Goal: Task Accomplishment & Management: Manage account settings

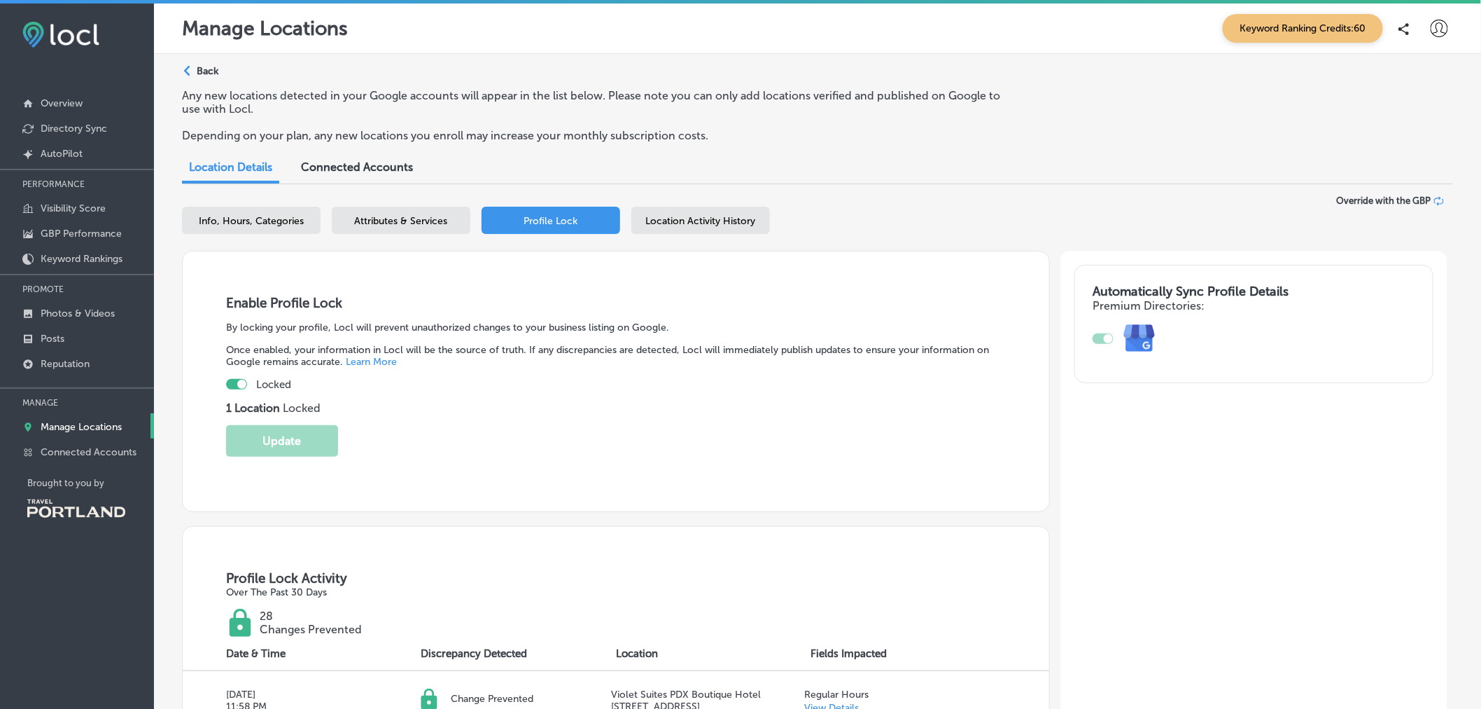
scroll to position [144, 0]
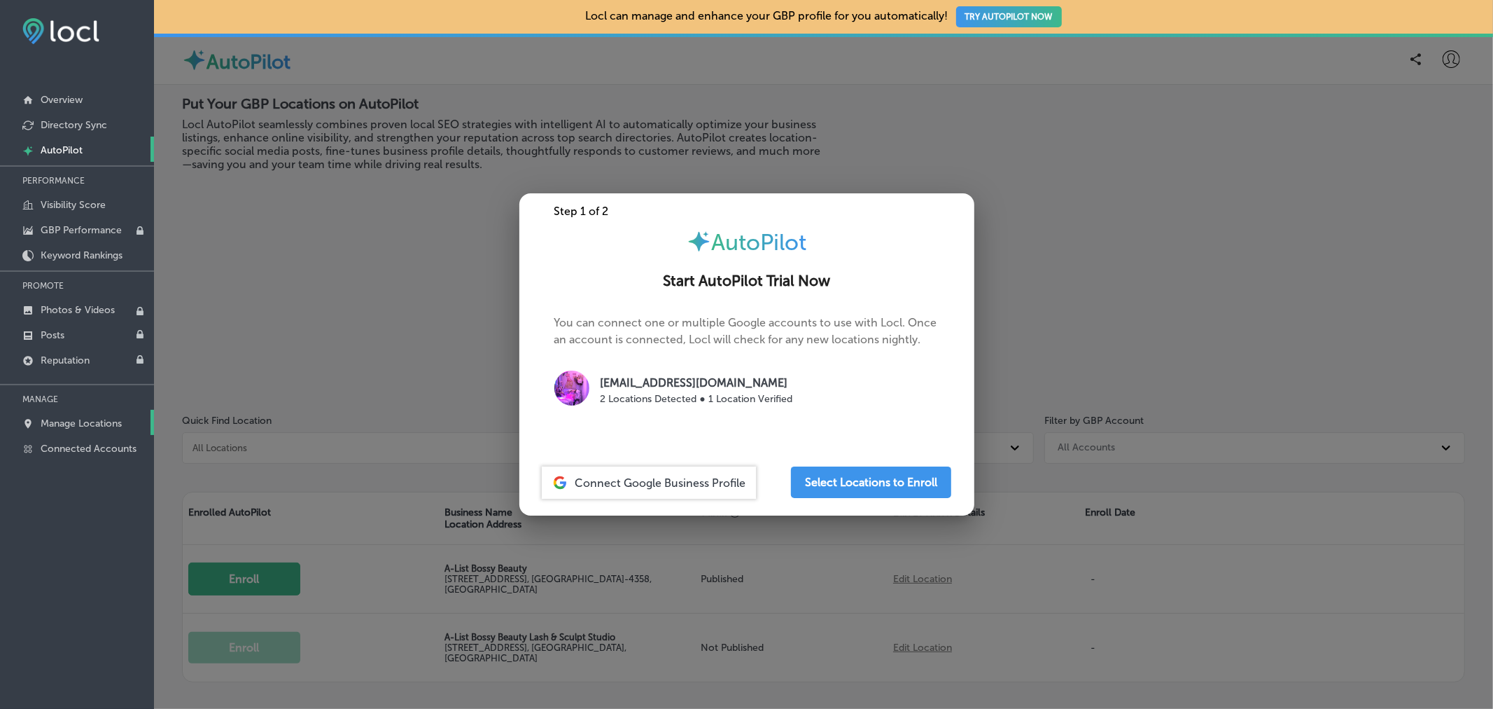
click at [113, 423] on p "Manage Locations" at bounding box center [81, 423] width 81 height 12
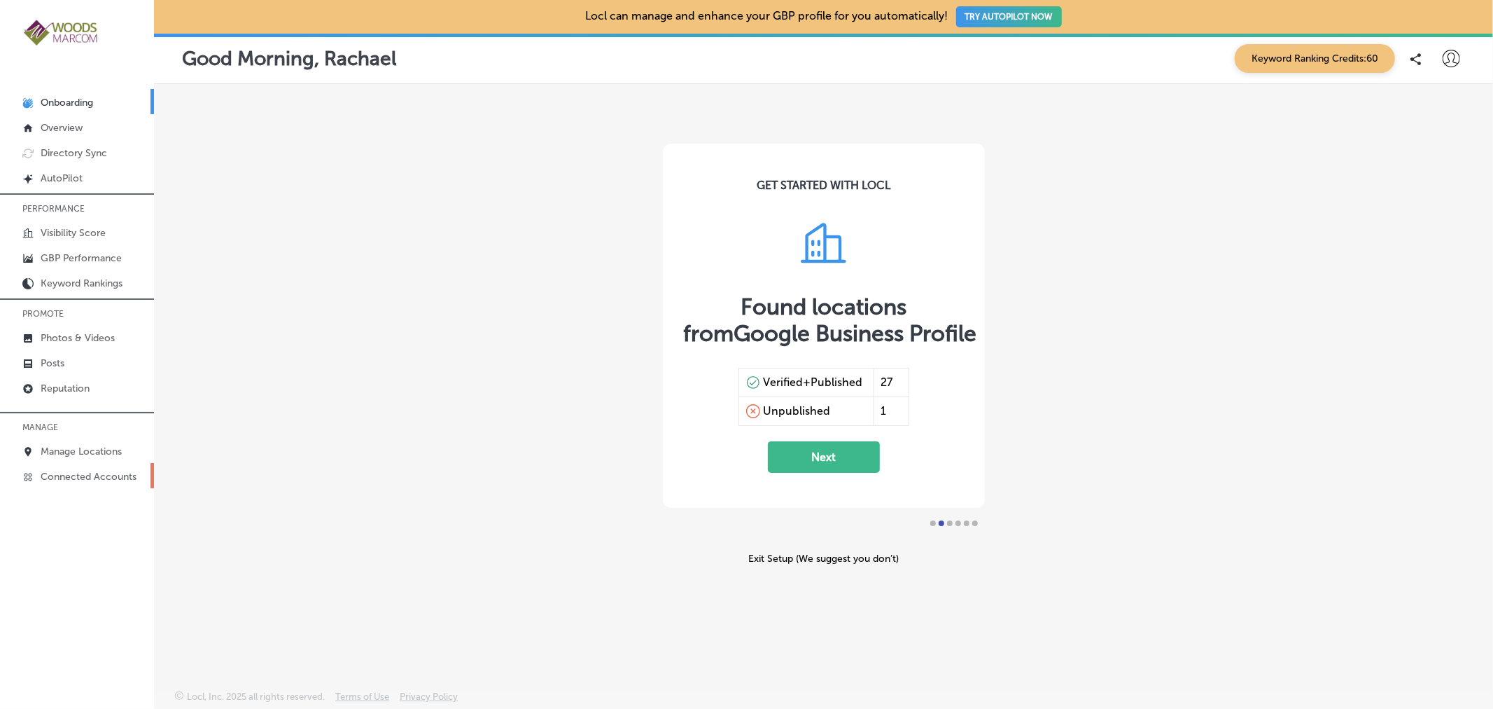
click at [114, 477] on p "Connected Accounts" at bounding box center [89, 476] width 96 height 12
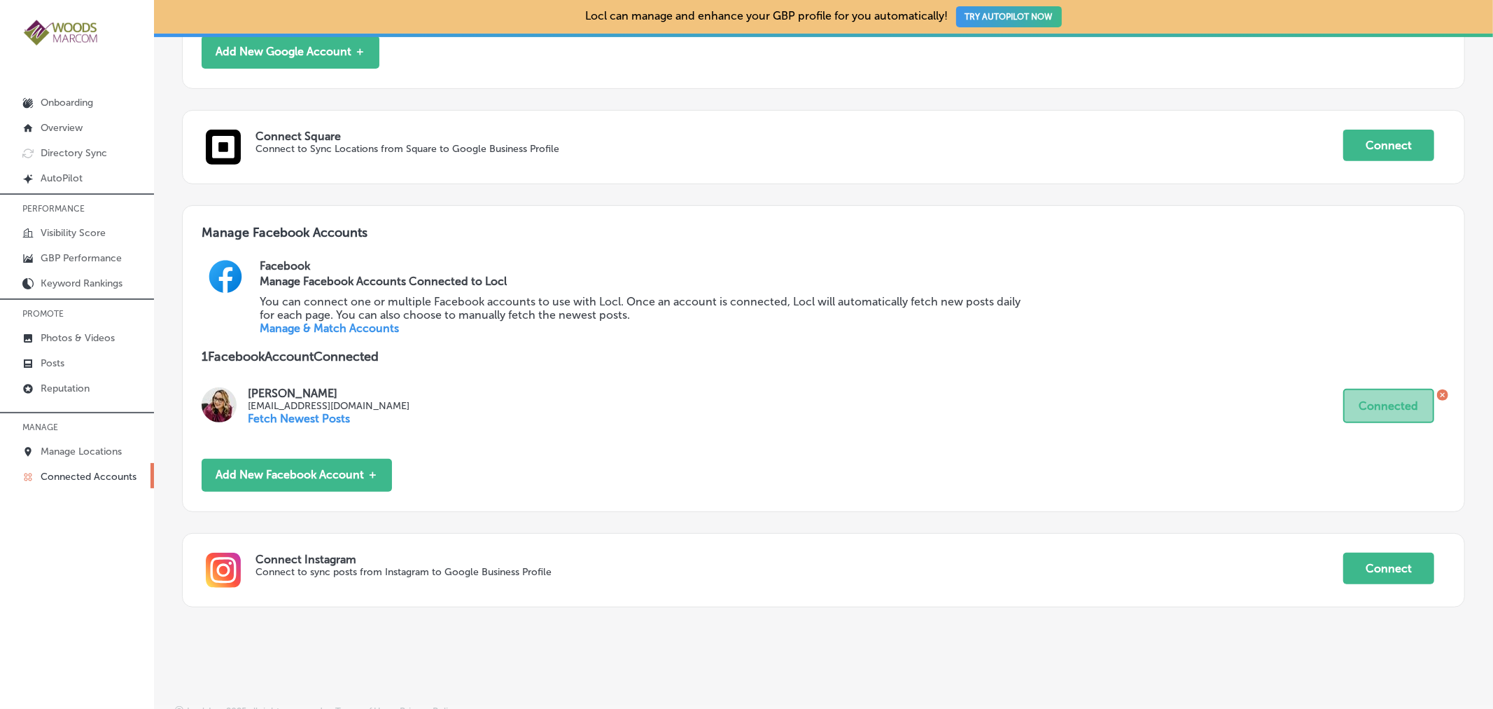
scroll to position [411, 0]
click at [368, 478] on button "Add New Facebook Account ＋" at bounding box center [297, 474] width 190 height 33
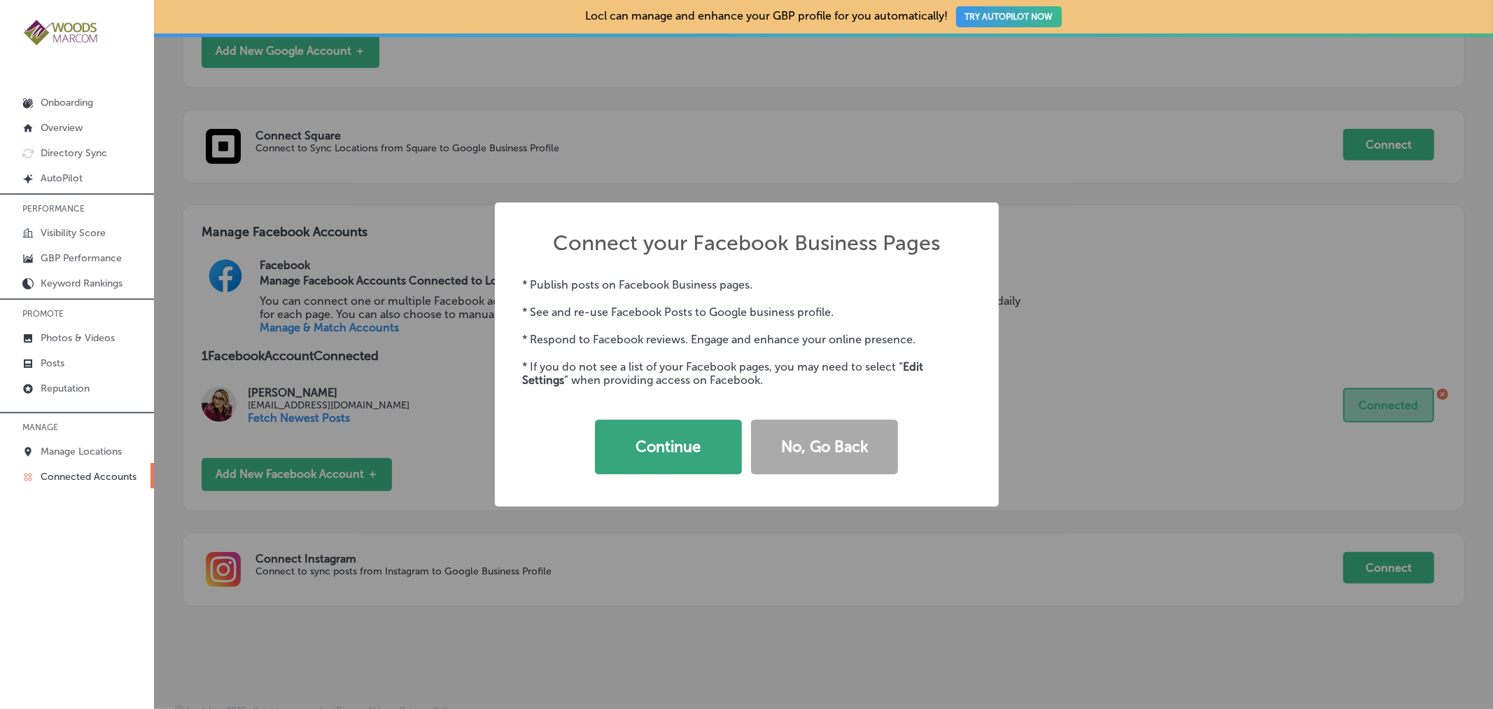
click at [665, 462] on button "Continue" at bounding box center [668, 446] width 147 height 55
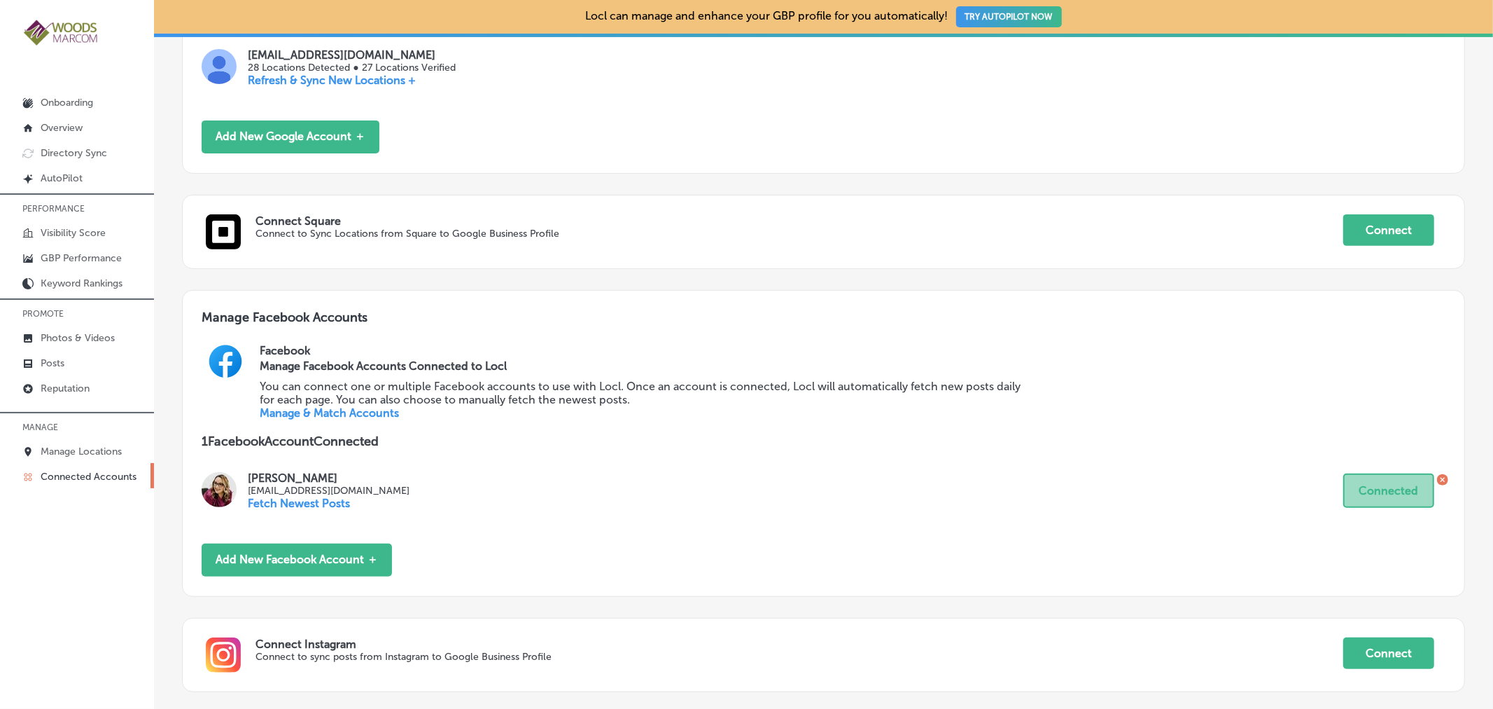
scroll to position [432, 0]
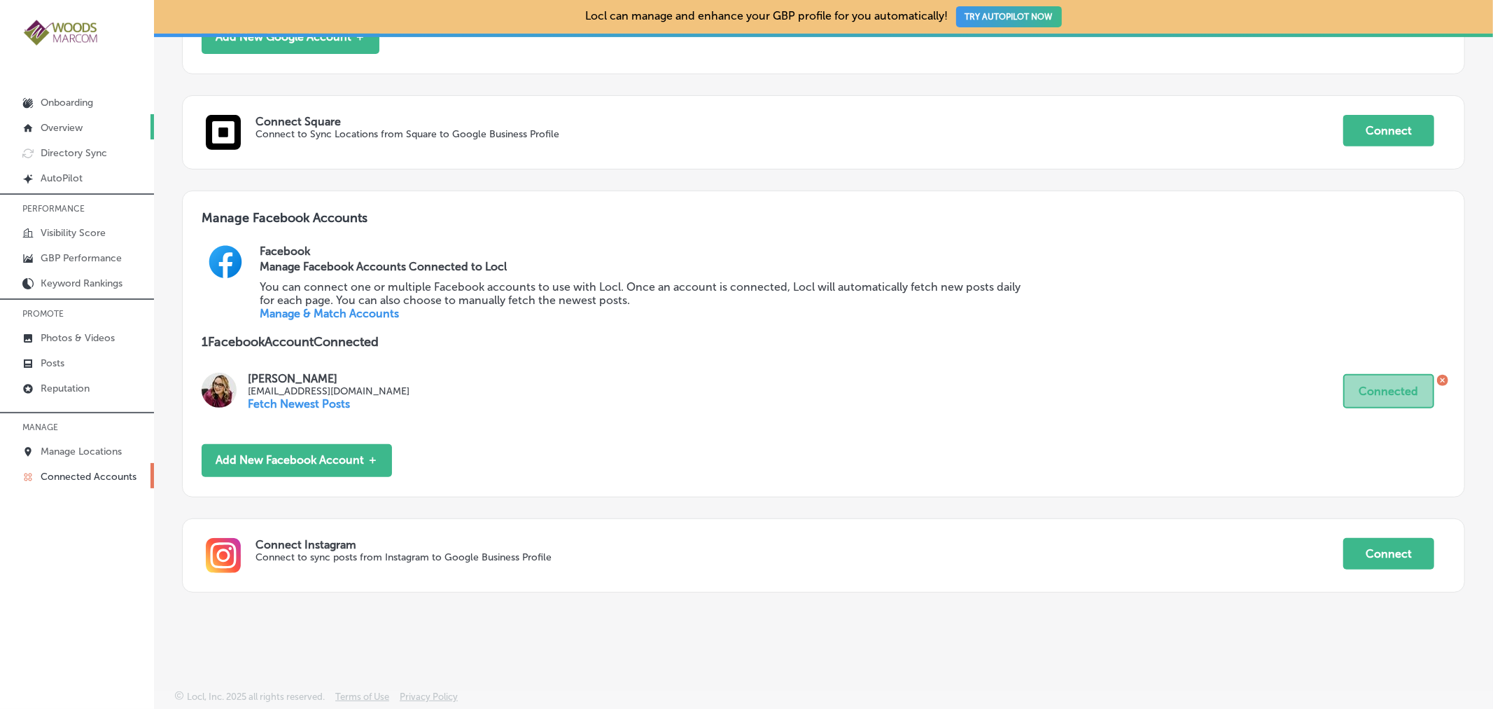
click at [85, 127] on link "Overview" at bounding box center [77, 126] width 154 height 25
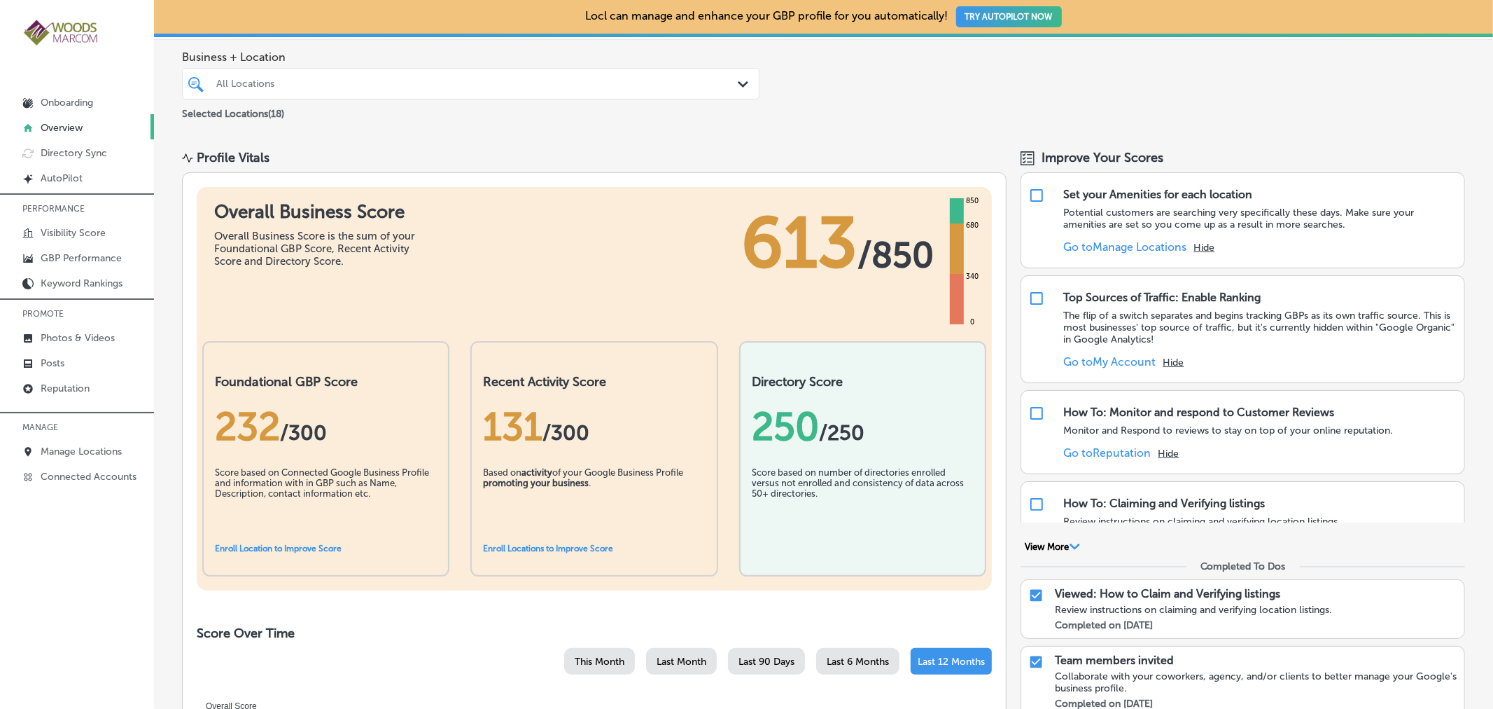
scroll to position [57, 0]
click at [84, 481] on link "Connected Accounts" at bounding box center [77, 475] width 154 height 25
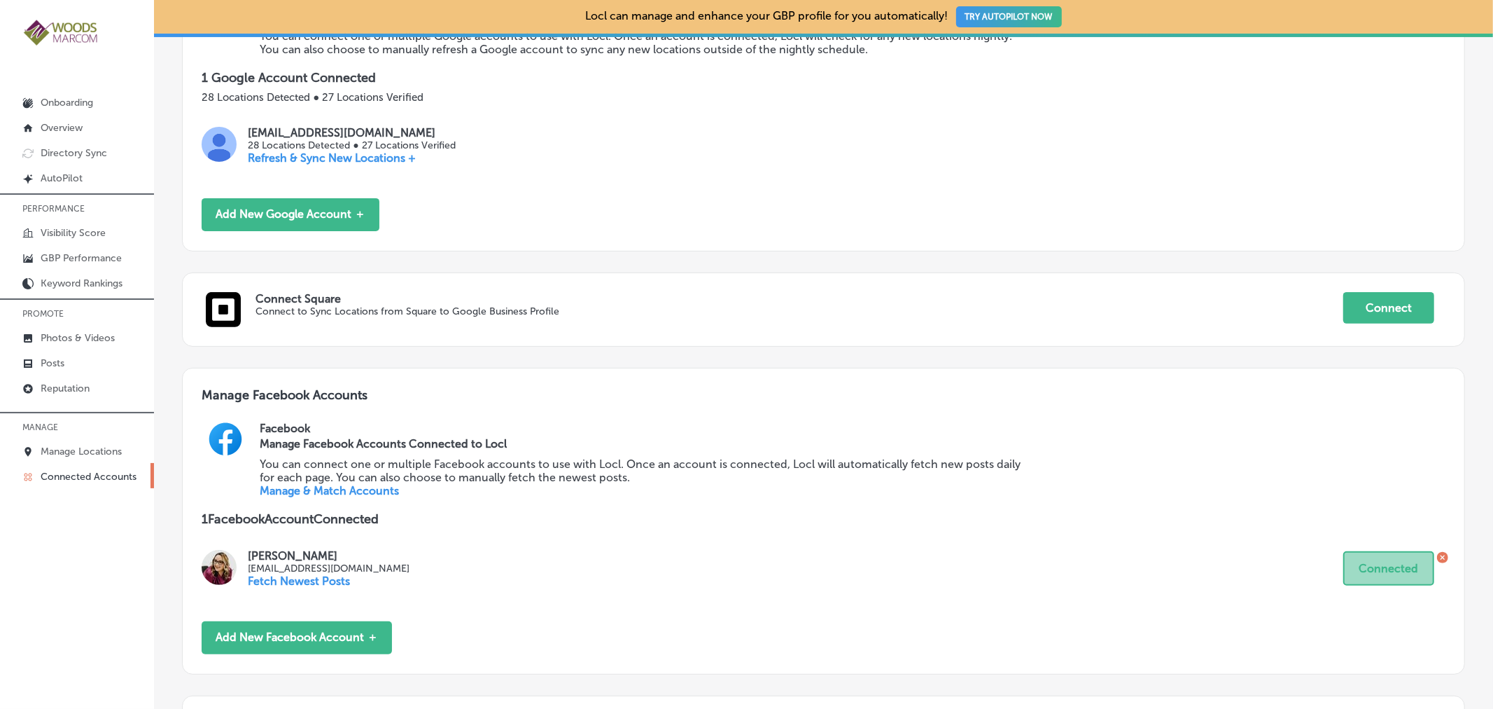
scroll to position [255, 0]
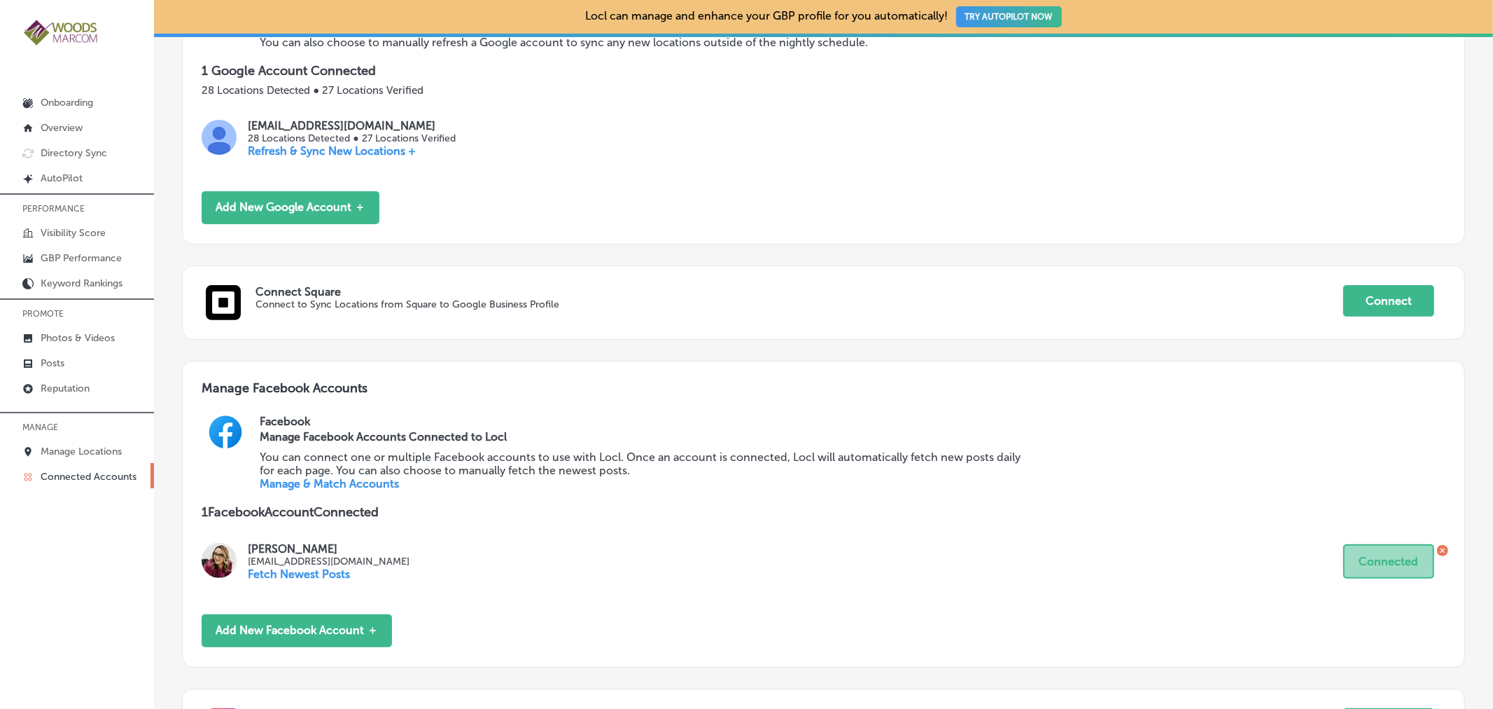
click at [362, 487] on link "Manage & Match Accounts" at bounding box center [329, 483] width 139 height 13
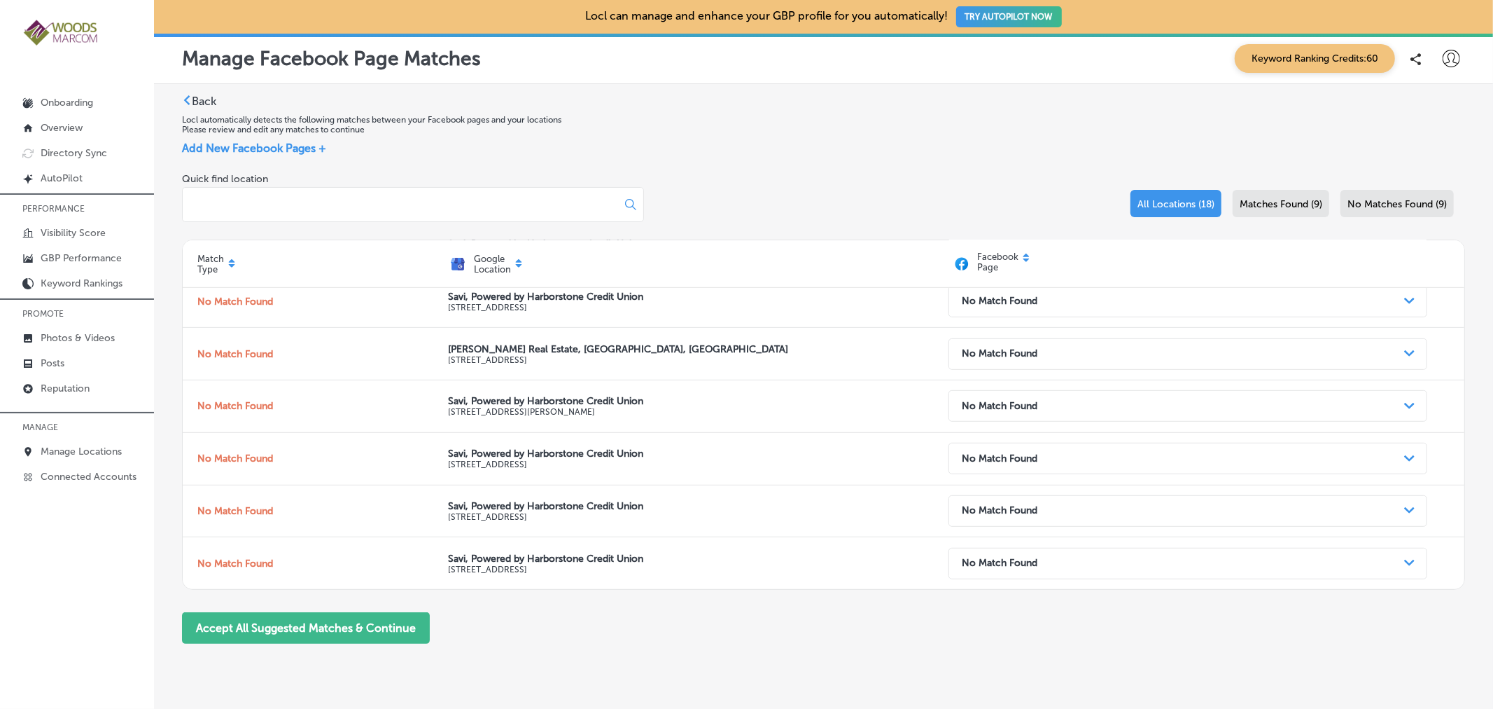
scroll to position [641, 0]
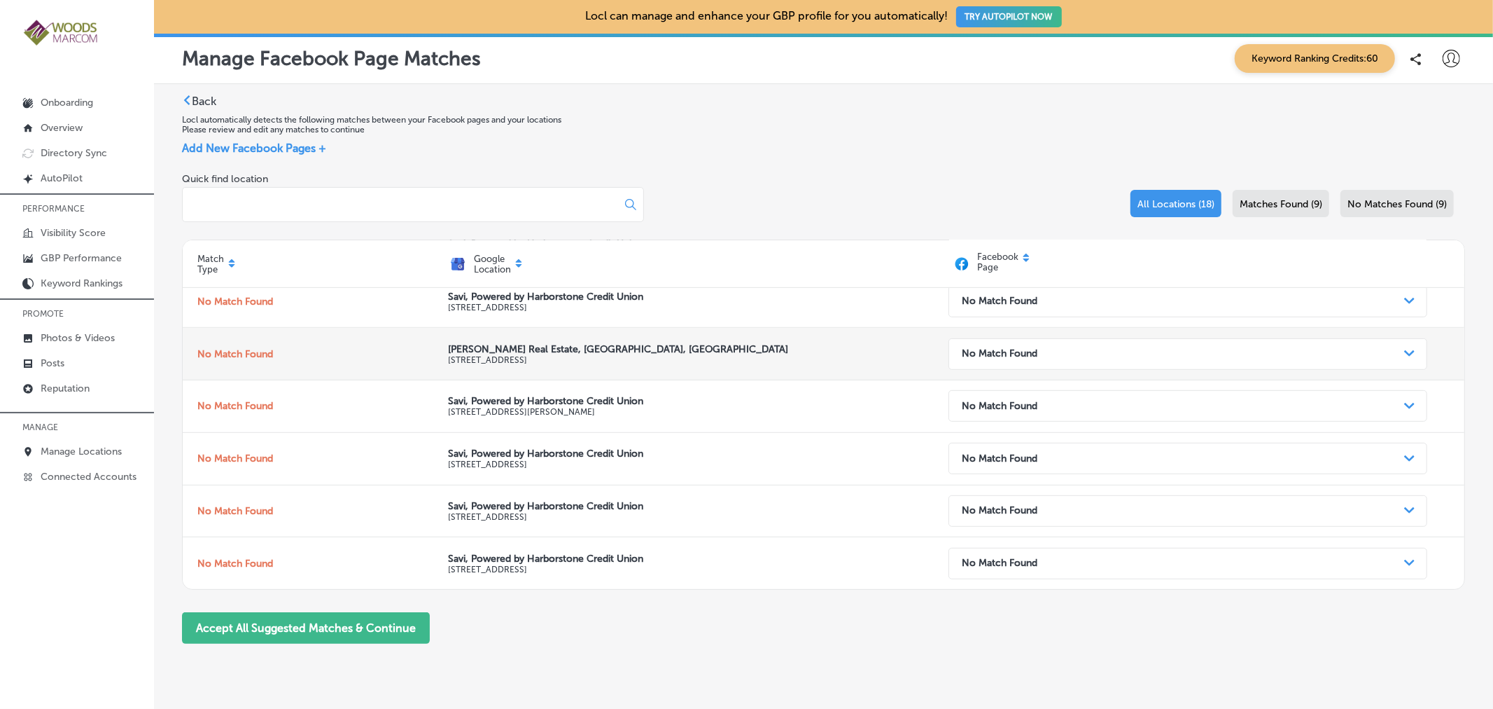
click at [1404, 352] on div "Path Created with Sketch." at bounding box center [1409, 353] width 11 height 11
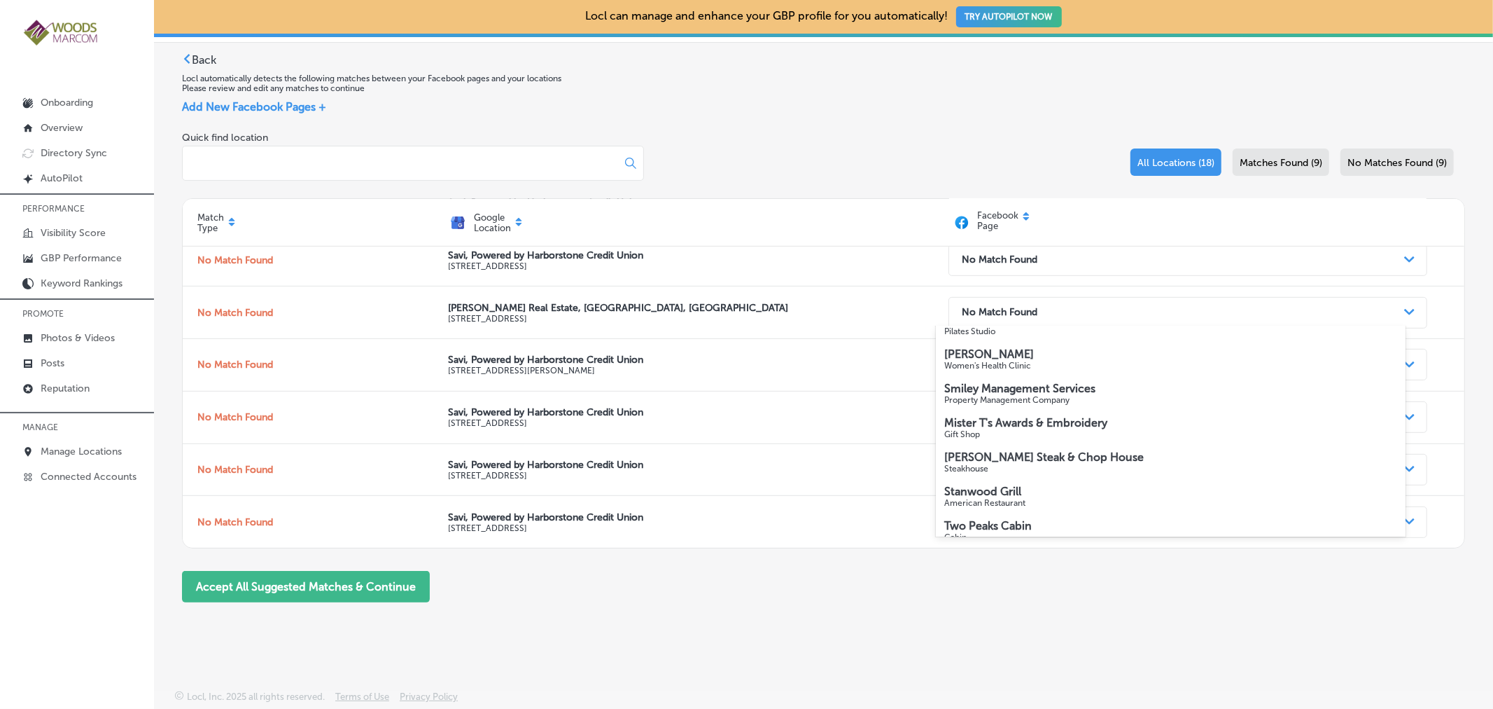
scroll to position [421, 0]
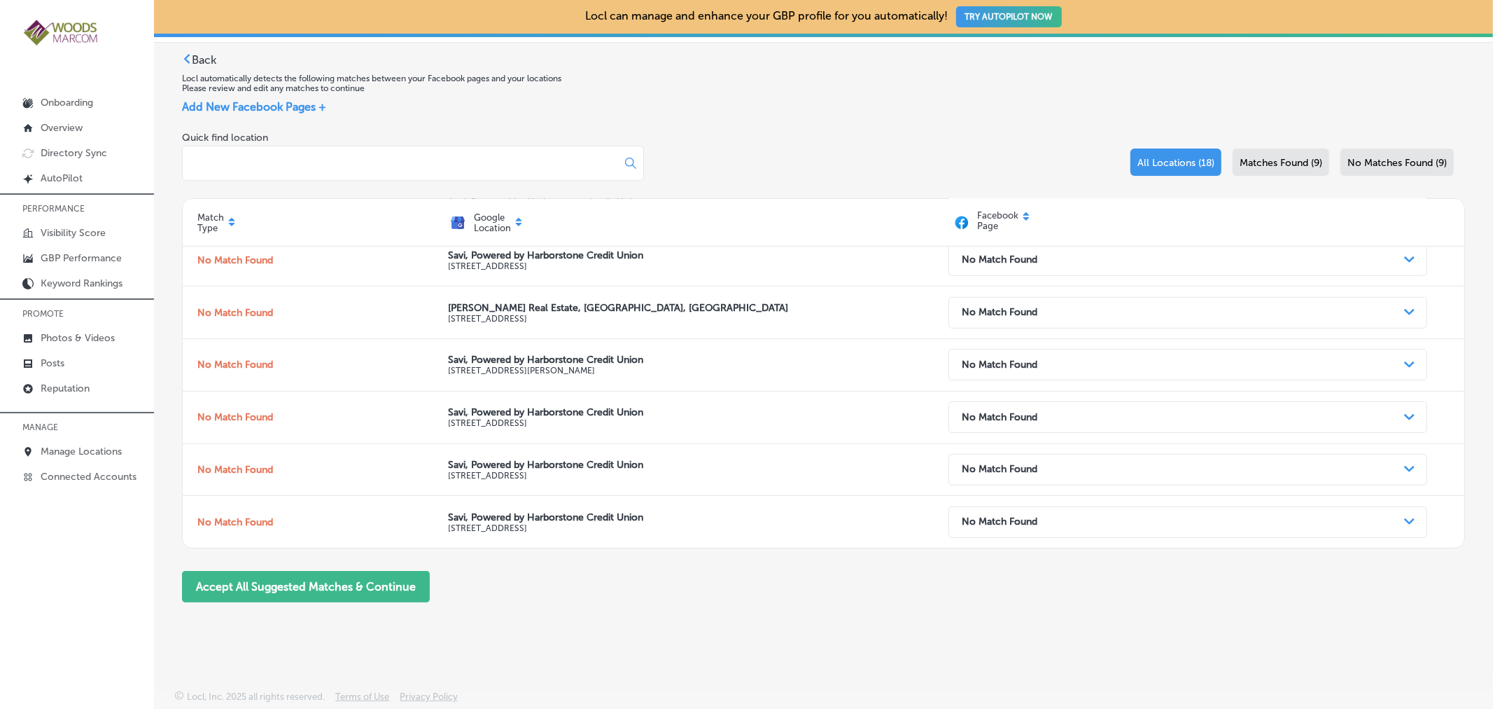
click at [1161, 687] on div "Locl can manage and enhance your GBP profile for you automatically! TRY AUTOPIL…" at bounding box center [823, 354] width 1339 height 709
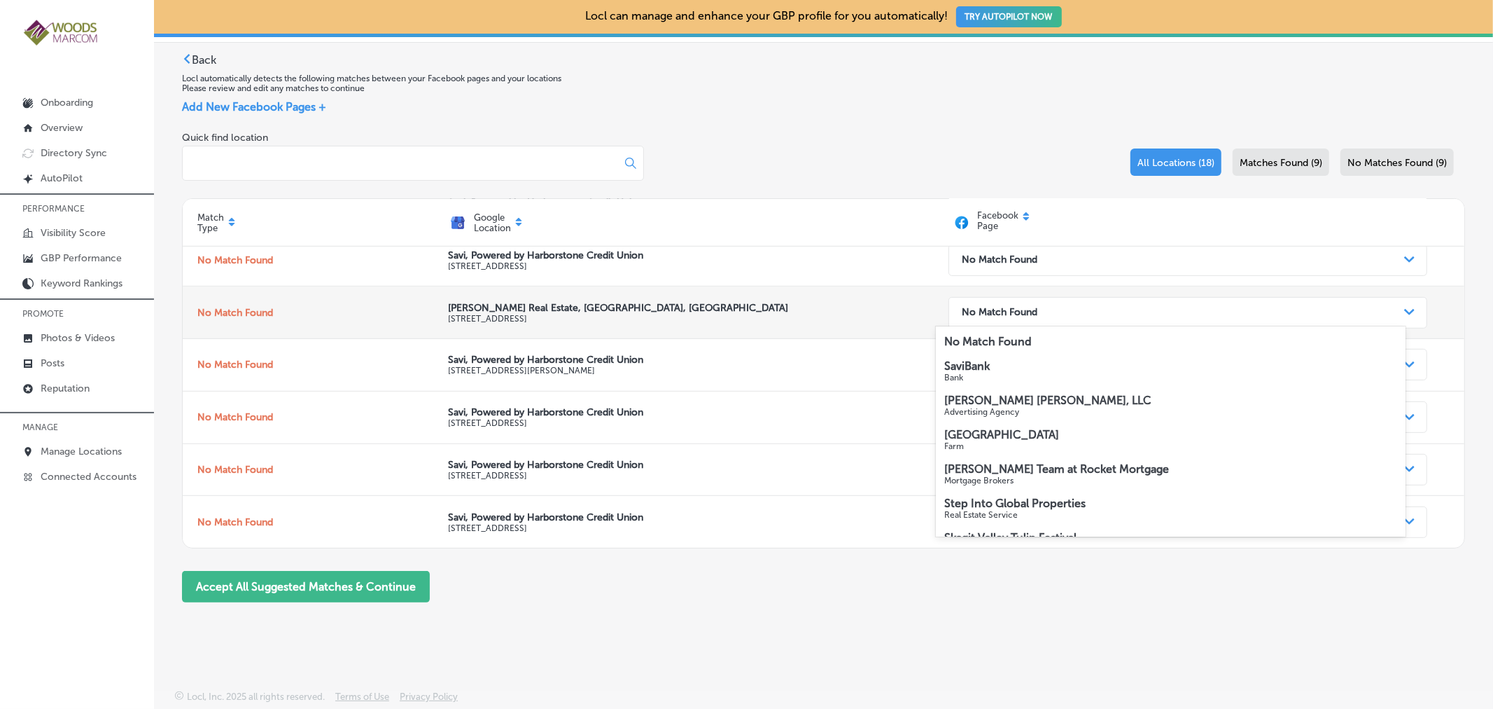
click at [1133, 309] on div "No Match Found" at bounding box center [1177, 312] width 444 height 27
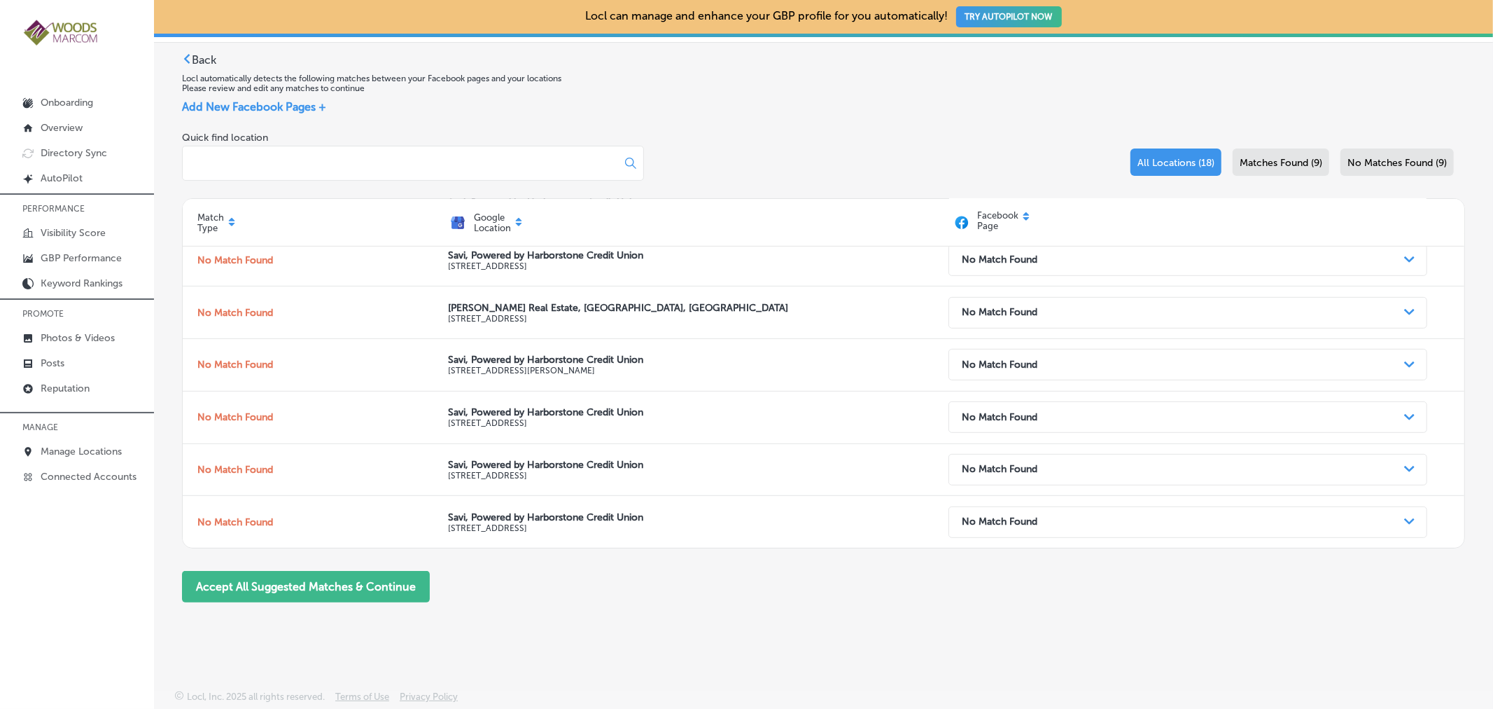
click at [811, 652] on div "Locl can manage and enhance your GBP profile for you automatically! TRY AUTOPIL…" at bounding box center [823, 354] width 1339 height 709
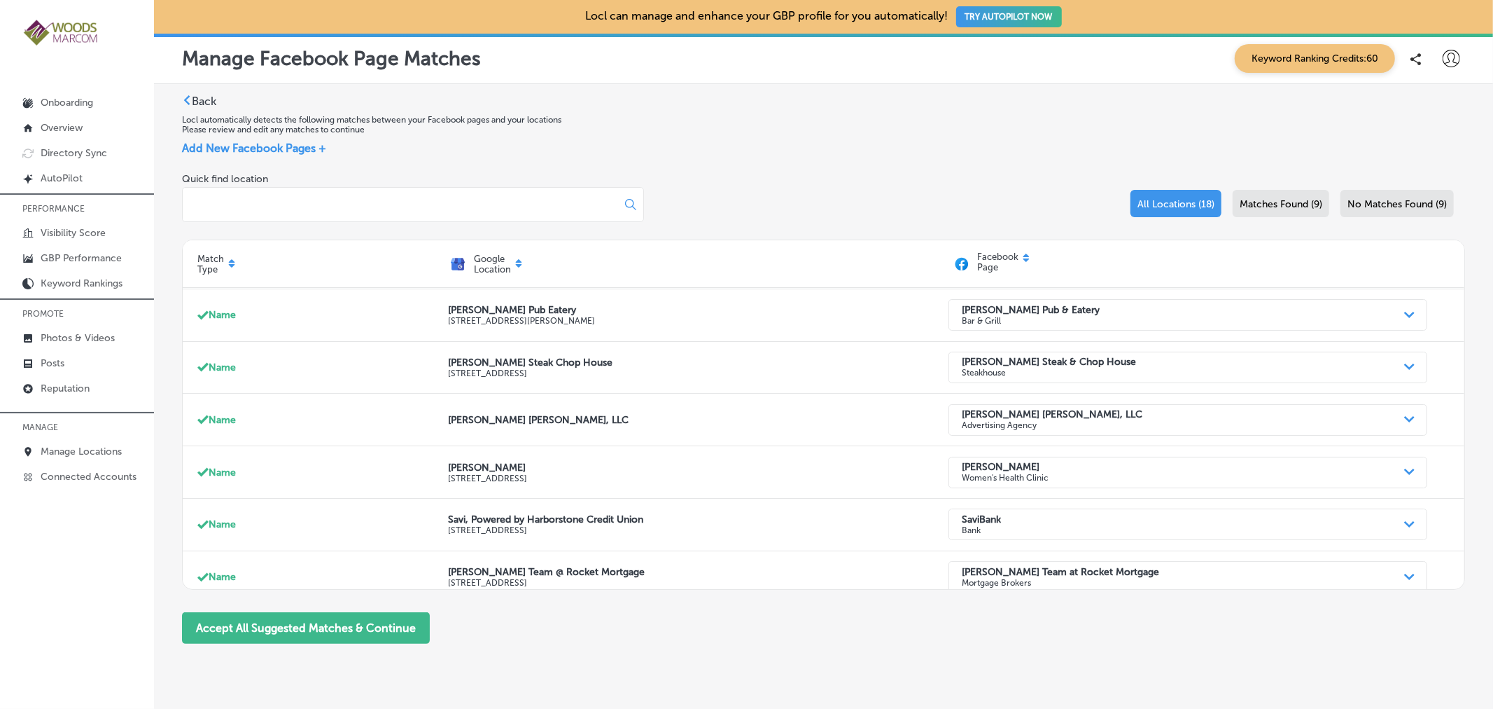
scroll to position [0, 0]
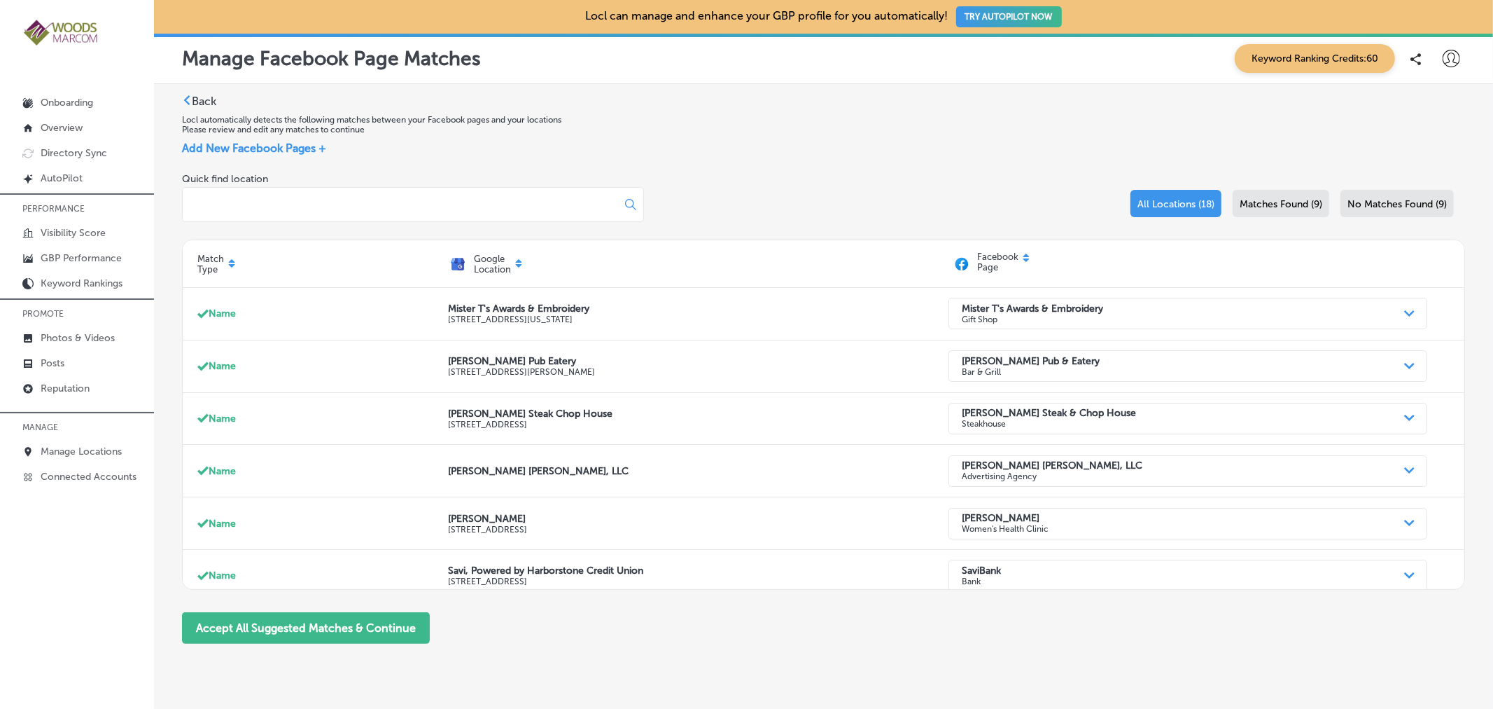
click at [232, 262] on icon at bounding box center [232, 261] width 6 height 4
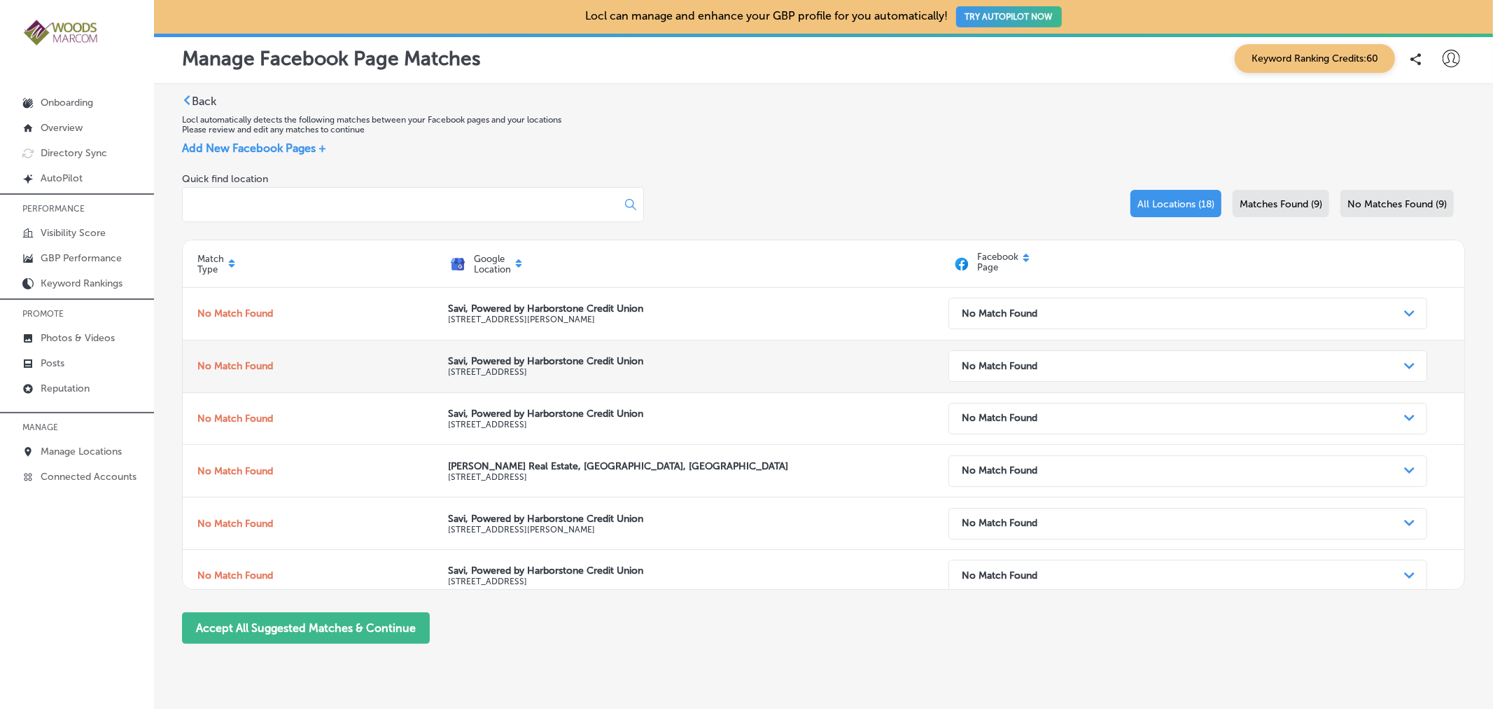
scroll to position [58, 0]
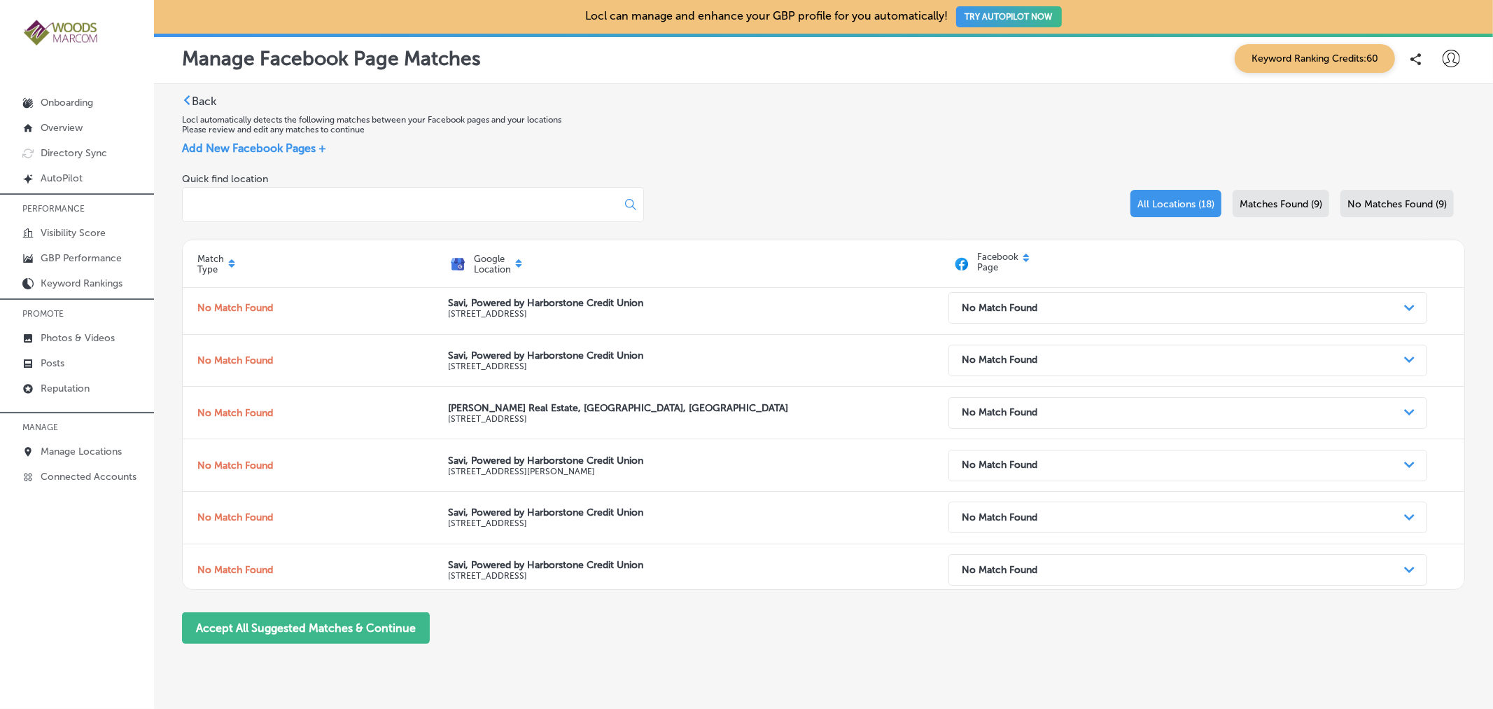
click at [287, 148] on span "Add New Facebook Pages +" at bounding box center [254, 147] width 144 height 13
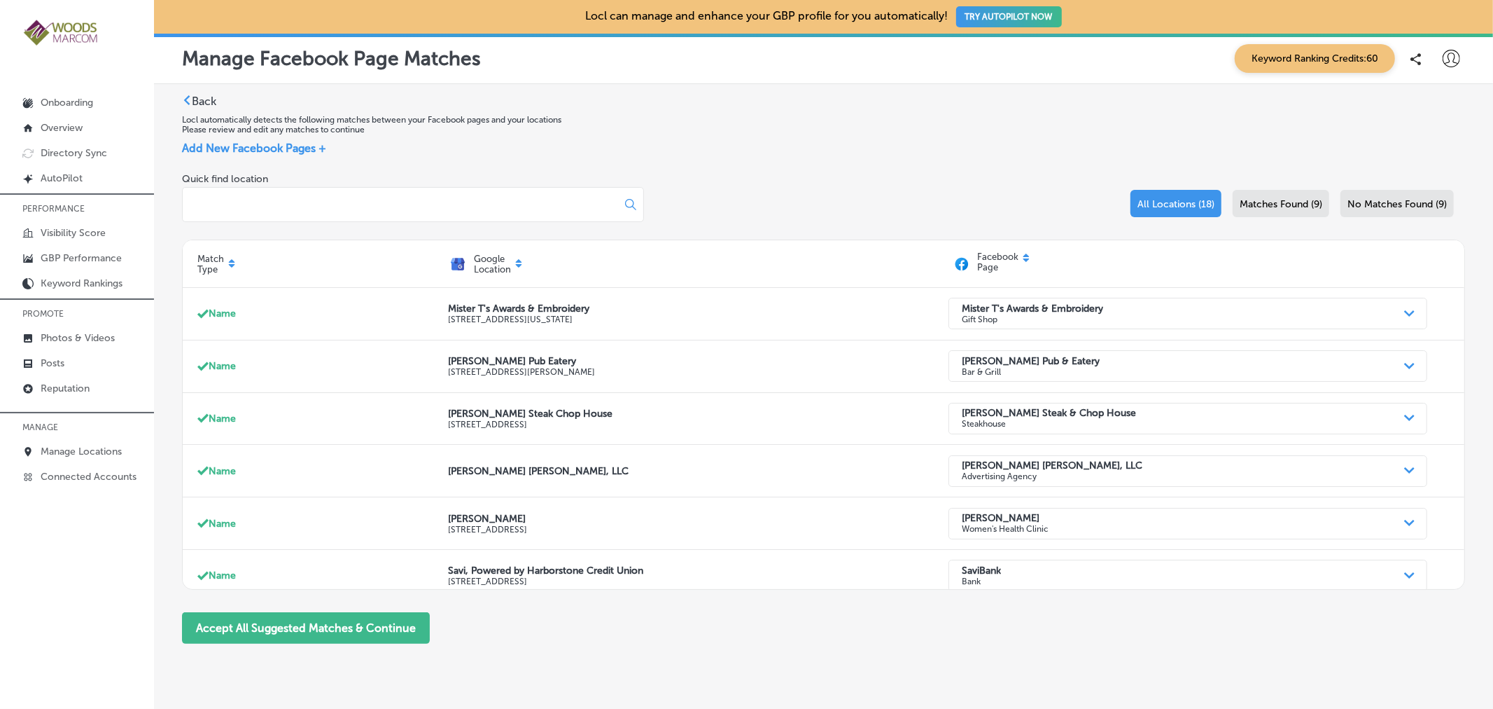
click at [233, 267] on icon at bounding box center [232, 266] width 6 height 4
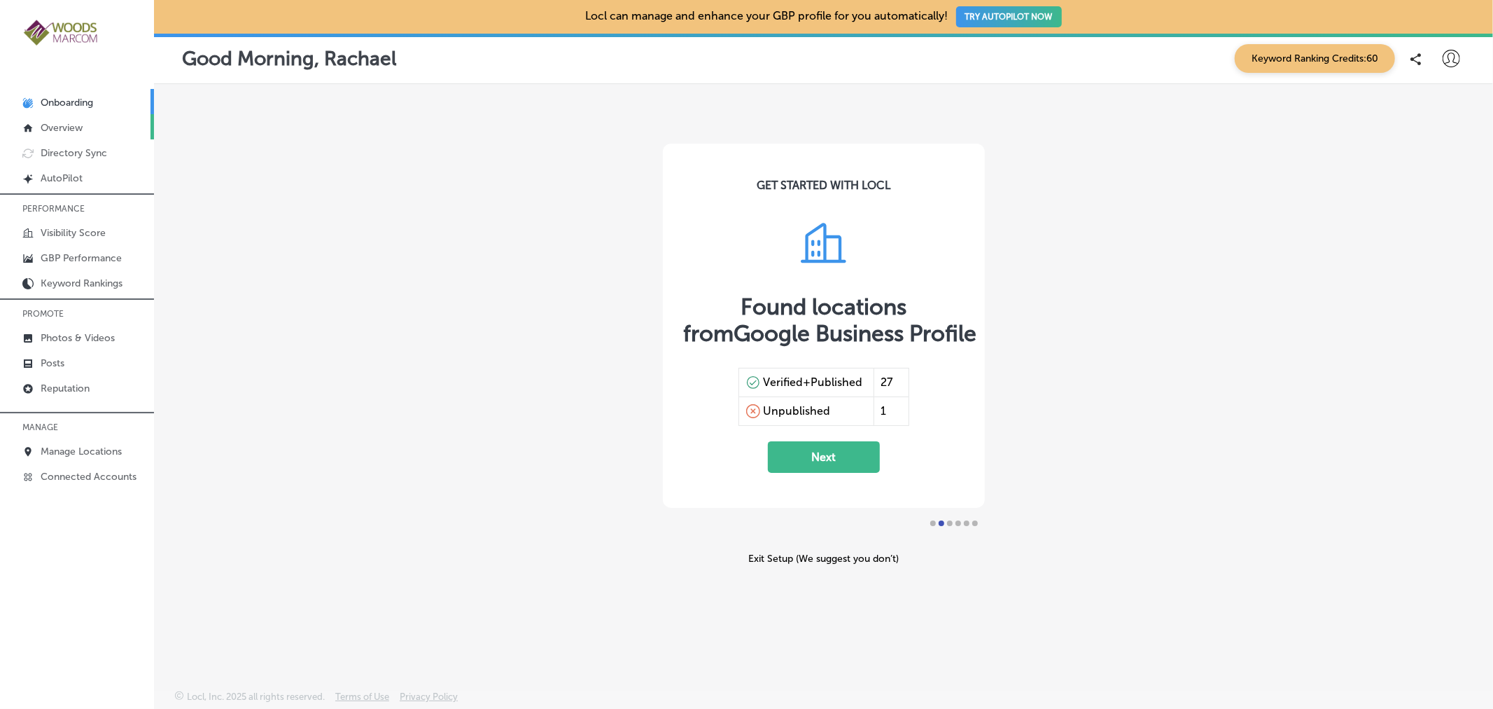
click at [85, 124] on link "Overview" at bounding box center [77, 126] width 154 height 25
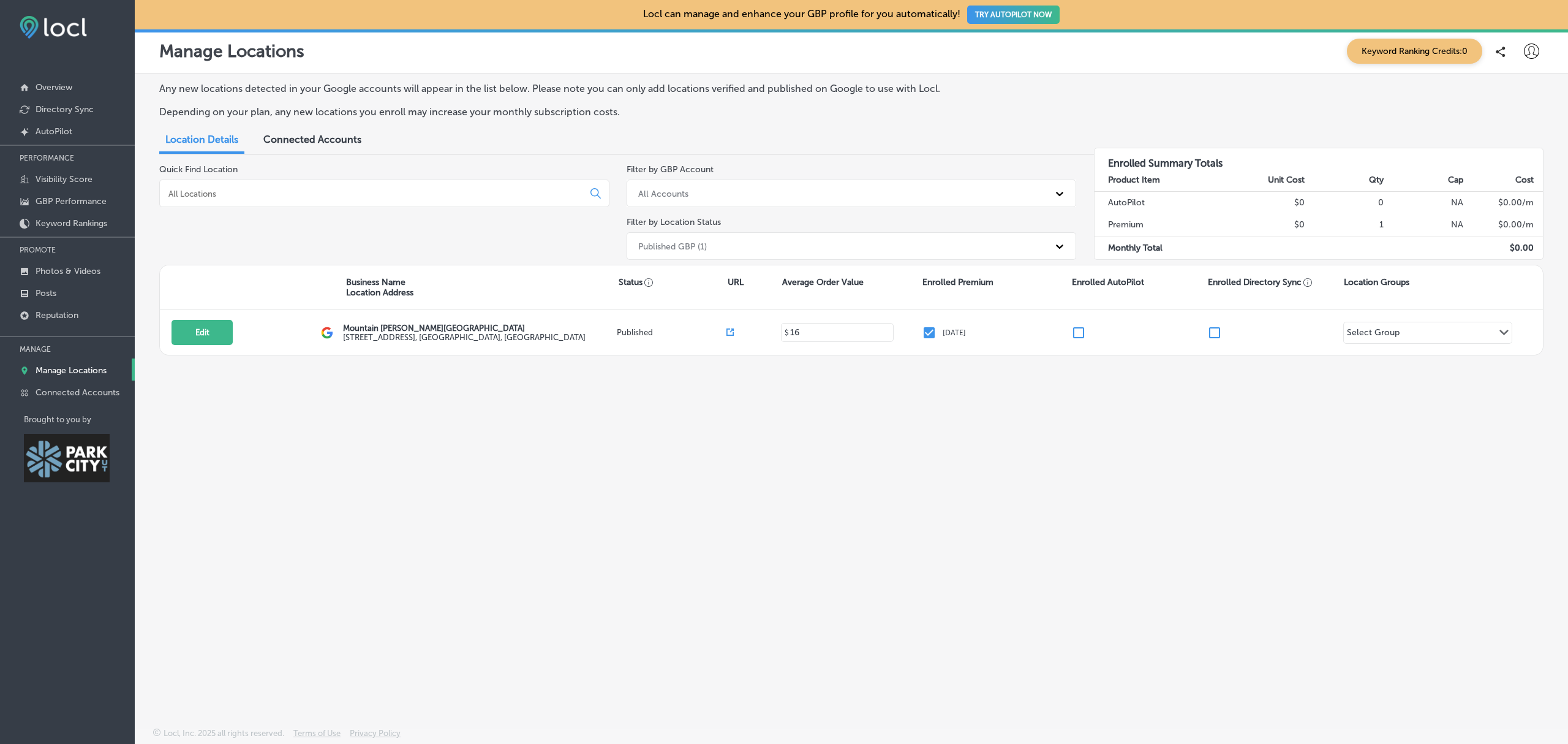
drag, startPoint x: 1296, startPoint y: 16, endPoint x: 925, endPoint y: 544, distance: 645.3
click at [925, 544] on div "Any new locations detected in your Google accounts will appear in the list belo…" at bounding box center [851, 371] width 1433 height 596
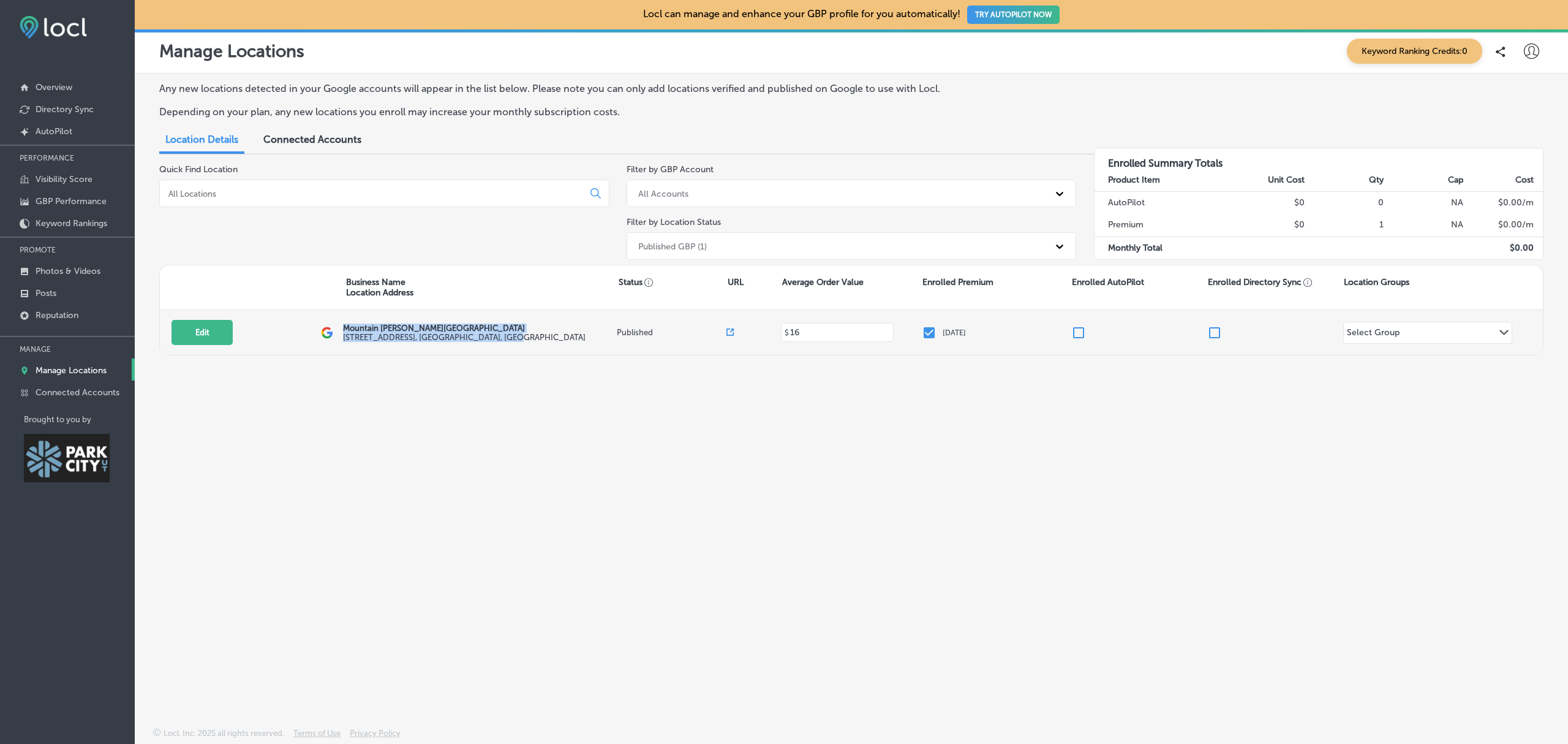
drag, startPoint x: 515, startPoint y: 336, endPoint x: 344, endPoint y: 326, distance: 171.3
click at [344, 326] on div "Mountain Berry Bowls Park City 6699 N Landmark Dr , Park City, UT 84098, US" at bounding box center [480, 333] width 274 height 18
copy div "Mountain Berry Bowls Park City 6699 N Landmark Dr , Park City, UT 84098, US"
click at [212, 336] on button "Edit" at bounding box center [202, 332] width 61 height 25
select select "US"
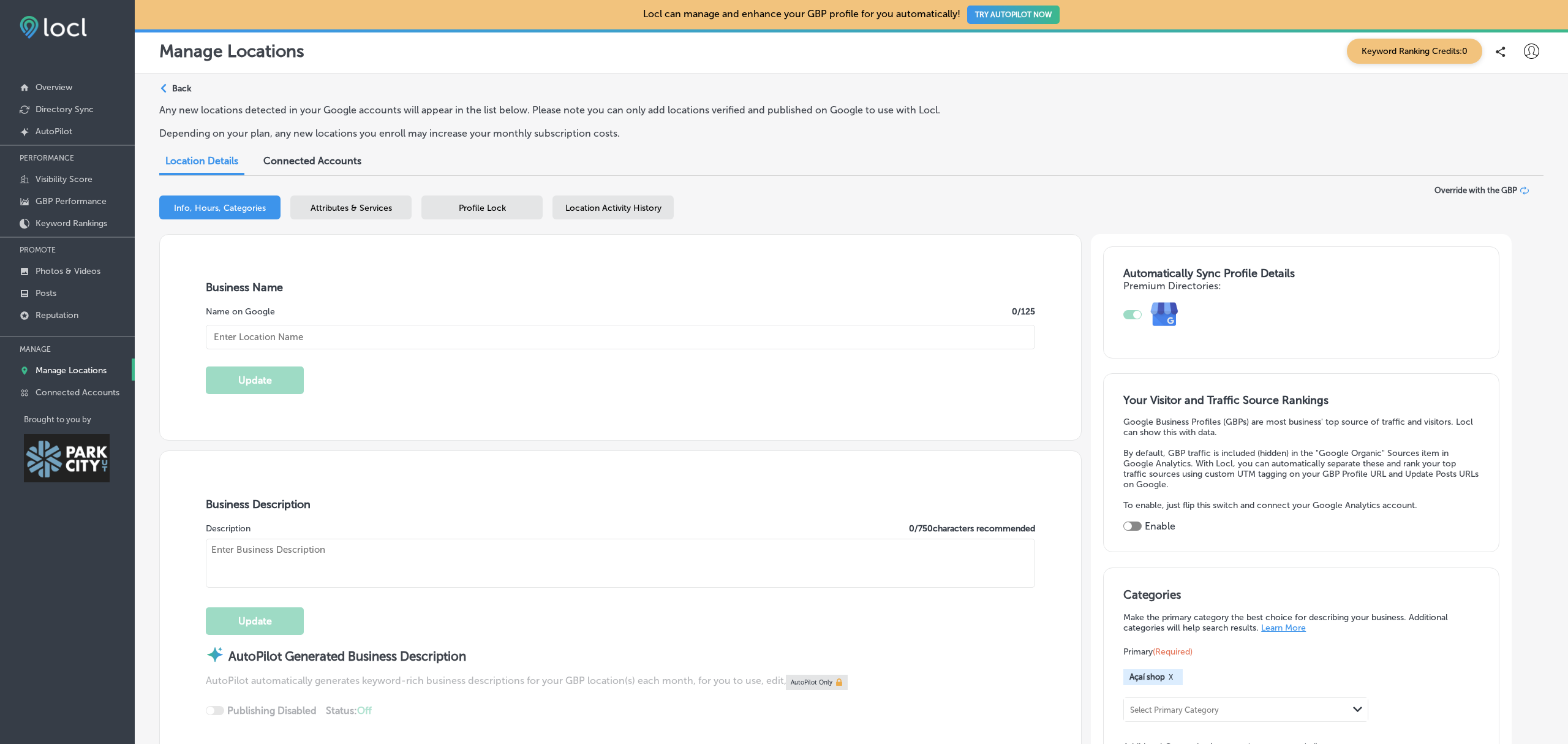
type input "16"
type input "Mountain Berry Bowls Park City"
type input "6699 N Landmark Dr"
type input "Park City"
type input "84098"
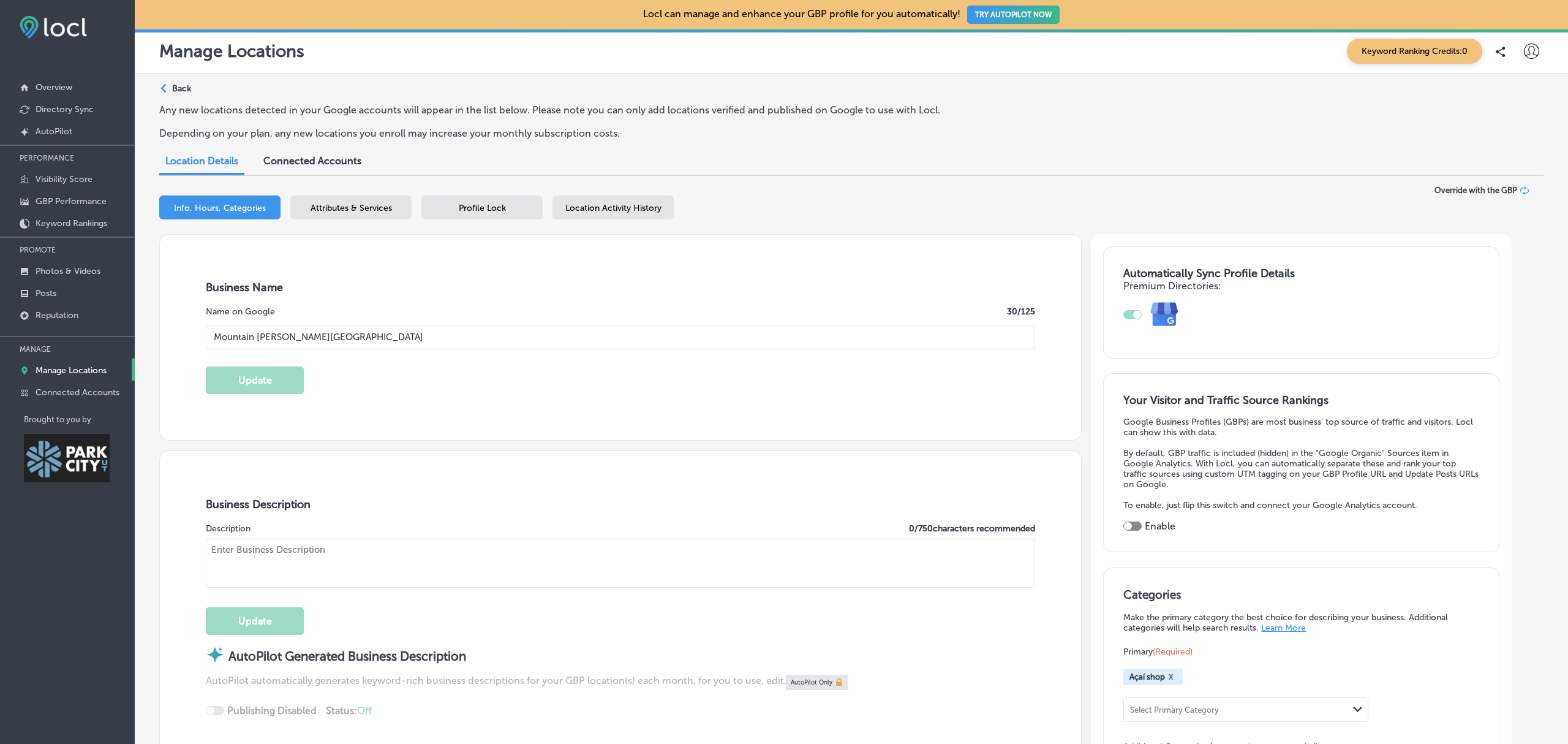
type input "US"
type input "https://www.mountainberrybowls.com/parkcity"
type textarea "We are a food truck that serves loaded açaí smoothie bowls. Made with all-natur…"
type input "+1 435 352 8106"
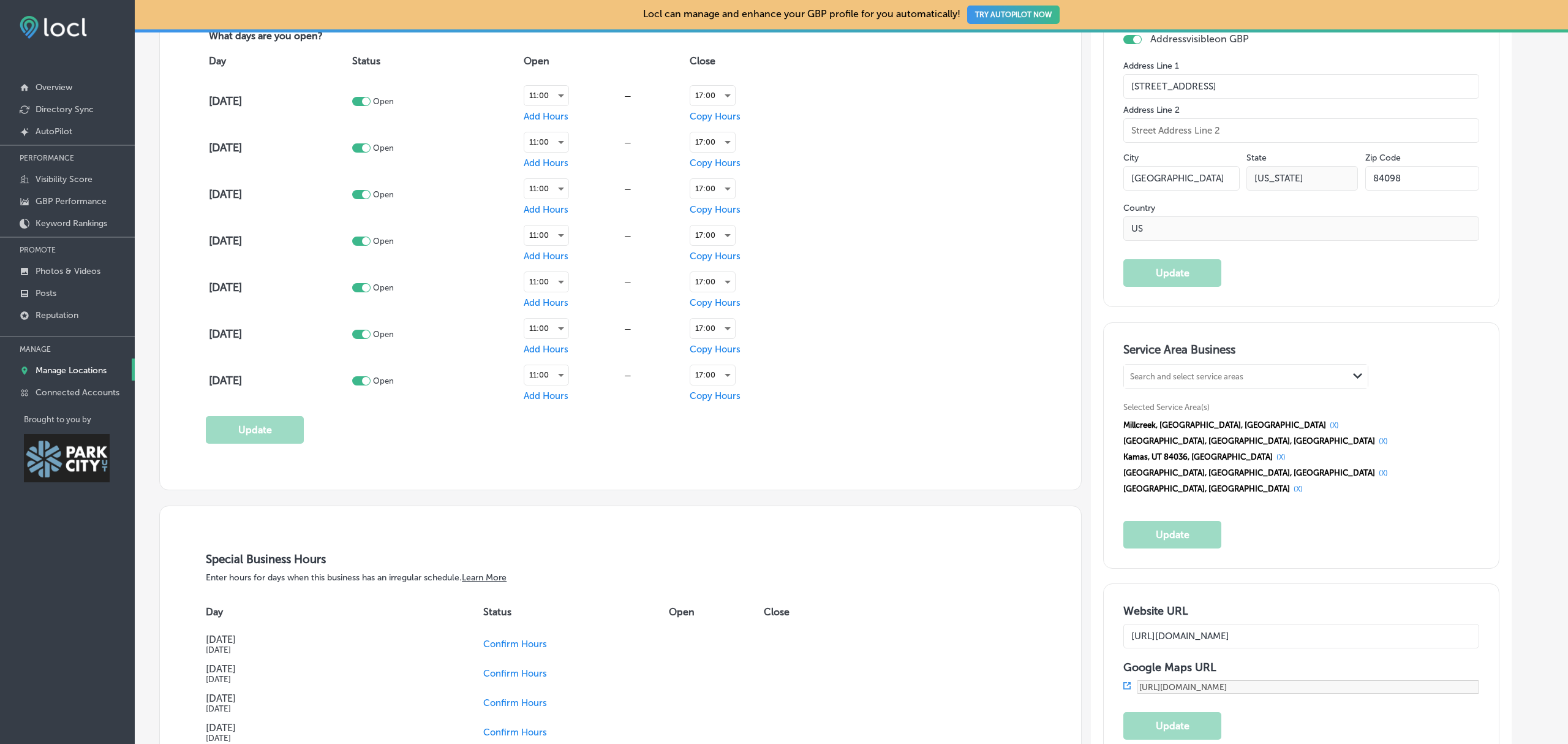
scroll to position [957, 0]
click at [1043, 450] on div "Business Hours What days are you open? Day Status Open Close Monday Open 11:00 …" at bounding box center [620, 221] width 921 height 538
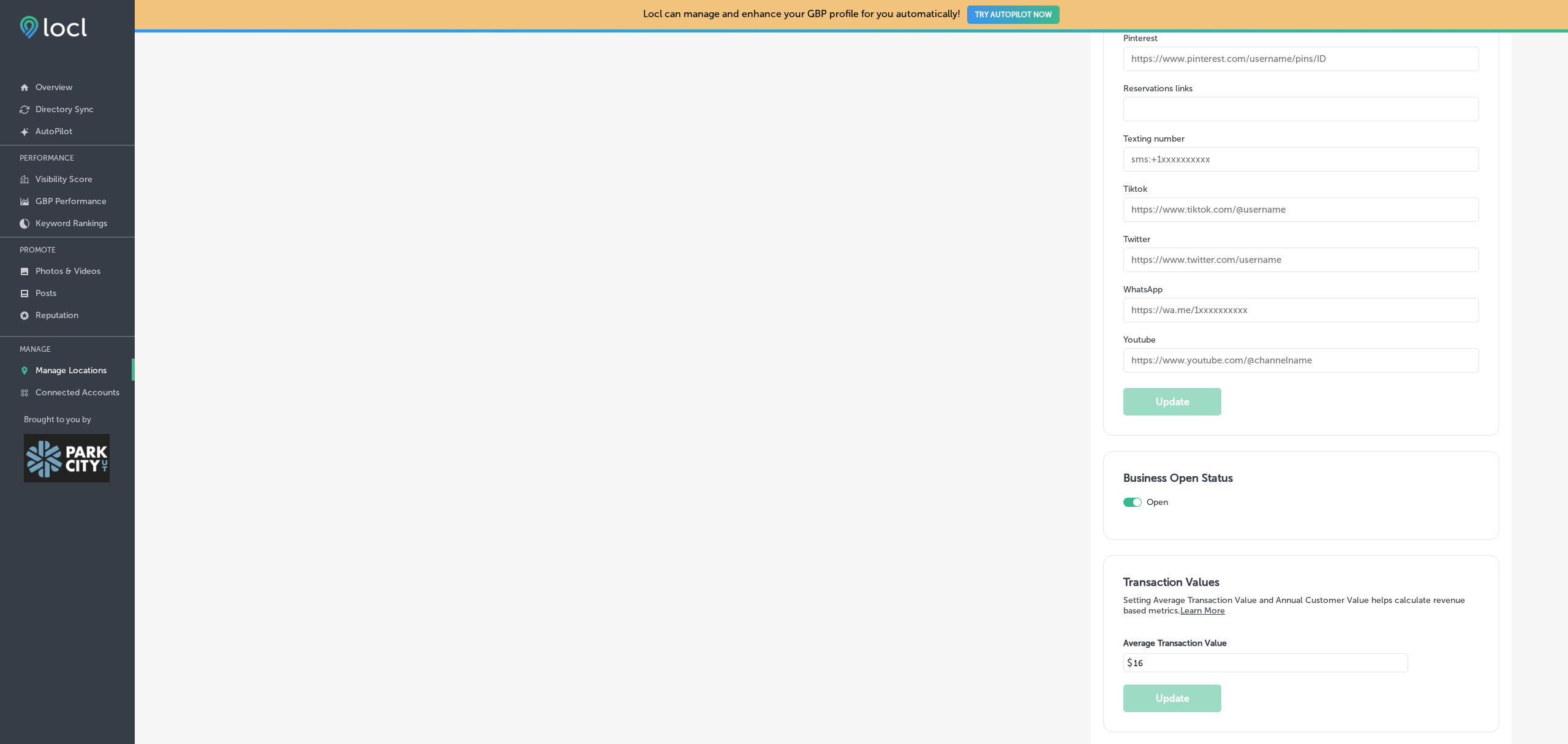
scroll to position [2216, 0]
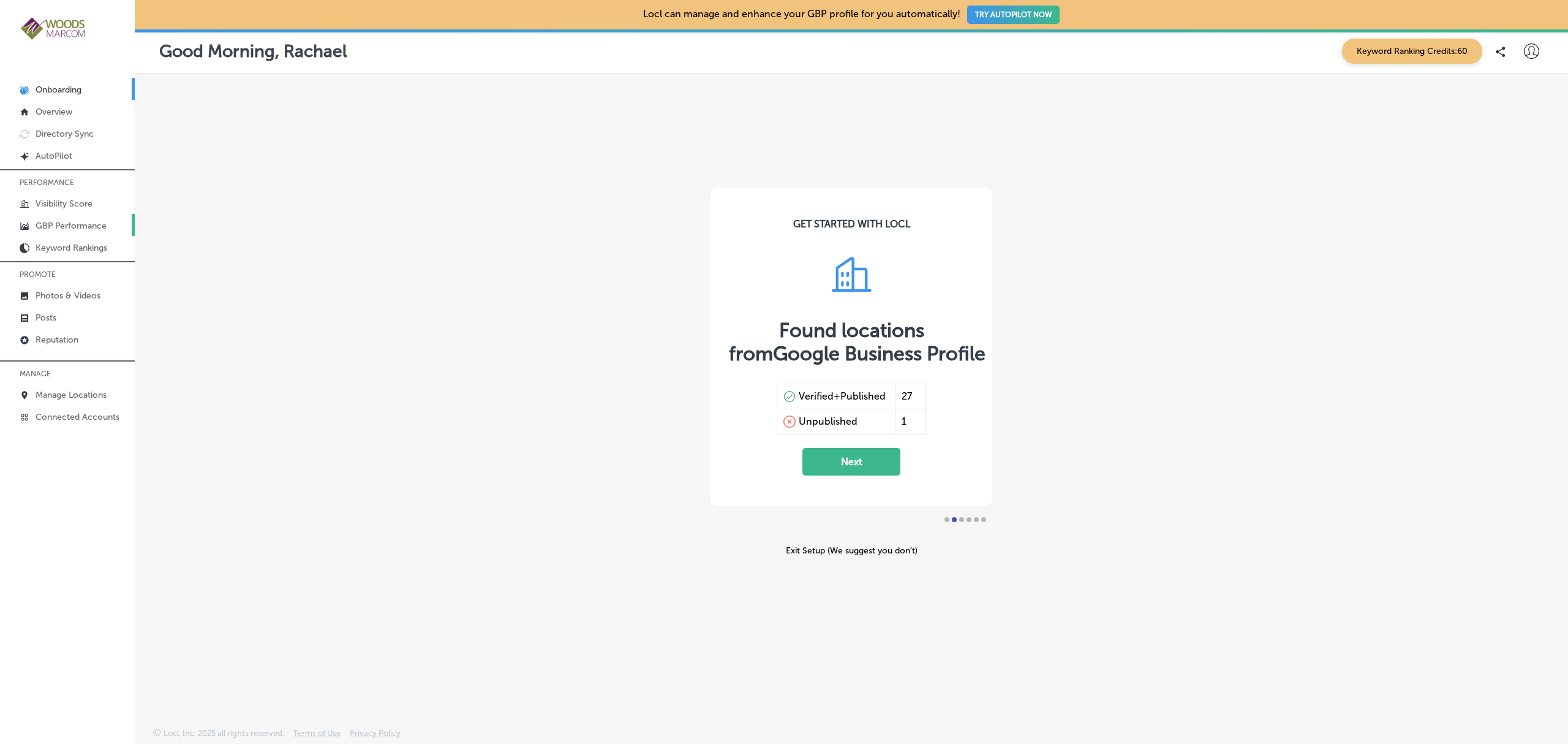
click at [86, 234] on link "GBP Performance" at bounding box center [67, 224] width 135 height 22
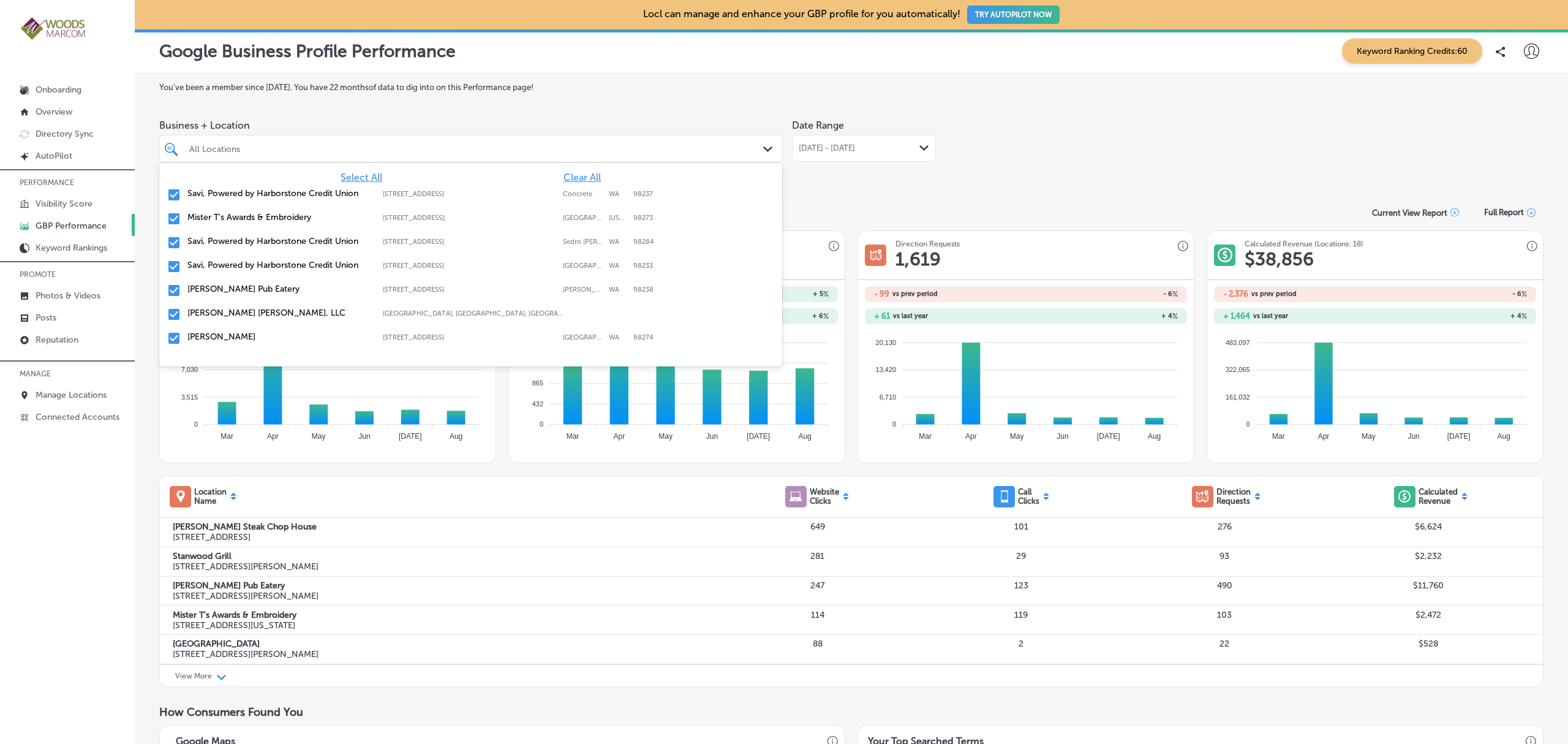
click at [763, 148] on icon "Path Created with Sketch." at bounding box center [767, 149] width 10 height 5
click at [574, 177] on span "Clear All" at bounding box center [582, 177] width 38 height 11
click at [241, 289] on label "Conway's Pub Eatery" at bounding box center [278, 289] width 183 height 11
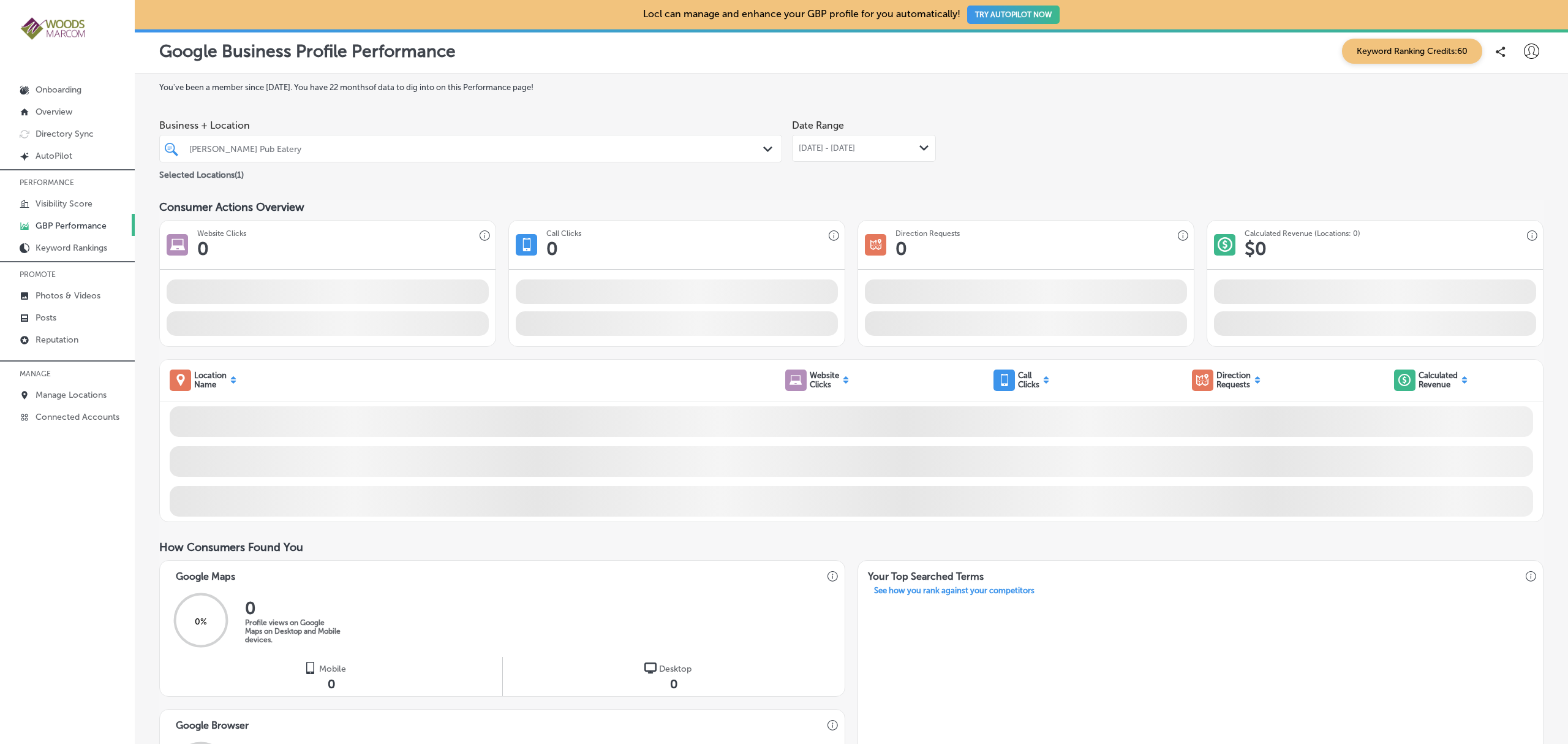
click at [939, 119] on div "Business + Location Conway's Pub Eatery Path Created with Sketch. Selected Loca…" at bounding box center [851, 148] width 1384 height 68
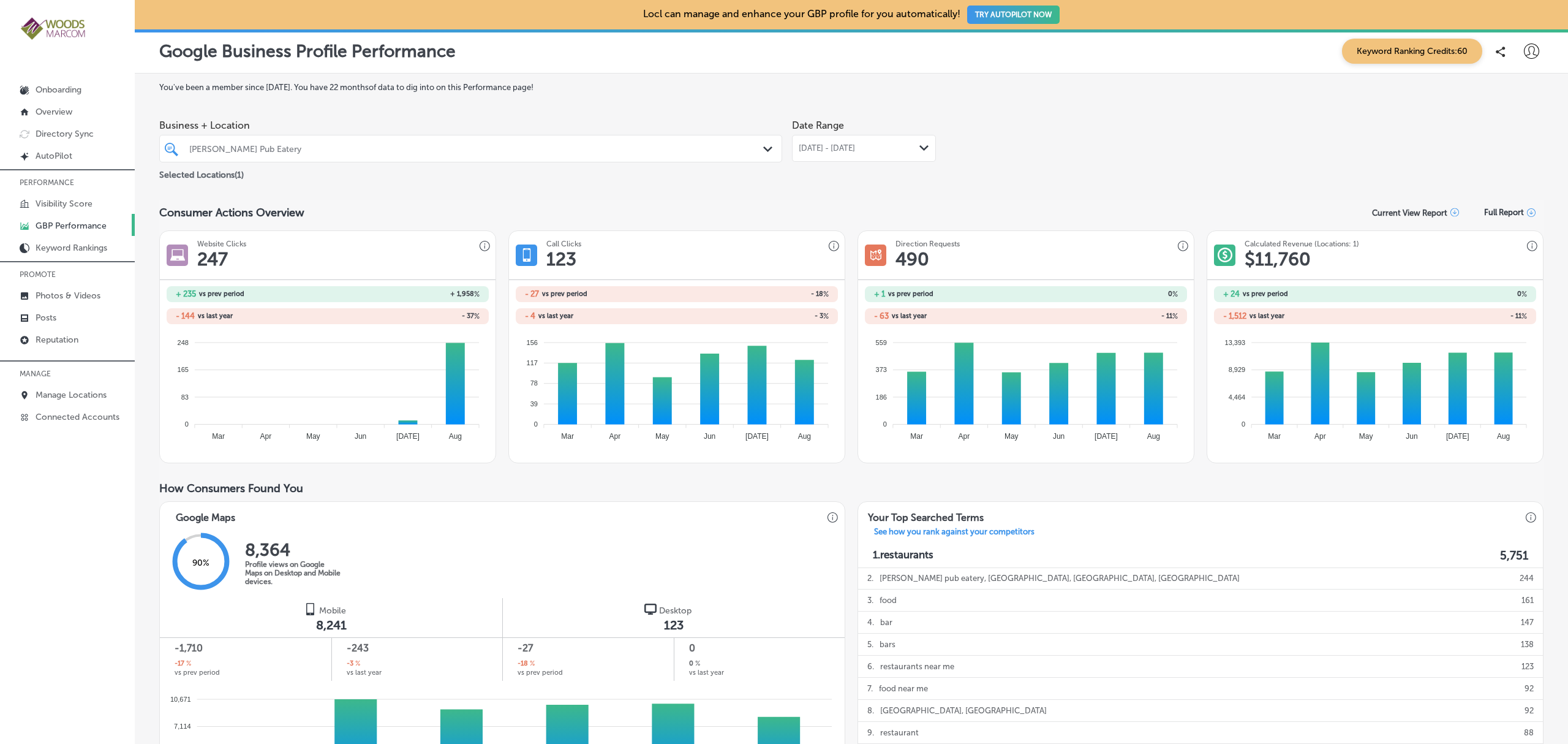
click at [855, 148] on span "Aug 01, 2025 - Aug 31, 2025" at bounding box center [827, 148] width 56 height 10
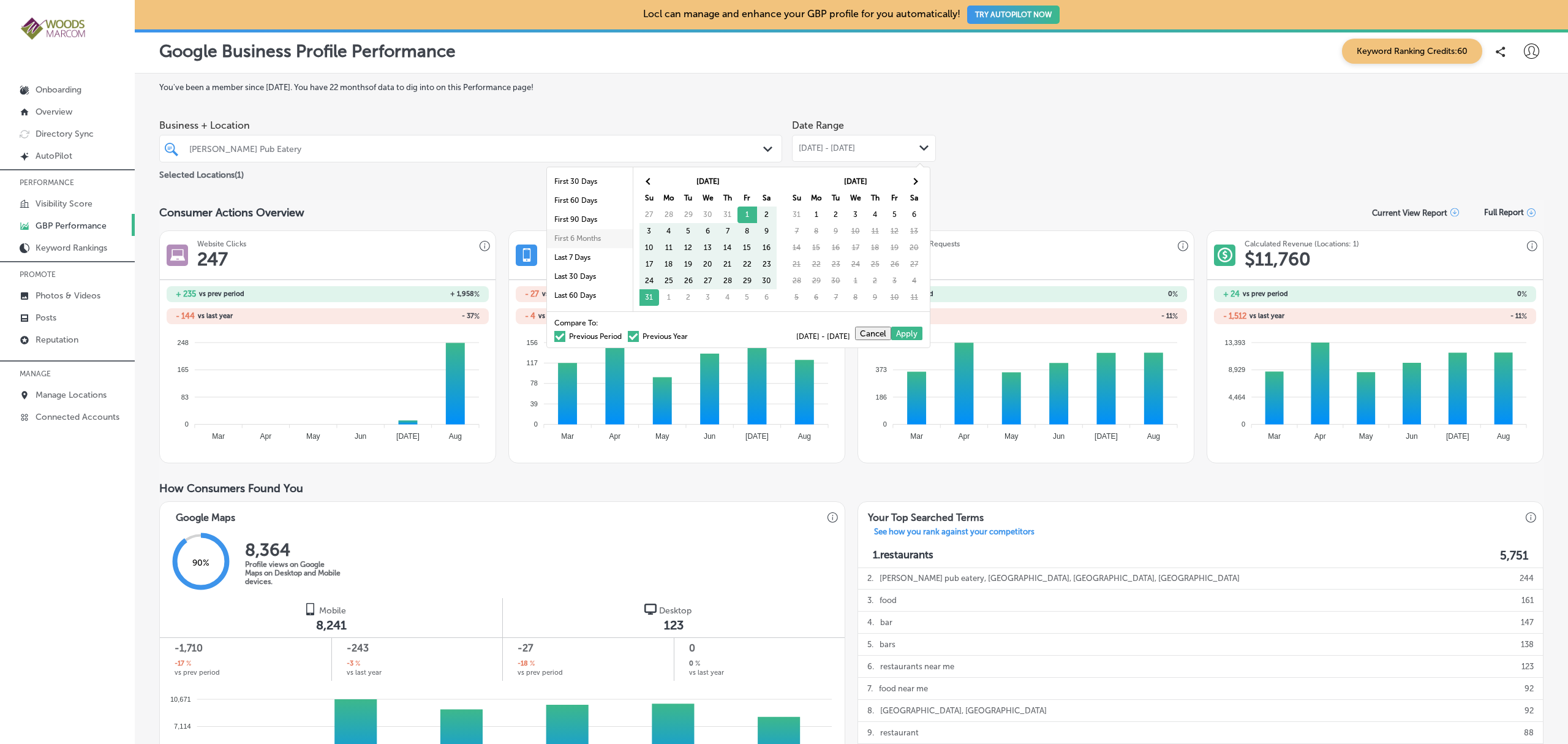
click at [569, 242] on li "First 6 Months" at bounding box center [590, 239] width 86 height 19
click at [1298, 93] on div "You've been a member since May, 2025 . You have 22 months of data to dig into o…" at bounding box center [851, 681] width 1384 height 1197
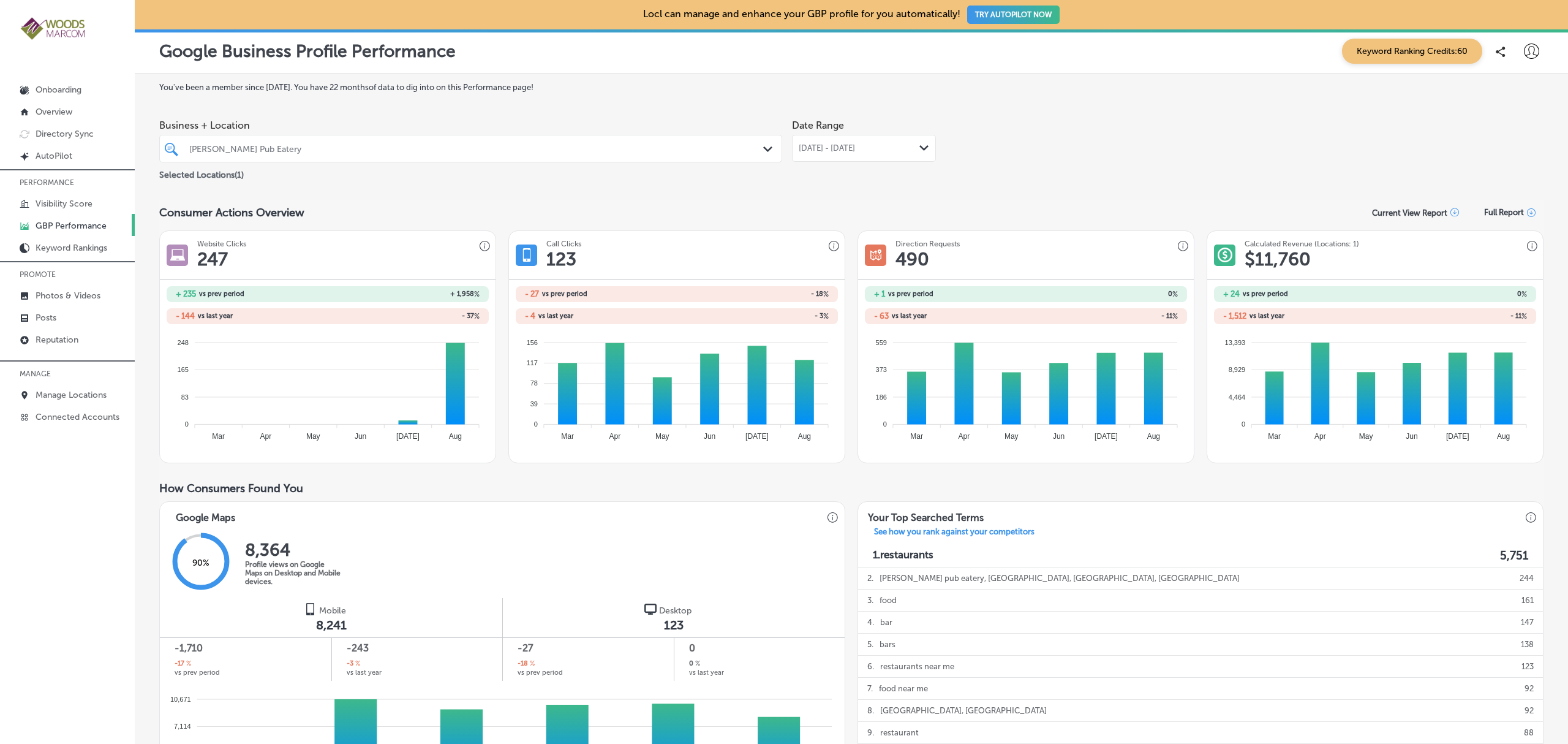
click at [855, 151] on span "Aug 01, 2025 - Aug 31, 2025" at bounding box center [827, 148] width 56 height 10
click at [69, 107] on p "Overview" at bounding box center [54, 112] width 37 height 11
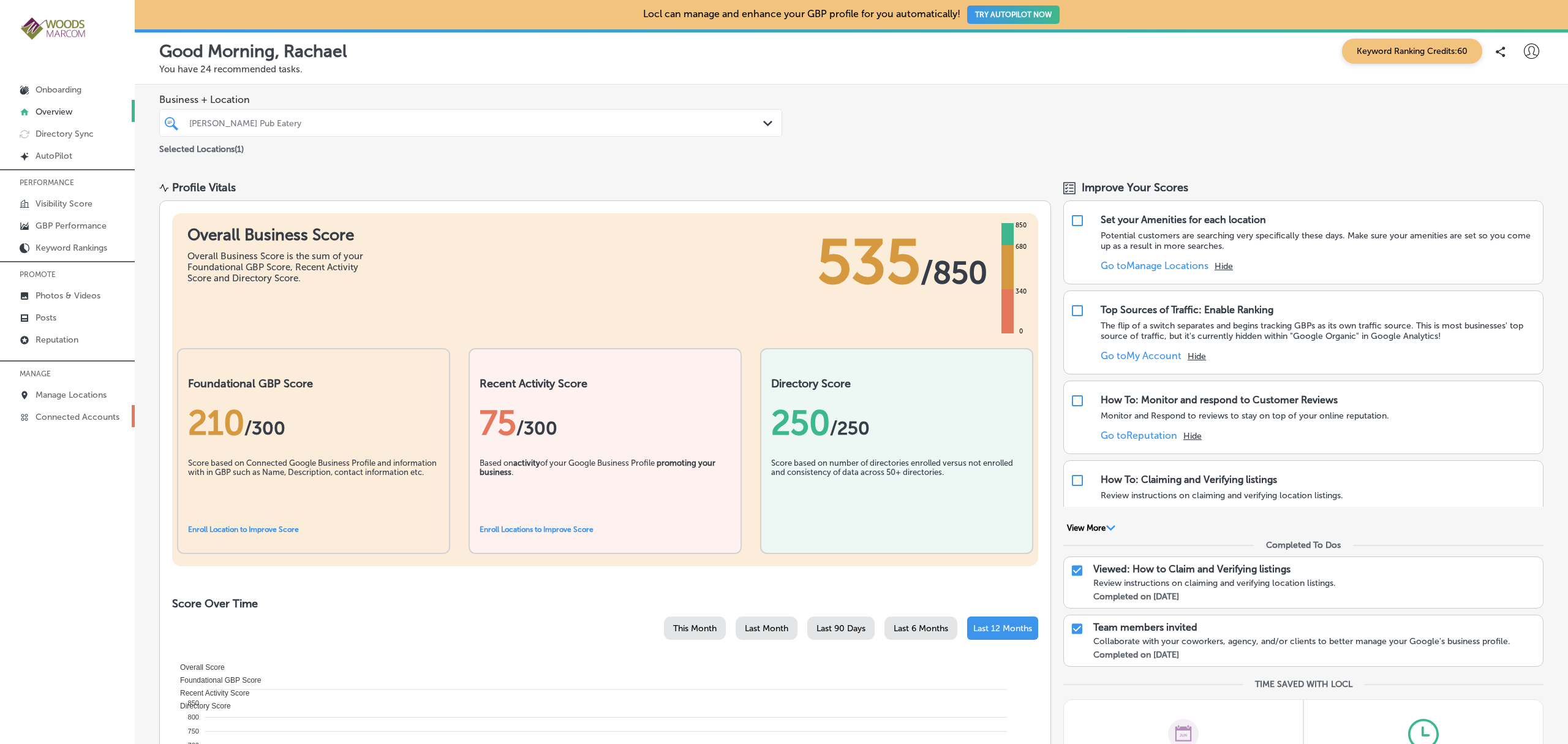
click at [60, 422] on p "Connected Accounts" at bounding box center [78, 417] width 84 height 11
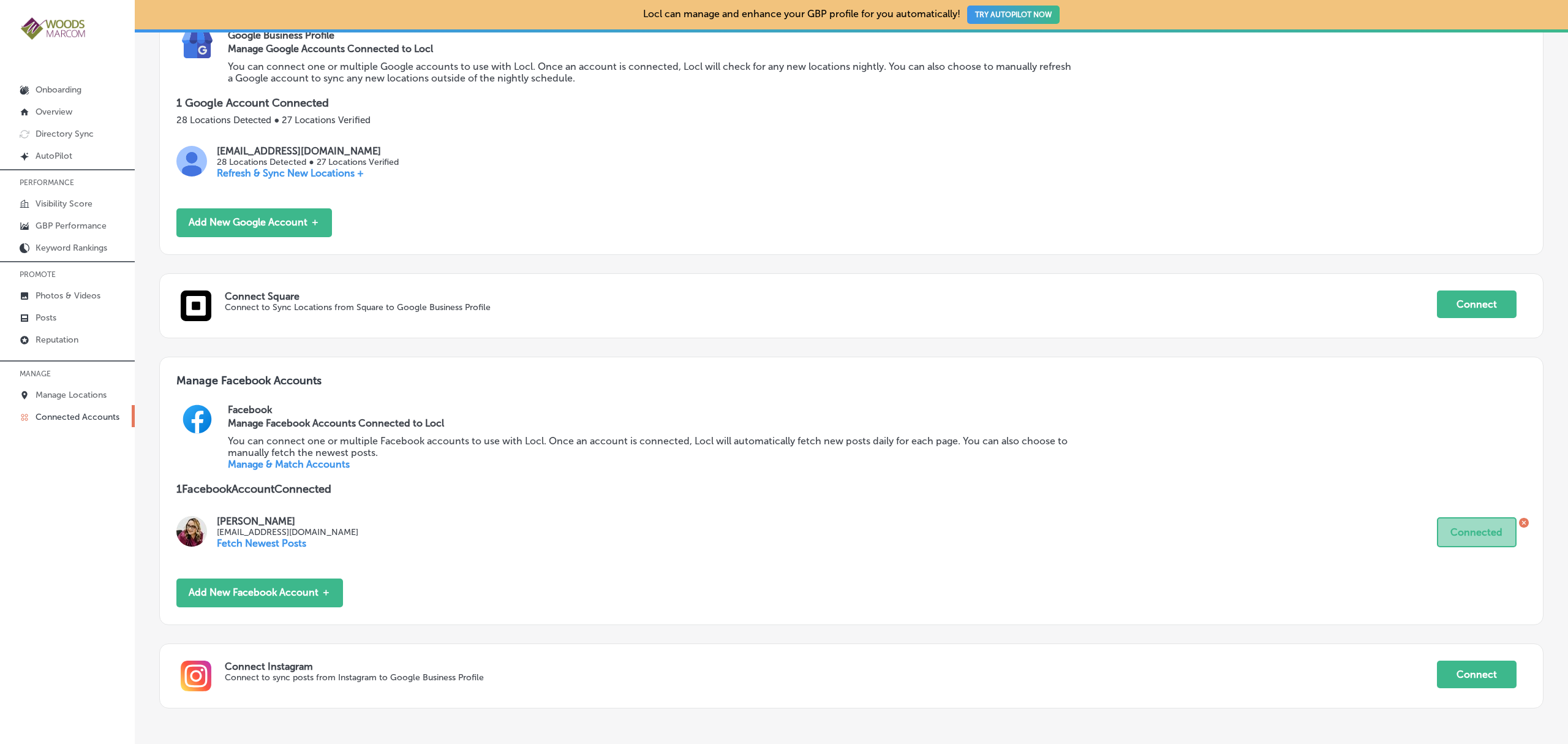
scroll to position [182, 0]
click at [287, 465] on link "Manage & Match Accounts" at bounding box center [288, 464] width 122 height 11
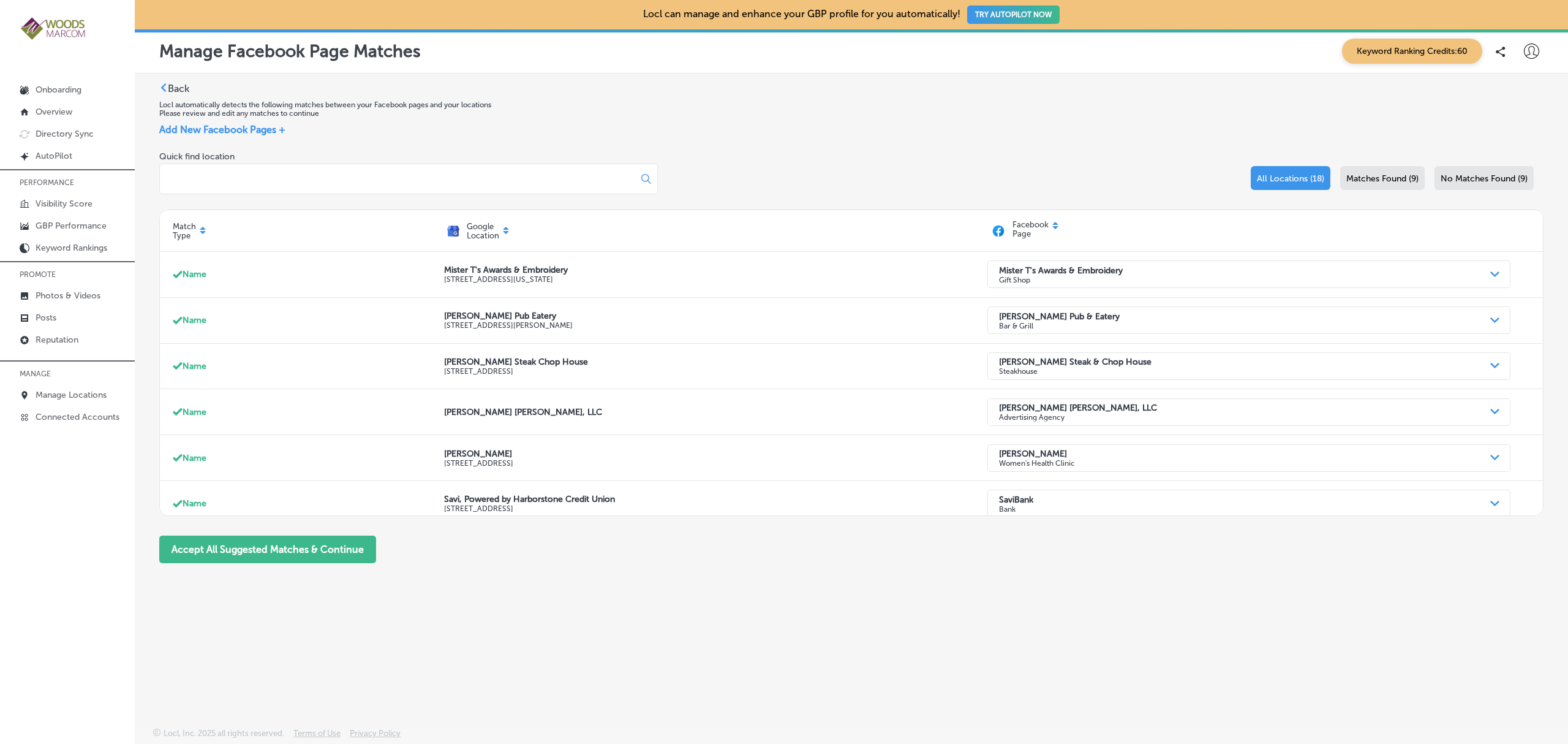
click at [201, 228] on icon at bounding box center [203, 228] width 5 height 4
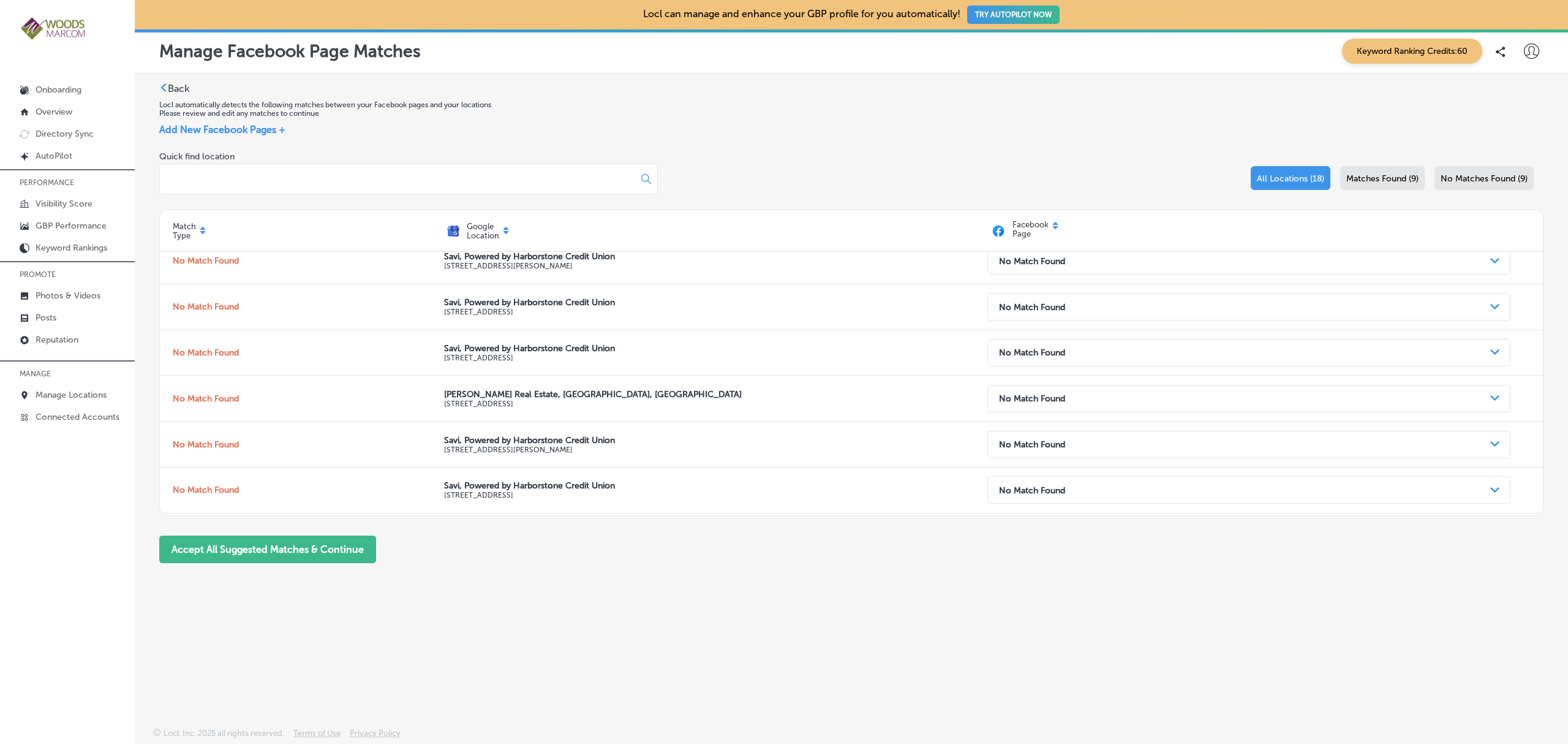
scroll to position [13, 0]
click at [207, 128] on span "Add New Facebook Pages +" at bounding box center [222, 129] width 126 height 11
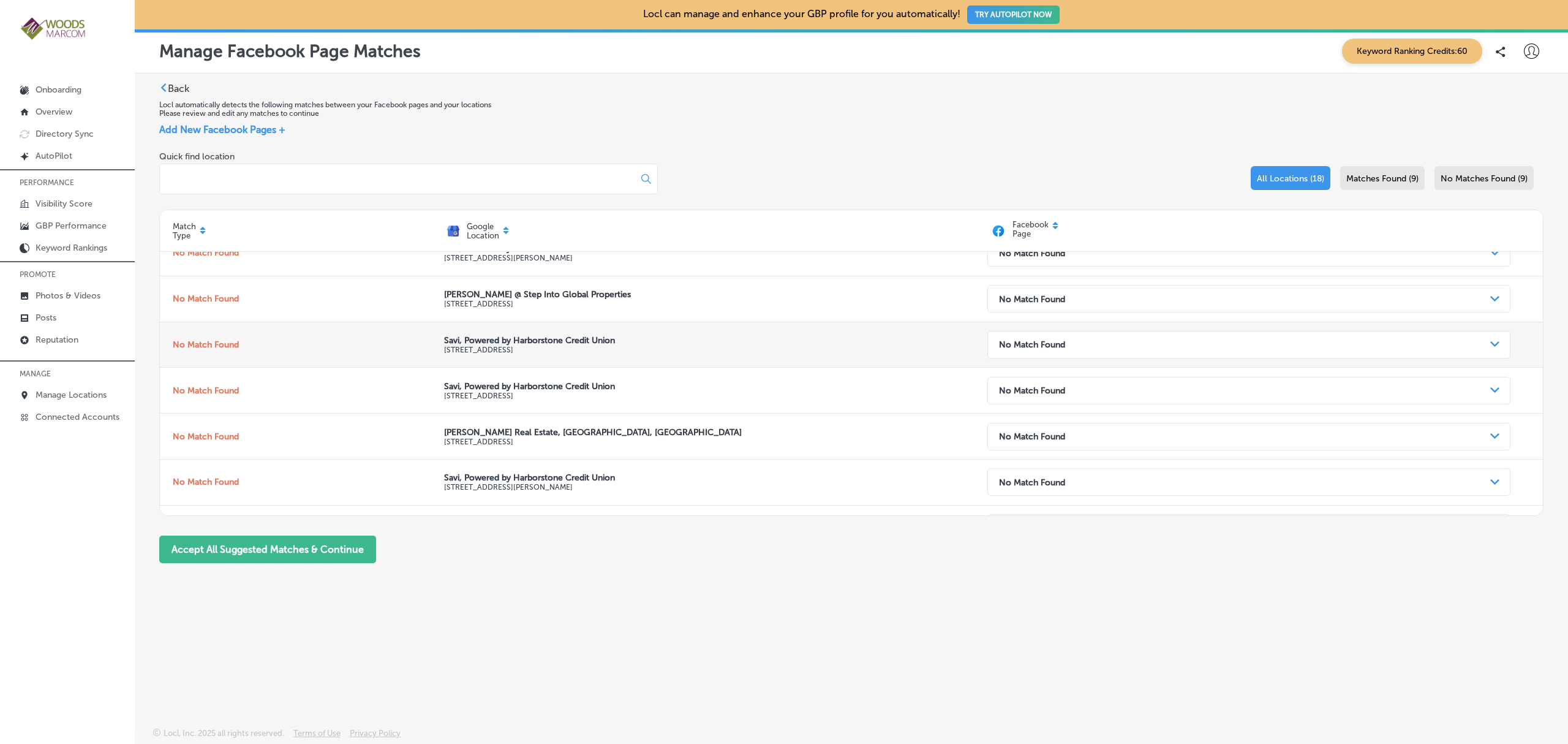
scroll to position [432, 0]
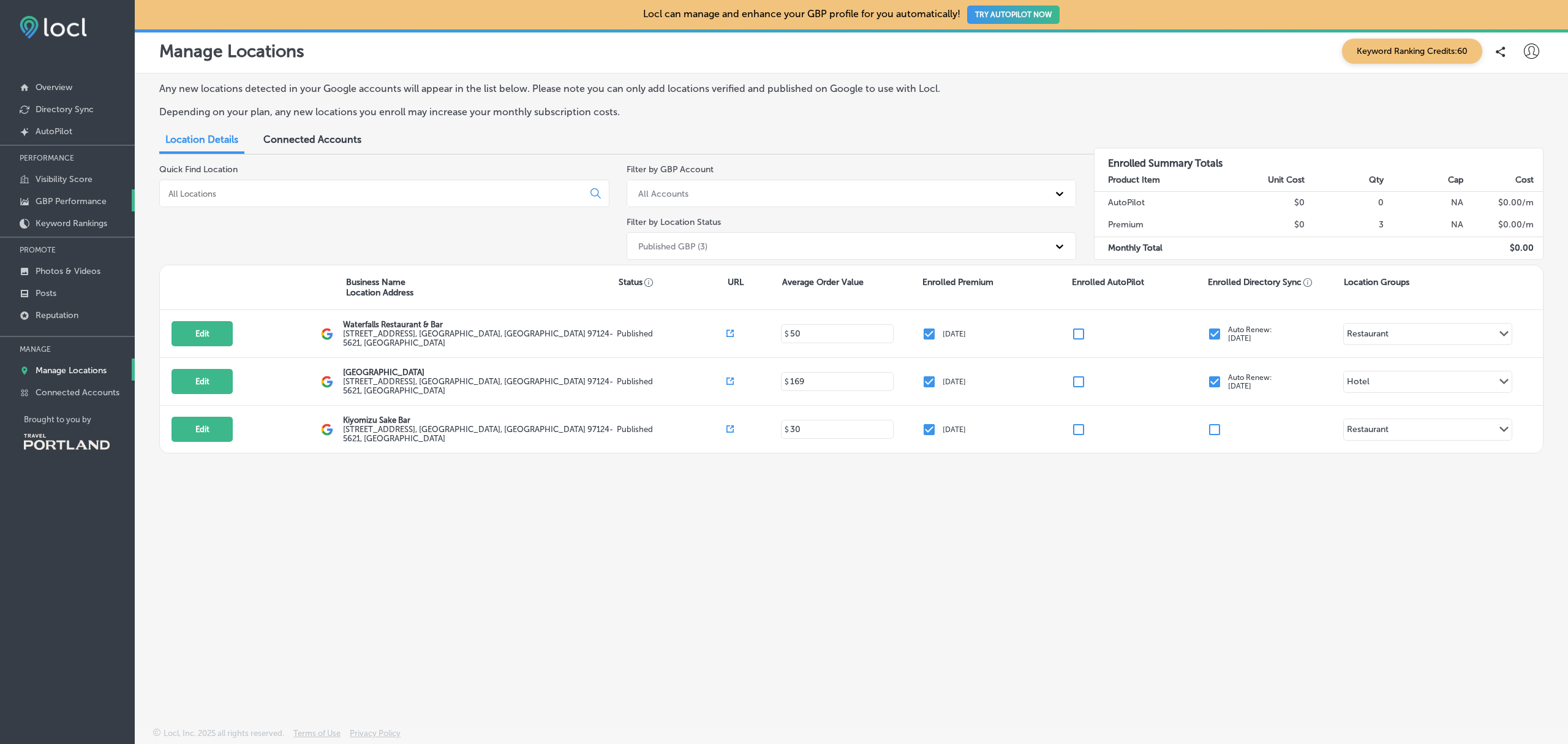
click at [77, 197] on p "GBP Performance" at bounding box center [71, 201] width 71 height 11
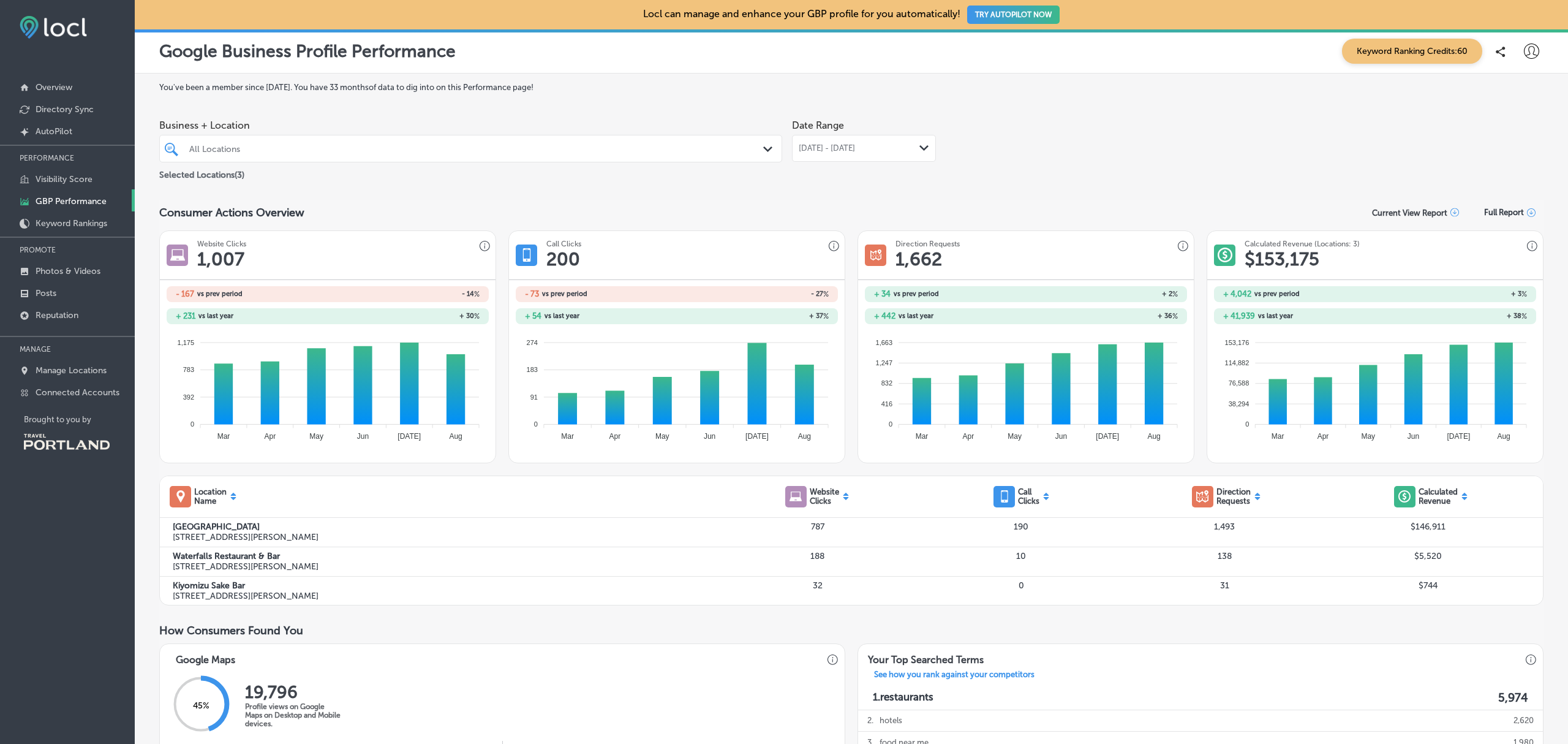
click at [835, 151] on span "[DATE] - [DATE]" at bounding box center [827, 148] width 56 height 10
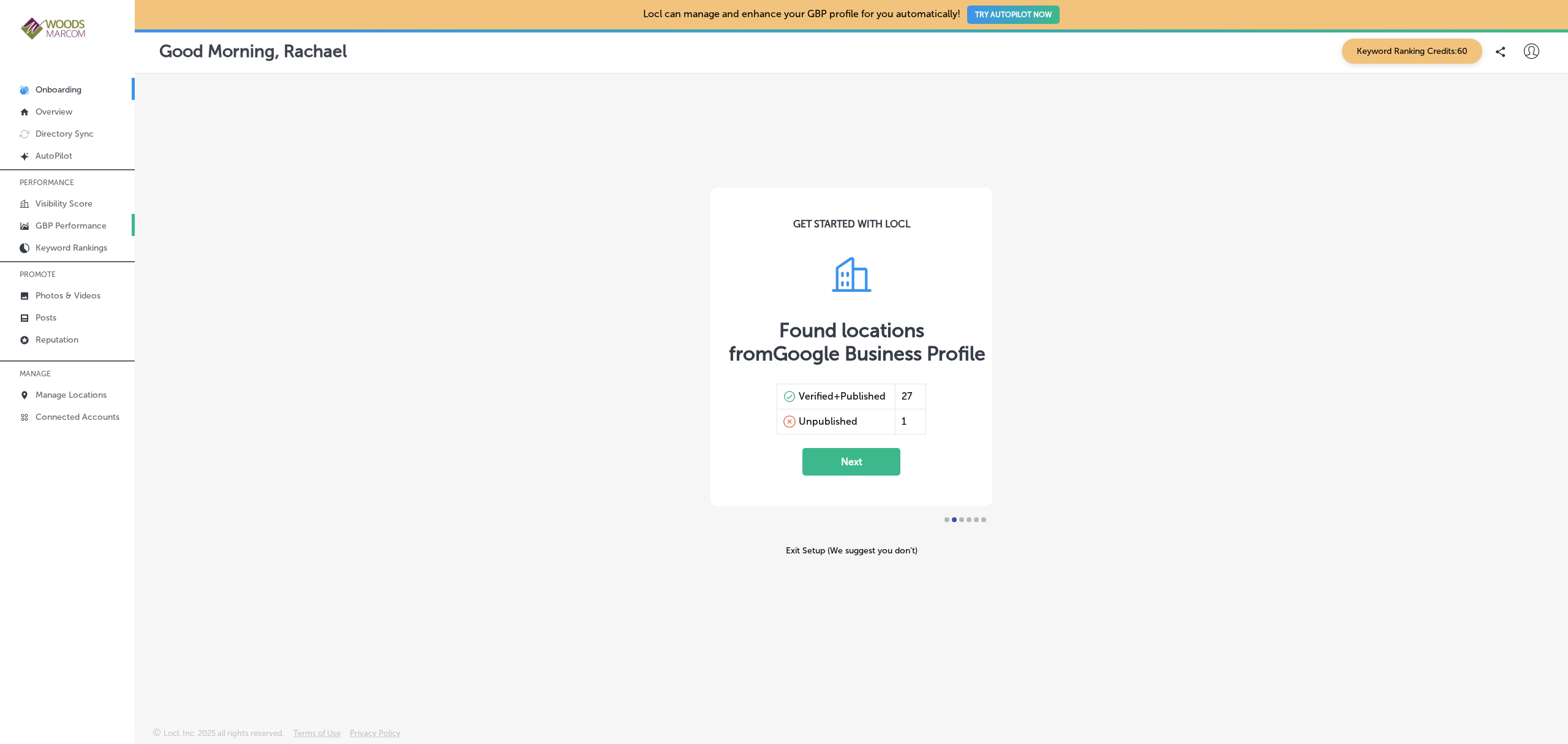
click at [82, 227] on p "GBP Performance" at bounding box center [71, 226] width 71 height 11
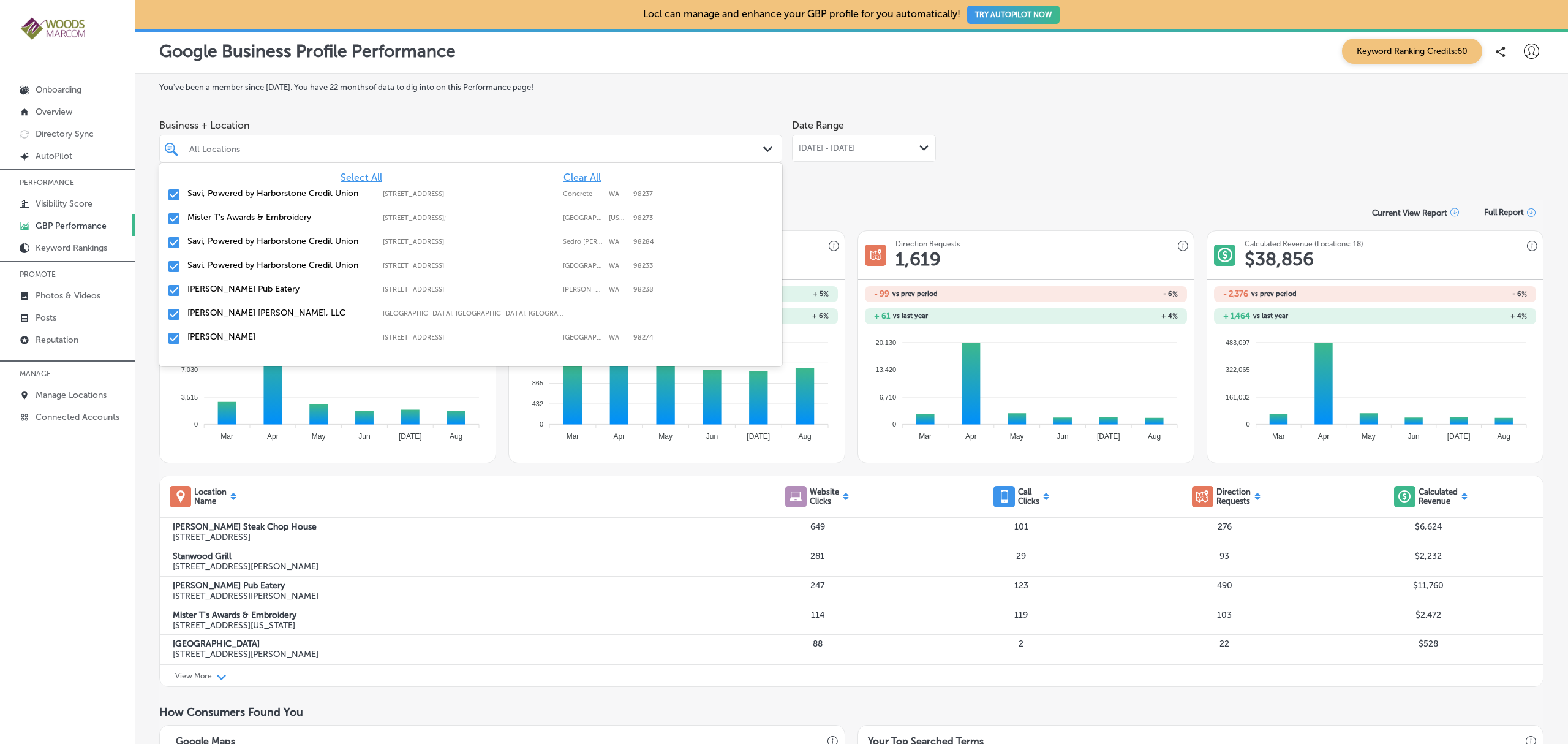
click at [755, 148] on div "All Locations Path Created with Sketch." at bounding box center [471, 149] width 622 height 19
click at [571, 177] on span "Clear All" at bounding box center [582, 177] width 38 height 11
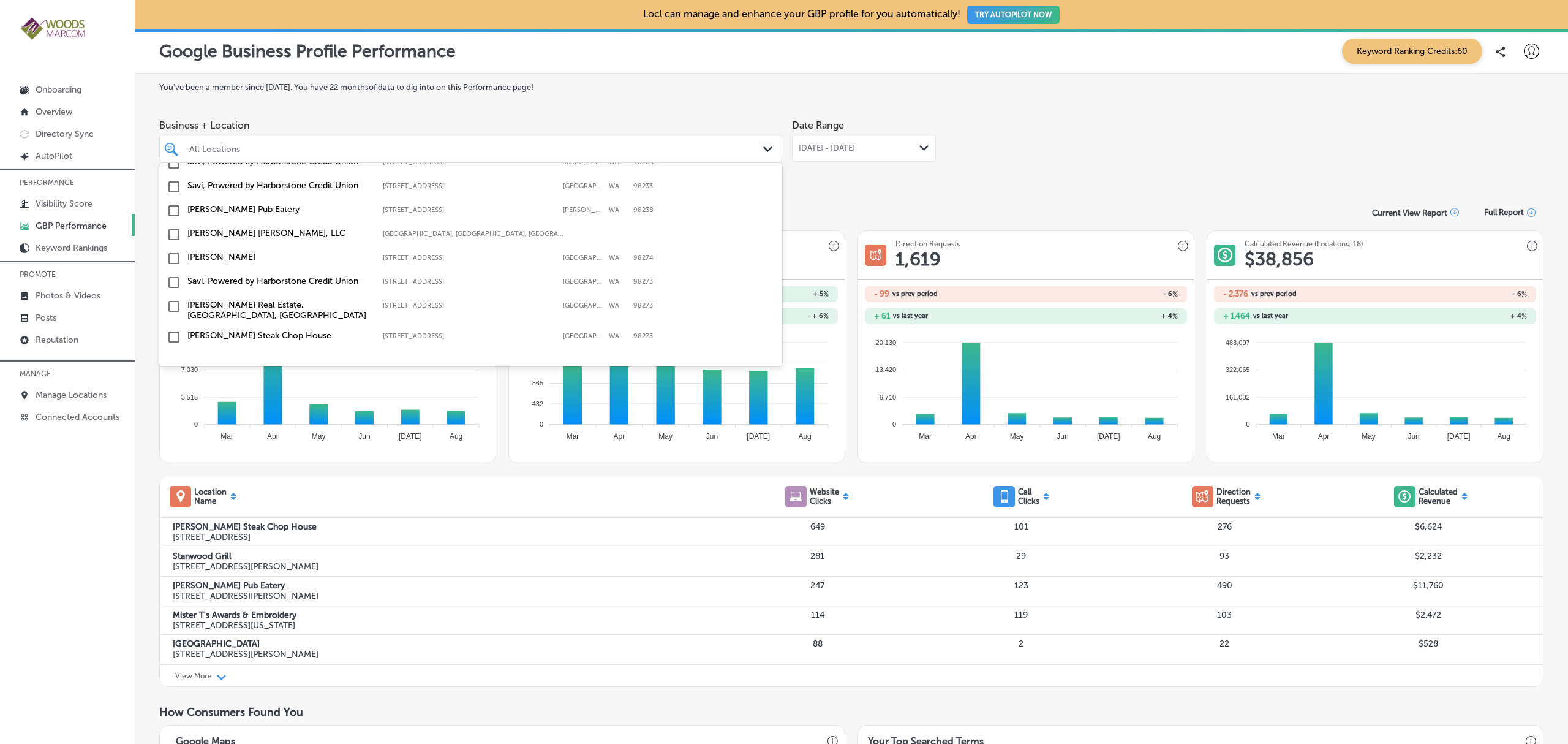
scroll to position [133, 0]
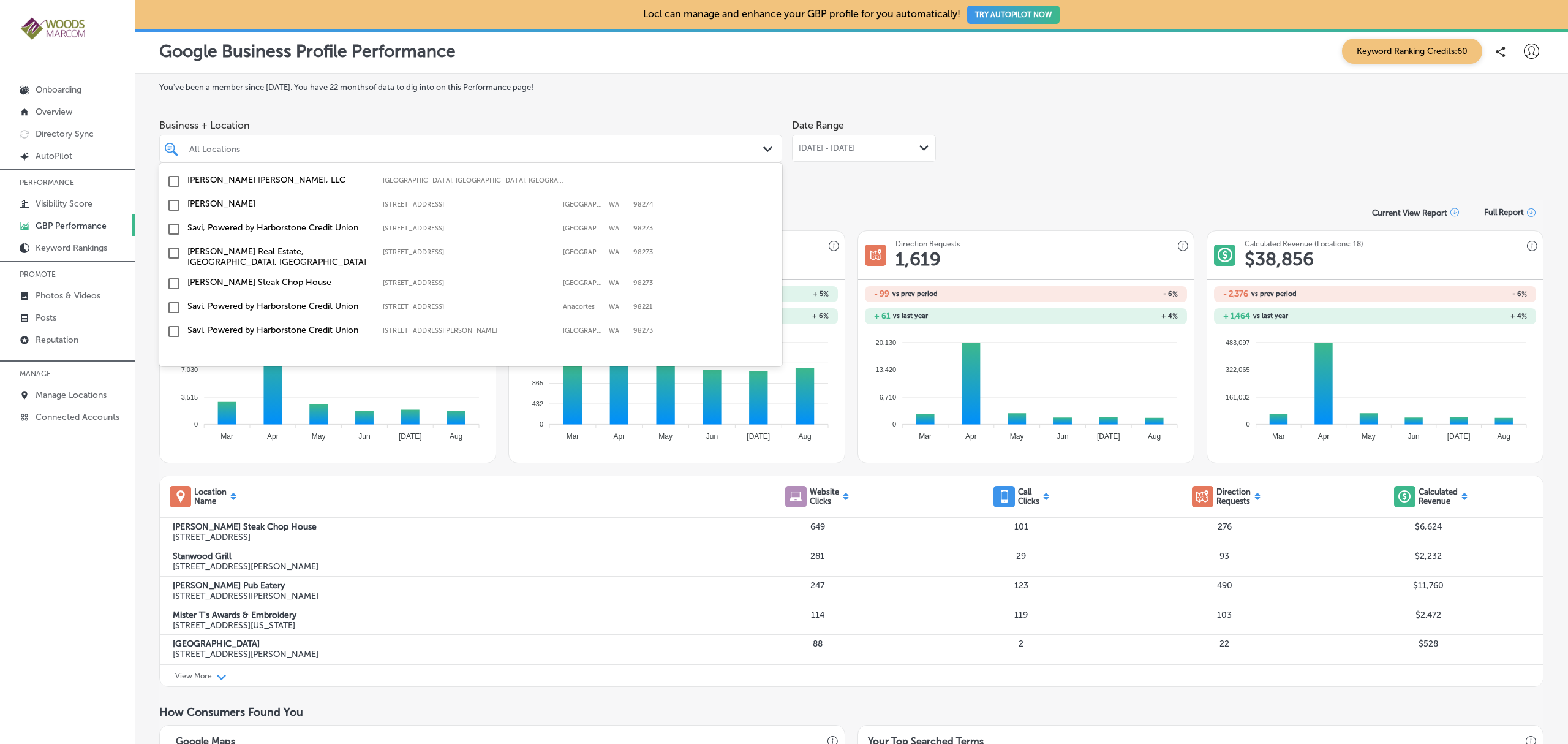
click at [273, 283] on label "Max Dale's Steak Chop House" at bounding box center [278, 282] width 183 height 11
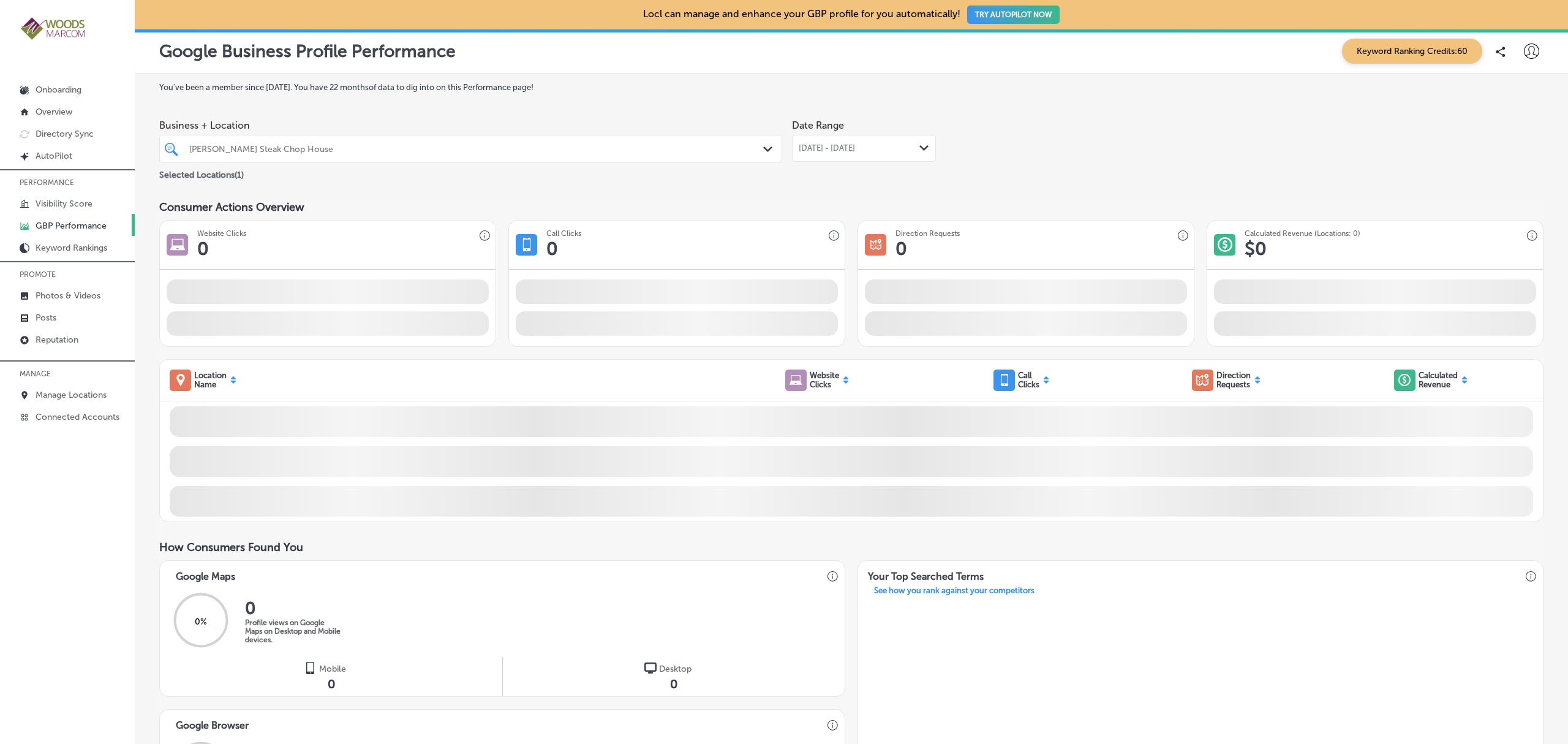
click at [1045, 58] on div "Google Business Profile Performance Keyword Ranking Credits: 60" at bounding box center [851, 51] width 1384 height 25
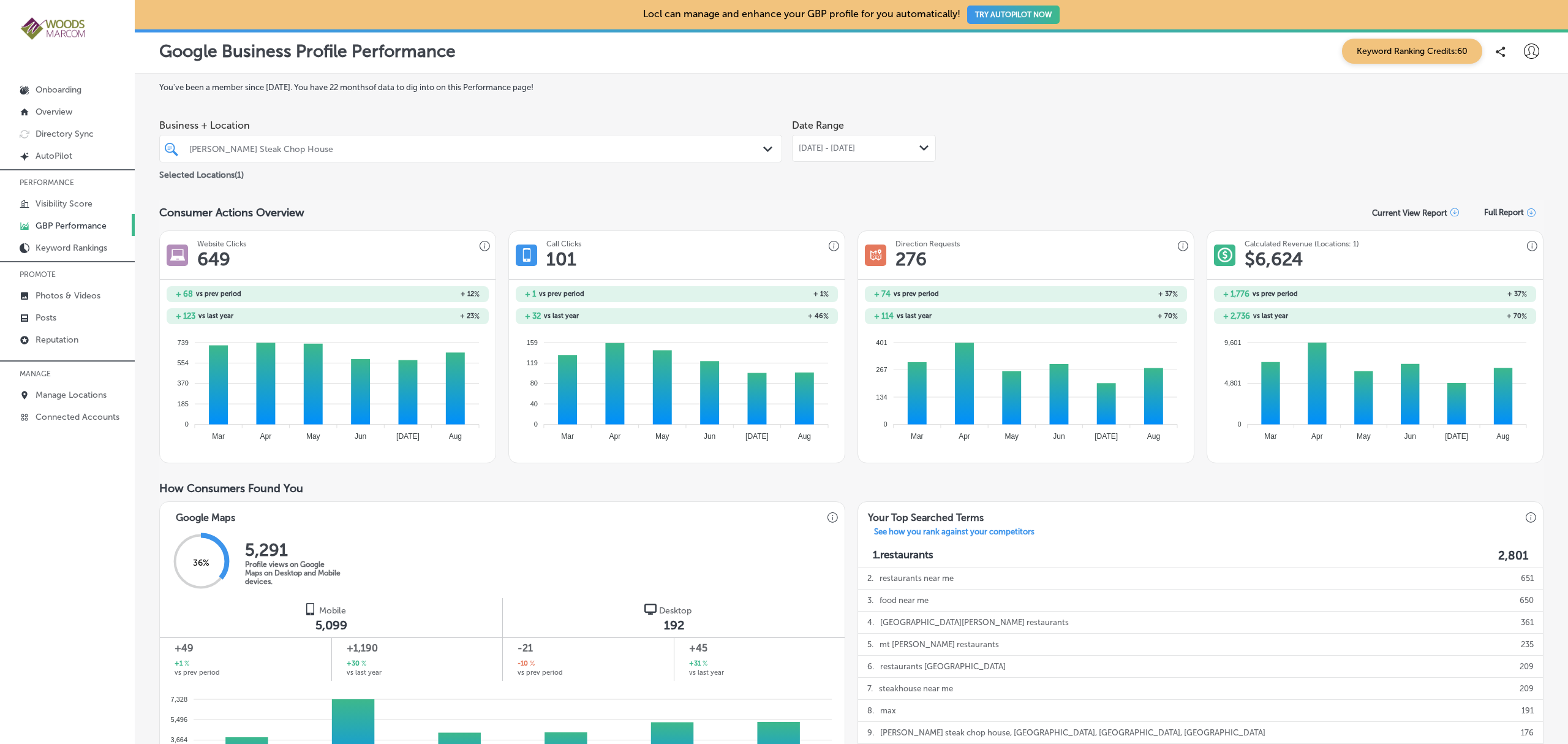
click at [855, 151] on span "[DATE] - [DATE]" at bounding box center [827, 148] width 56 height 10
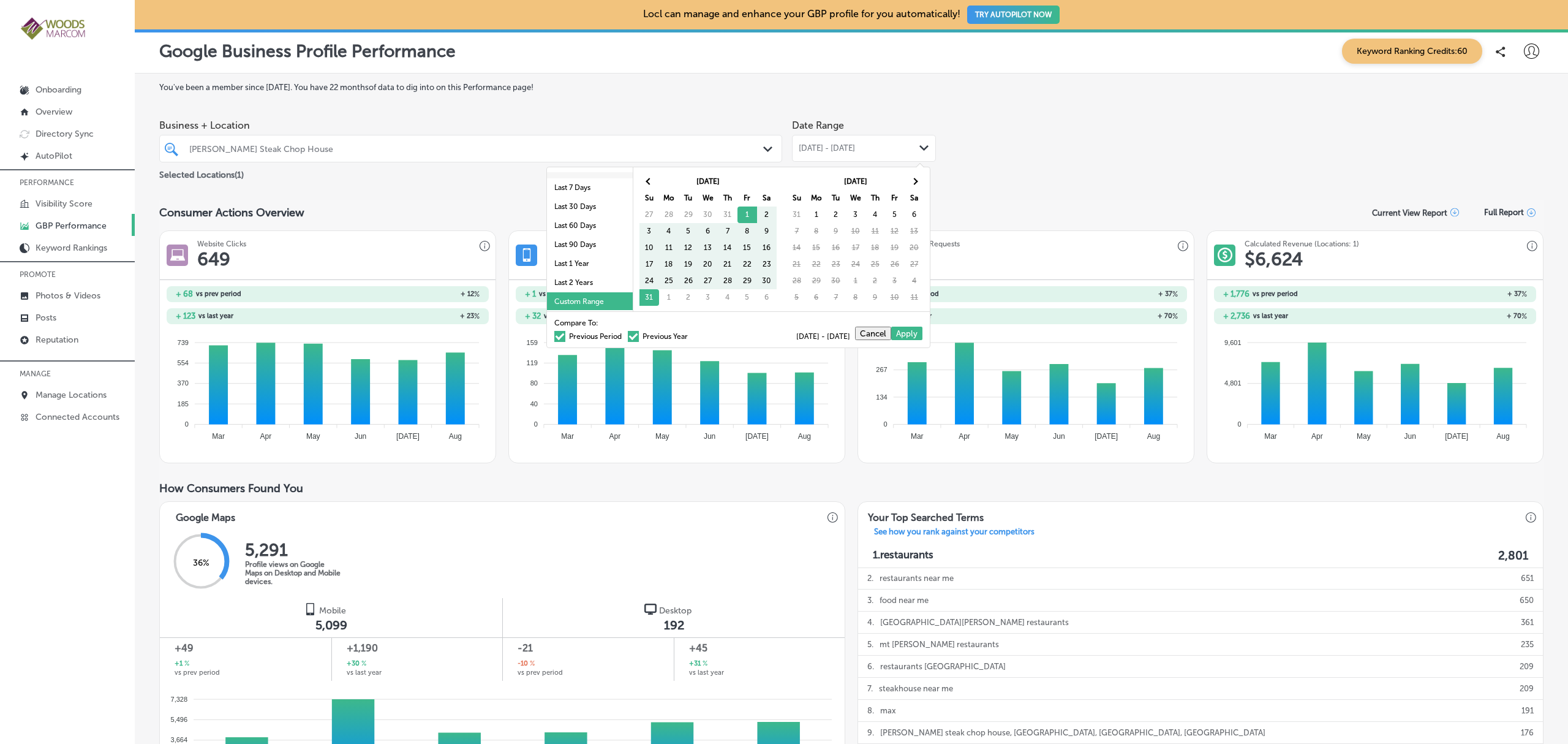
scroll to position [70, 0]
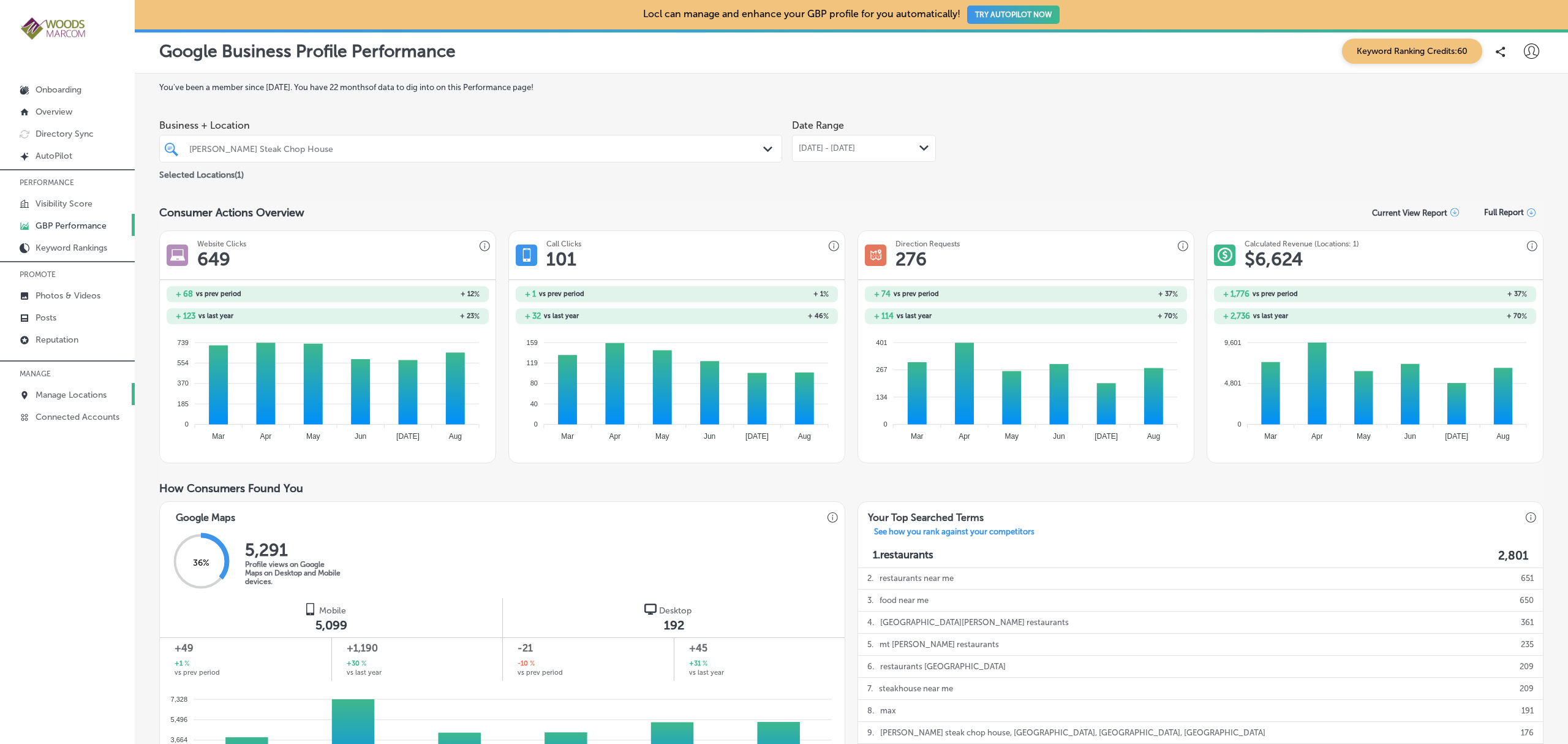
click at [64, 397] on p "Manage Locations" at bounding box center [71, 395] width 71 height 11
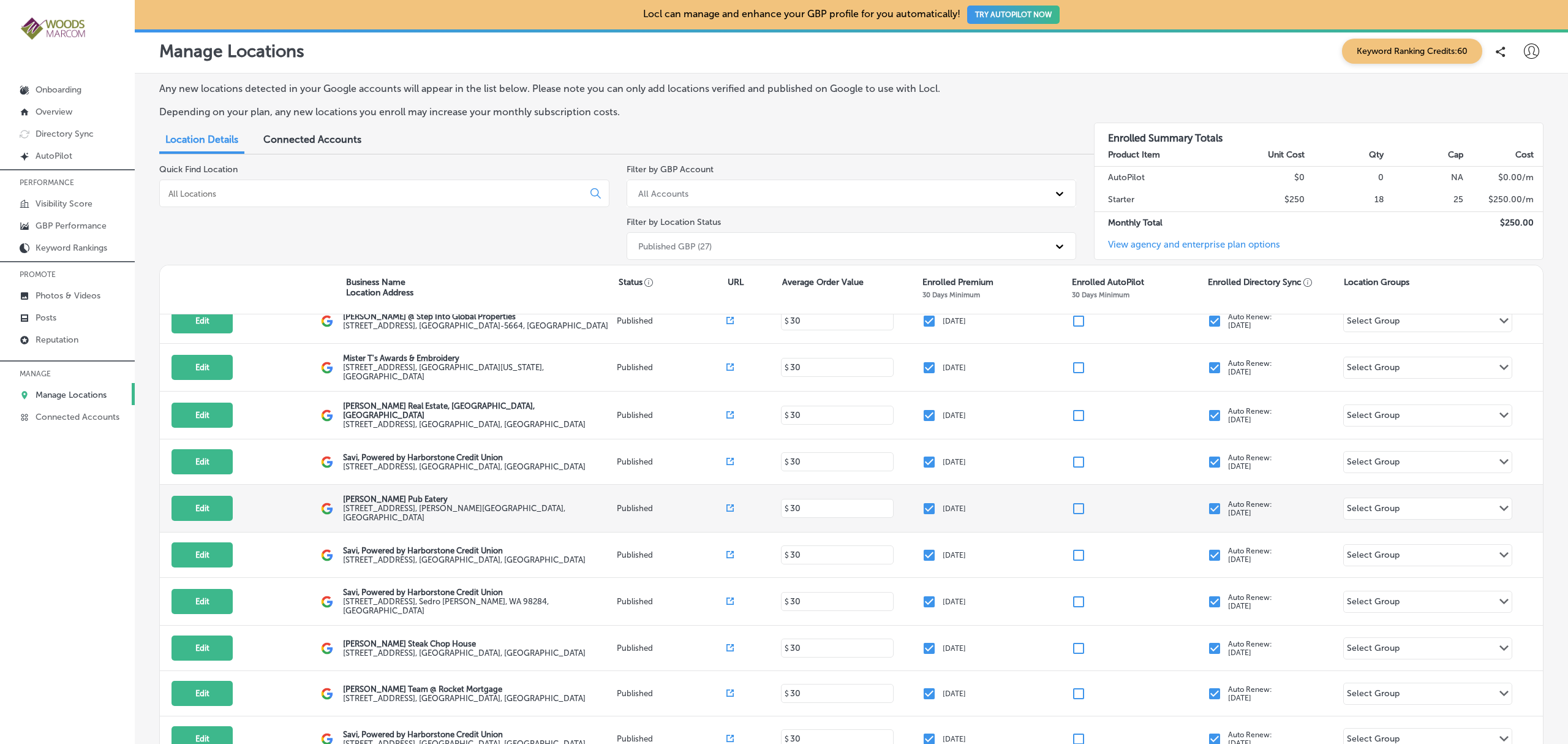
scroll to position [62, 0]
click at [56, 221] on link "GBP Performance" at bounding box center [67, 224] width 135 height 22
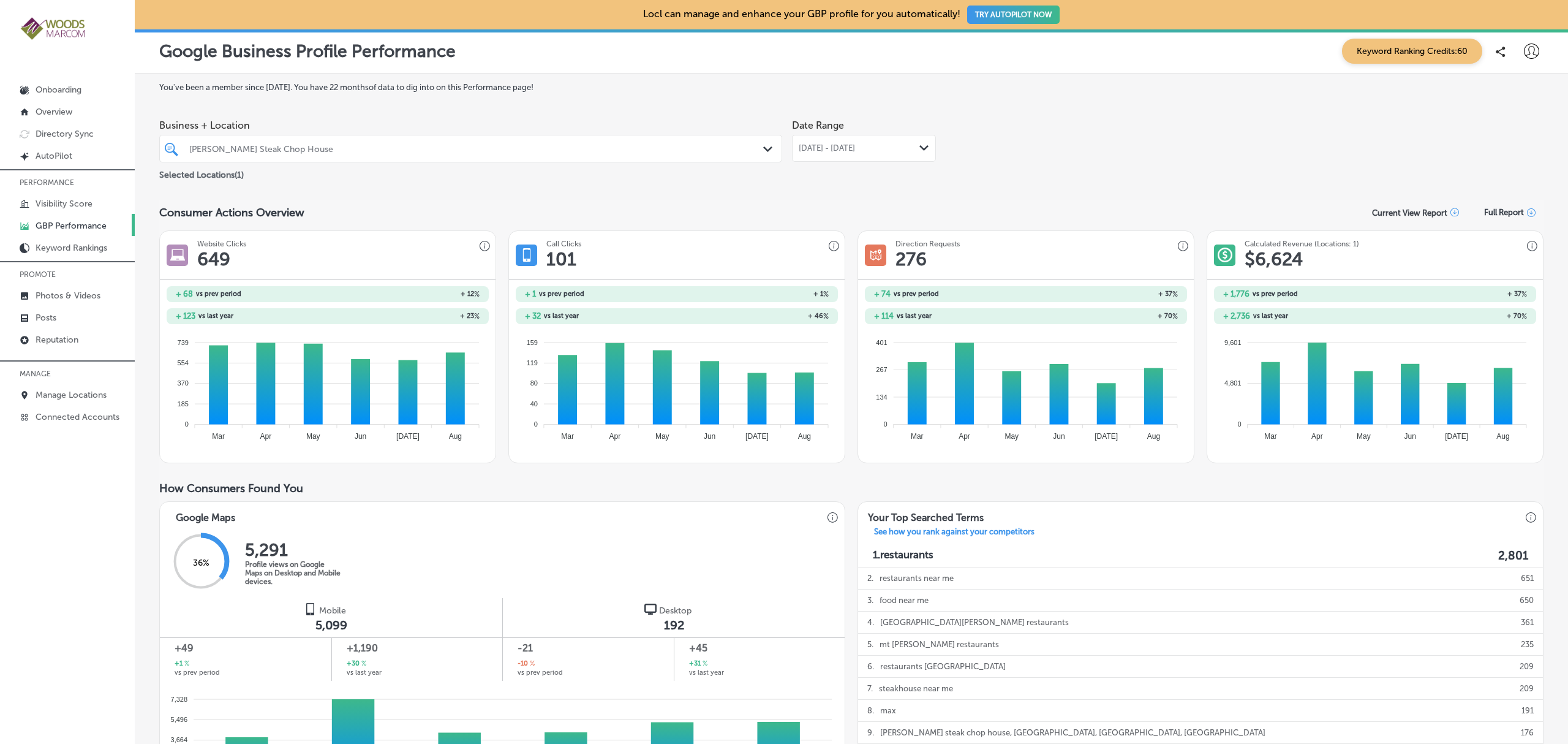
click at [920, 148] on icon "Path Created with Sketch." at bounding box center [924, 148] width 10 height 5
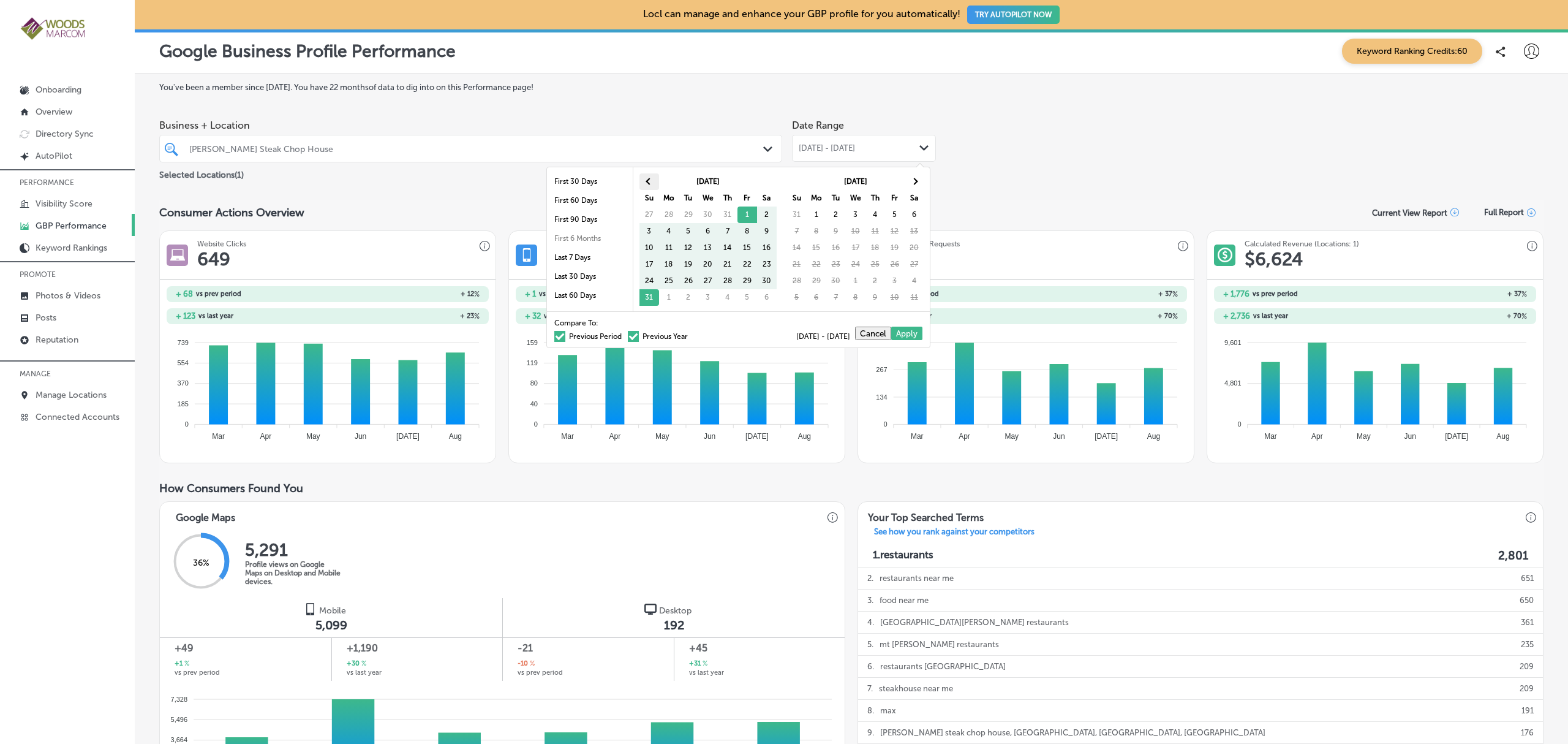
click at [642, 182] on th at bounding box center [649, 181] width 19 height 17
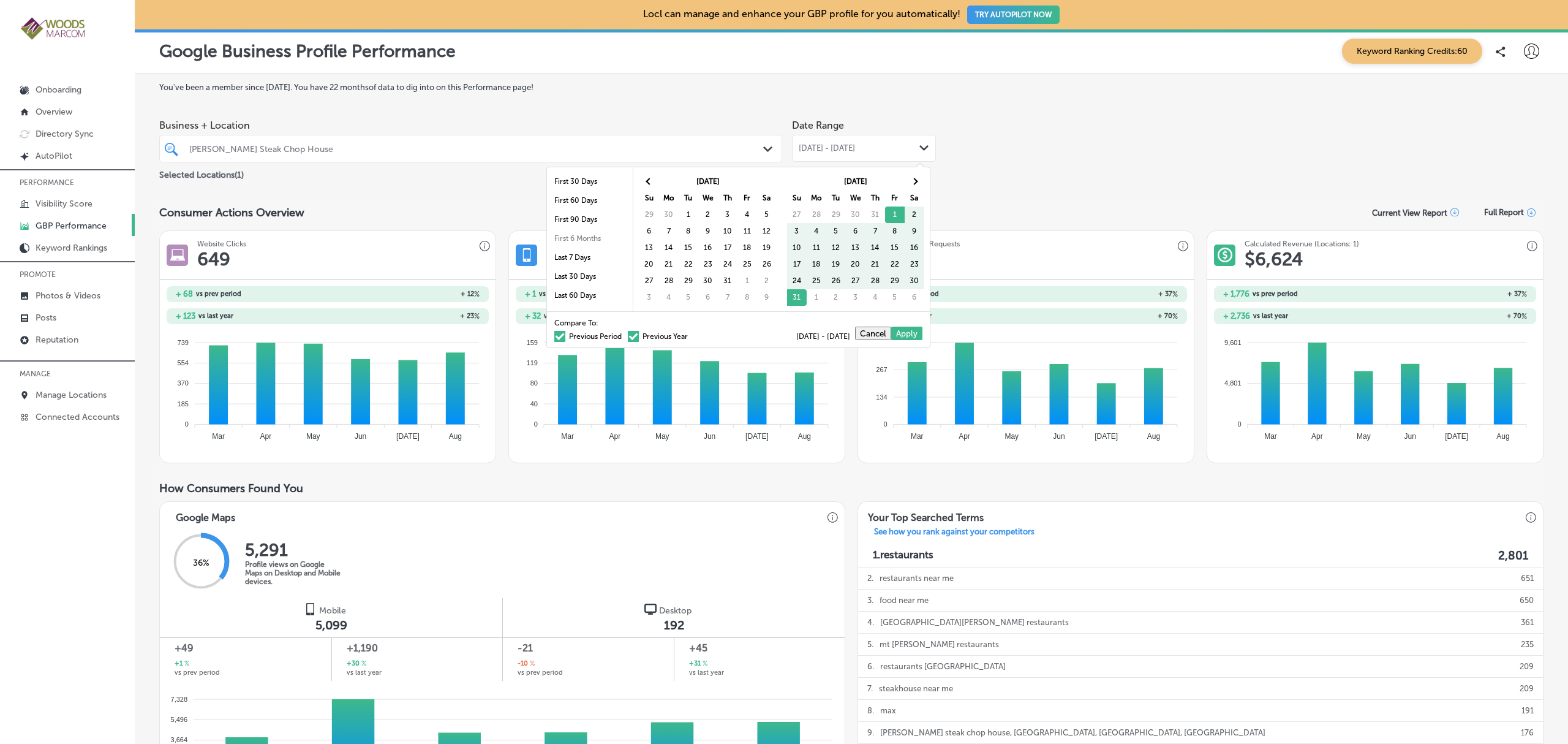
click at [642, 182] on th at bounding box center [649, 181] width 19 height 17
click at [920, 175] on th at bounding box center [914, 181] width 19 height 17
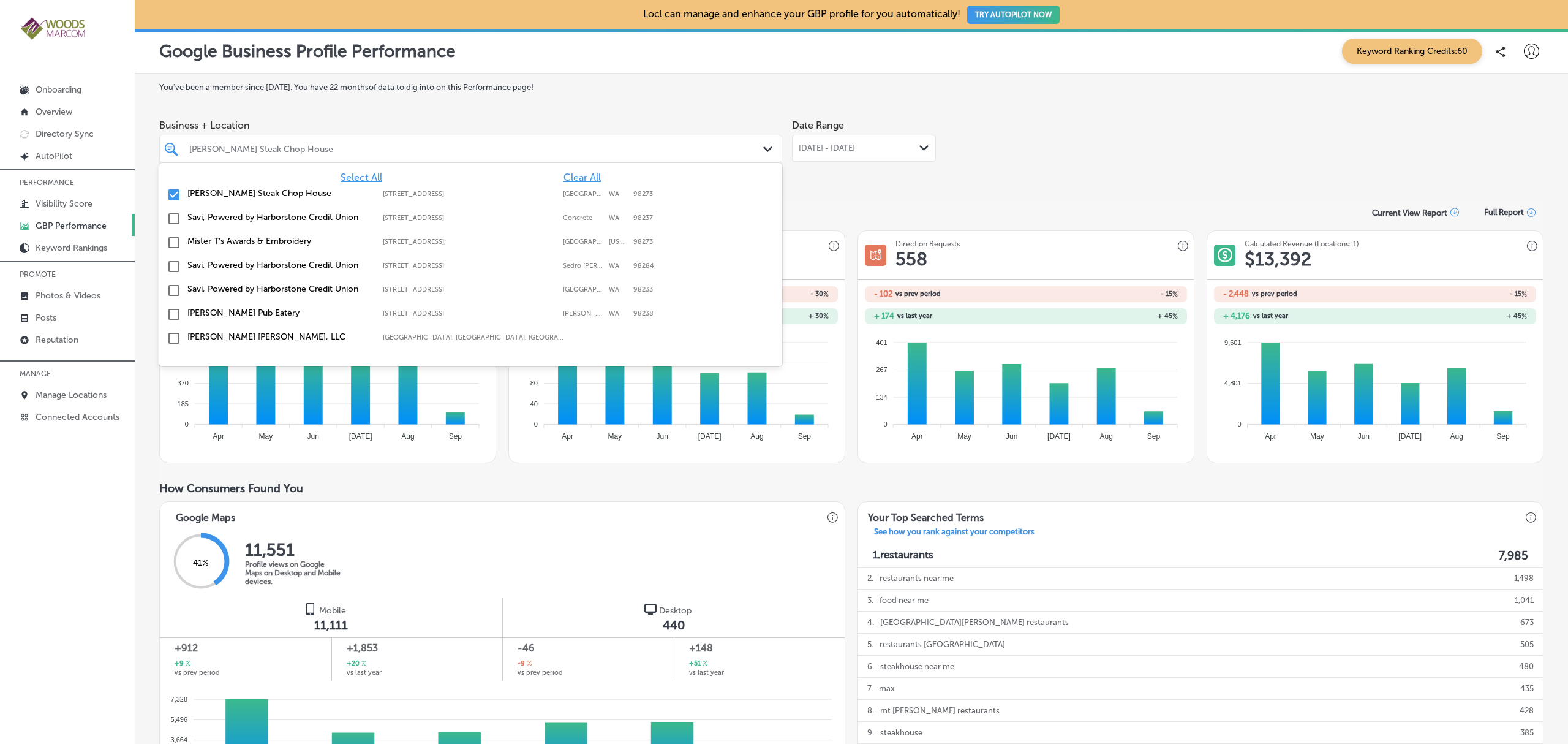
click at [772, 148] on div "Max Dale's Steak Chop House Path Created with Sketch." at bounding box center [471, 149] width 622 height 19
click at [172, 192] on input "checkbox" at bounding box center [173, 194] width 15 height 15
click at [178, 288] on input "checkbox" at bounding box center [173, 290] width 15 height 15
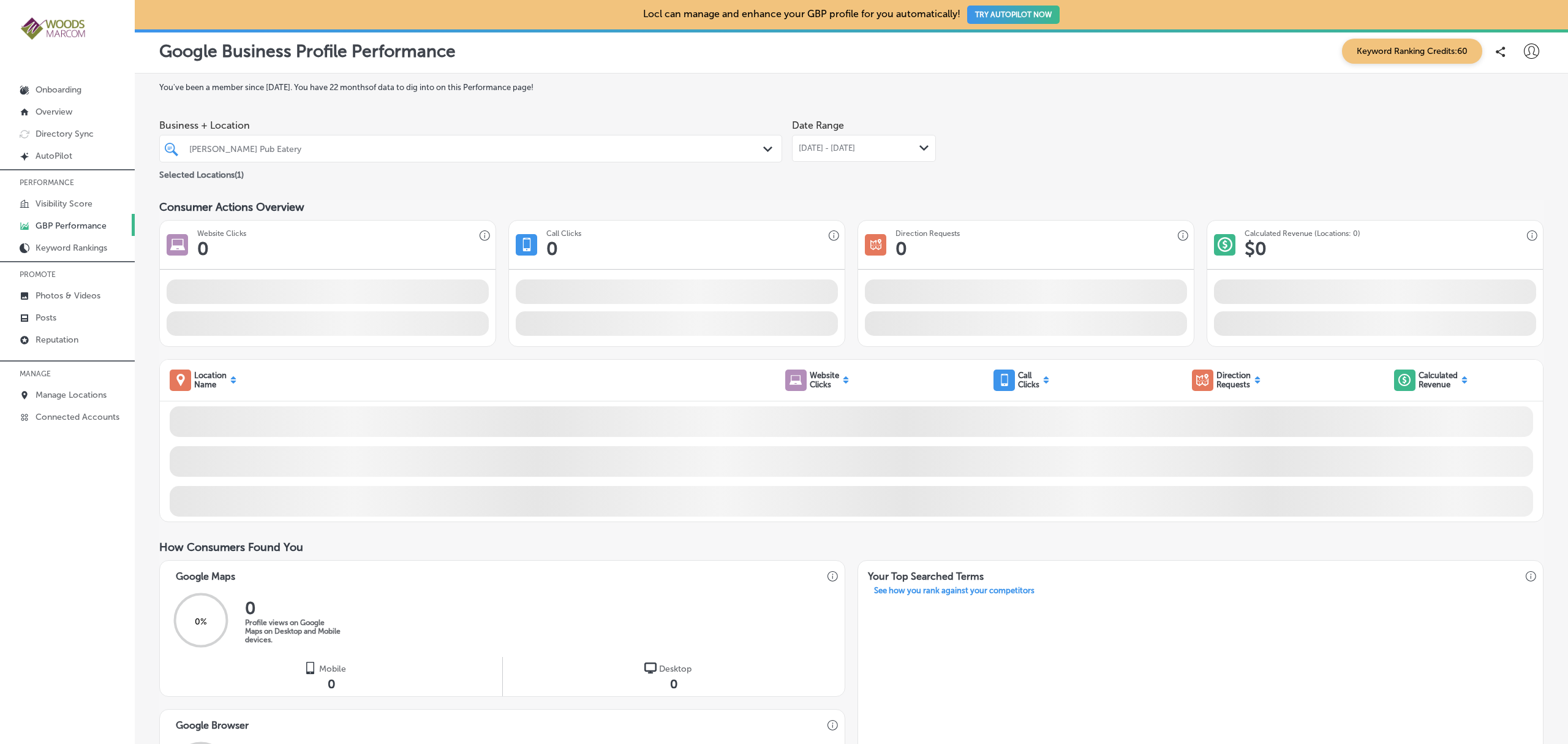
click at [947, 163] on div "Business + Location Conway's Pub Eatery Path Created with Sketch. Selected Loca…" at bounding box center [851, 148] width 1384 height 68
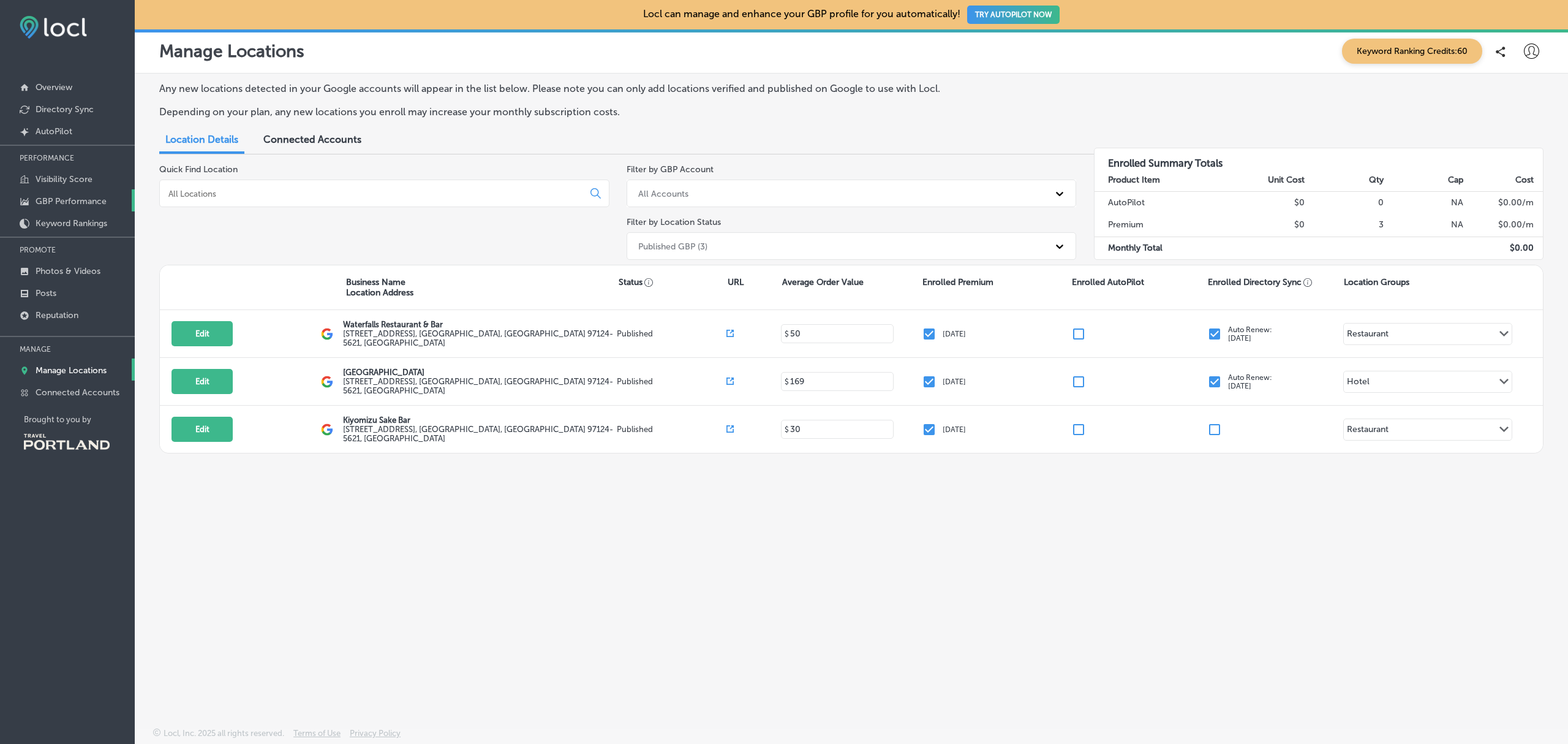
click at [86, 197] on p "GBP Performance" at bounding box center [71, 201] width 71 height 11
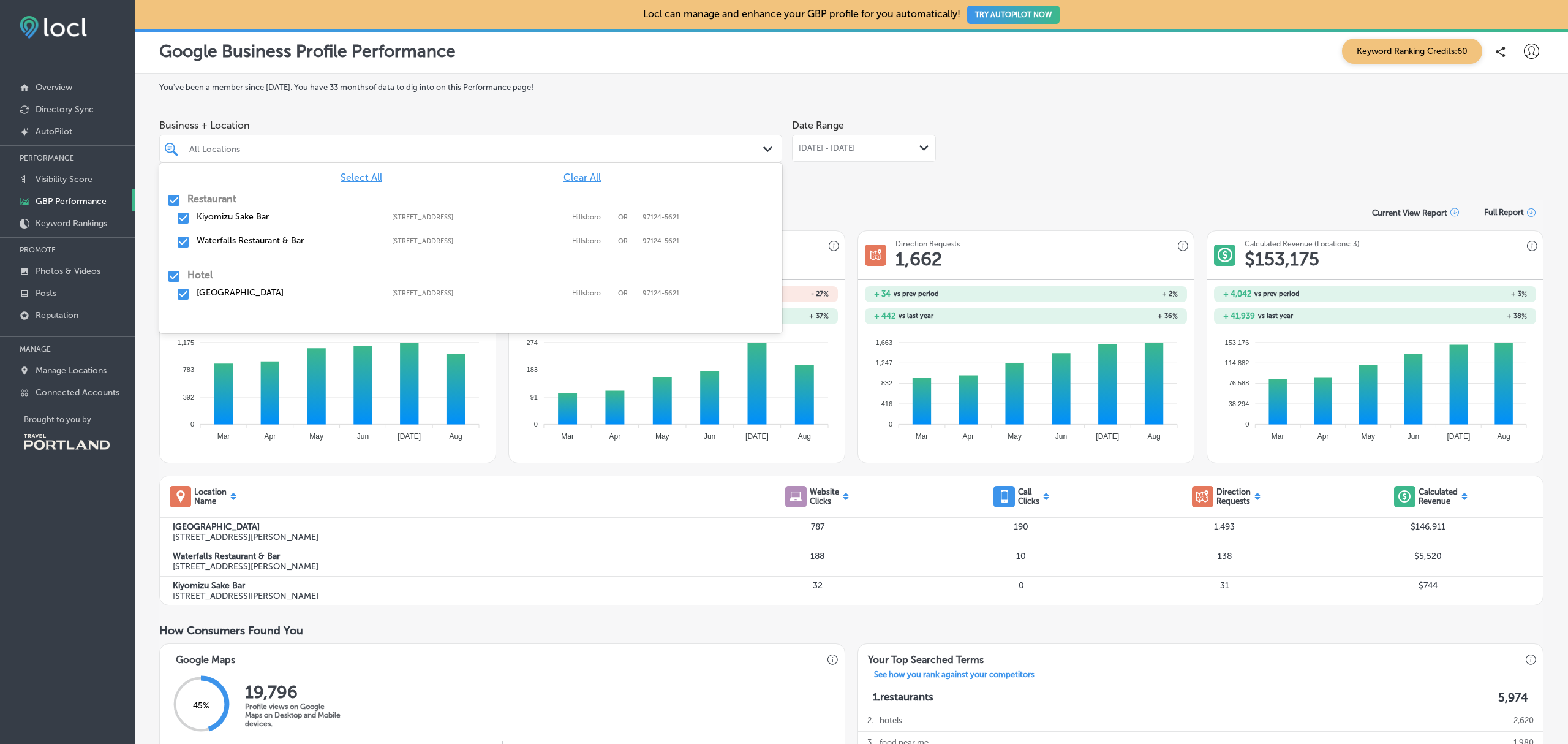
click at [763, 155] on div "Path Created with Sketch." at bounding box center [769, 149] width 13 height 13
click at [172, 275] on input "checkbox" at bounding box center [173, 276] width 15 height 15
click at [172, 205] on input "checkbox" at bounding box center [173, 200] width 15 height 15
click at [184, 216] on input "checkbox" at bounding box center [183, 218] width 15 height 15
click at [1155, 118] on div "Business + Location option [STREET_ADDRESS]. option [STREET_ADDRESS], 0 of 3. 4…" at bounding box center [851, 148] width 1384 height 68
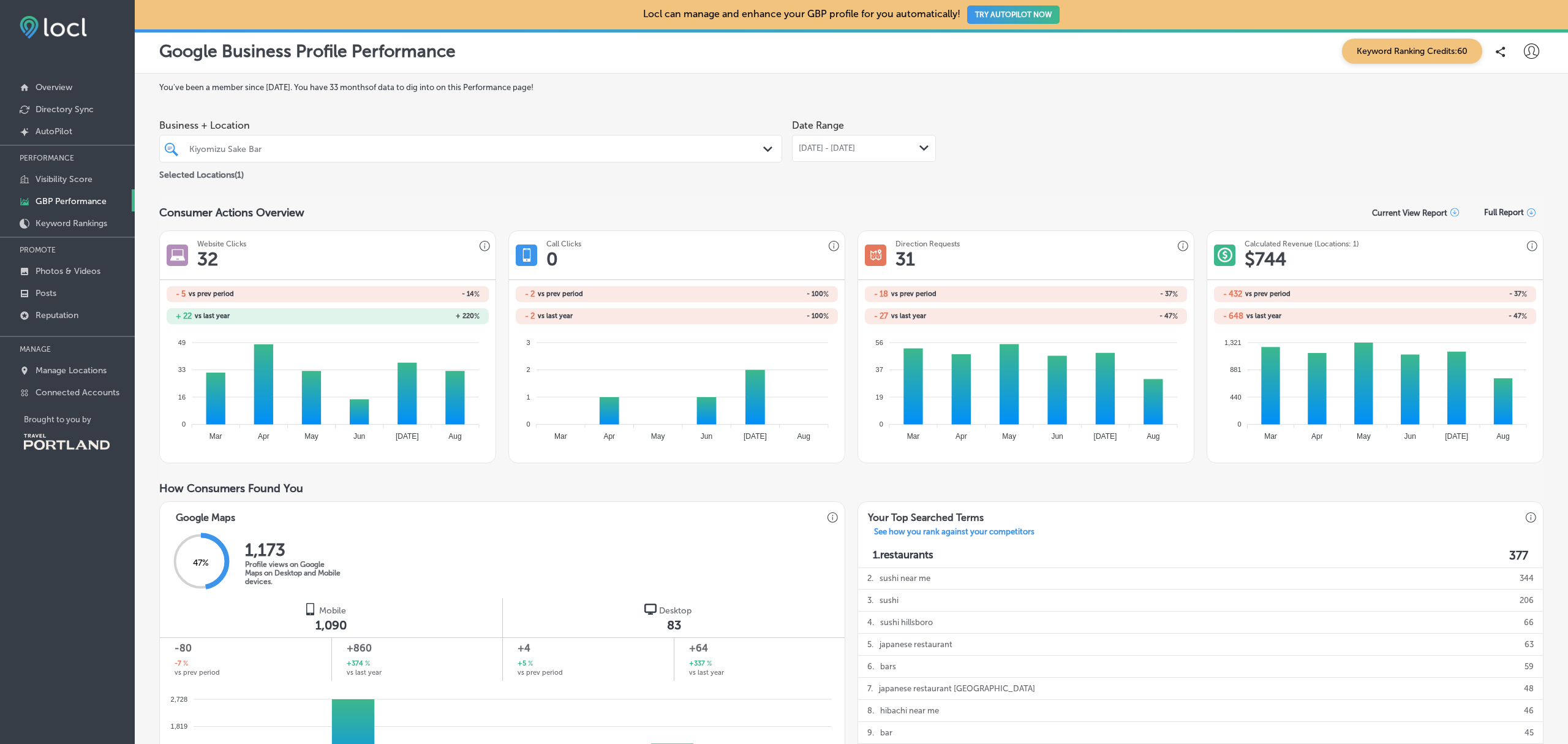
click at [920, 152] on div "Path Created with Sketch." at bounding box center [924, 148] width 10 height 10
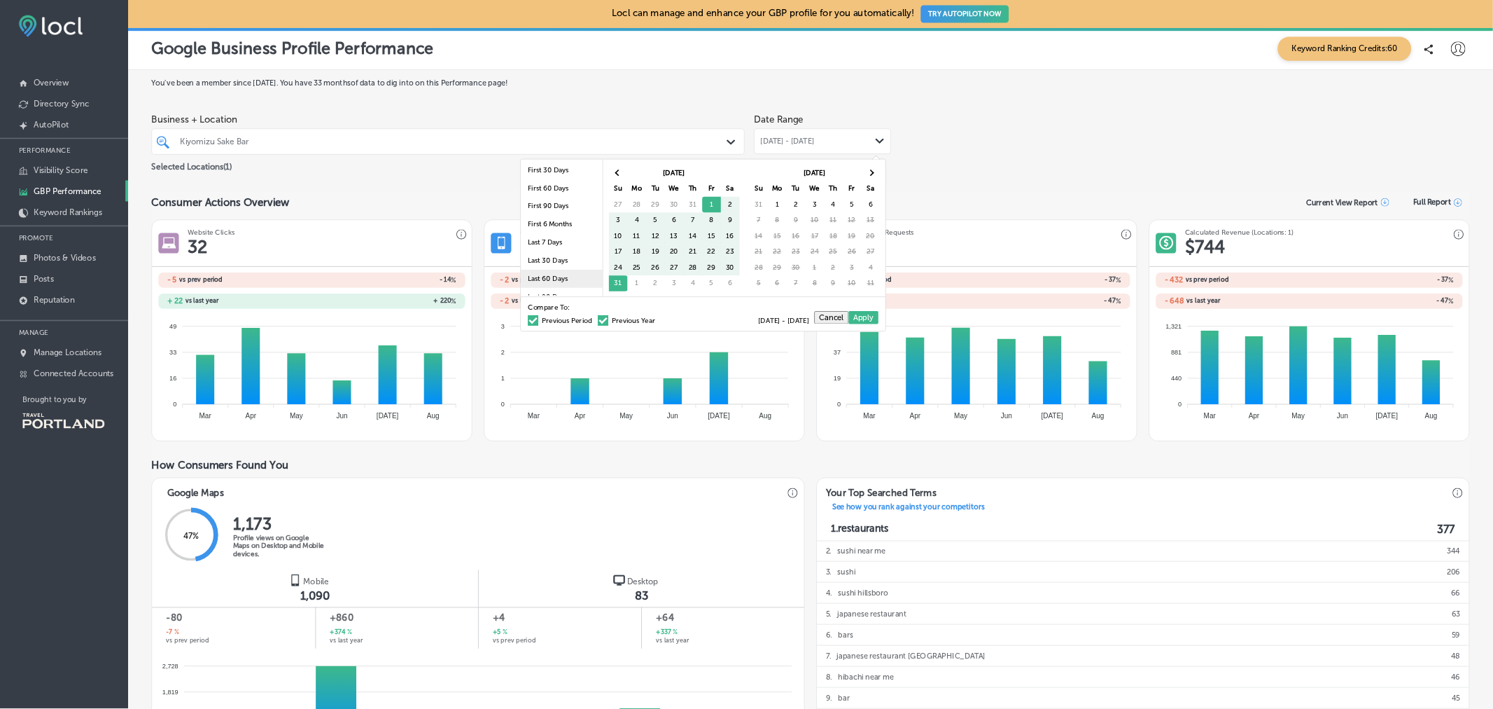
scroll to position [3, 0]
click at [671, 264] on li "First 6 Months" at bounding box center [674, 270] width 98 height 22
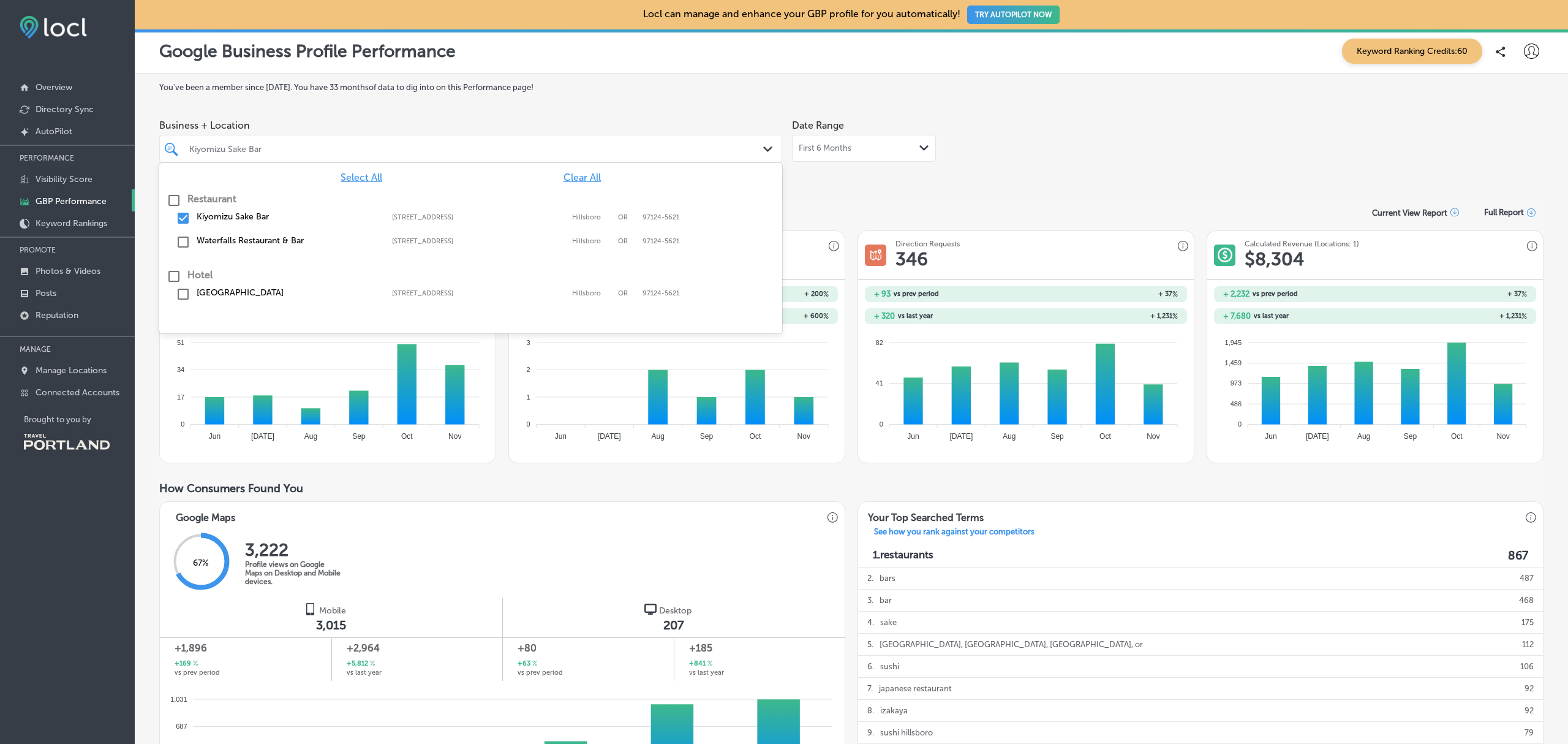
click at [763, 154] on div "Path Created with Sketch." at bounding box center [769, 149] width 13 height 13
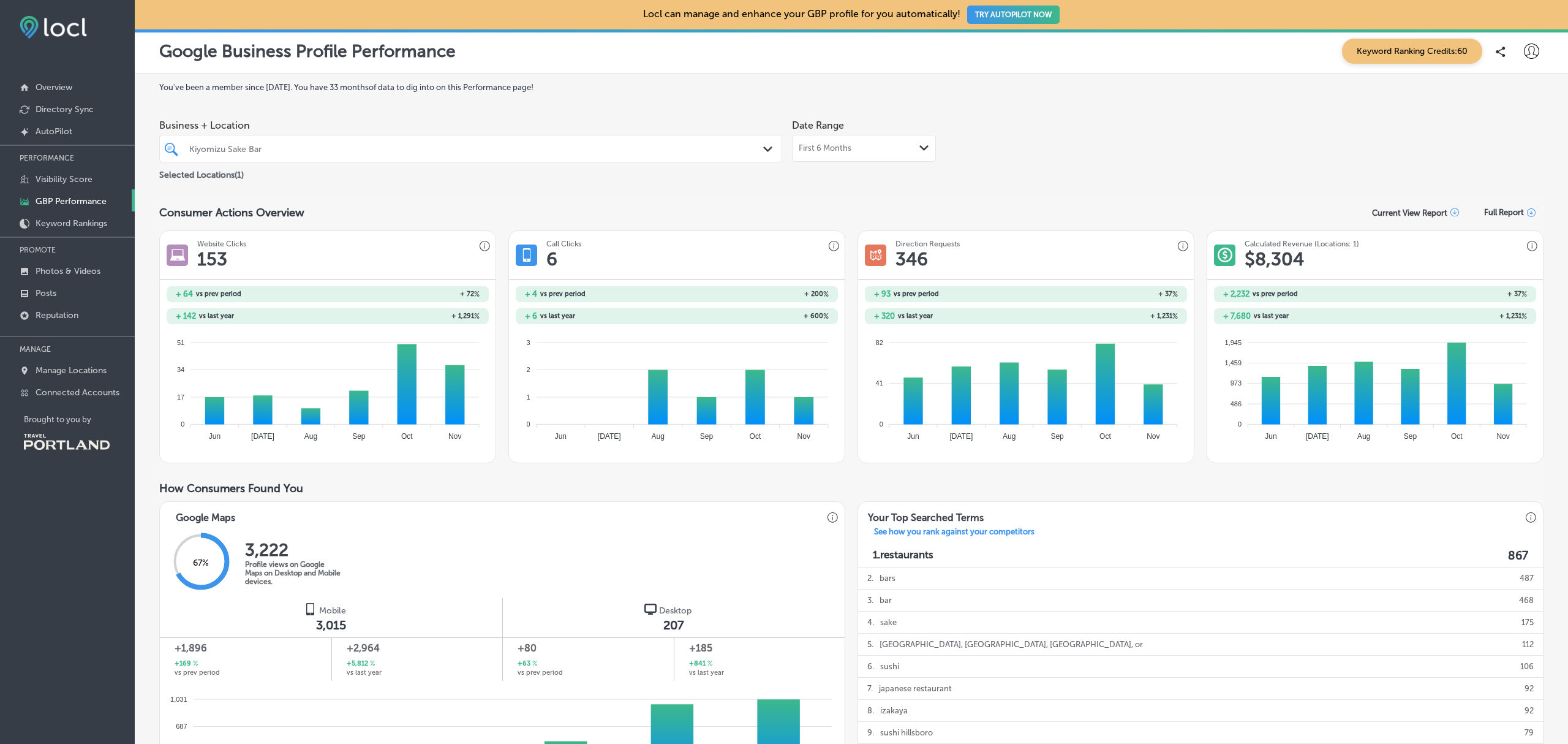
click at [1123, 123] on div "Business + Location Kiyomizu Sake Bar Path Created with Sketch. Selected Locati…" at bounding box center [851, 148] width 1384 height 68
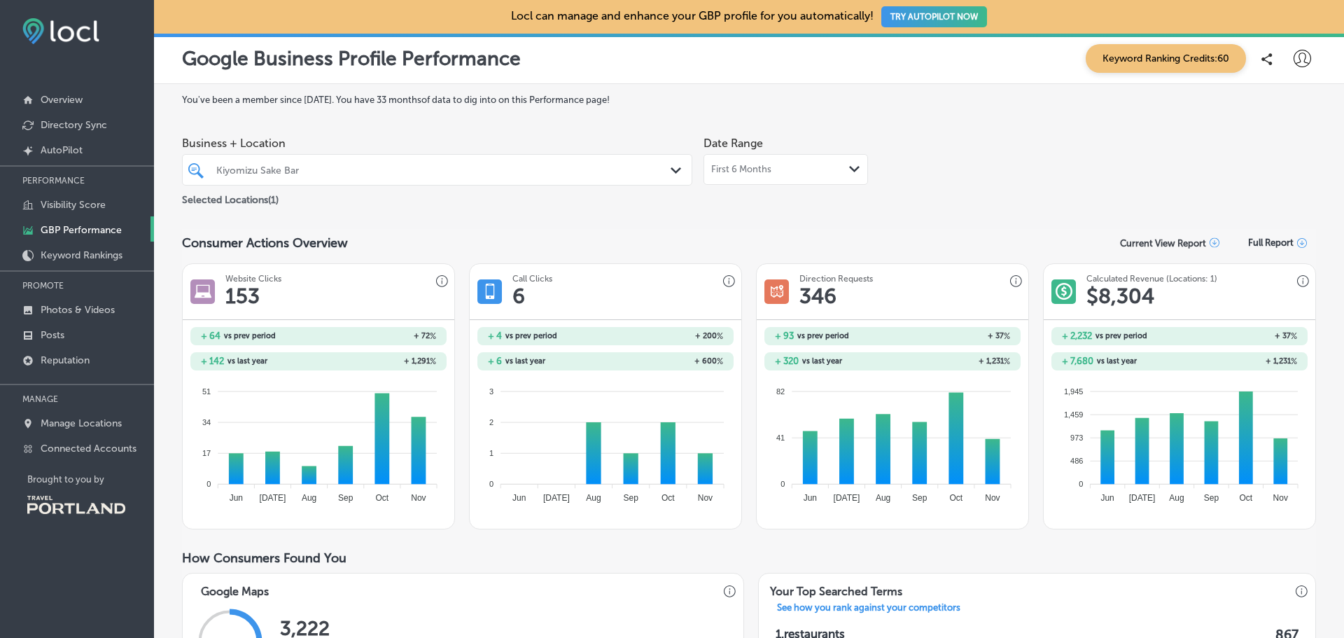
drag, startPoint x: 1715, startPoint y: 1, endPoint x: 1087, endPoint y: 553, distance: 835.9
click at [1087, 553] on div "How Consumers Found You" at bounding box center [749, 557] width 1134 height 15
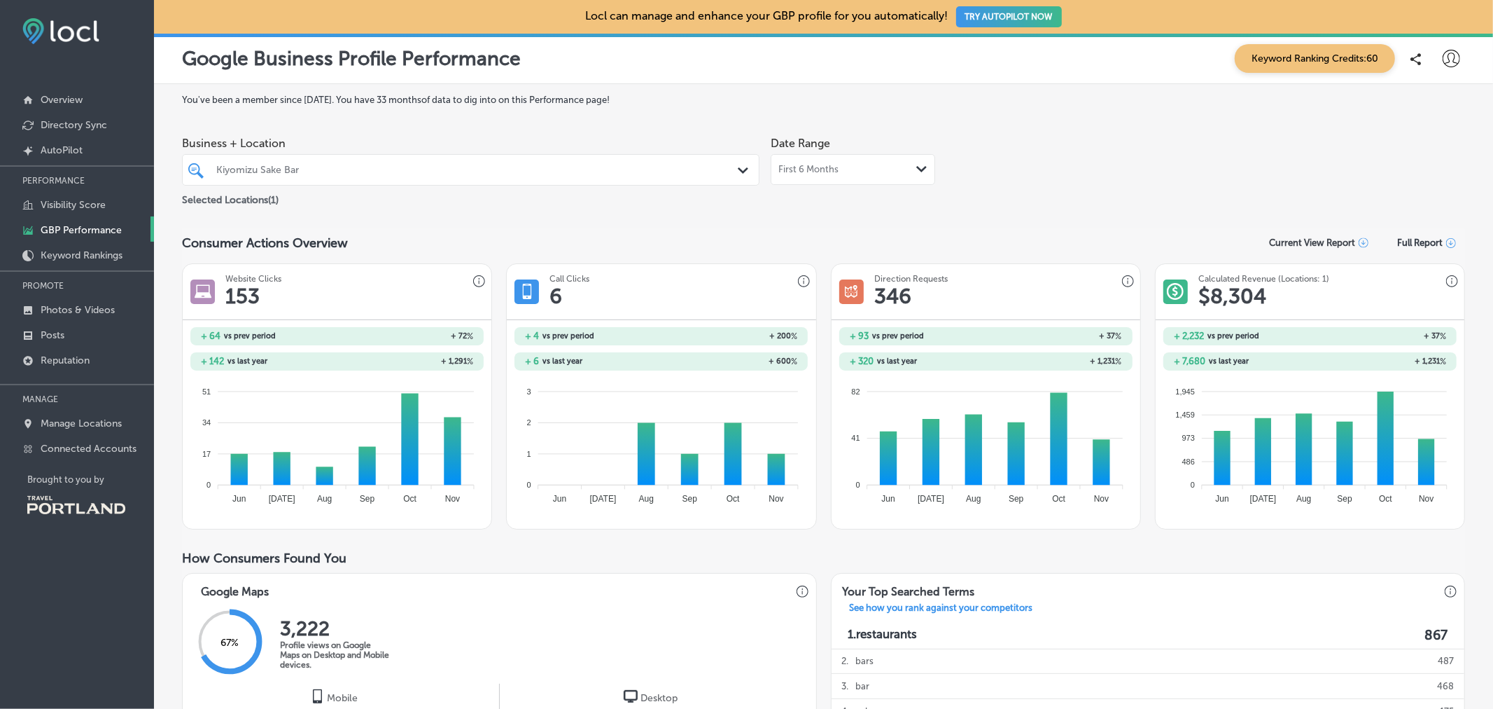
drag, startPoint x: 1312, startPoint y: 1, endPoint x: 1236, endPoint y: 596, distance: 599.9
click at [1236, 596] on div "Your Top Searched Terms" at bounding box center [1145, 587] width 627 height 29
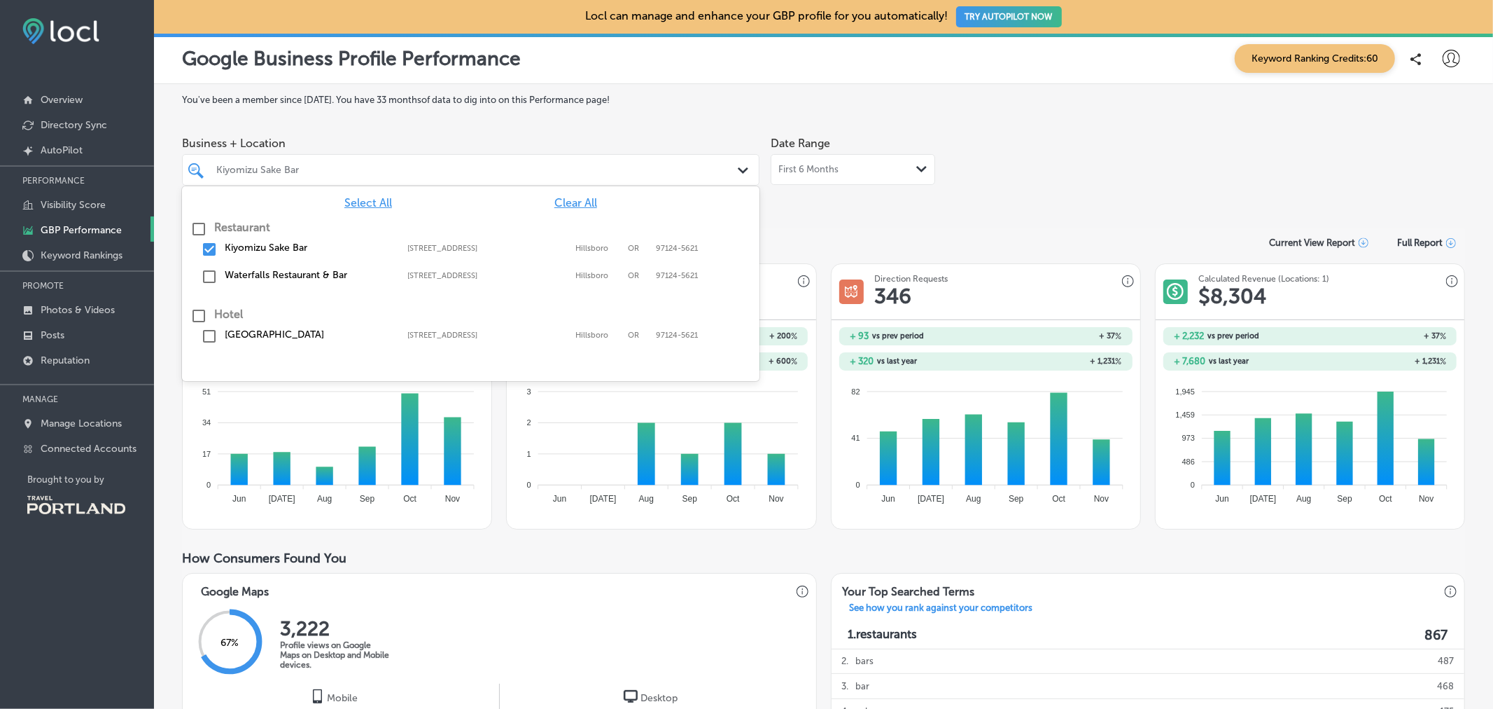
click at [744, 166] on div "Path Created with Sketch." at bounding box center [745, 170] width 15 height 15
click at [207, 249] on input "checkbox" at bounding box center [209, 249] width 17 height 17
click at [212, 280] on input "checkbox" at bounding box center [209, 276] width 17 height 17
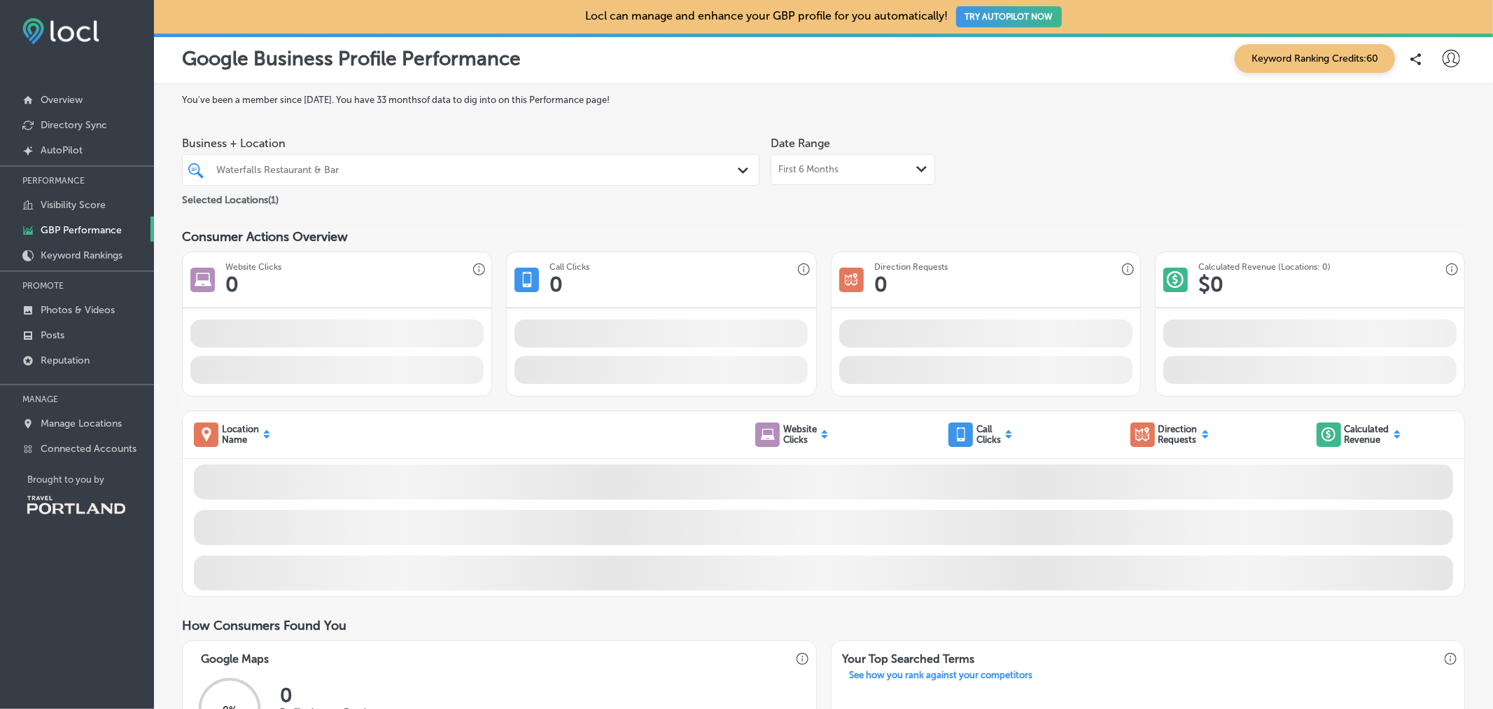
click at [1121, 194] on div "Business + Location Waterfalls Restaurant & Bar Path Created with Sketch. Selec…" at bounding box center [823, 169] width 1283 height 78
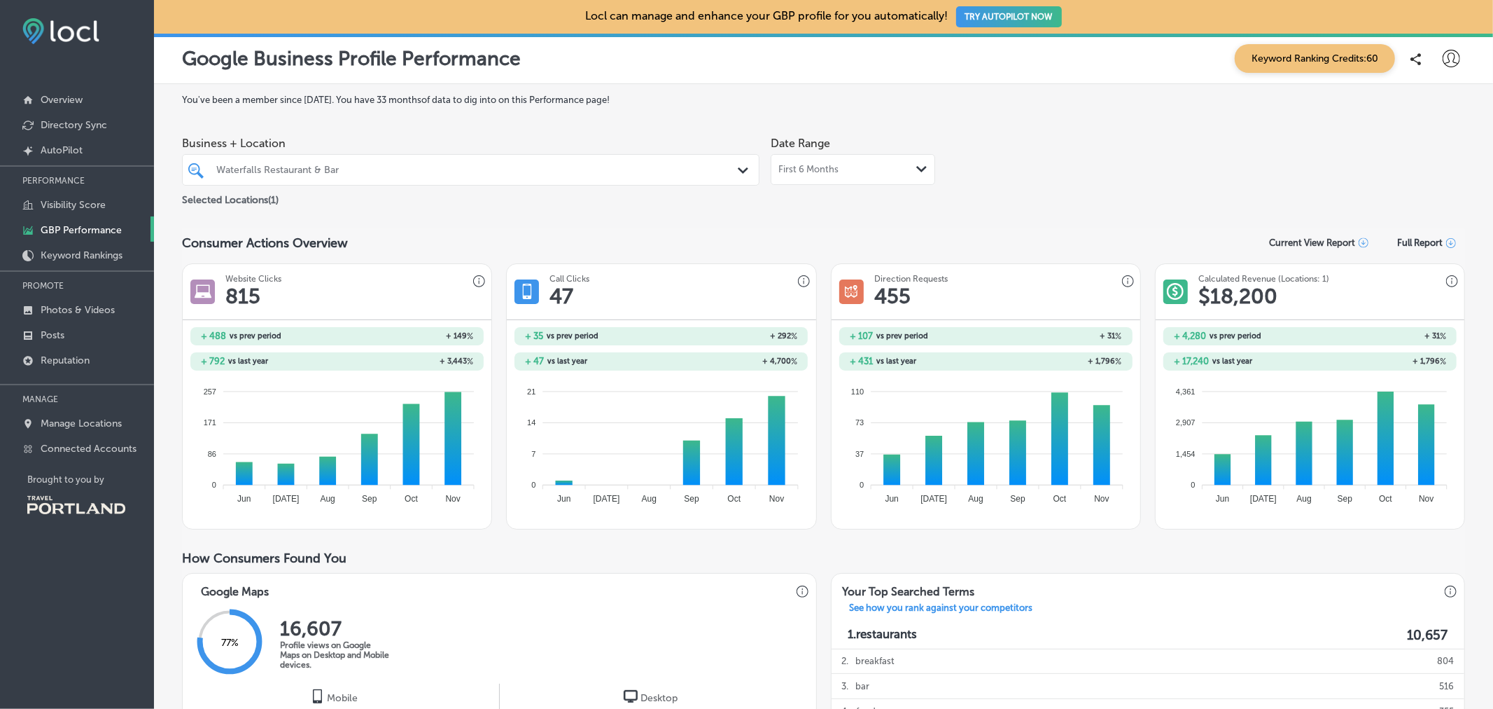
click at [1374, 137] on div "Business + Location Waterfalls Restaurant & Bar Path Created with Sketch. Selec…" at bounding box center [823, 169] width 1283 height 78
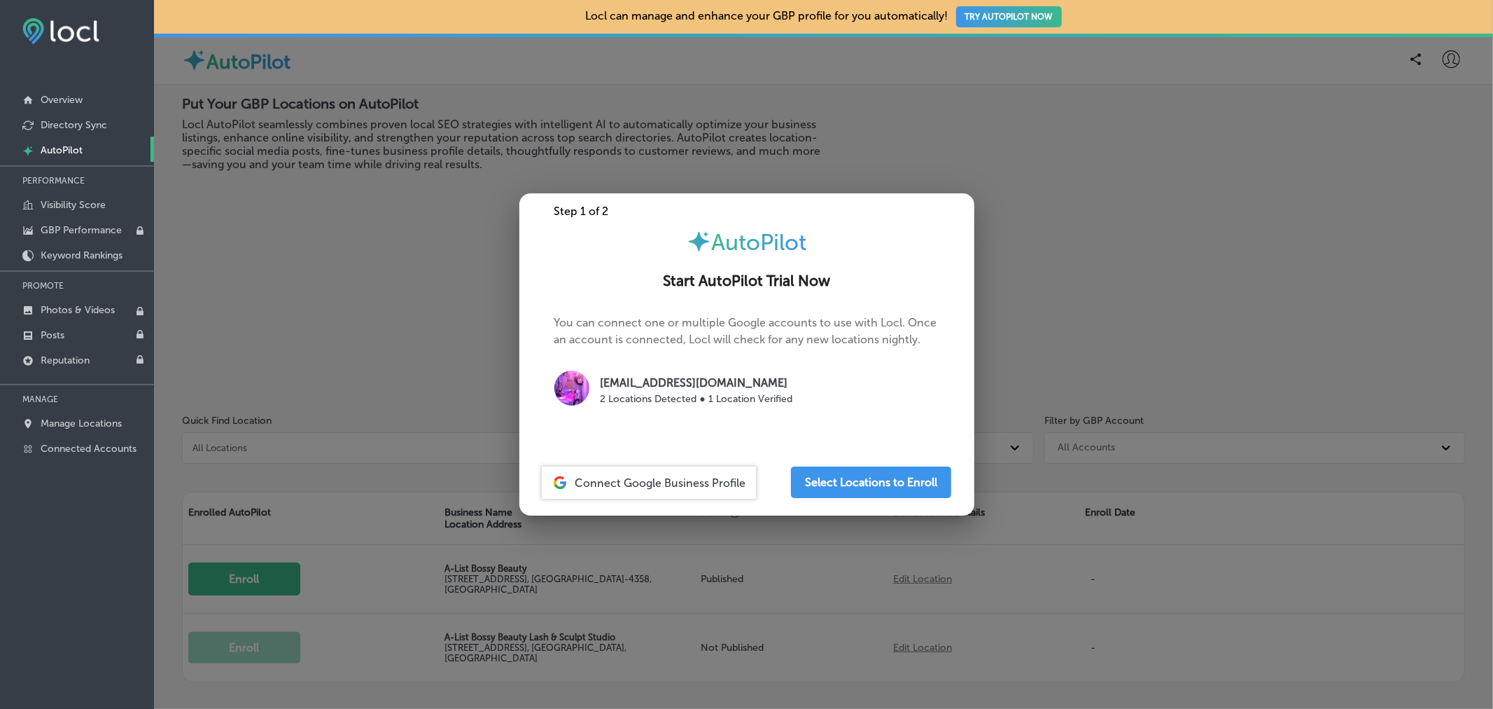
click at [438, 270] on div at bounding box center [746, 354] width 1493 height 709
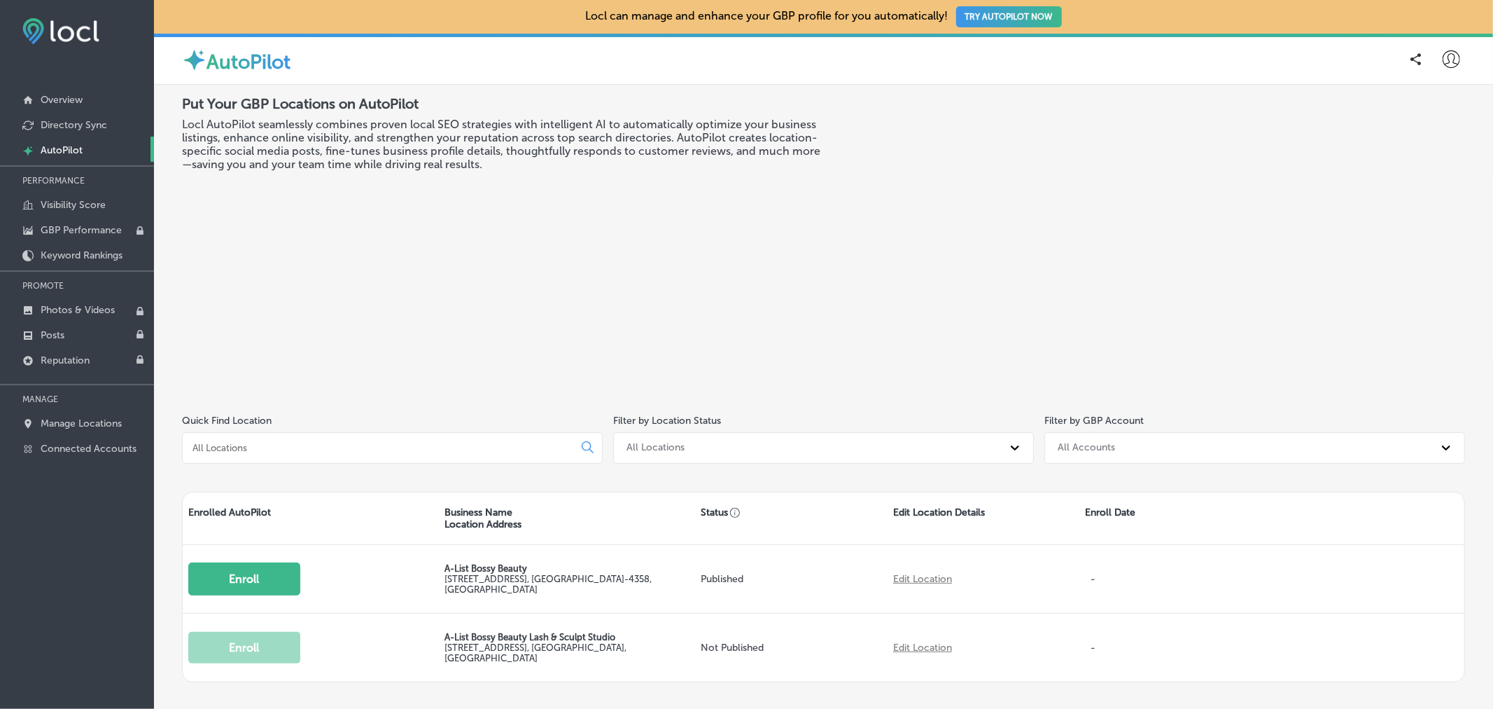
click at [1446, 46] on div at bounding box center [1451, 59] width 28 height 28
click at [1436, 104] on p "My Account" at bounding box center [1431, 109] width 63 height 17
select select "US"
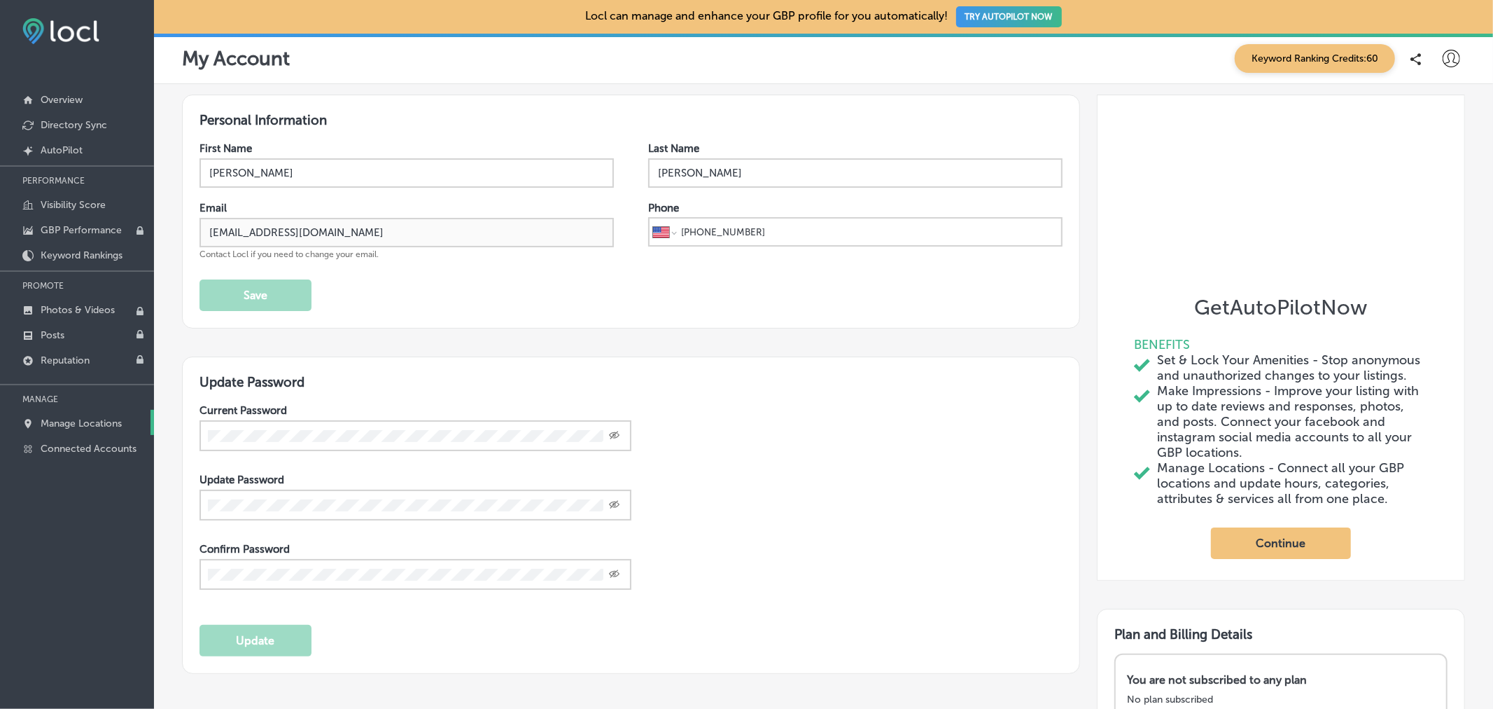
click at [71, 428] on link "Manage Locations" at bounding box center [77, 422] width 154 height 25
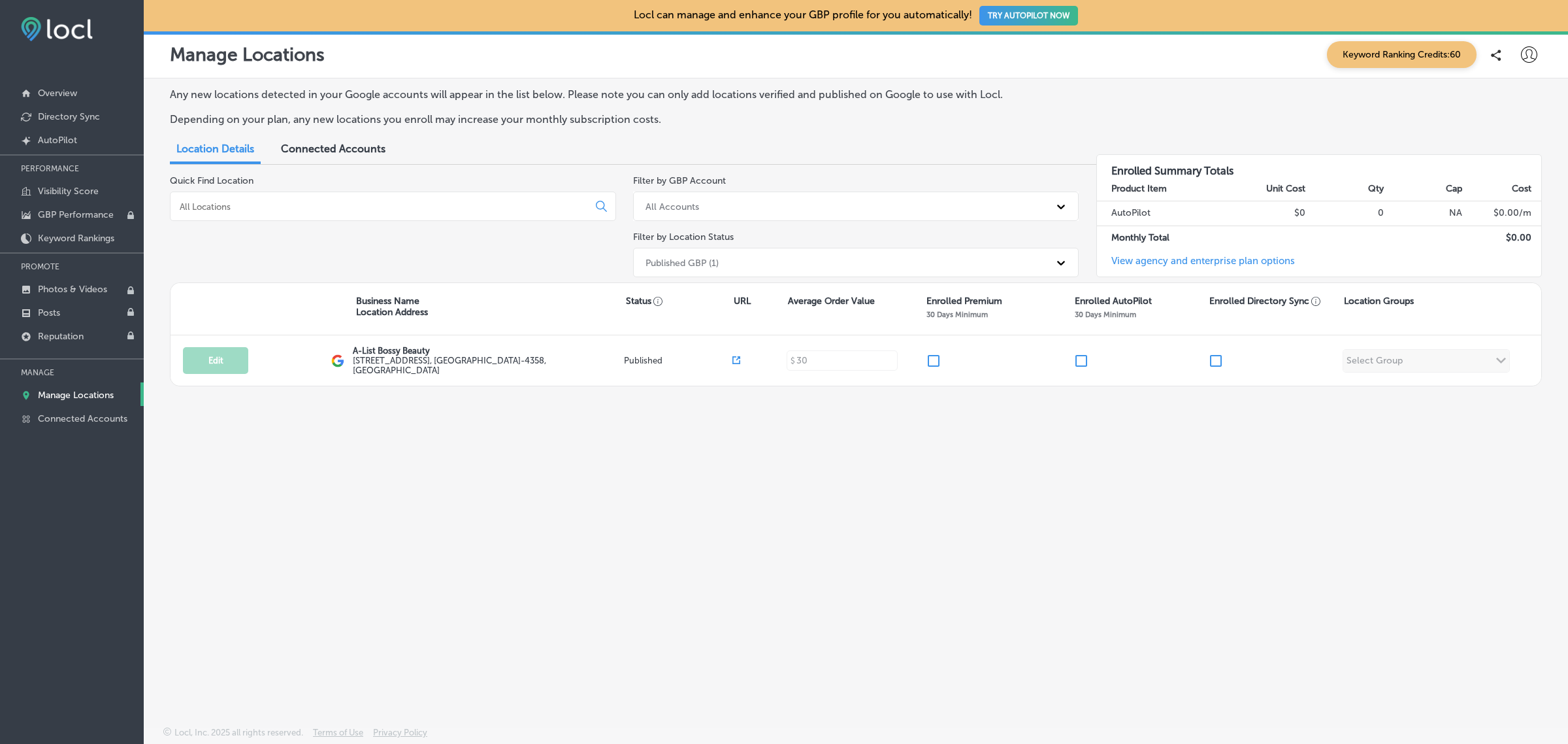
drag, startPoint x: 1330, startPoint y: 2, endPoint x: 1088, endPoint y: 601, distance: 646.0
click at [1088, 601] on div "Any new locations detected in your Google accounts will appear in the list belo…" at bounding box center [856, 372] width 1424 height 586
click at [737, 266] on div "Published GBP (1)" at bounding box center [845, 262] width 411 height 21
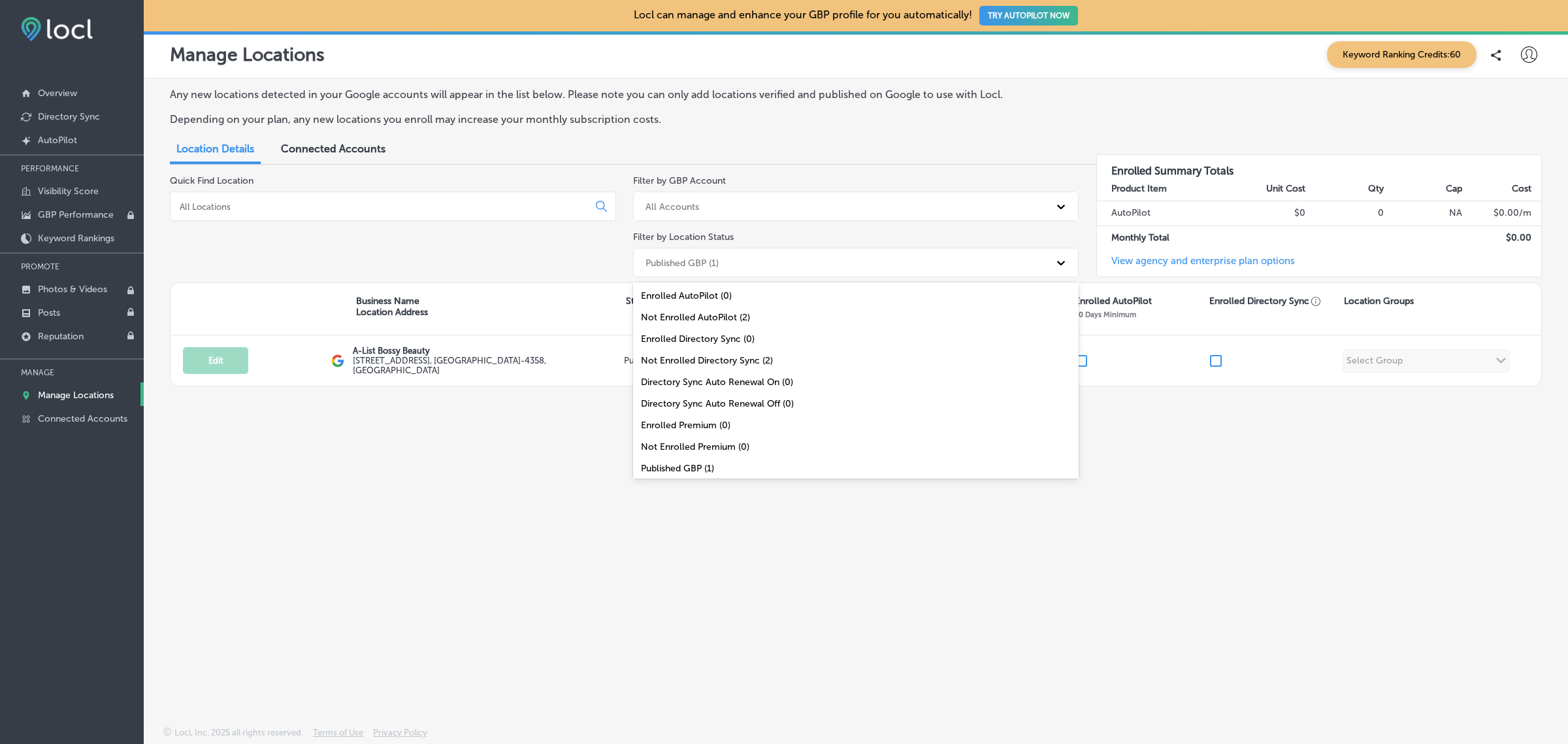
click at [752, 465] on div "Published GBP (1)" at bounding box center [856, 468] width 446 height 21
click at [1065, 267] on icon at bounding box center [1061, 262] width 13 height 13
click at [711, 468] on div "All Locations (2)" at bounding box center [856, 465] width 446 height 21
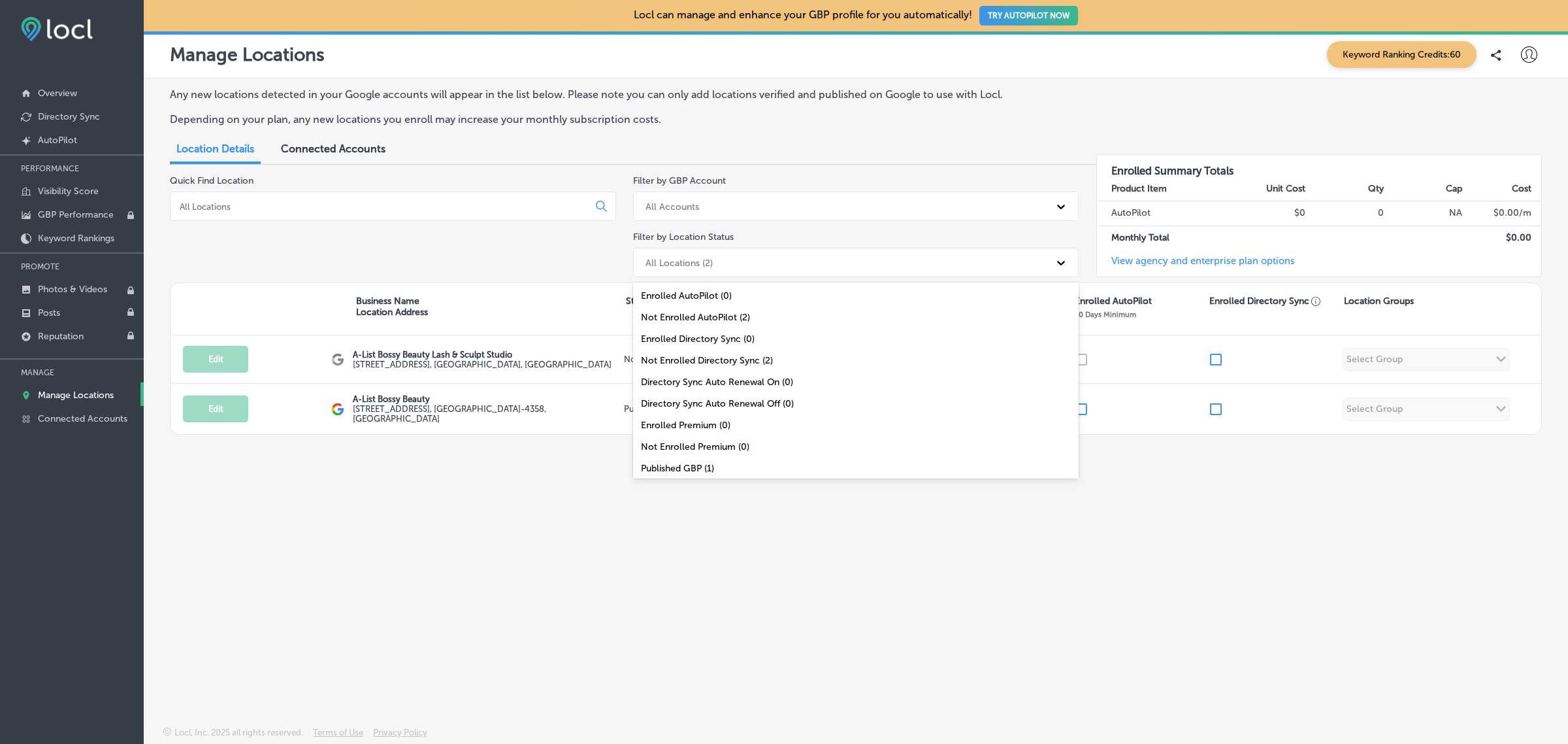
click at [781, 260] on div "All Locations (2)" at bounding box center [845, 262] width 411 height 21
click at [709, 478] on div "Published GBP (1)" at bounding box center [856, 468] width 446 height 21
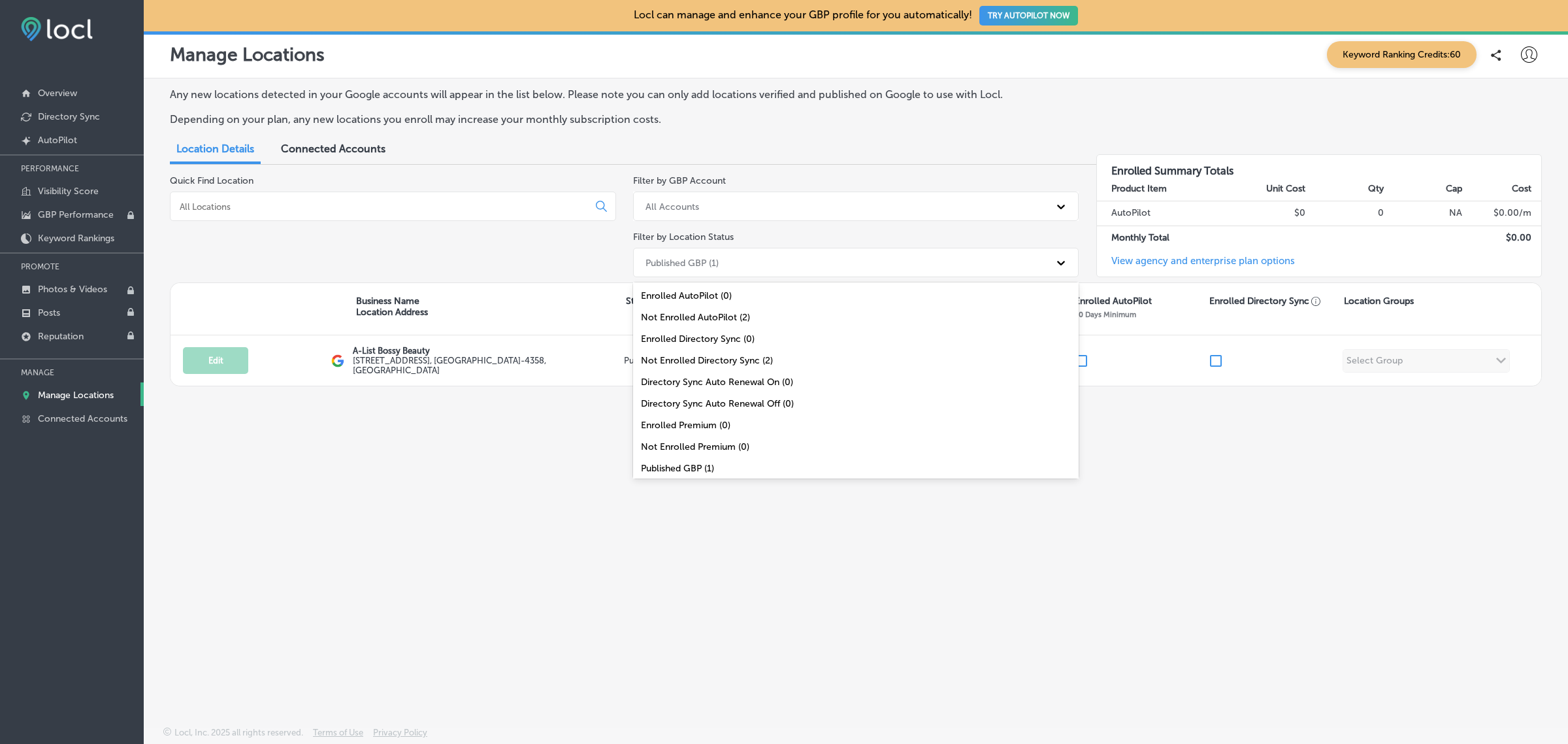
click at [1059, 265] on icon at bounding box center [1061, 262] width 13 height 13
click at [714, 461] on div "All Locations (2)" at bounding box center [856, 465] width 446 height 21
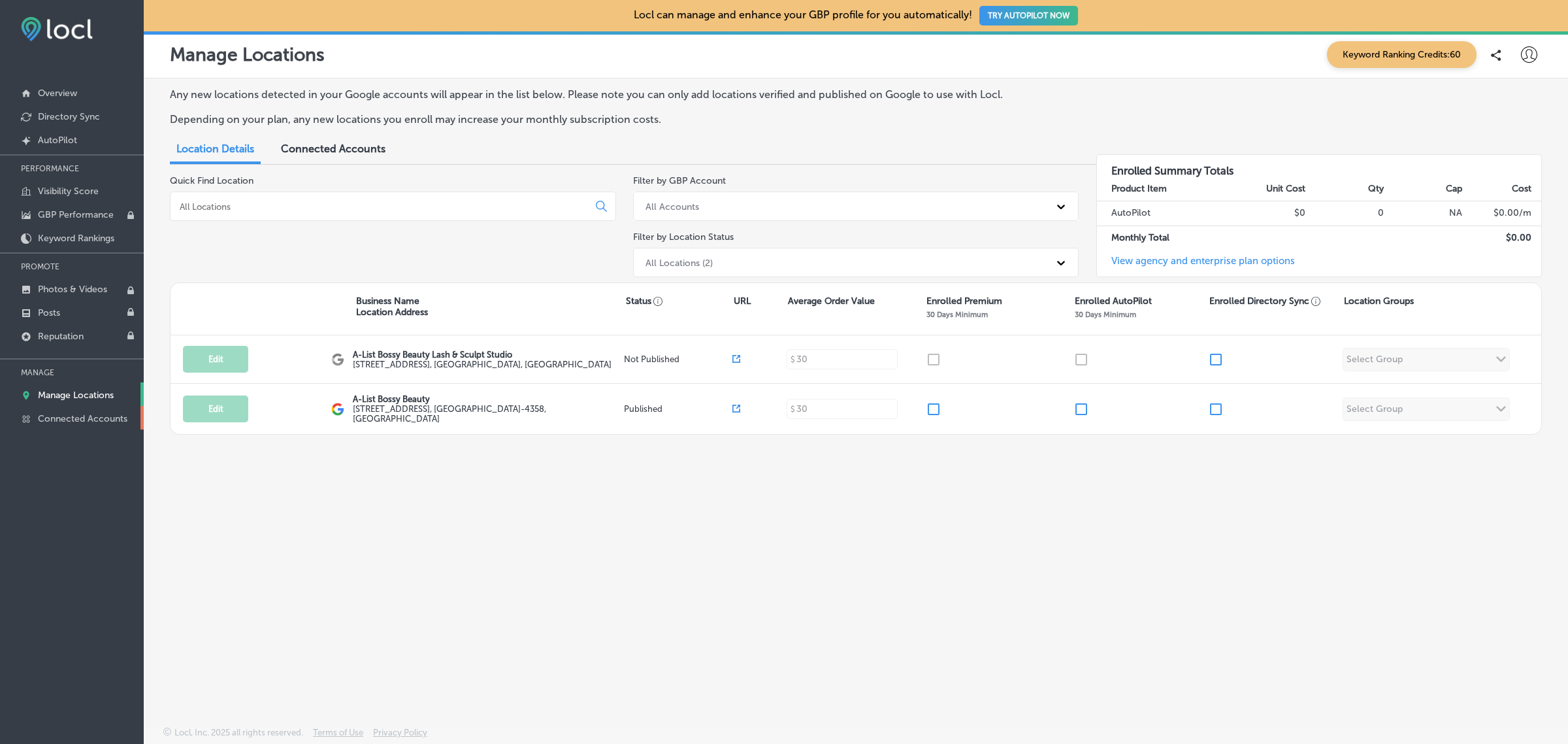
click at [80, 420] on p "Connected Accounts" at bounding box center [83, 418] width 90 height 11
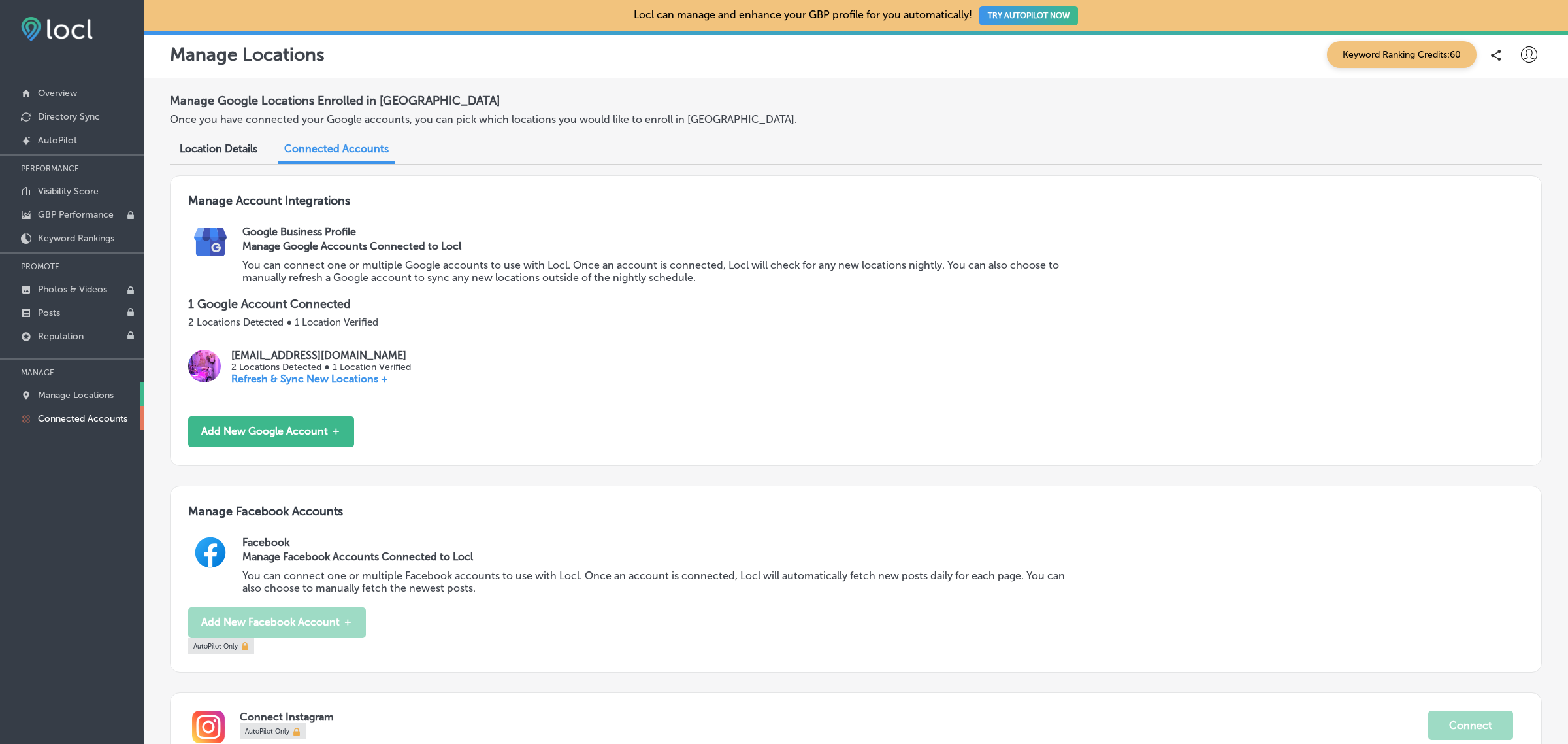
click at [74, 400] on p "Manage Locations" at bounding box center [76, 395] width 76 height 11
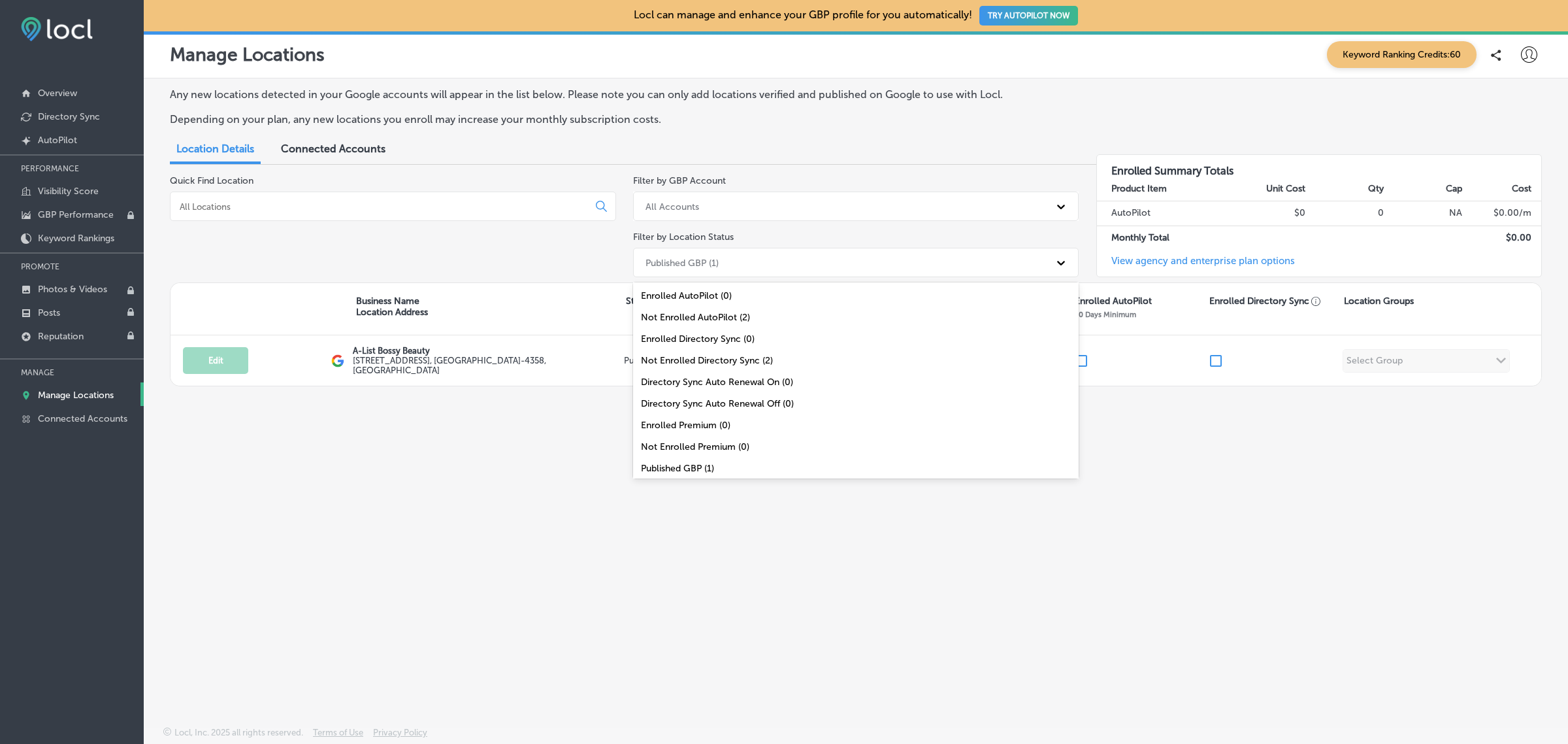
click at [799, 260] on div "Published GBP (1)" at bounding box center [845, 262] width 411 height 21
click at [690, 471] on div "All Locations (2)" at bounding box center [856, 465] width 446 height 21
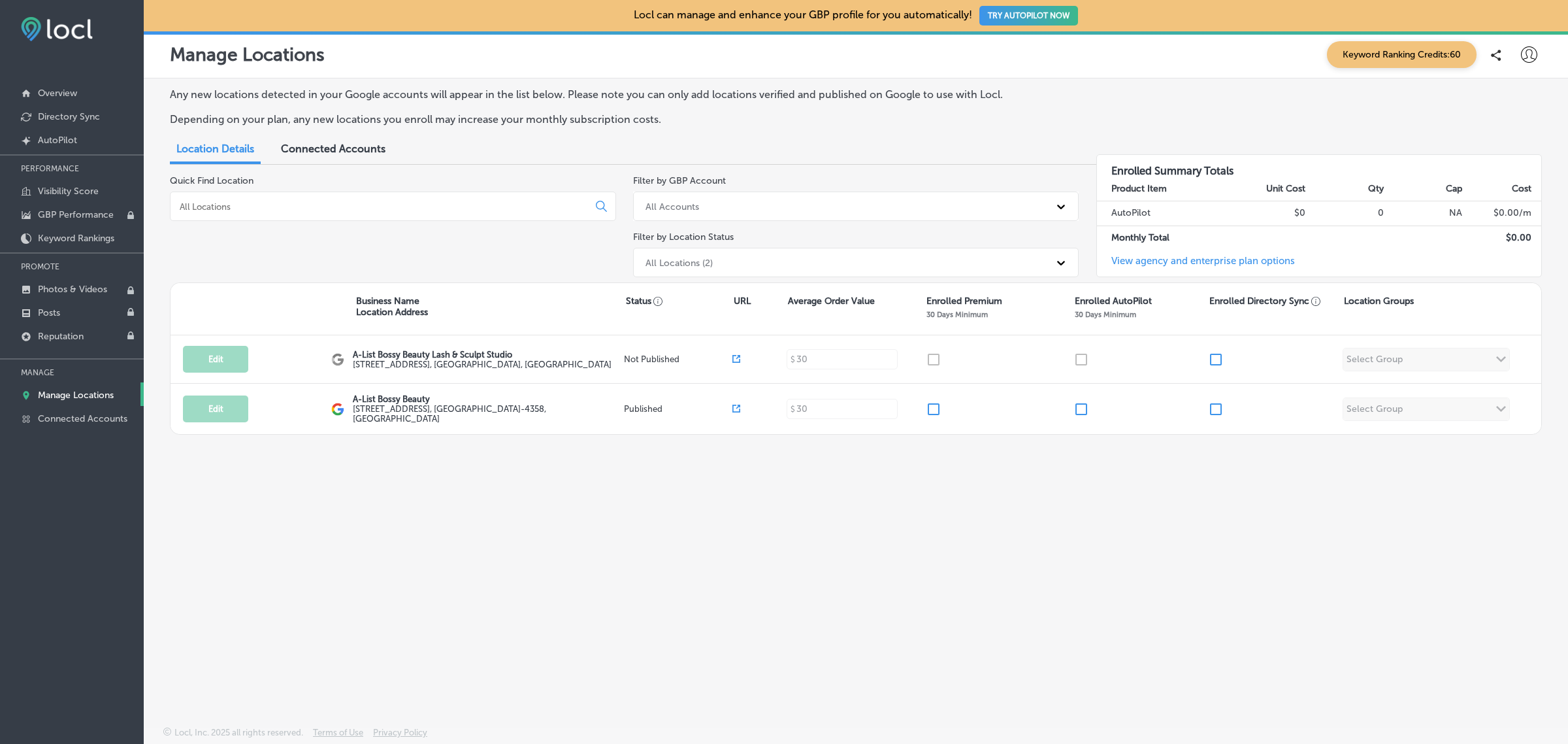
click at [531, 603] on div "Any new locations detected in your Google accounts will appear in the list belo…" at bounding box center [856, 372] width 1424 height 586
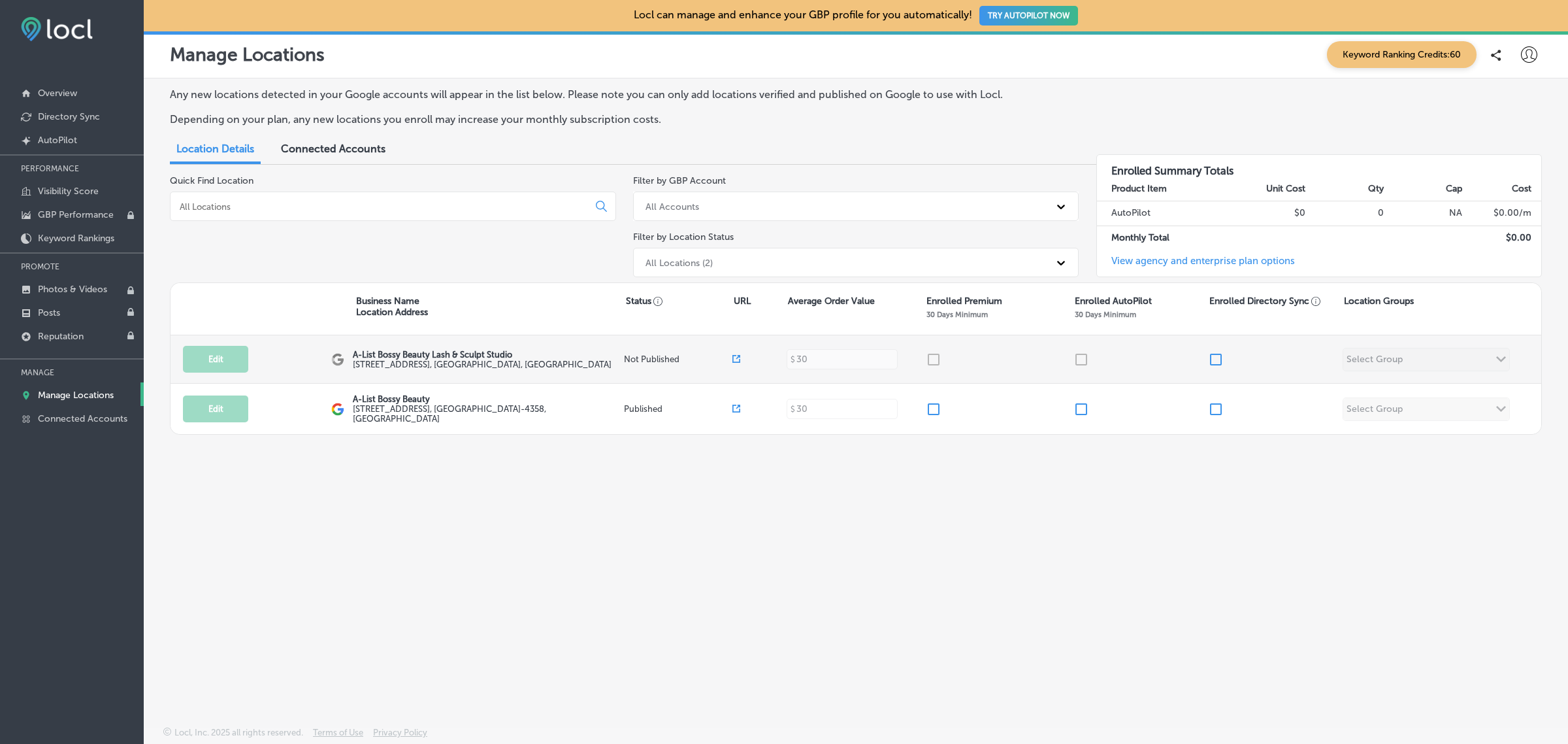
click at [357, 354] on p "A-List Bossy Beauty Lash & Sculpt Studio" at bounding box center [482, 355] width 259 height 10
copy div "A-List Bossy Beauty Lash & Sculpt Studio"
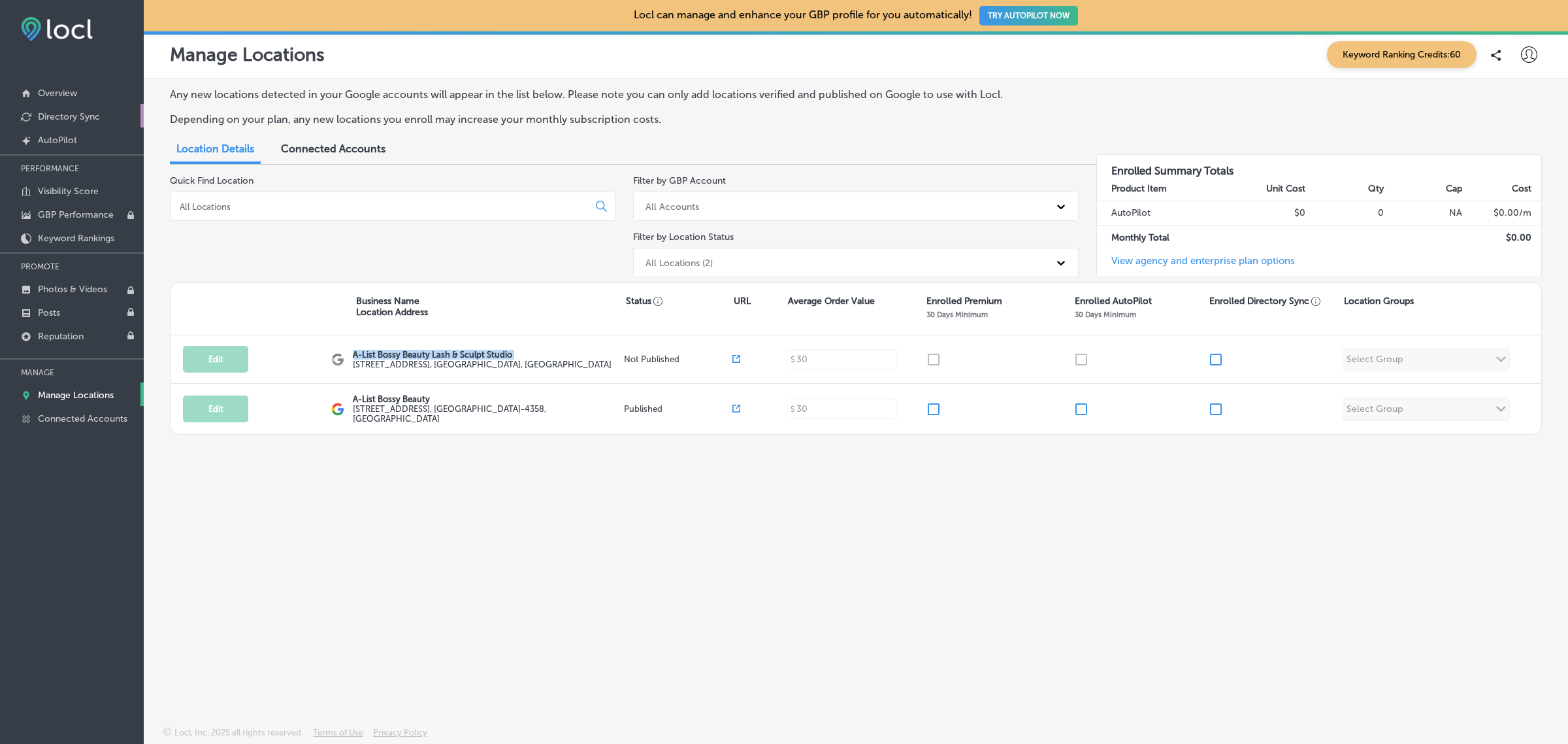
click at [76, 119] on p "Directory Sync" at bounding box center [69, 117] width 63 height 11
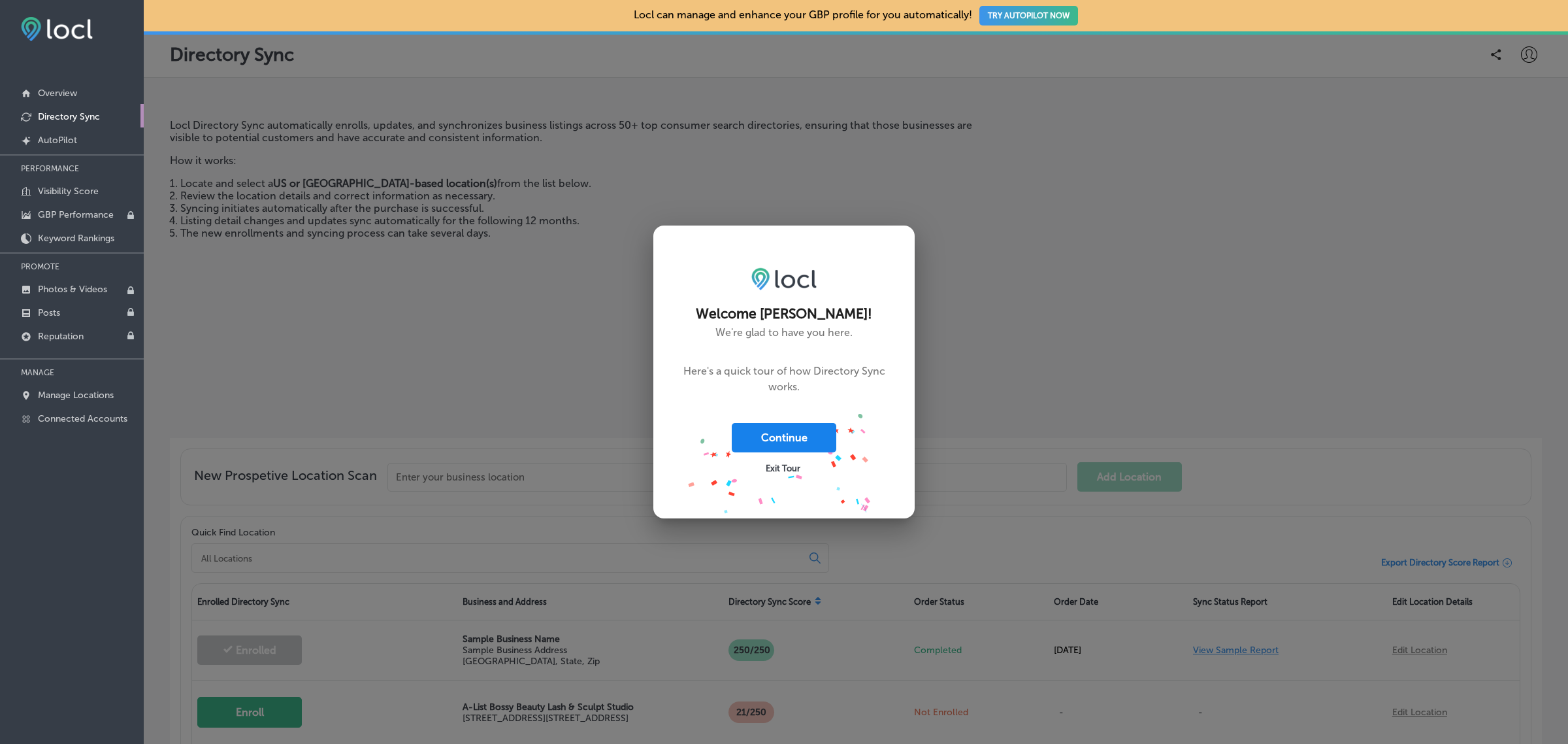
click at [794, 445] on button "Continue" at bounding box center [784, 438] width 105 height 30
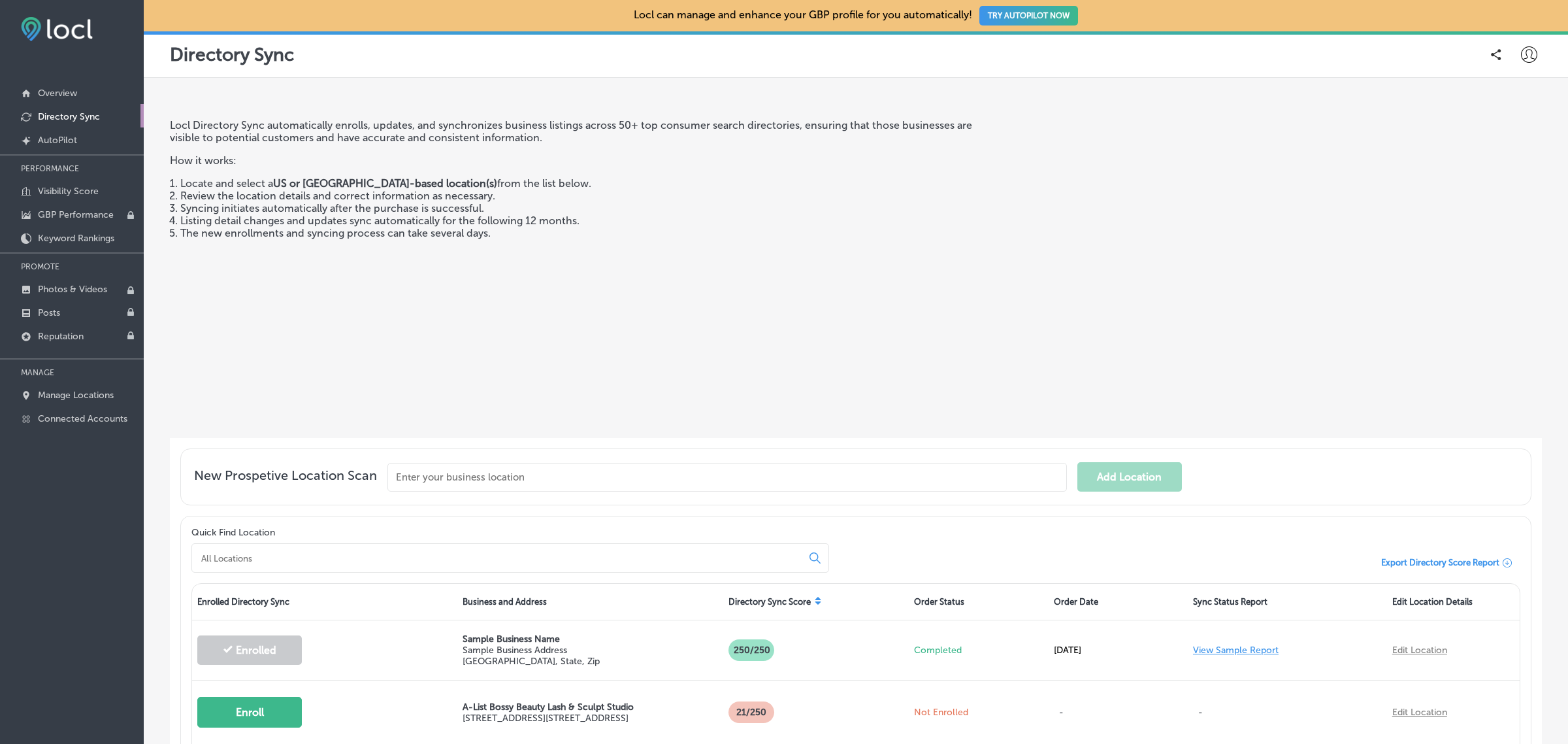
scroll to position [177, 0]
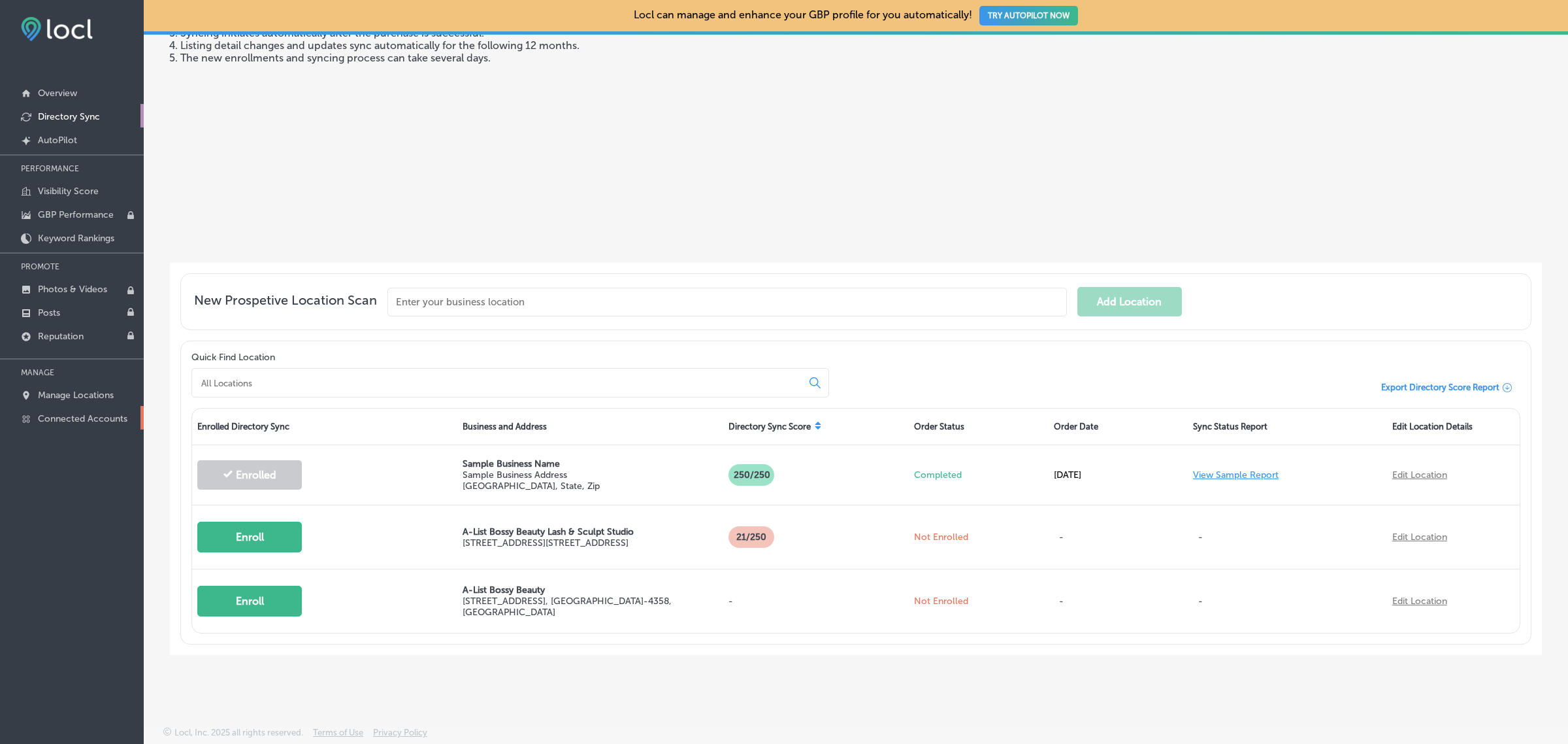
click at [77, 423] on p "Connected Accounts" at bounding box center [83, 418] width 90 height 11
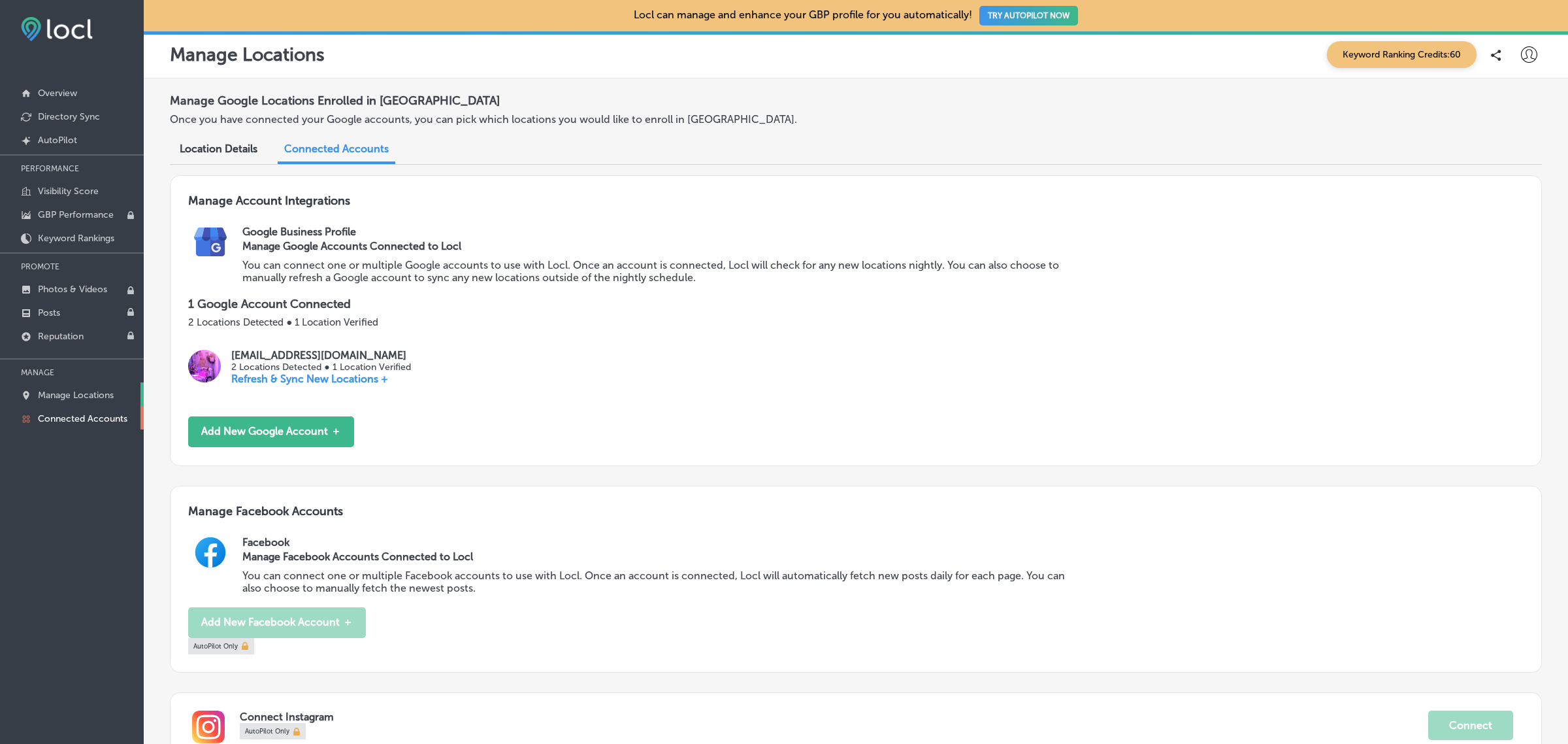
click at [48, 396] on p "Manage Locations" at bounding box center [76, 395] width 76 height 11
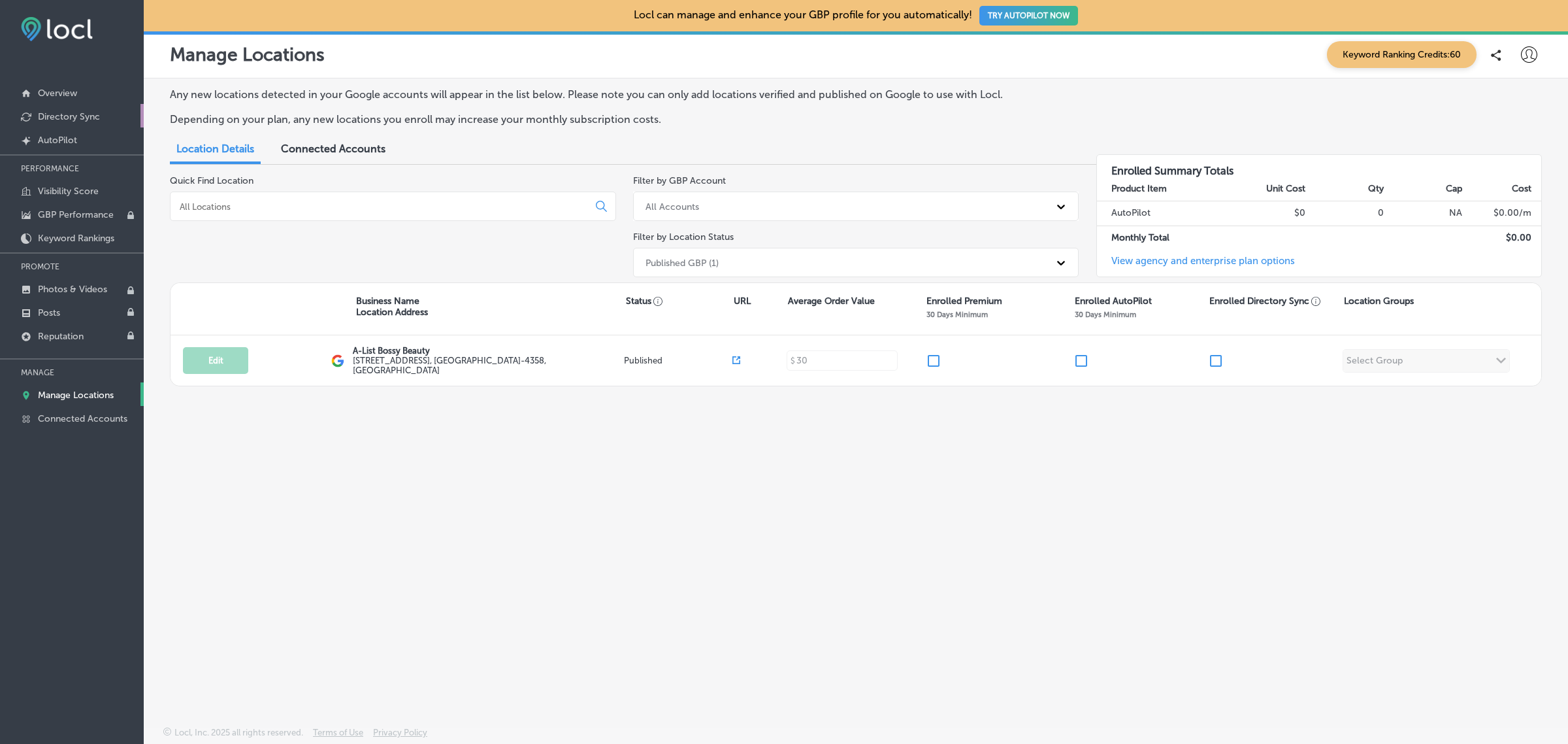
click at [66, 123] on link "Directory Sync" at bounding box center [72, 115] width 144 height 23
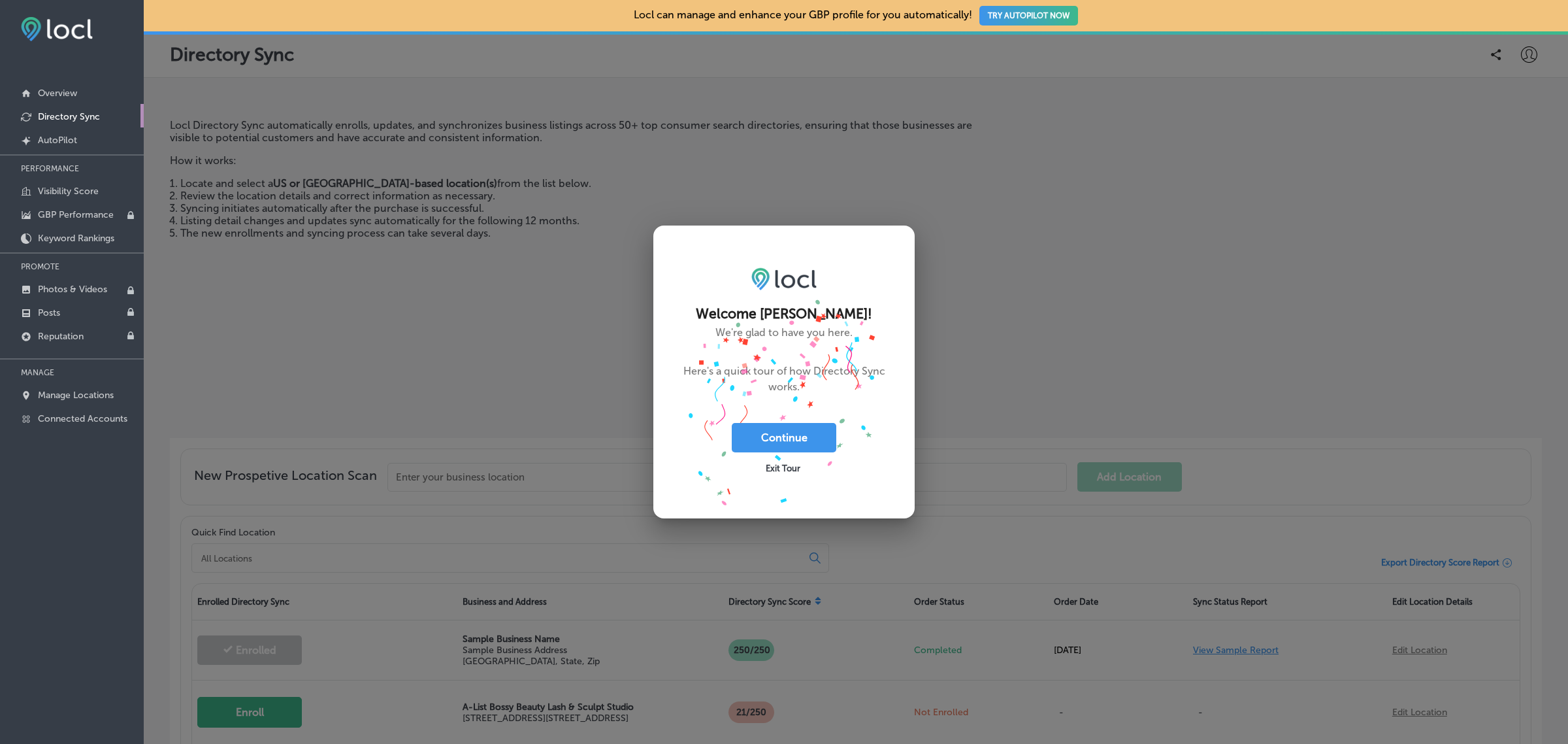
click at [794, 472] on span "Exit Tour" at bounding box center [783, 468] width 35 height 10
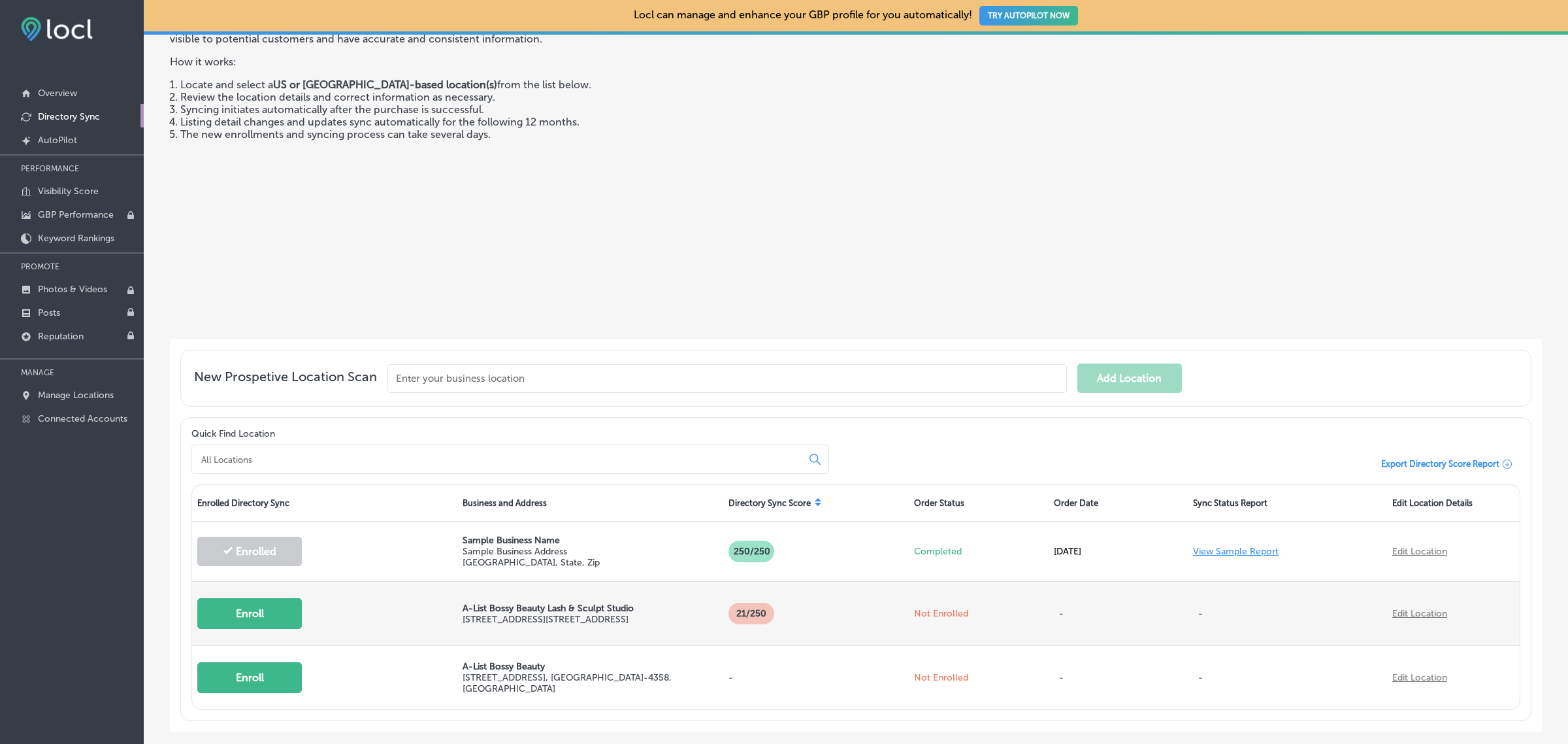
scroll to position [98, 0]
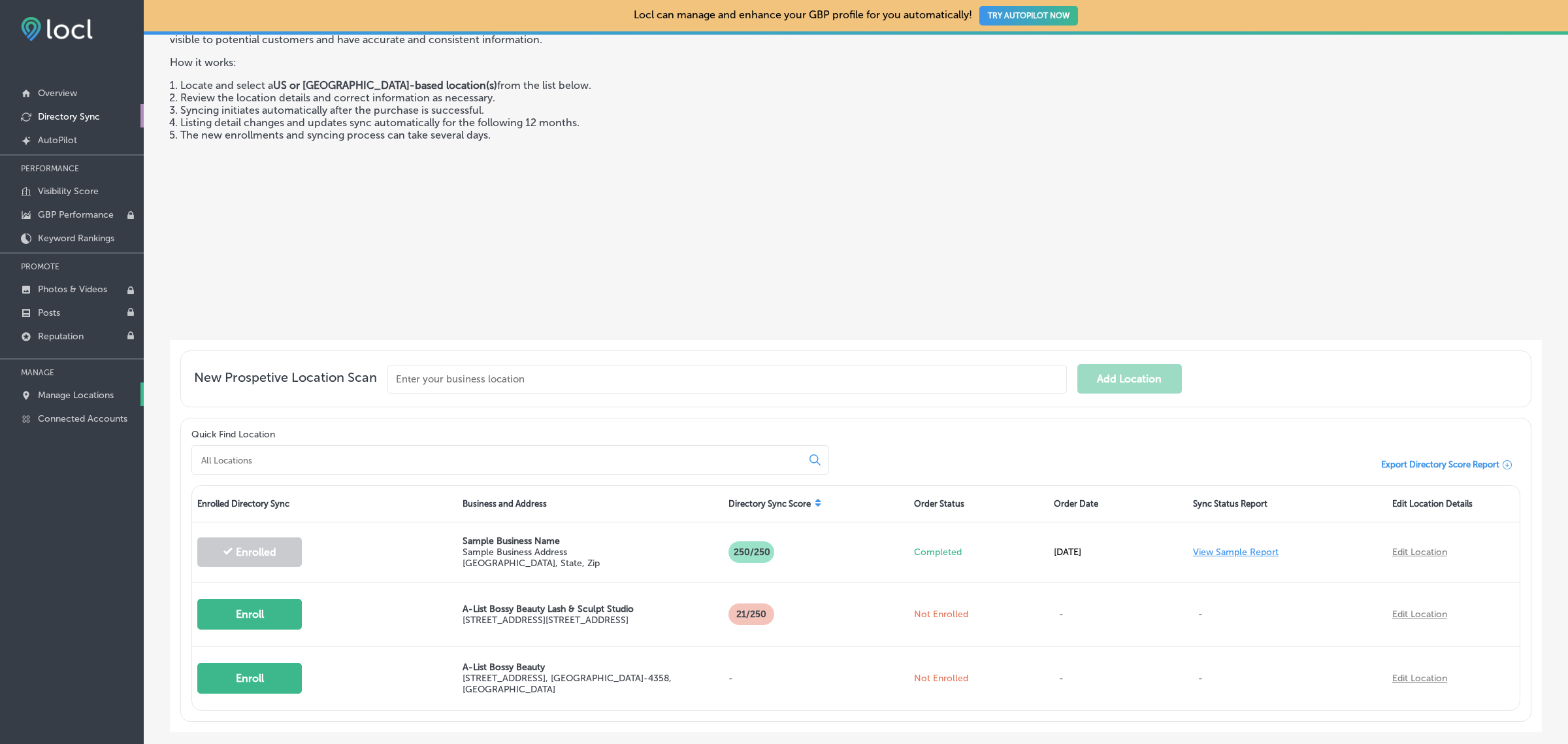
click at [80, 400] on p "Manage Locations" at bounding box center [76, 395] width 76 height 11
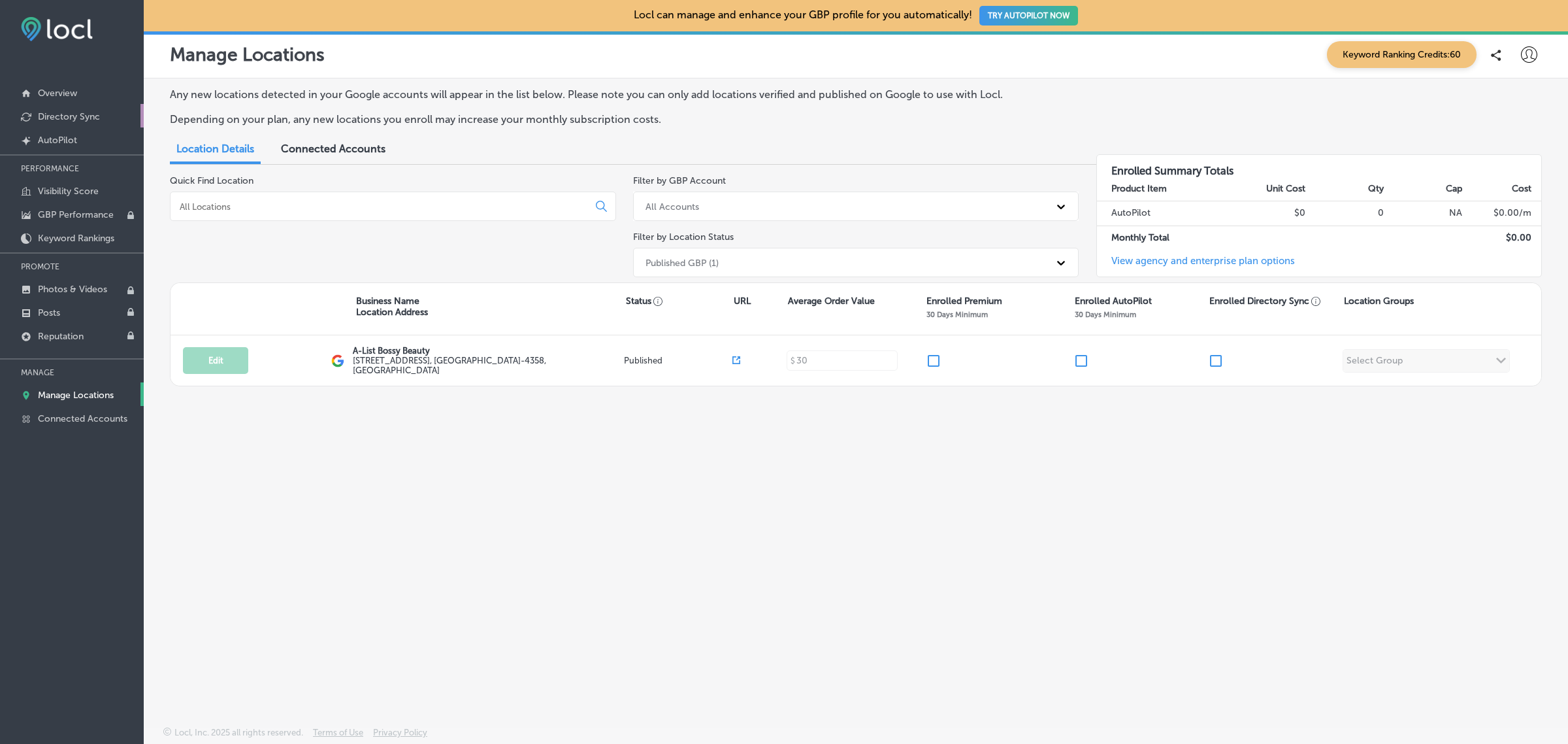
click at [69, 113] on p "Directory Sync" at bounding box center [69, 117] width 63 height 11
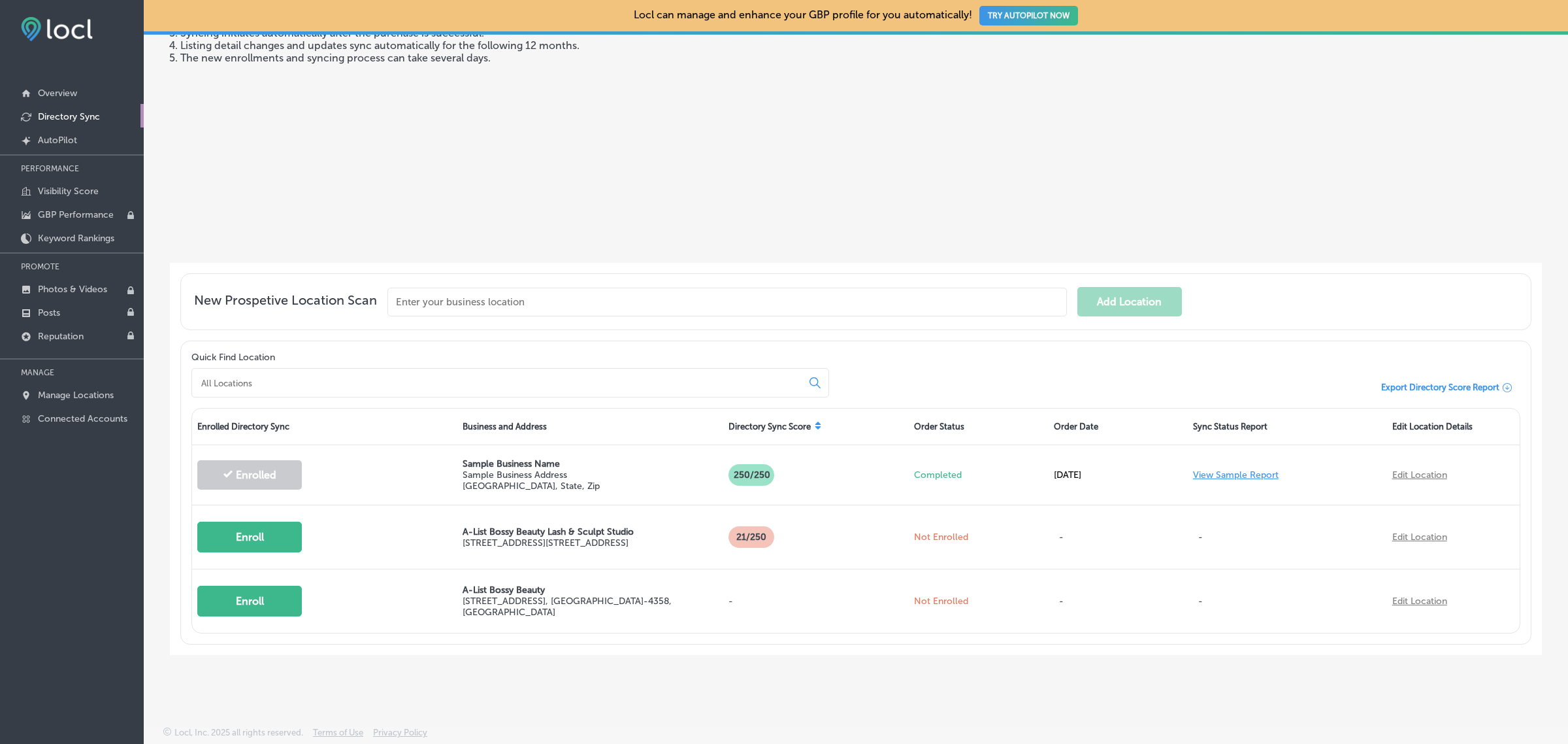
scroll to position [177, 0]
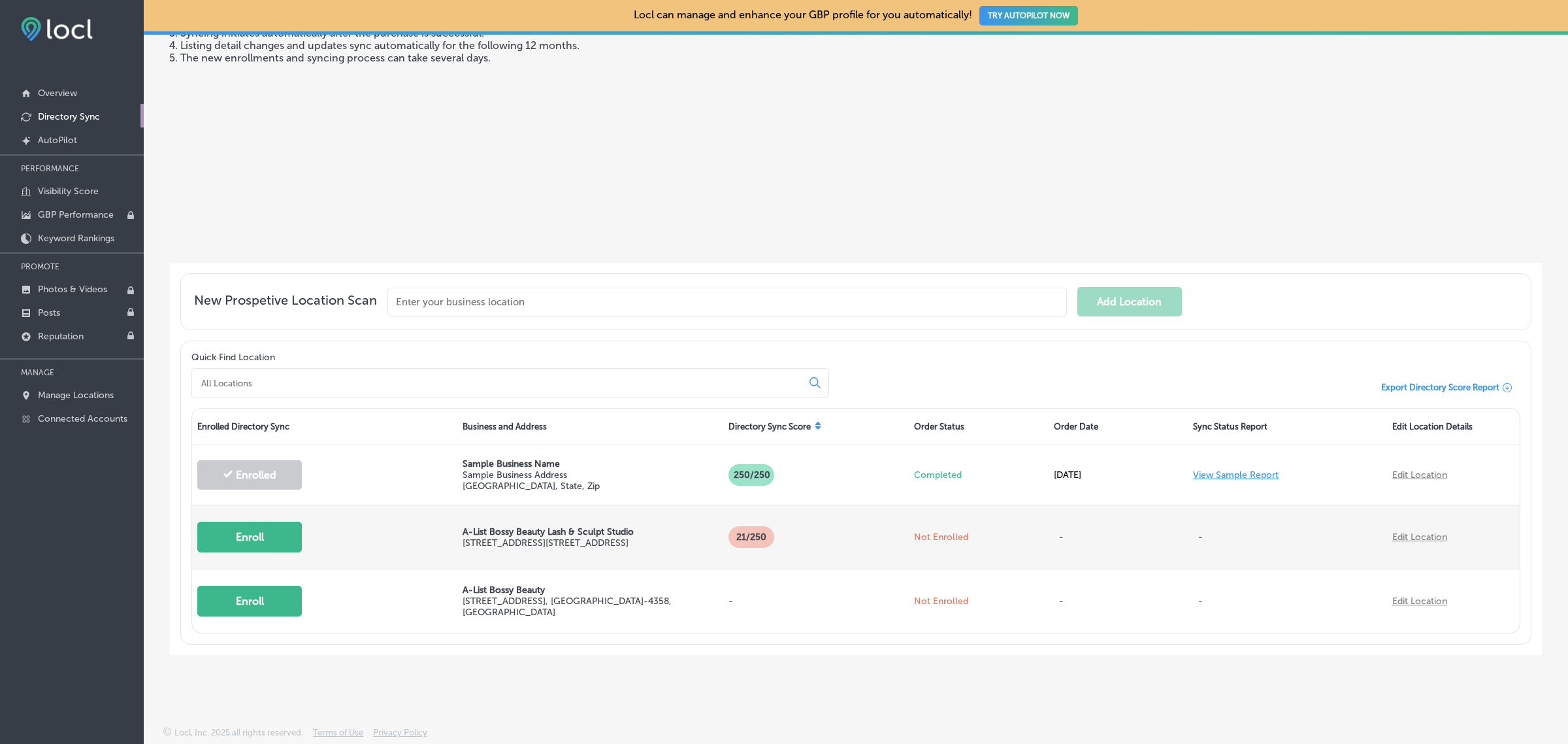
click at [266, 542] on button "Enroll" at bounding box center [249, 537] width 105 height 31
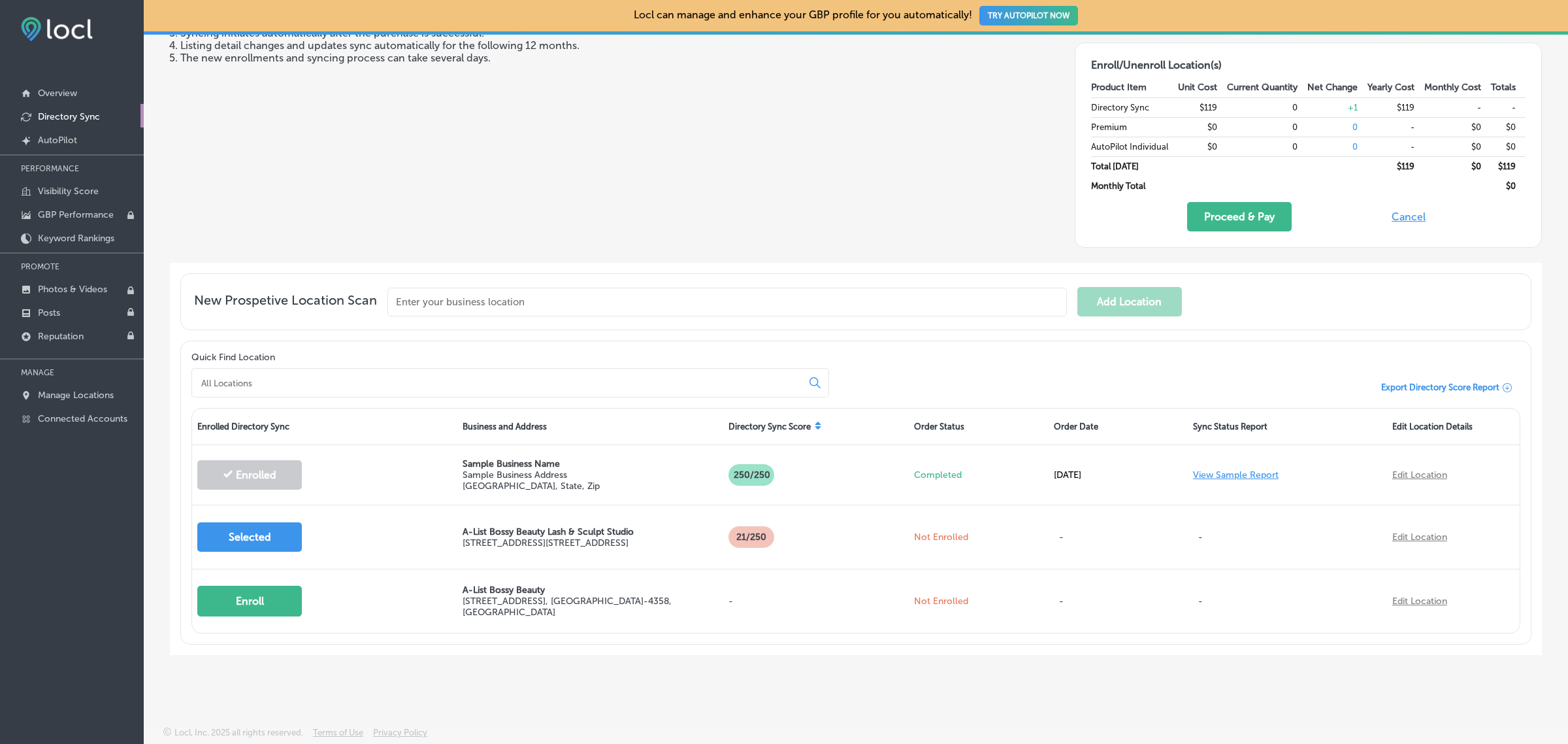
scroll to position [0, 0]
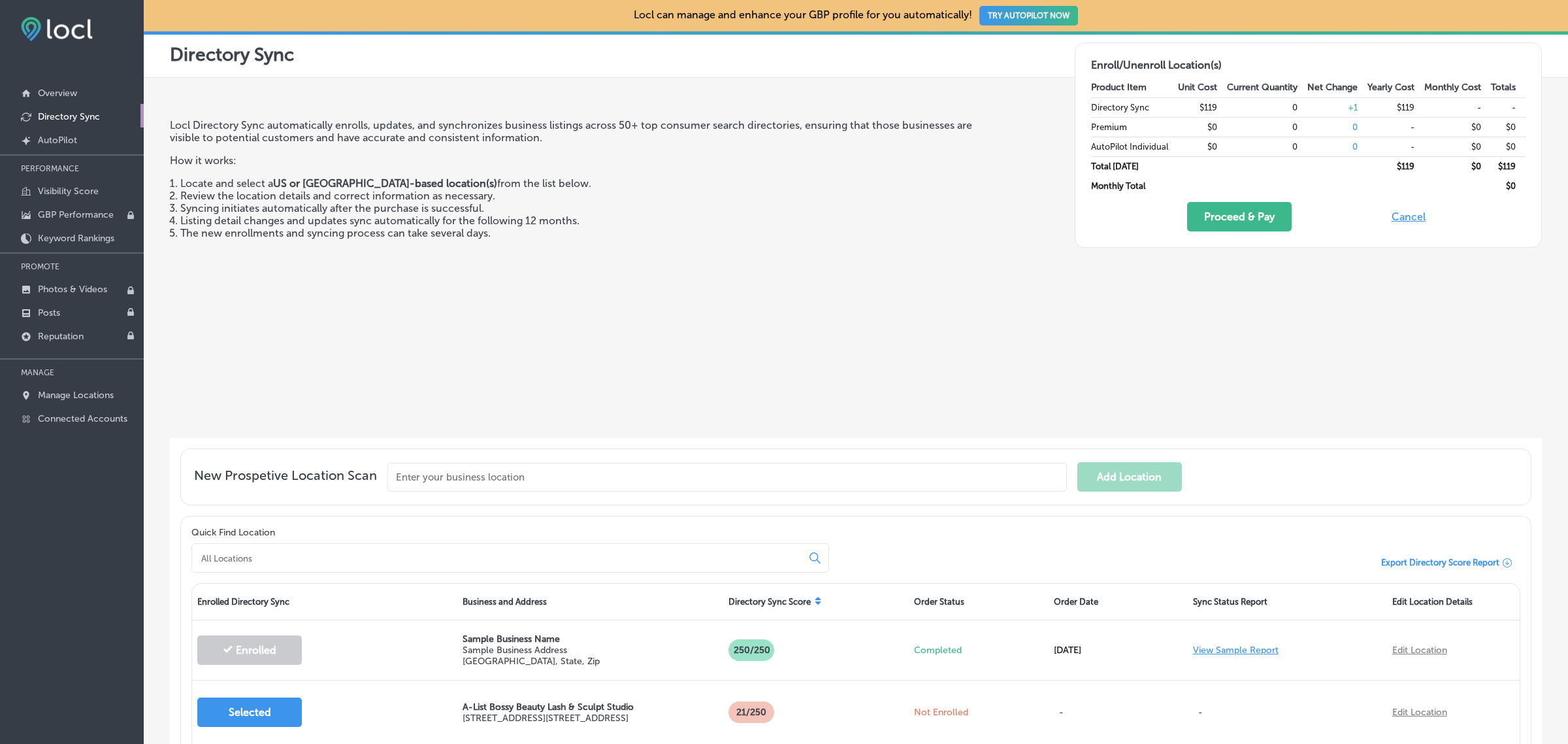
click at [657, 352] on div "Locl Directory Sync automatically enrolls, updates, and synchronizes business l…" at bounding box center [578, 273] width 817 height 308
click at [1393, 216] on button "Cancel" at bounding box center [1408, 217] width 42 height 30
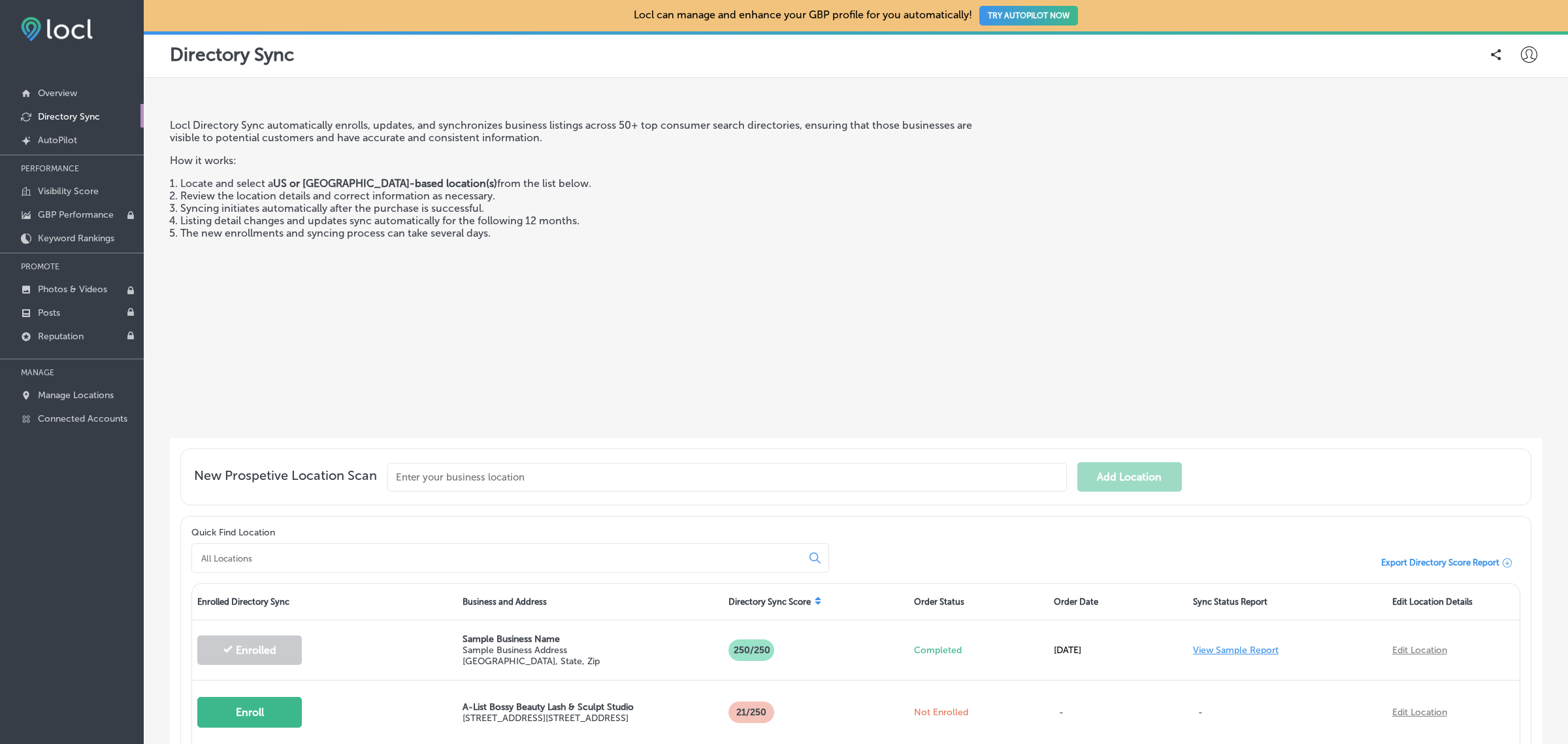
scroll to position [177, 0]
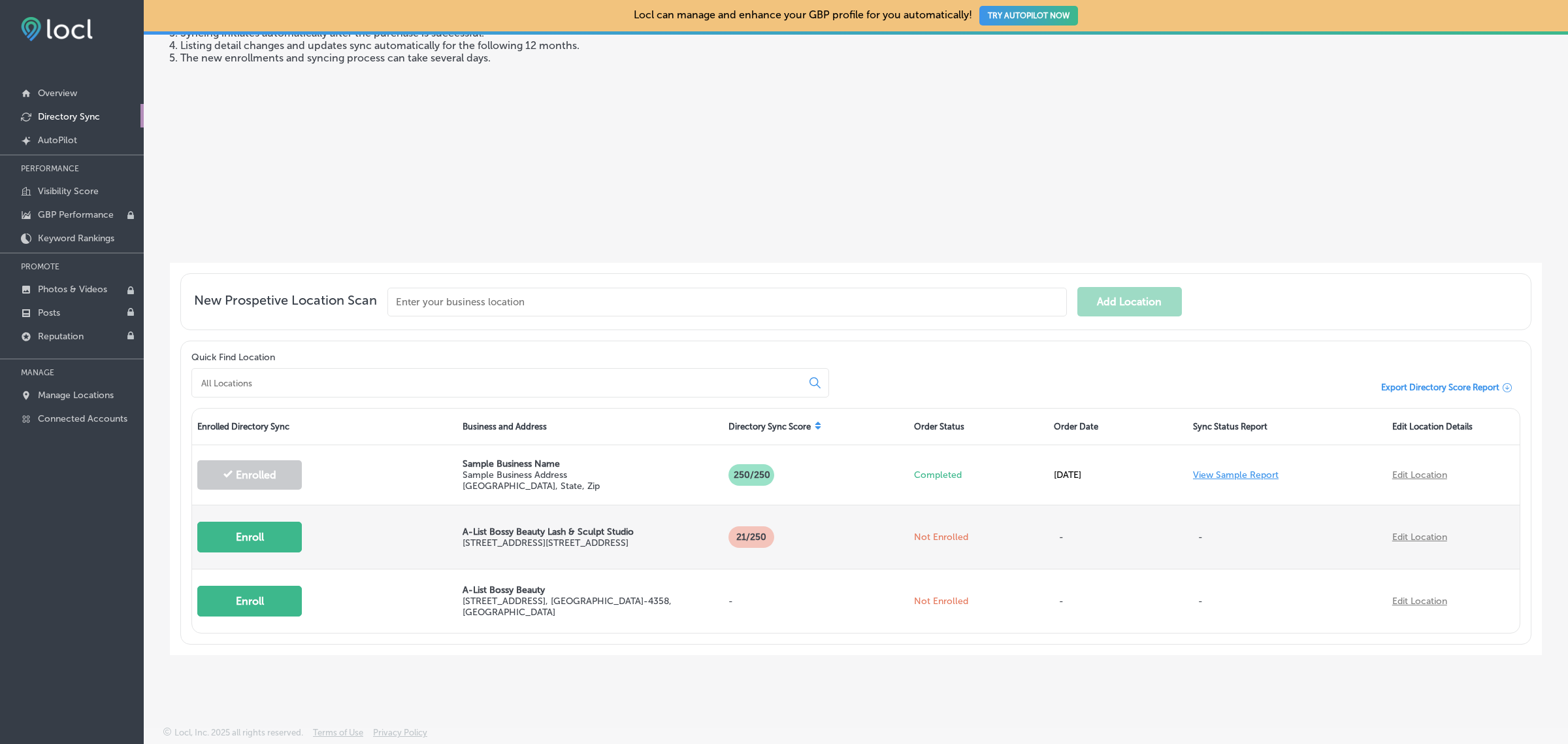
click at [278, 528] on button "Enroll" at bounding box center [249, 537] width 105 height 31
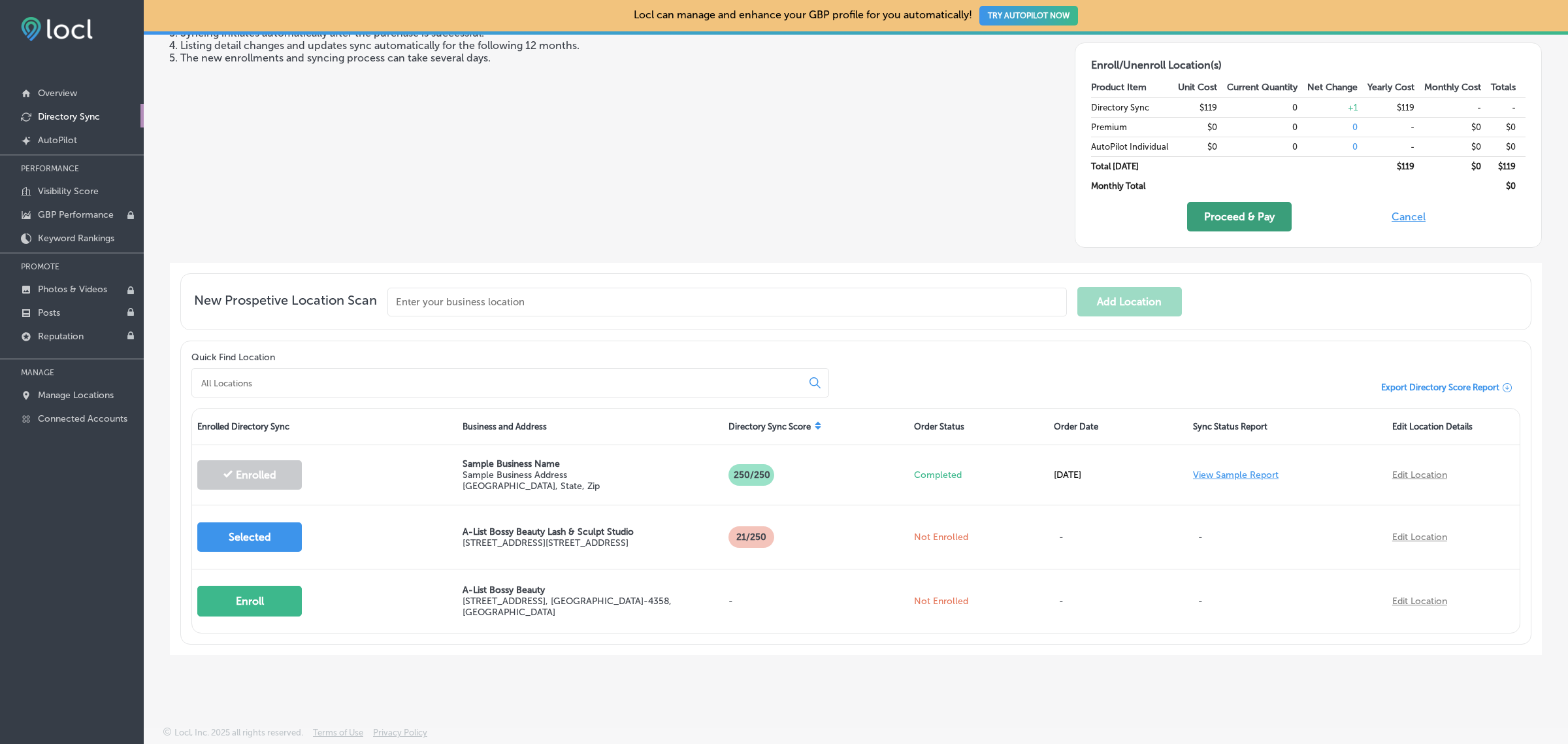
click at [1263, 216] on button "Proceed & Pay" at bounding box center [1239, 217] width 105 height 30
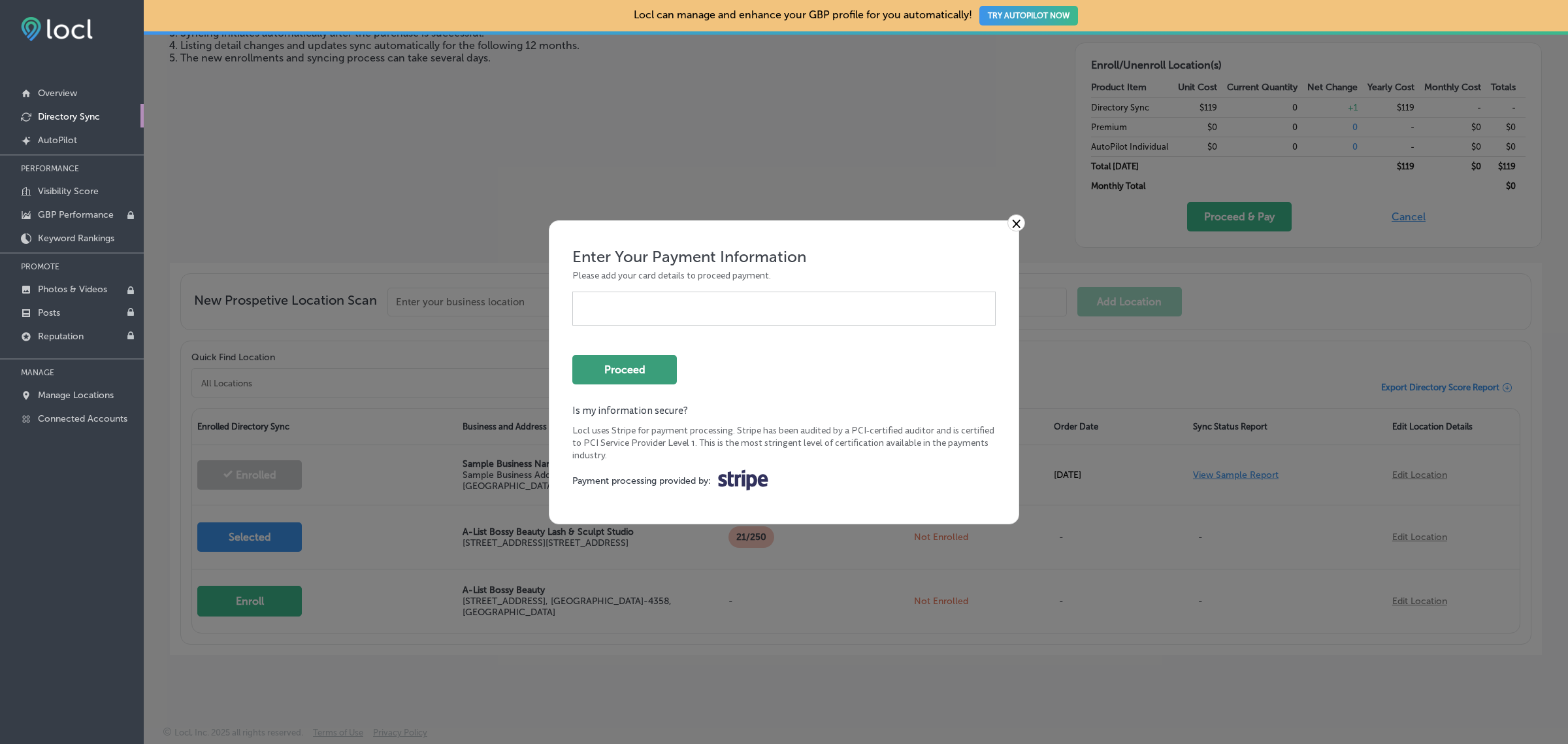
click at [657, 376] on button "Proceed" at bounding box center [624, 370] width 105 height 30
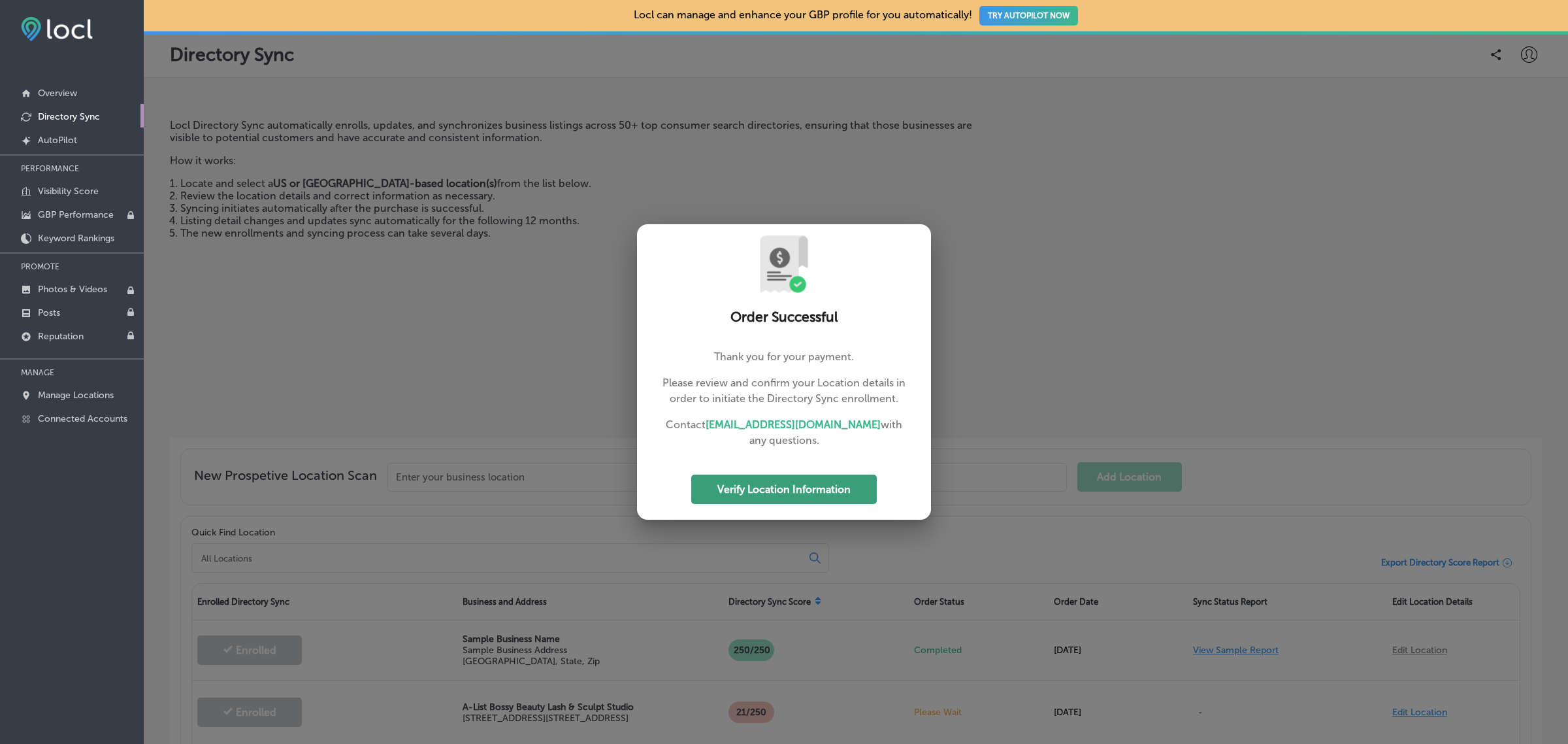
click at [769, 500] on button "Verify Location Information" at bounding box center [784, 489] width 186 height 30
select select "US"
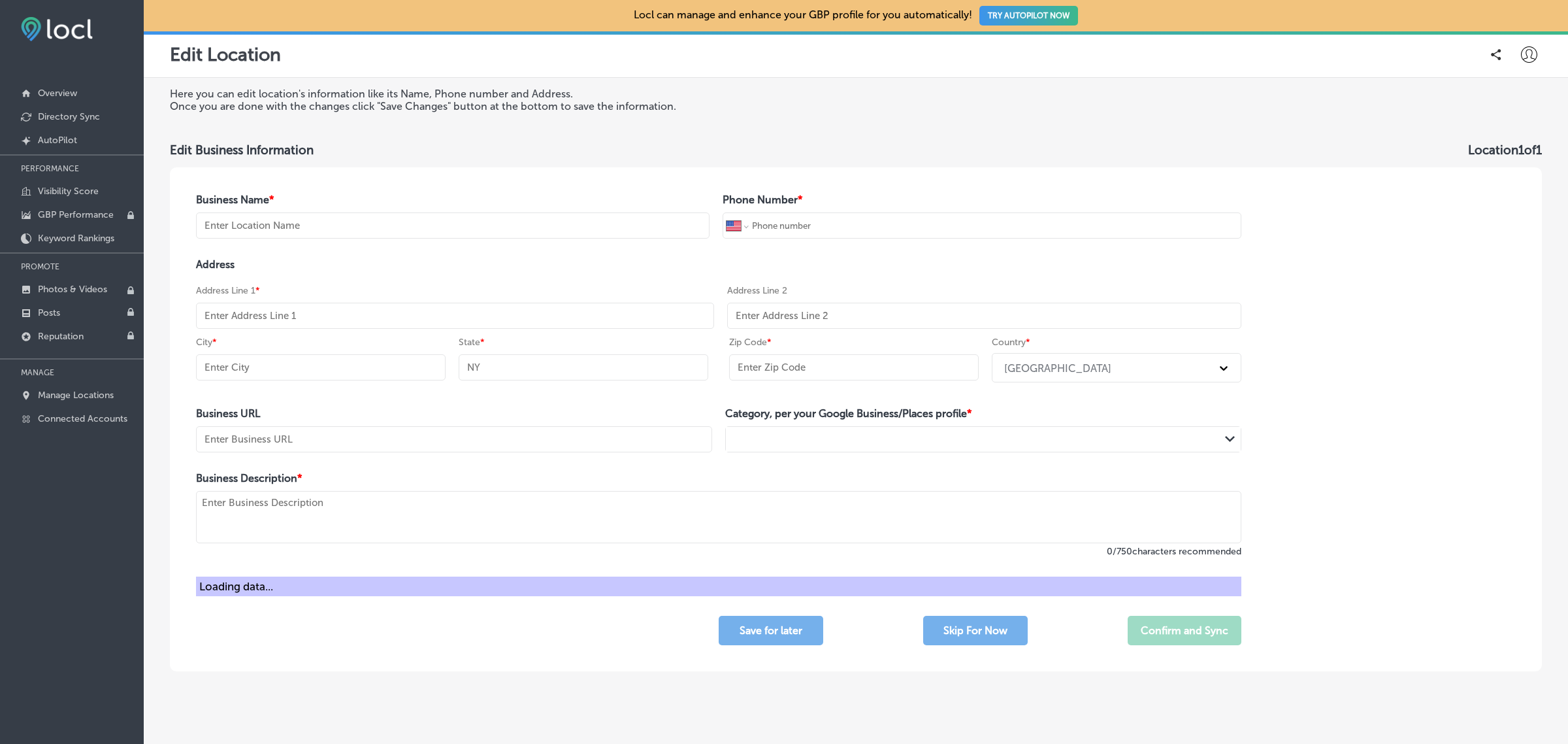
type input "A-List Bossy Beauty Lash & Sculpt Studio"
type input "+1 972 730 0557"
type input "3964 State HWY 121"
type input "1000 Suite 109"
type input "Lewisville"
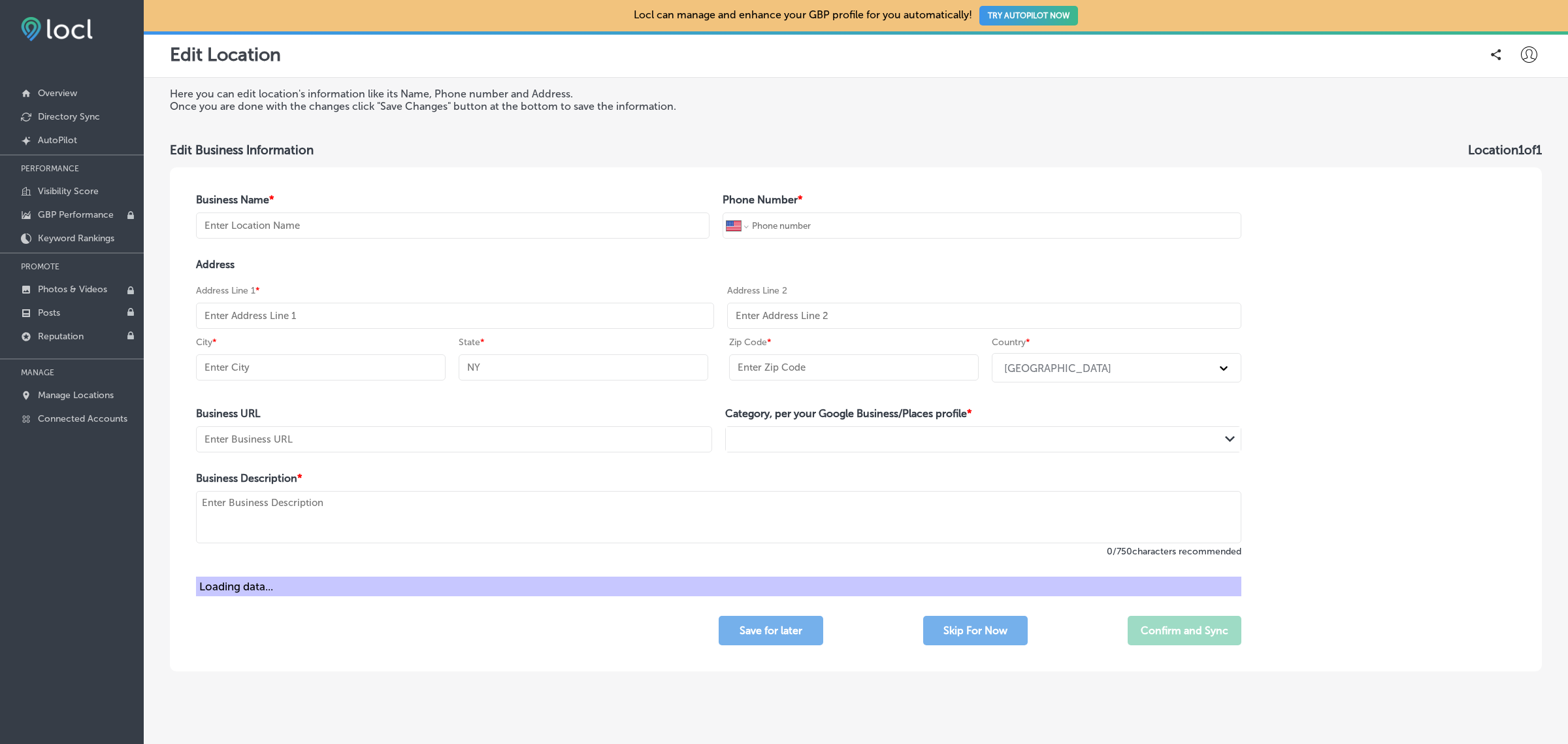
type input "TX"
type input "75056"
type input "http://alistbossybeauty.com/"
type textarea "A-List Bossy Beauty Lash & Body Sculpt Studio is your go-to destination for Bot…"
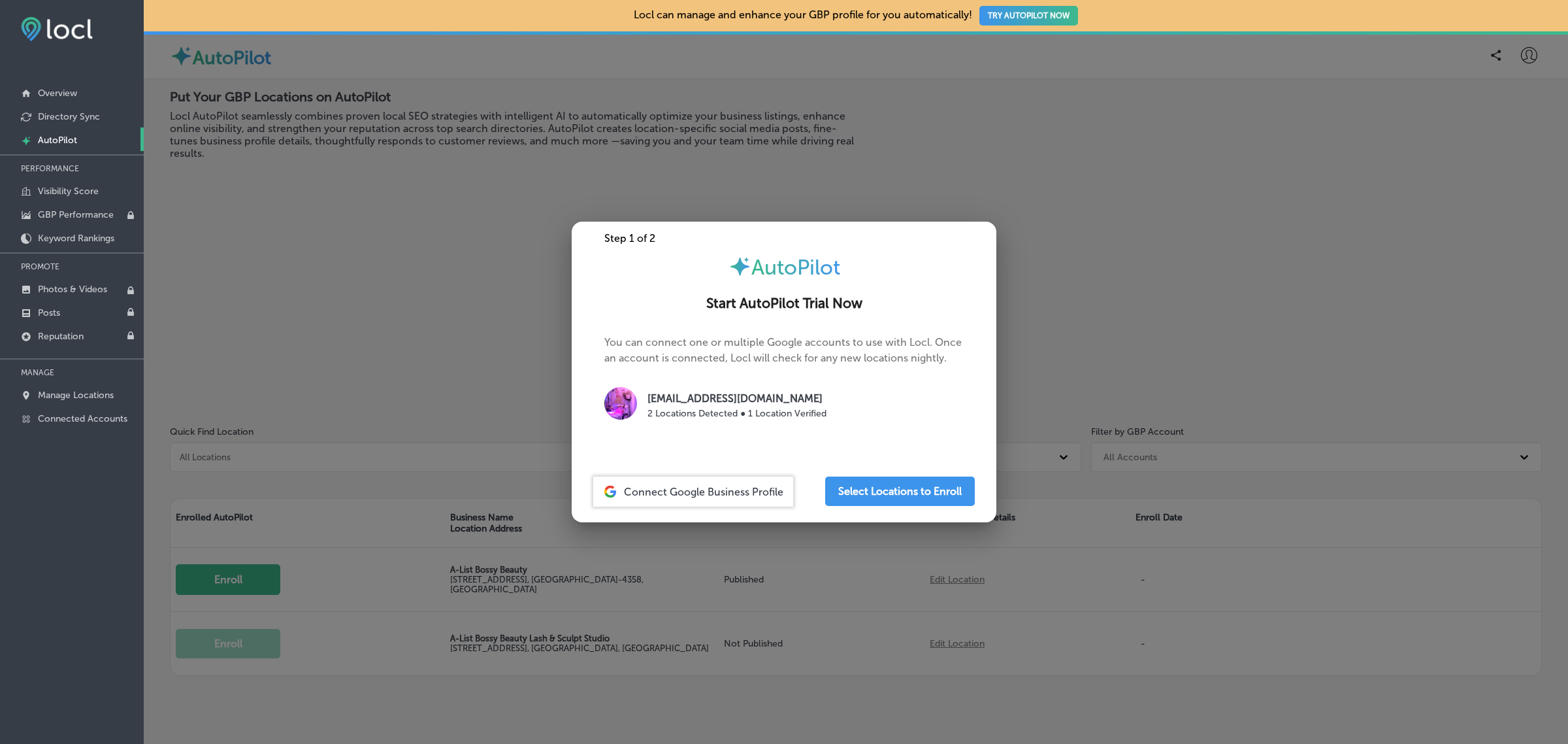
click at [466, 243] on div at bounding box center [784, 372] width 1568 height 744
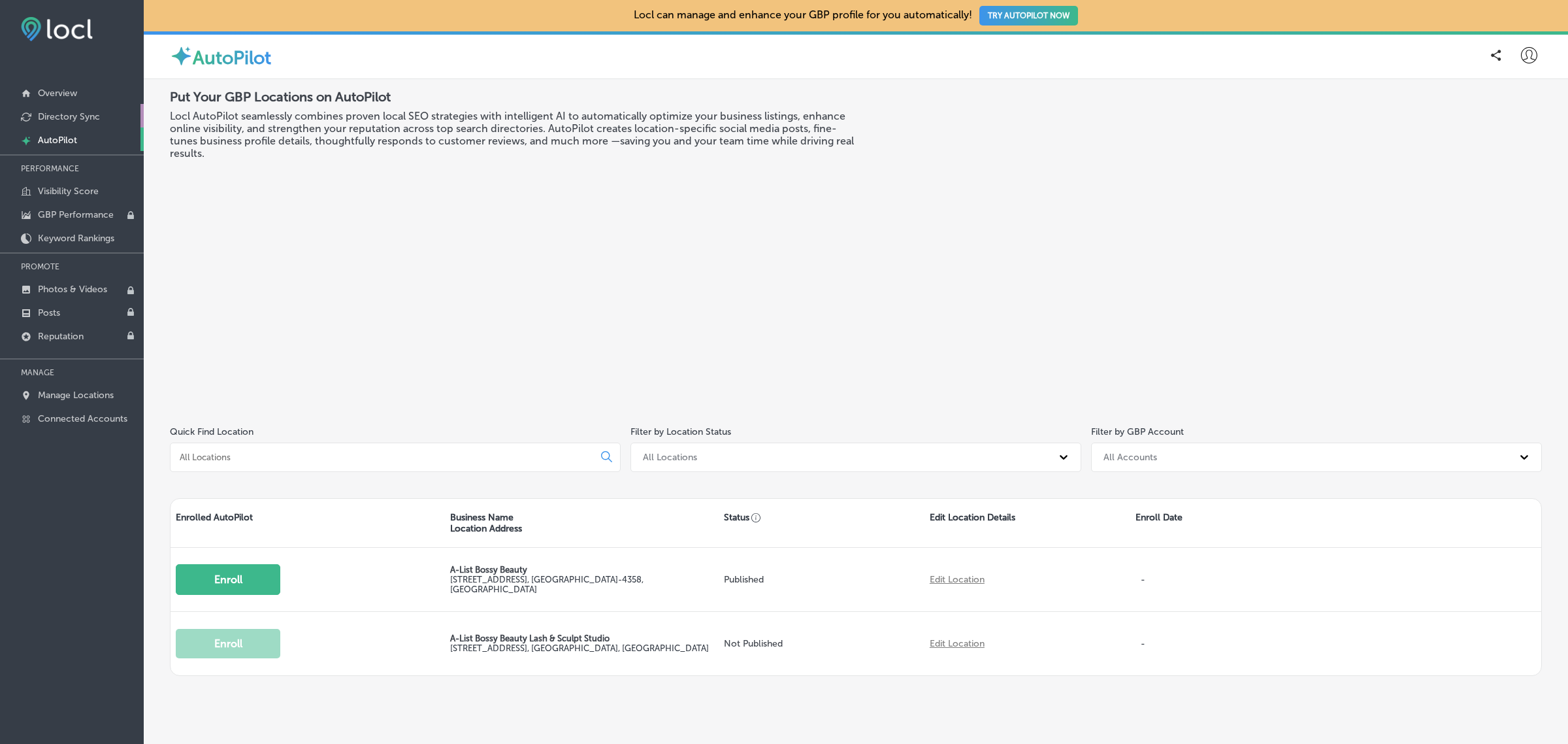
click at [82, 118] on p "Directory Sync" at bounding box center [69, 117] width 63 height 11
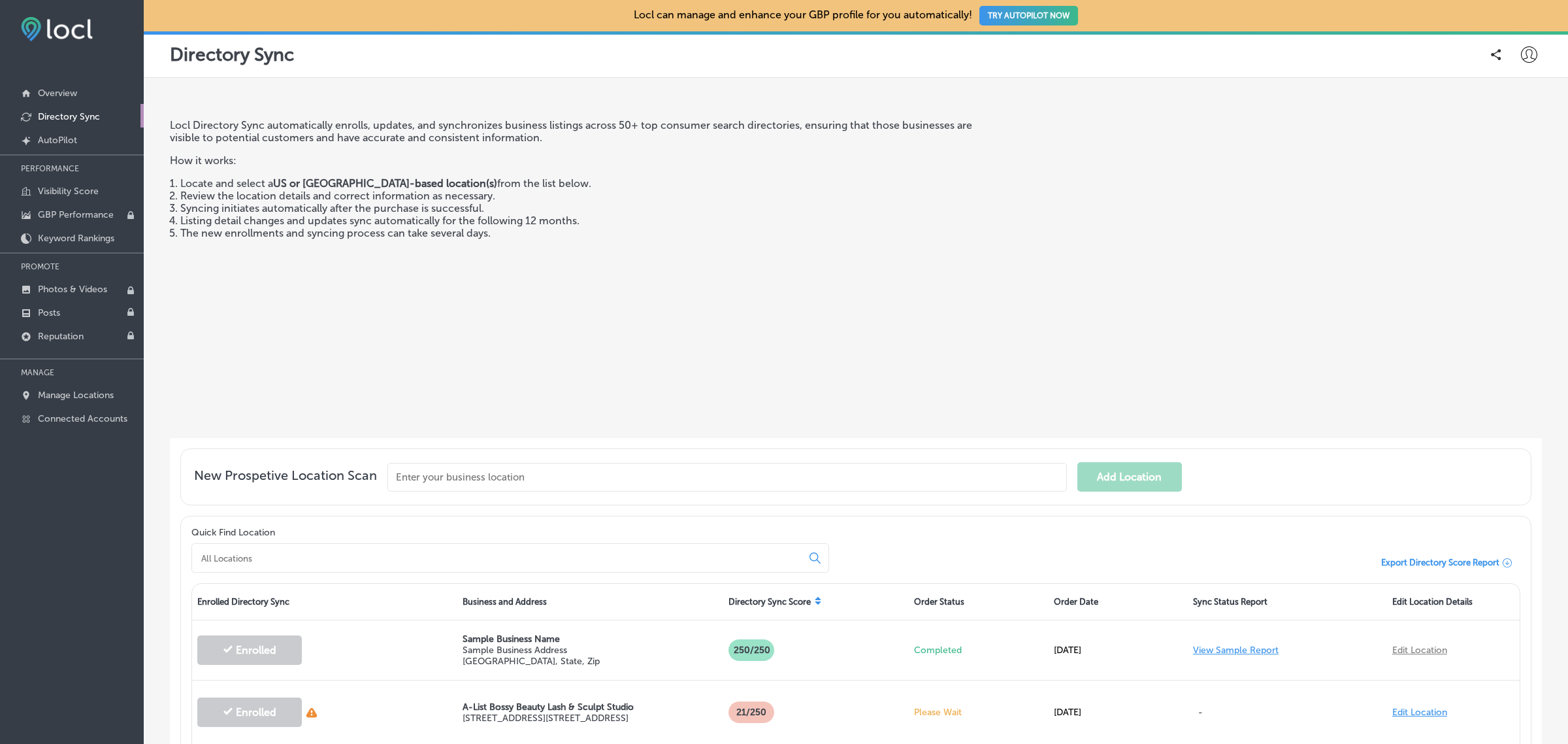
scroll to position [177, 0]
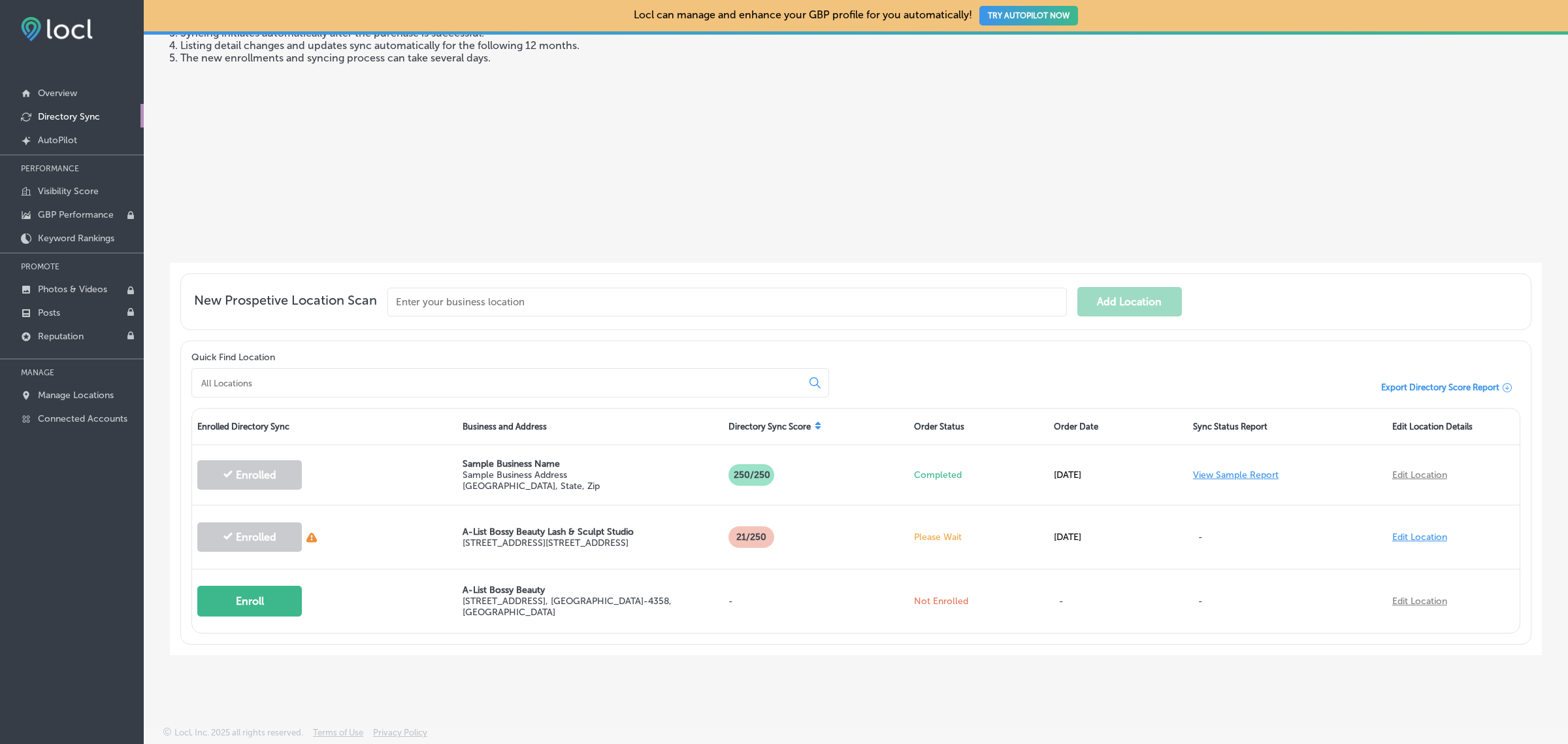
click at [71, 122] on p "Directory Sync" at bounding box center [69, 117] width 63 height 11
click at [74, 400] on p "Manage Locations" at bounding box center [76, 395] width 76 height 11
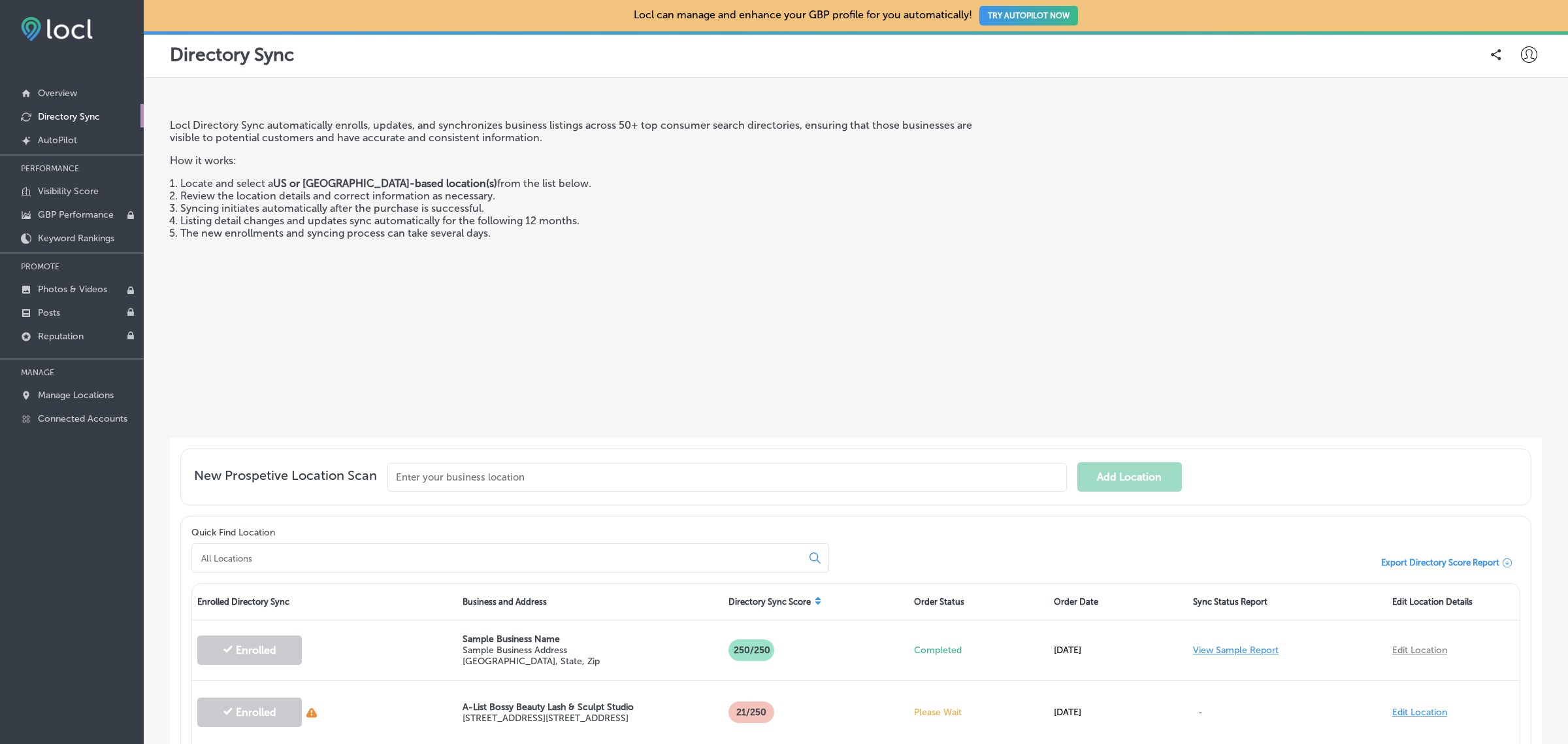
scroll to position [177, 0]
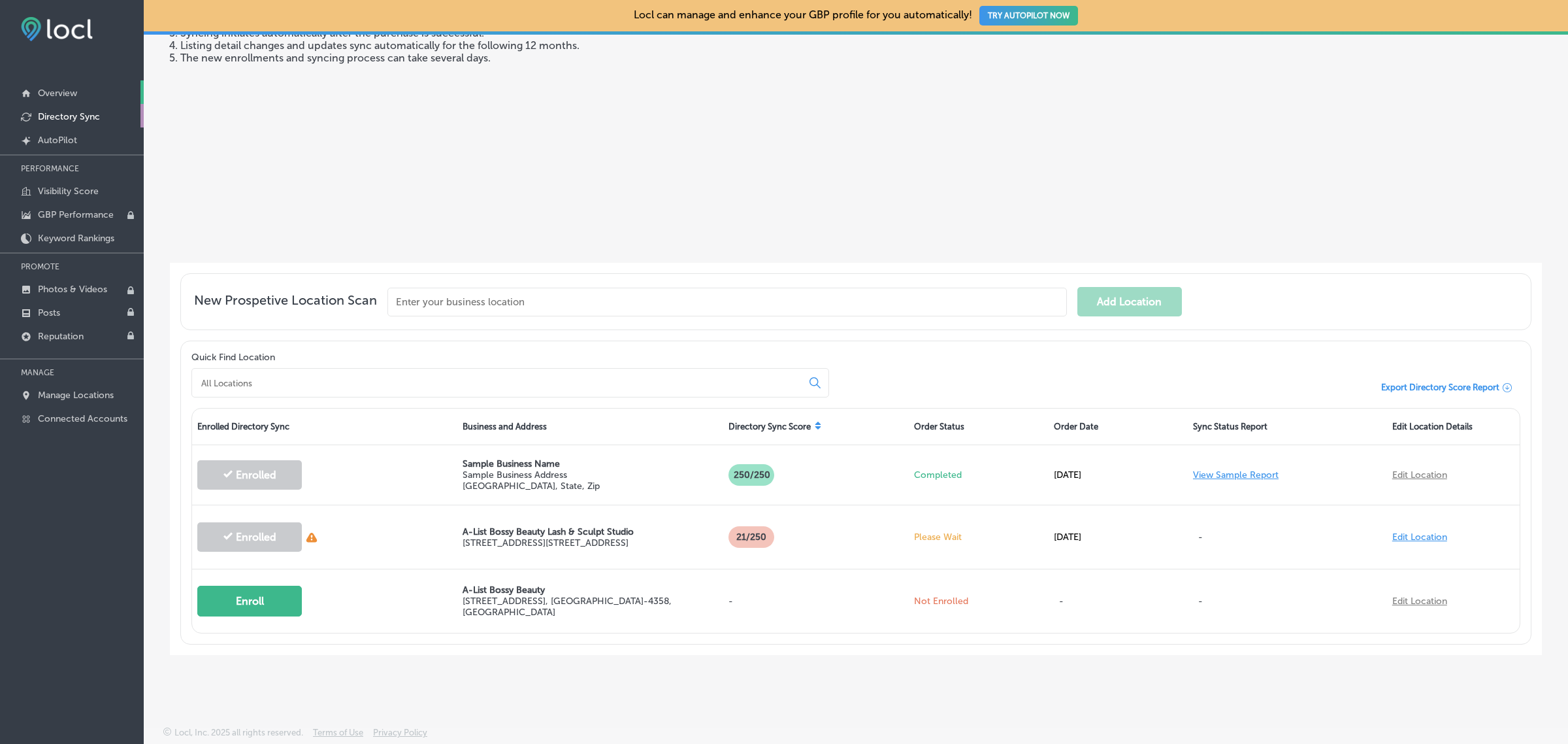
click at [63, 91] on p "Overview" at bounding box center [58, 93] width 39 height 11
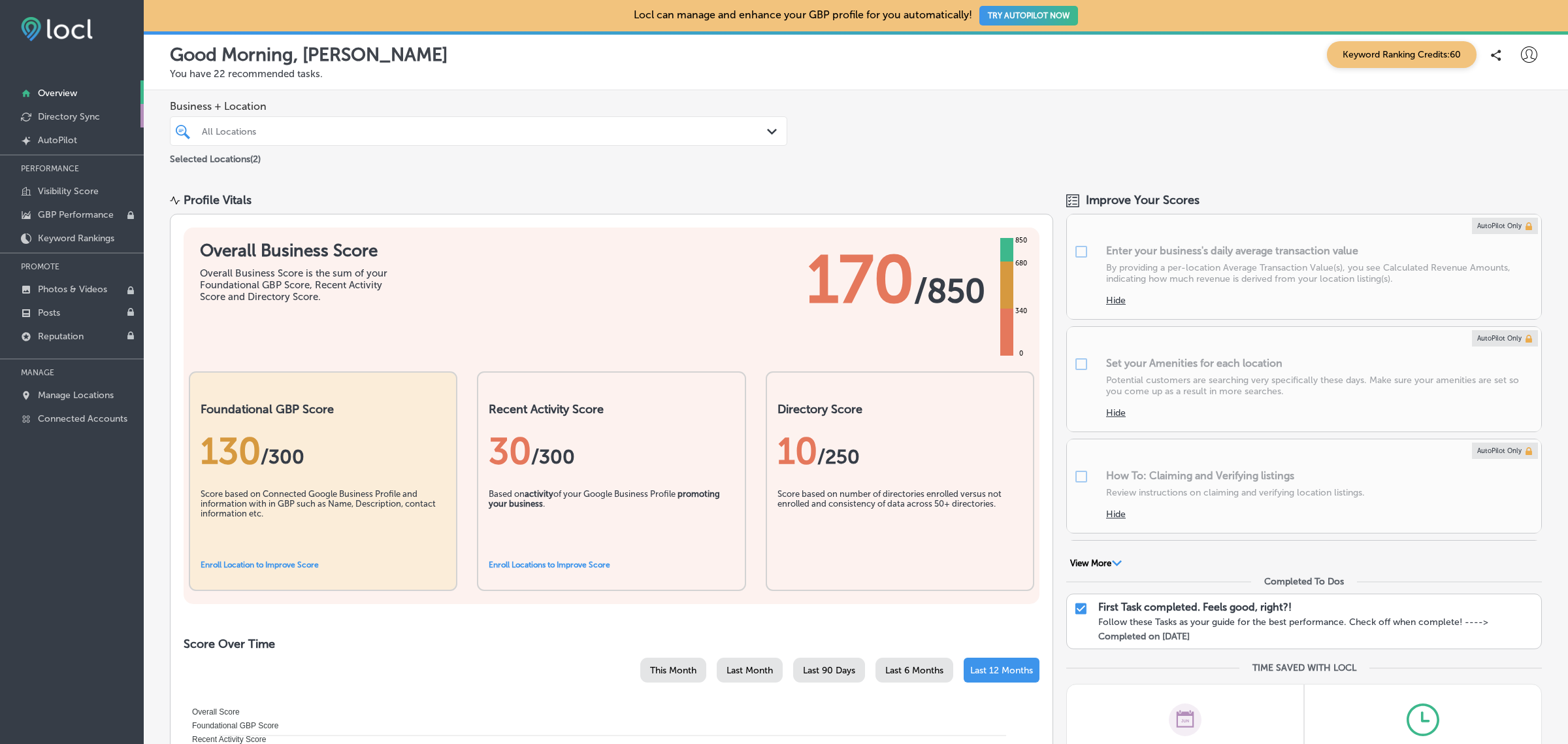
click at [86, 115] on p "Directory Sync" at bounding box center [69, 117] width 63 height 11
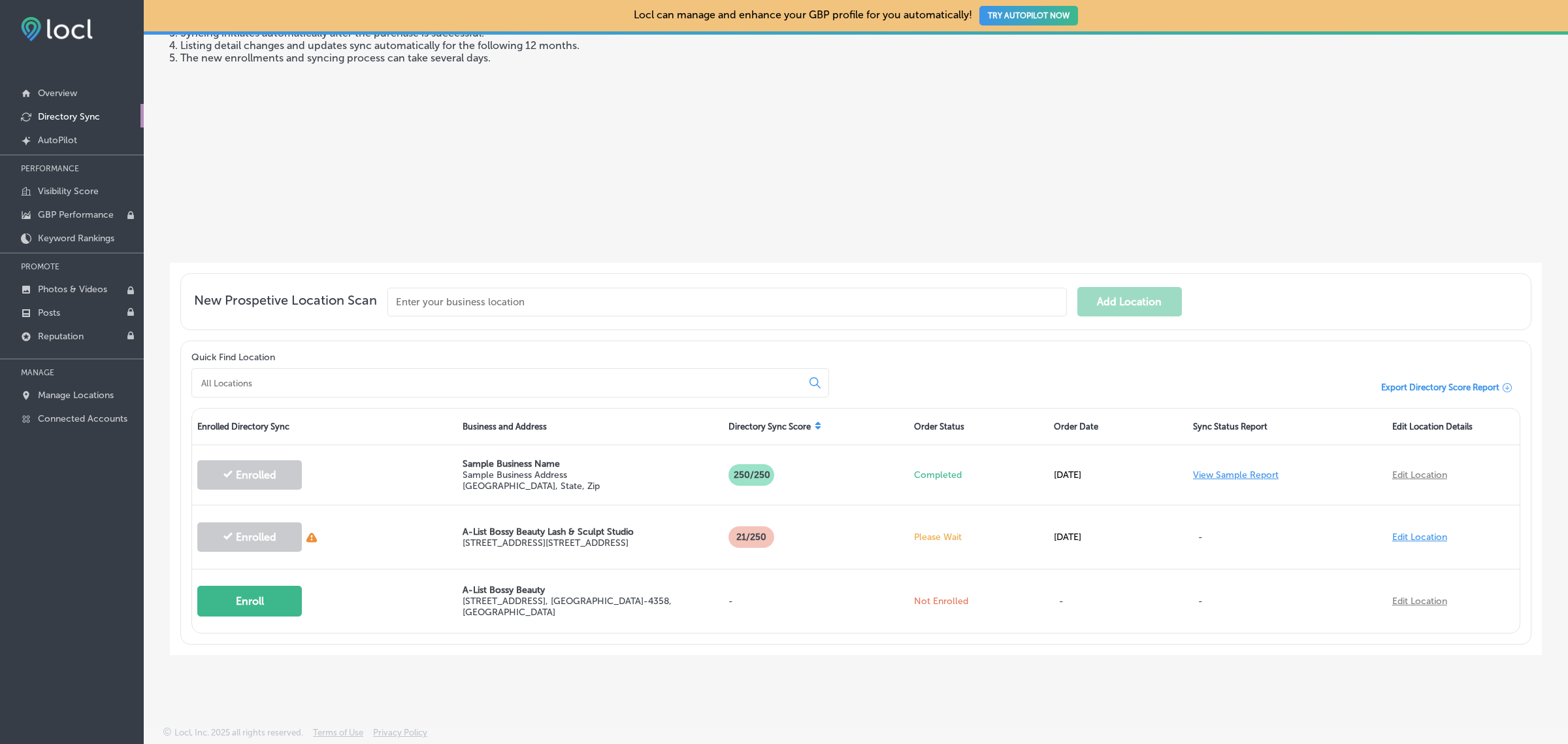
scroll to position [176, 0]
click at [82, 97] on link "Overview" at bounding box center [72, 91] width 144 height 23
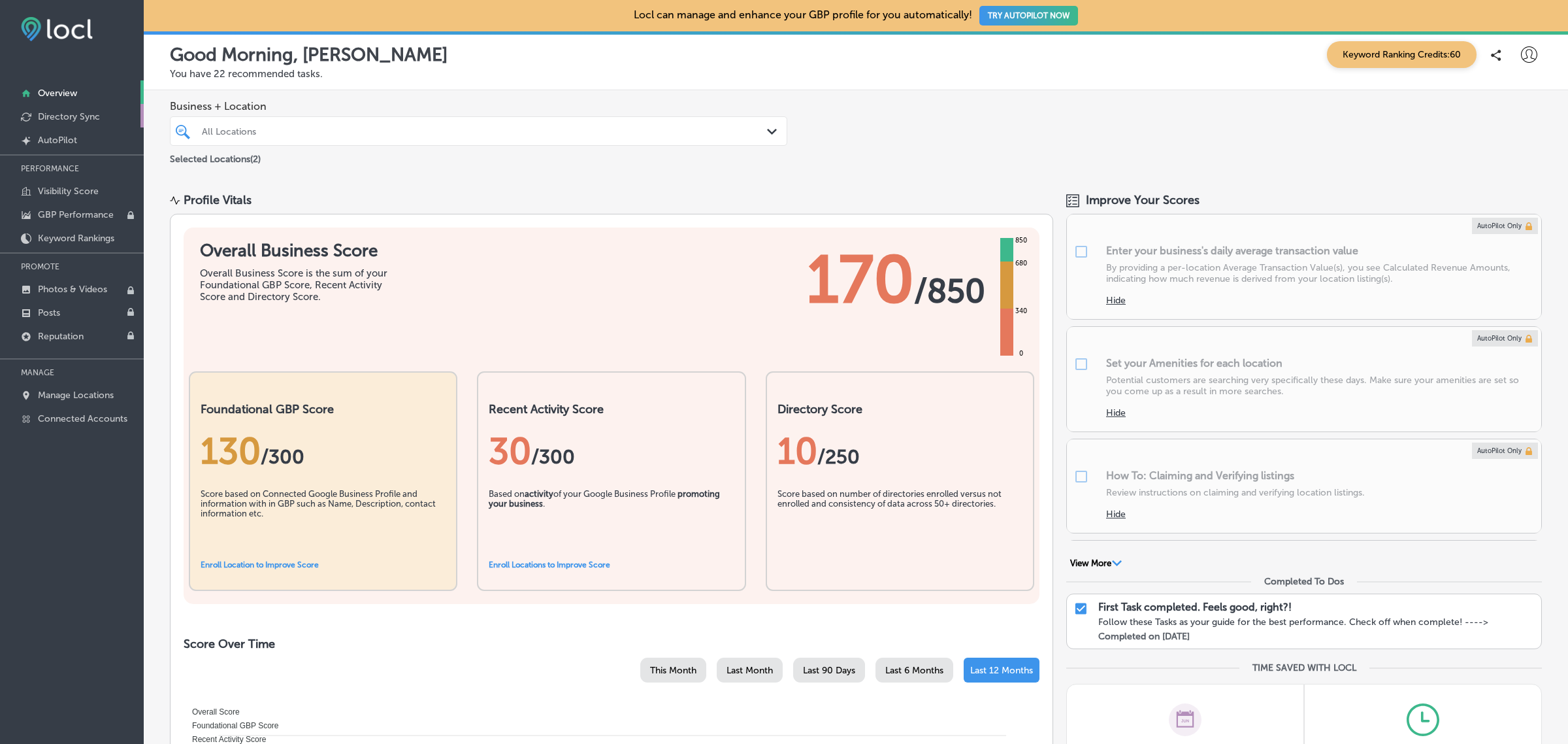
click at [80, 119] on p "Directory Sync" at bounding box center [69, 117] width 63 height 11
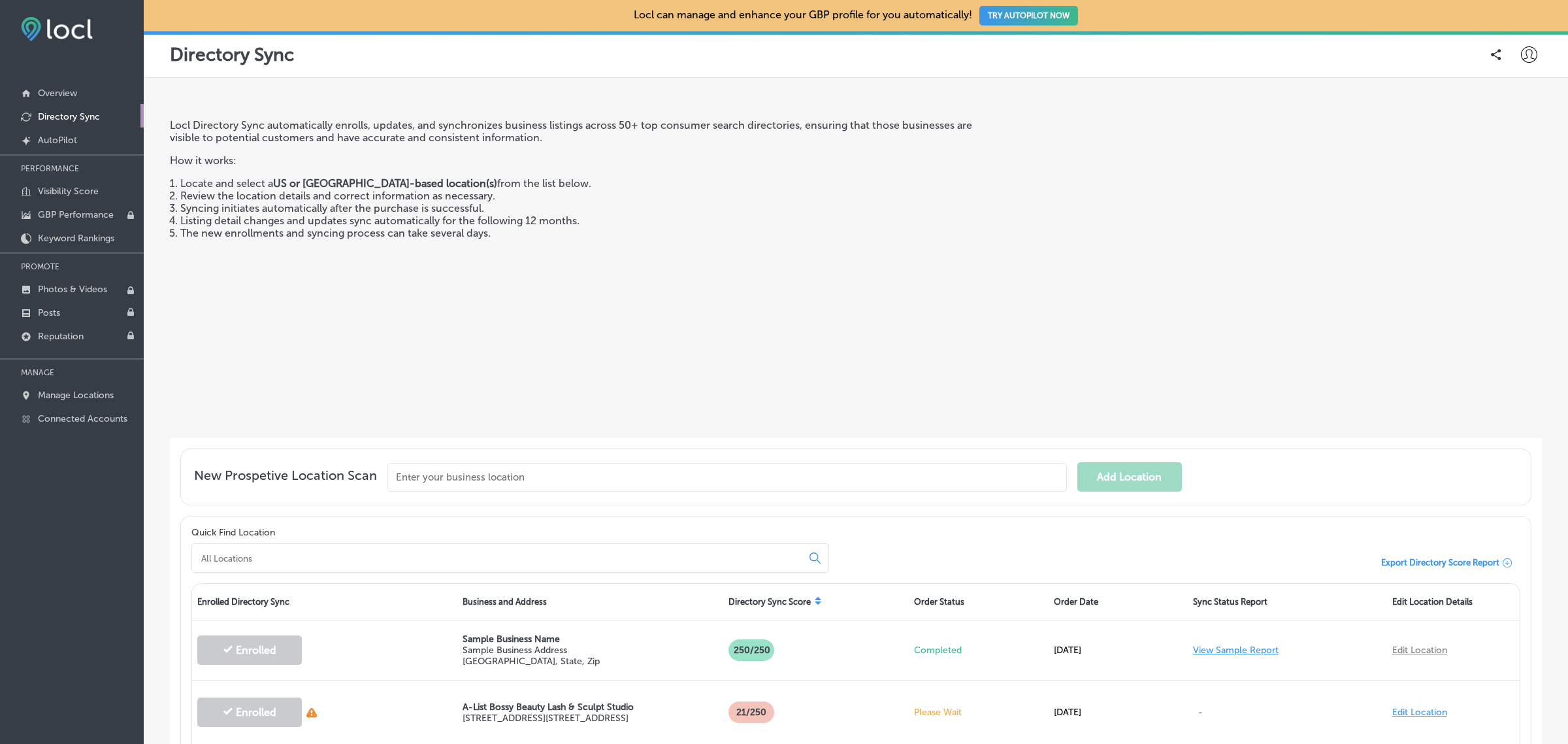
click at [1524, 49] on div at bounding box center [1529, 54] width 26 height 26
click at [1507, 109] on p "My Account" at bounding box center [1510, 102] width 59 height 16
select select "US"
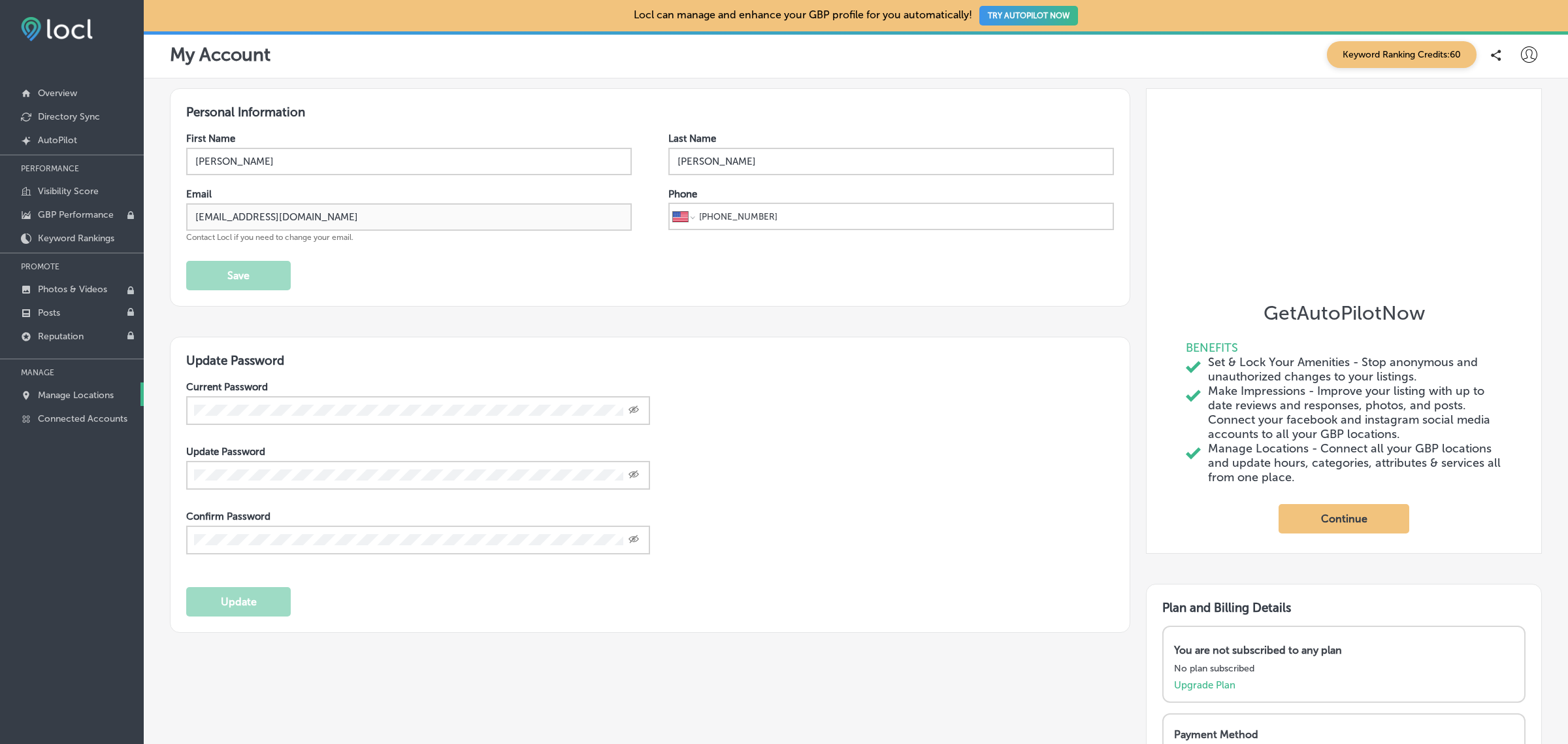
click at [71, 400] on p "Manage Locations" at bounding box center [76, 395] width 76 height 11
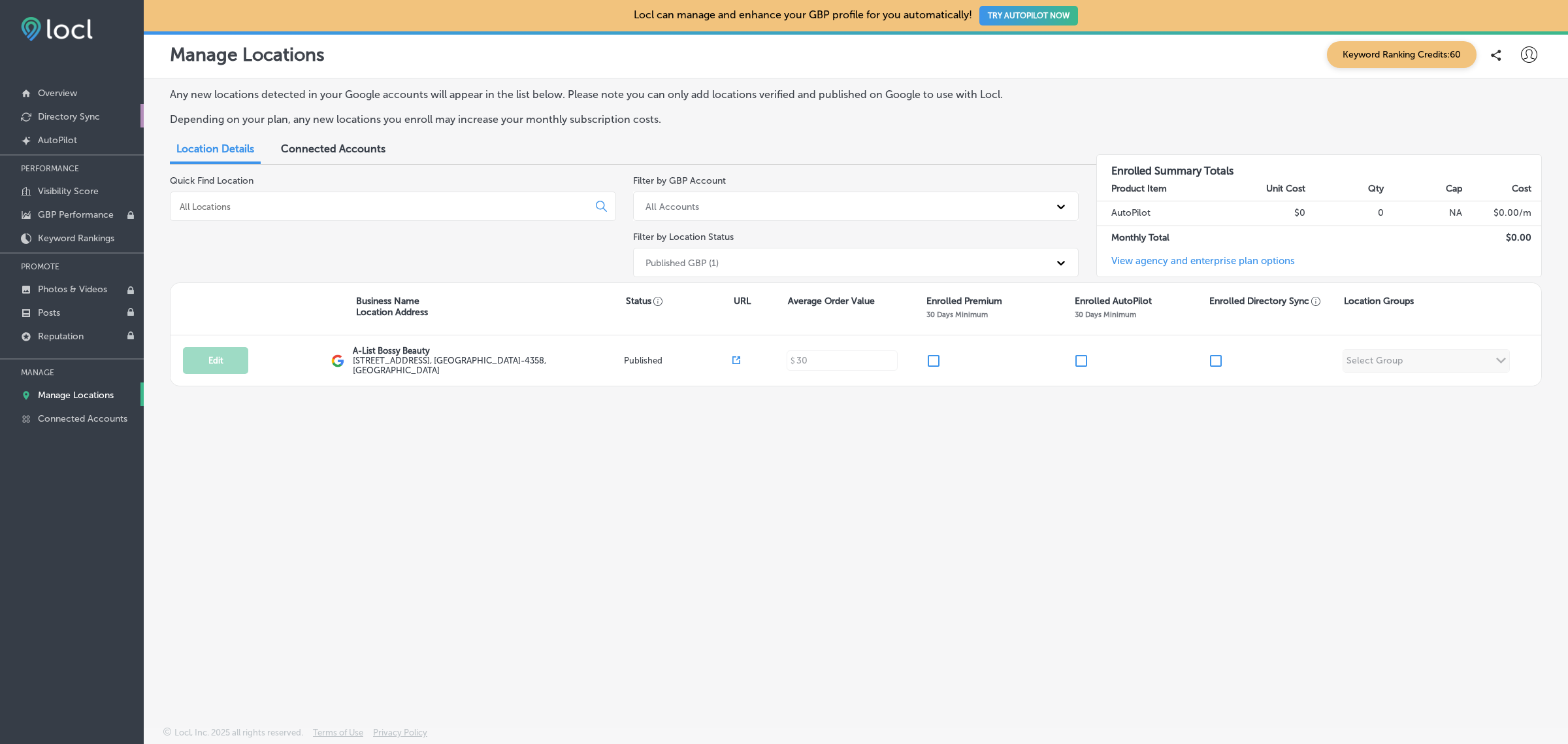
click at [89, 115] on p "Directory Sync" at bounding box center [69, 117] width 63 height 11
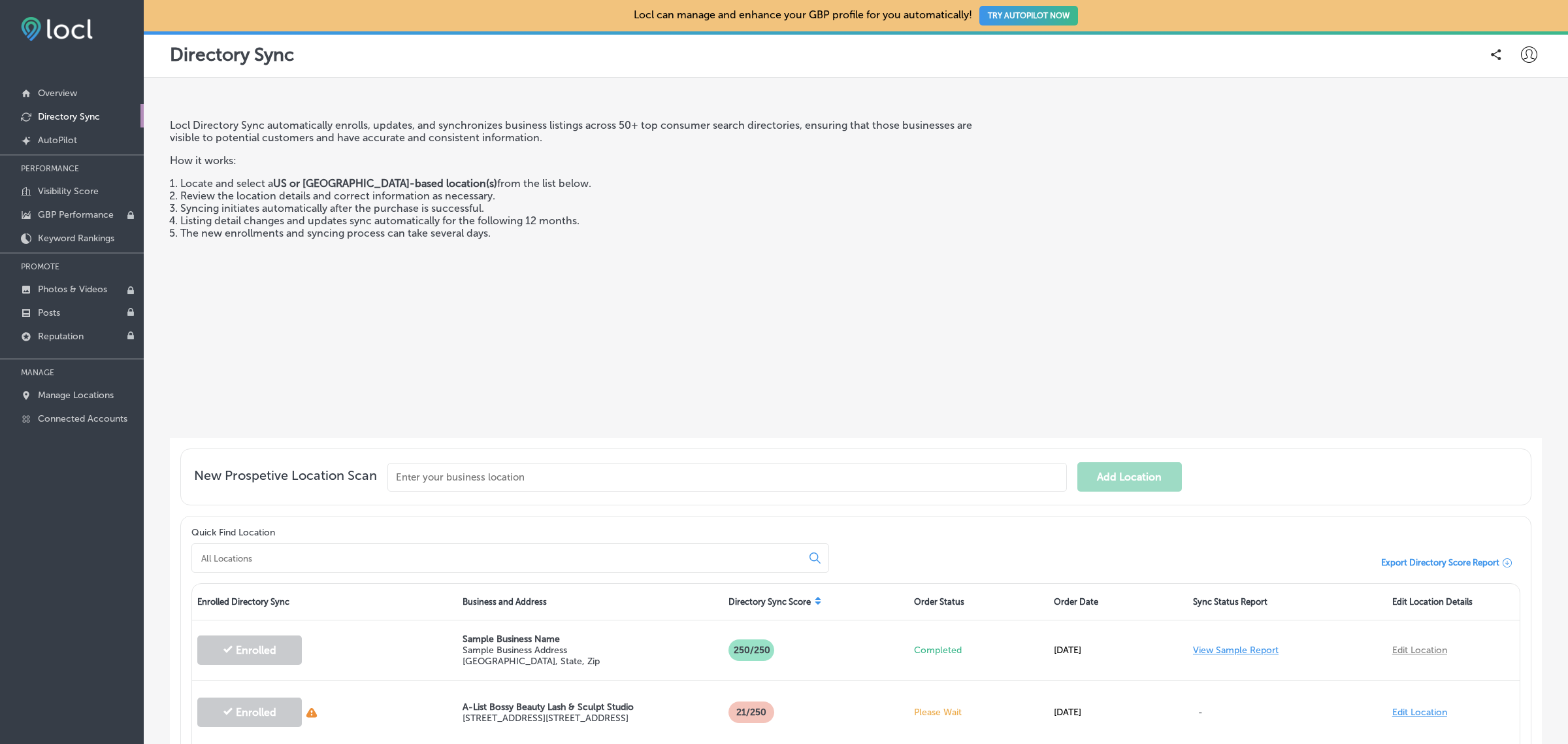
scroll to position [177, 0]
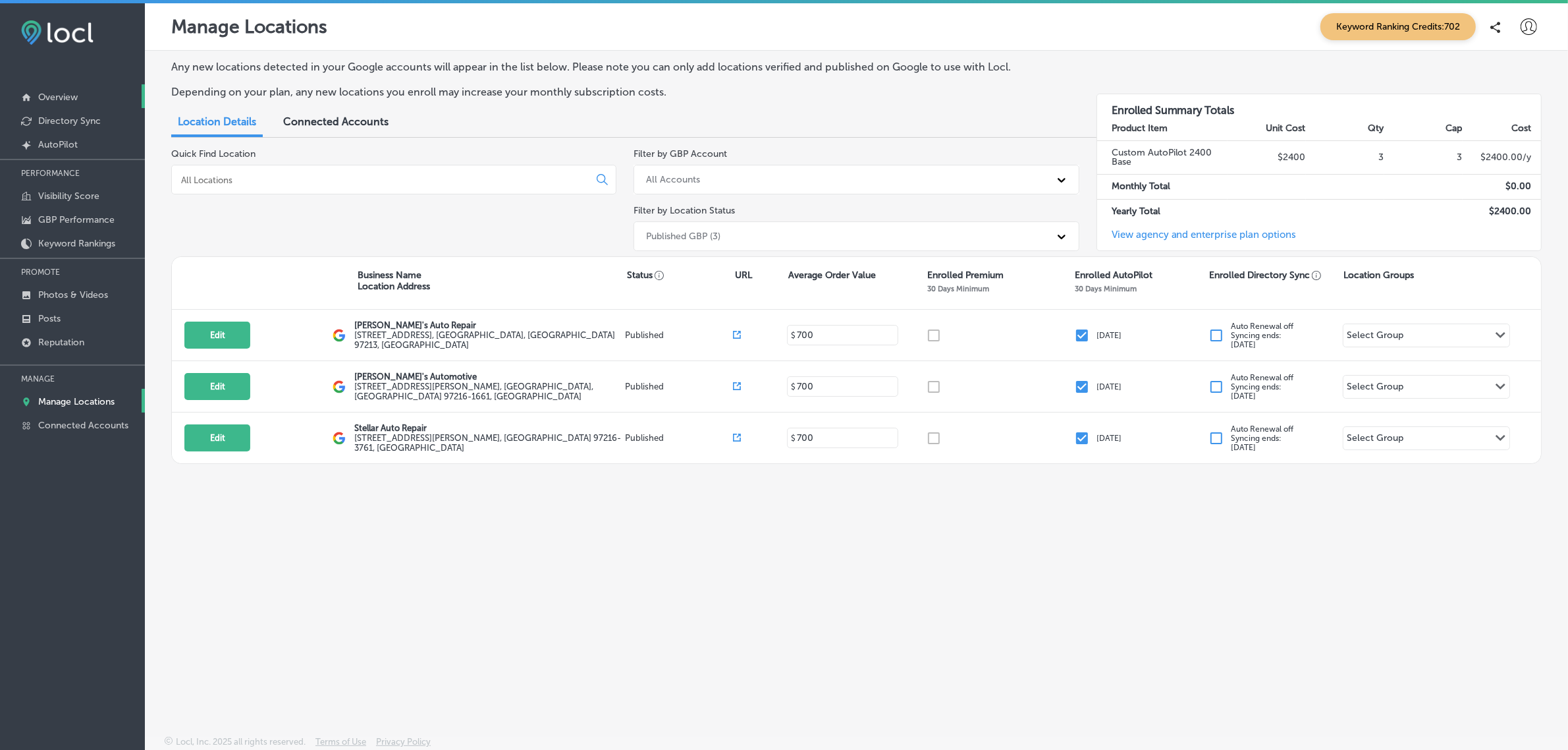
click at [70, 97] on p "Overview" at bounding box center [58, 97] width 40 height 11
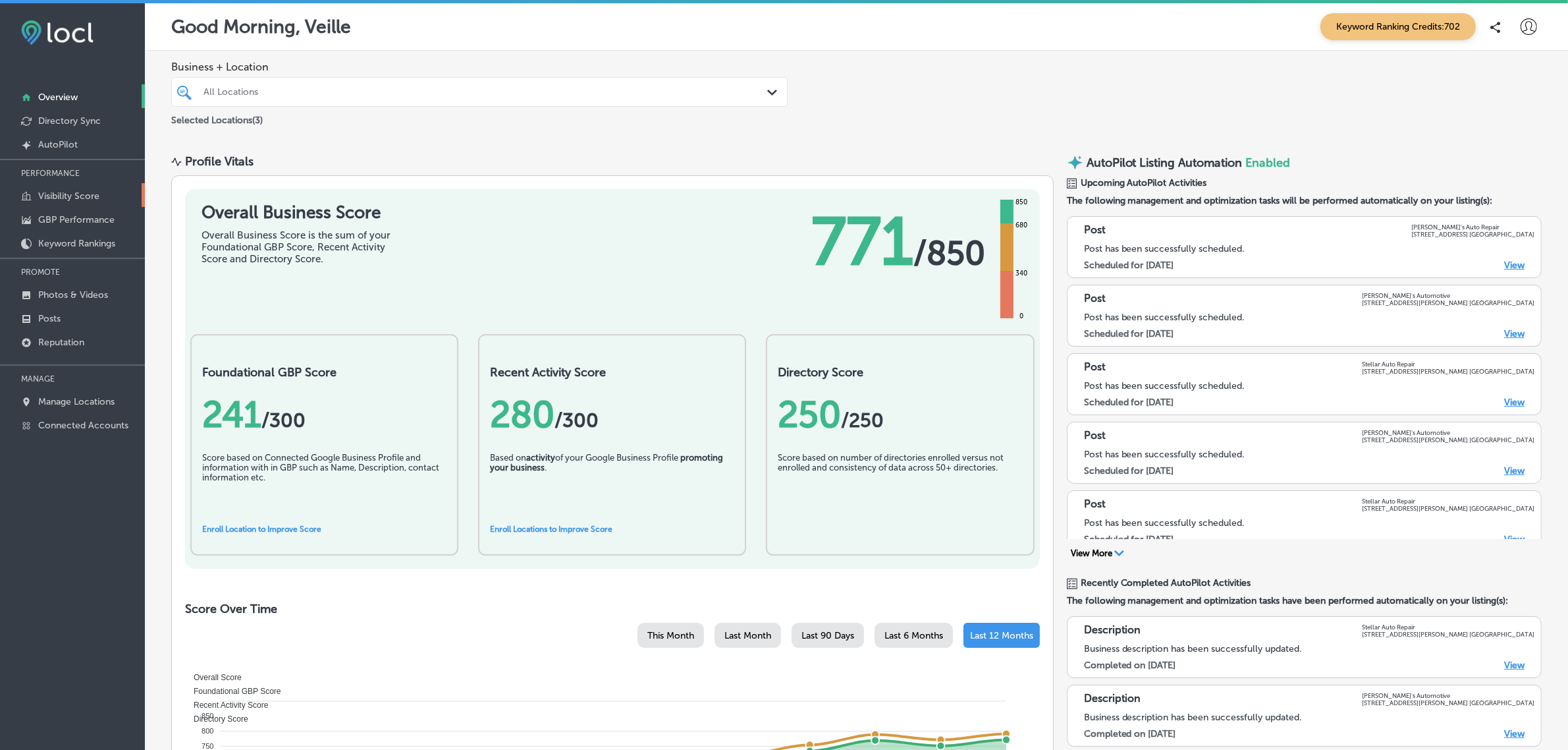
click at [76, 199] on p "Visibility Score" at bounding box center [69, 196] width 61 height 11
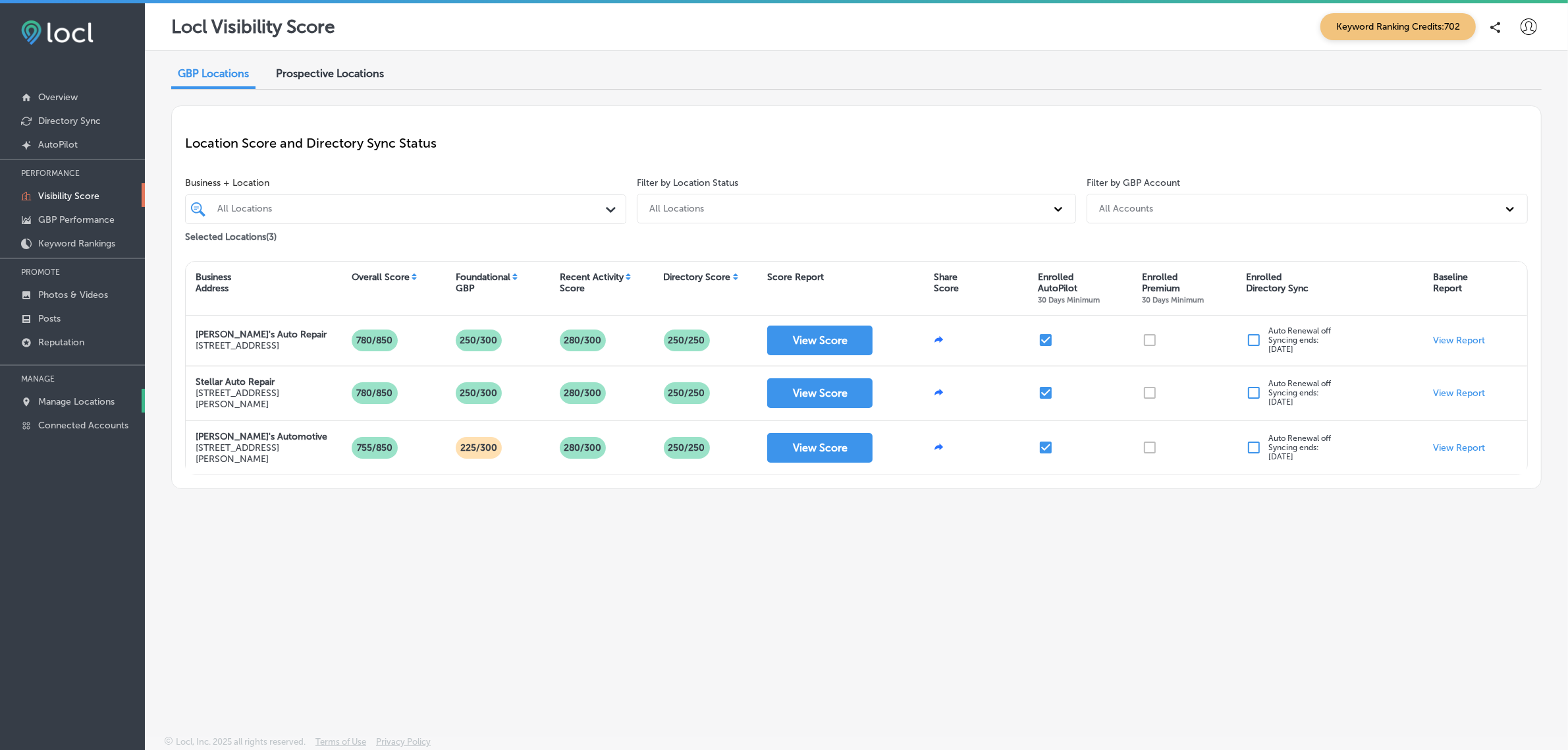
click at [81, 402] on p "Manage Locations" at bounding box center [76, 402] width 76 height 11
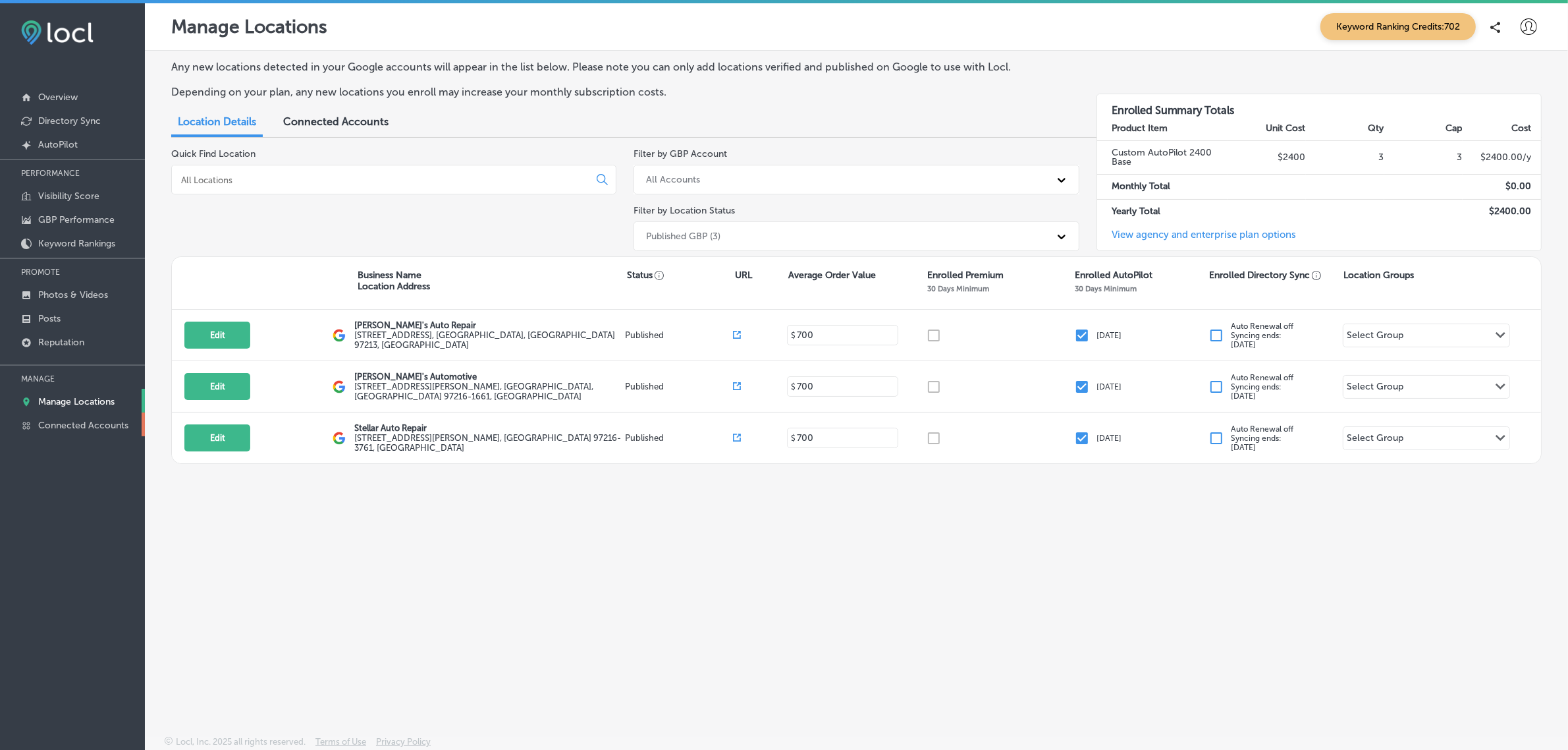
click at [78, 428] on p "Connected Accounts" at bounding box center [84, 425] width 90 height 11
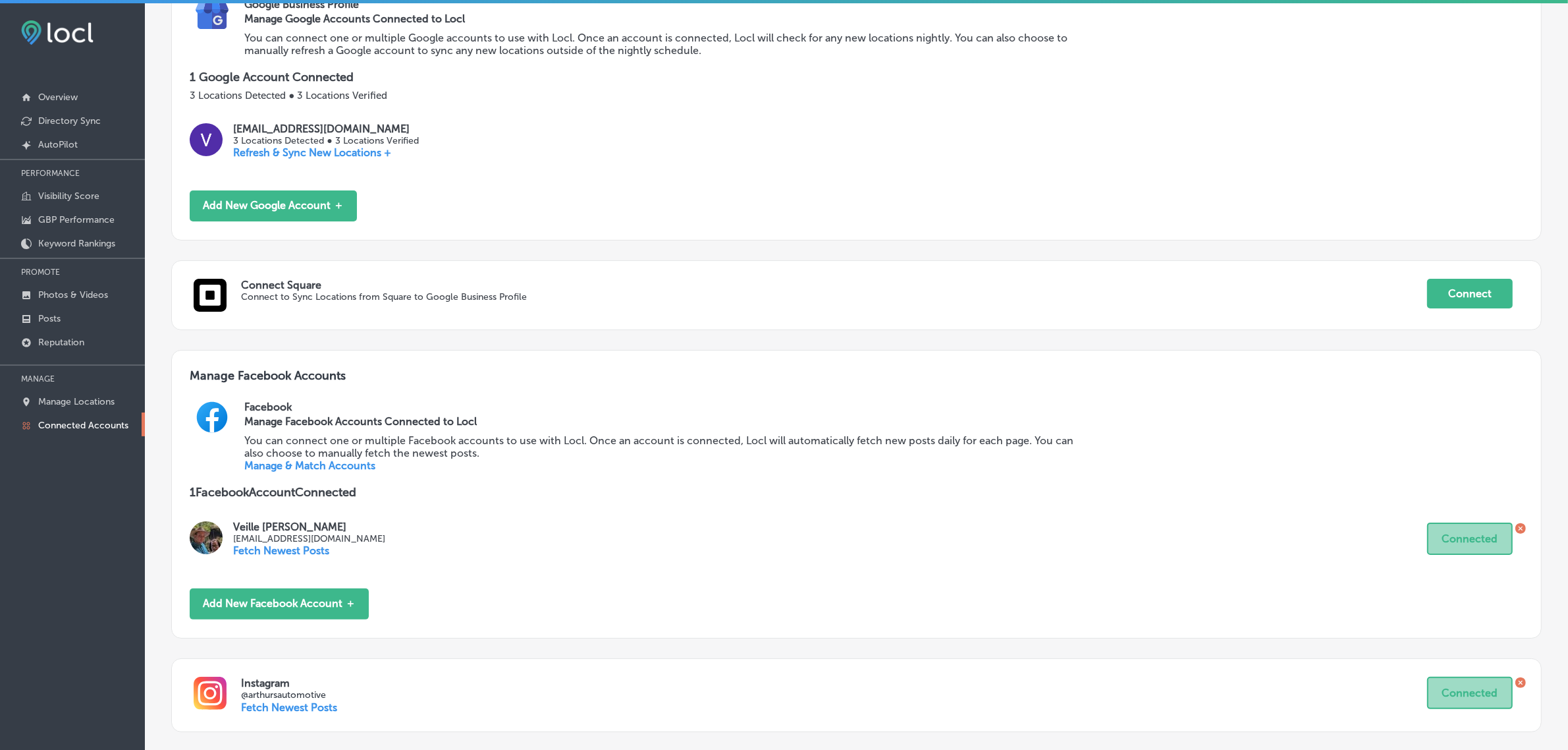
scroll to position [291, 0]
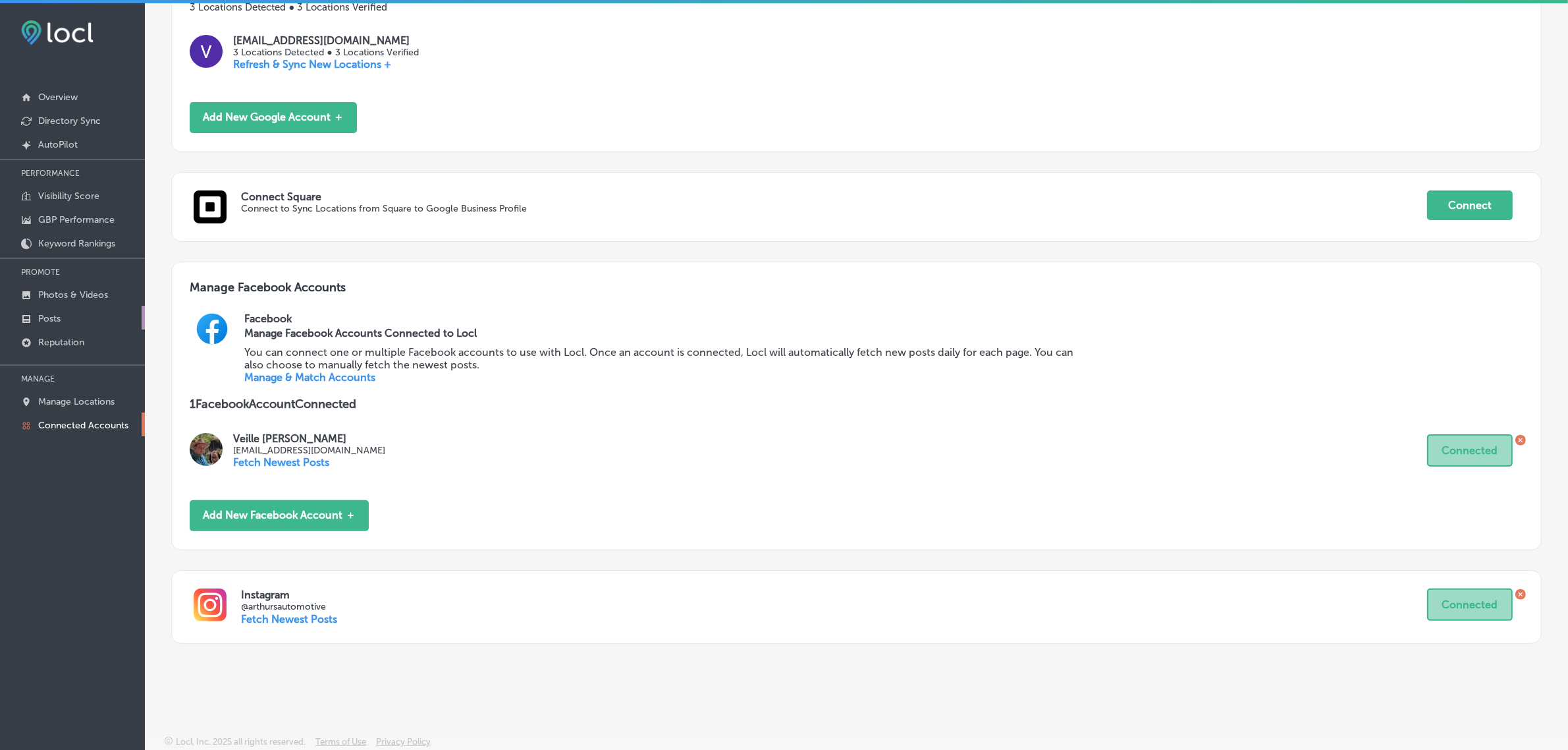
click at [66, 318] on link "Posts" at bounding box center [72, 317] width 145 height 24
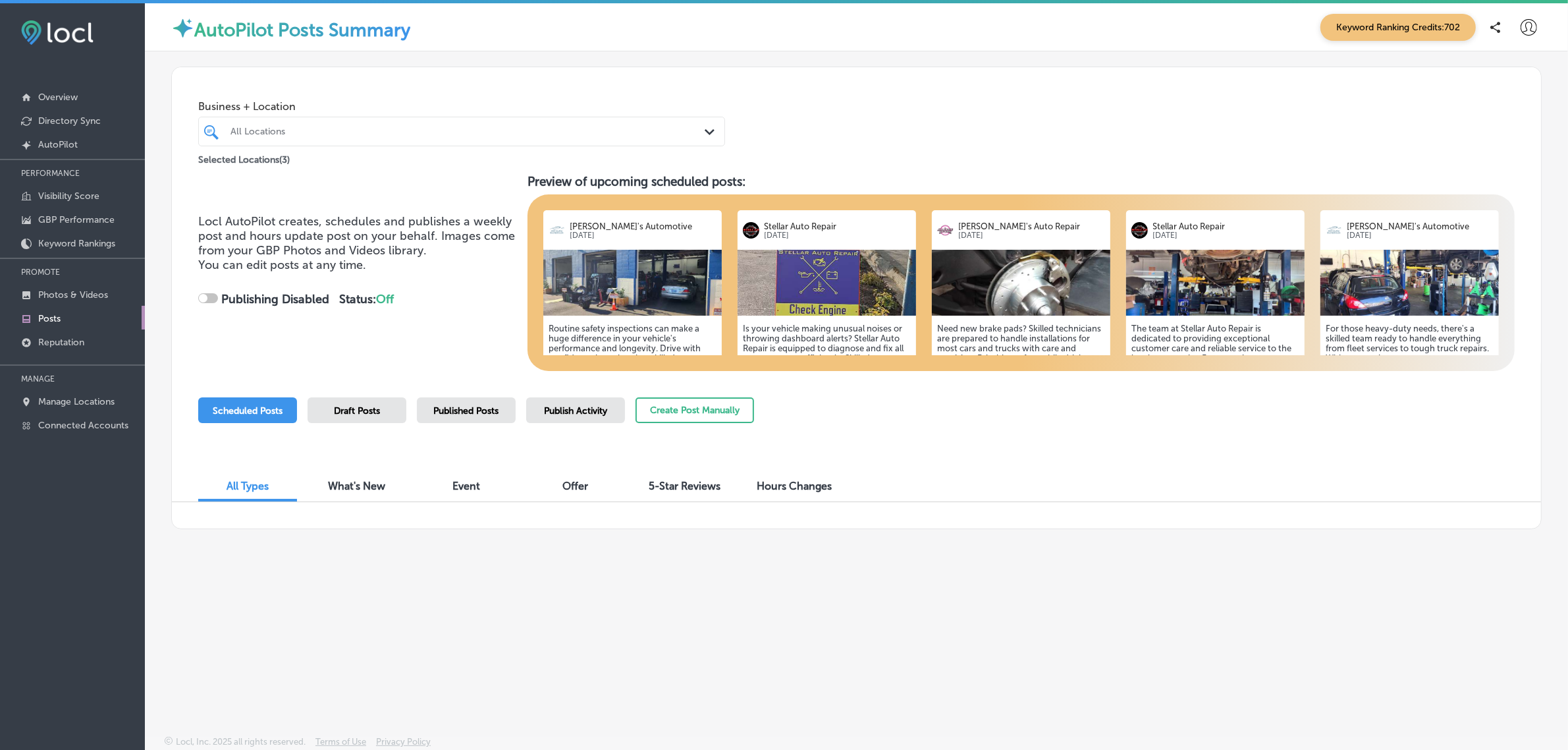
click at [368, 412] on span "Draft Posts" at bounding box center [356, 411] width 46 height 11
checkbox input "true"
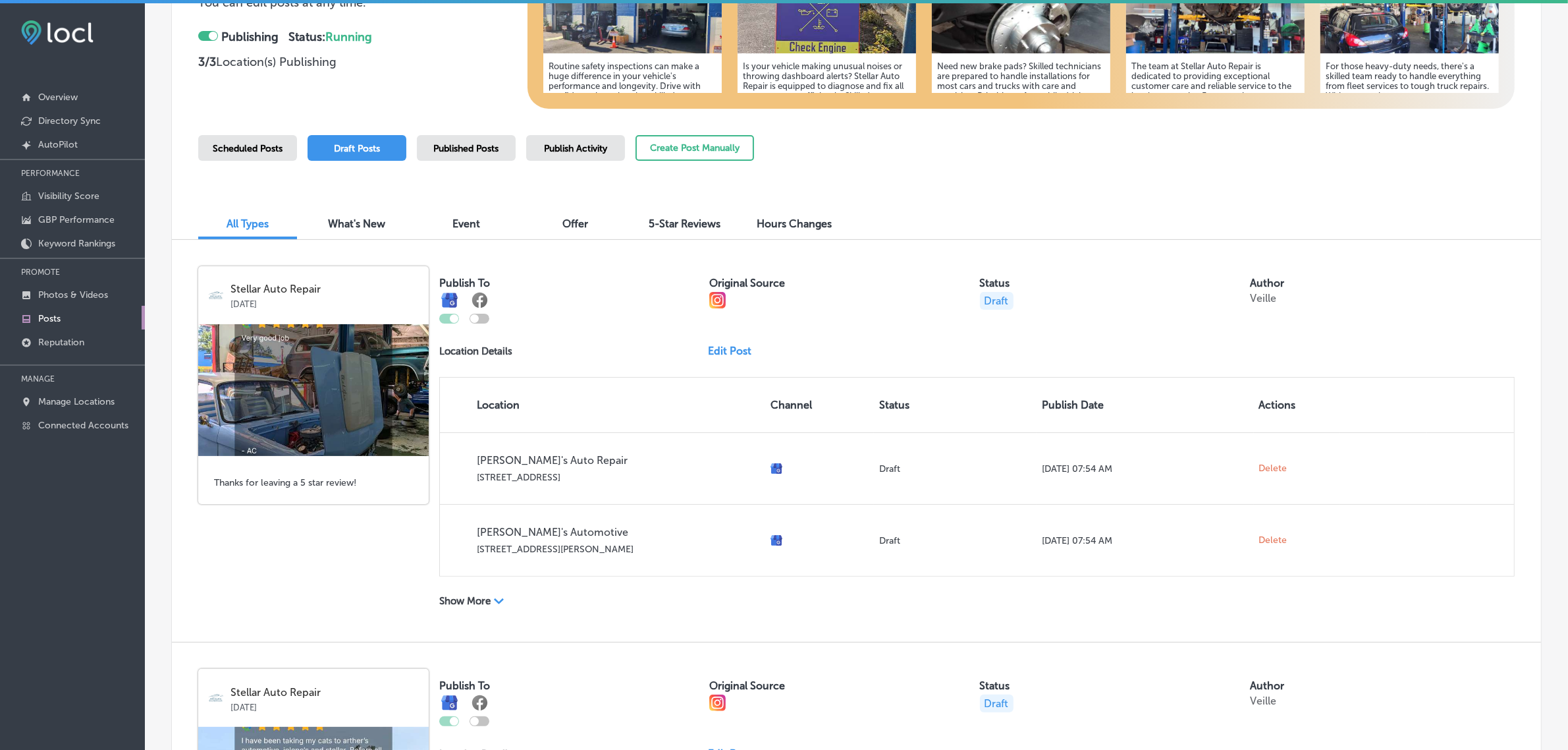
scroll to position [262, 0]
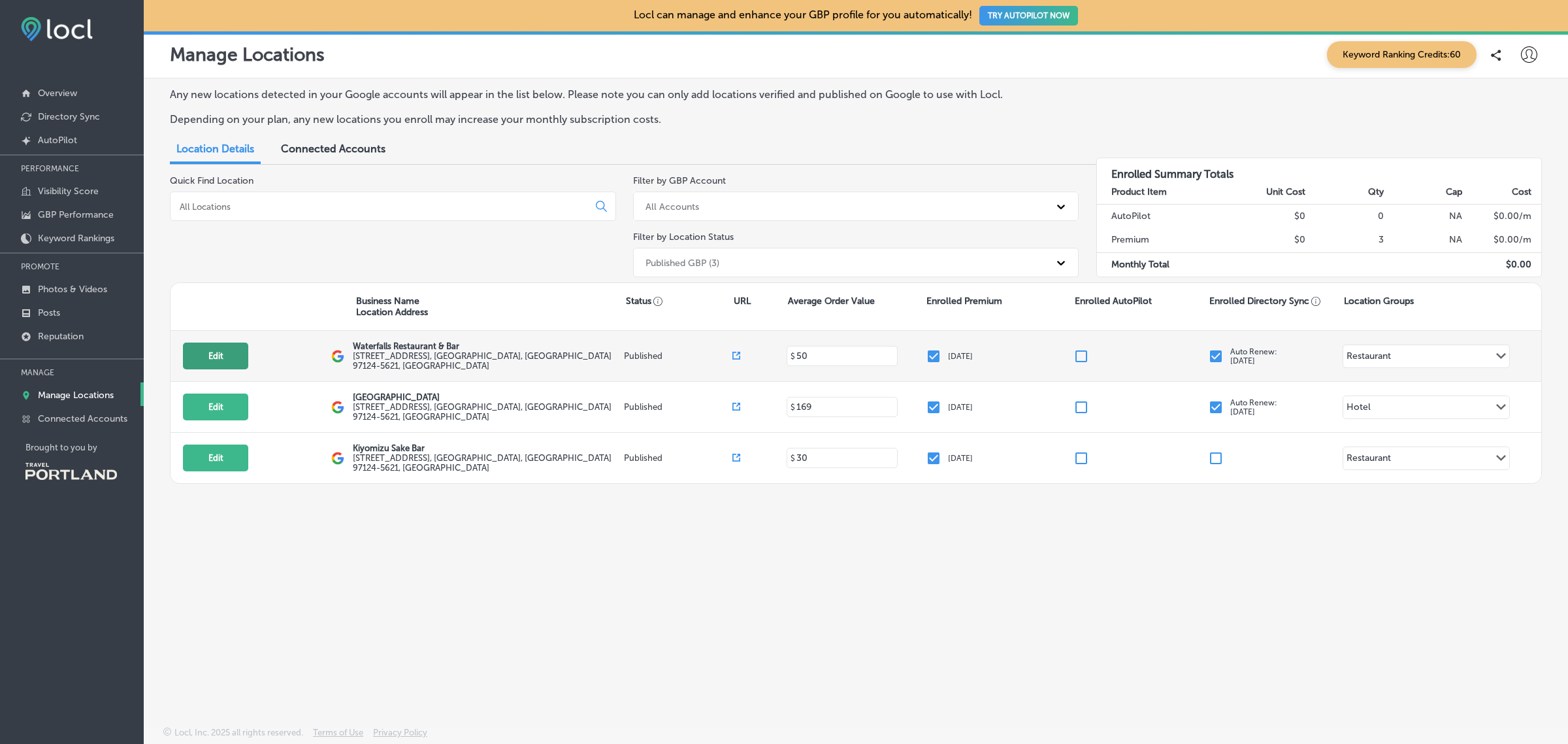
click at [198, 360] on button "Edit" at bounding box center [216, 356] width 65 height 27
select select "US"
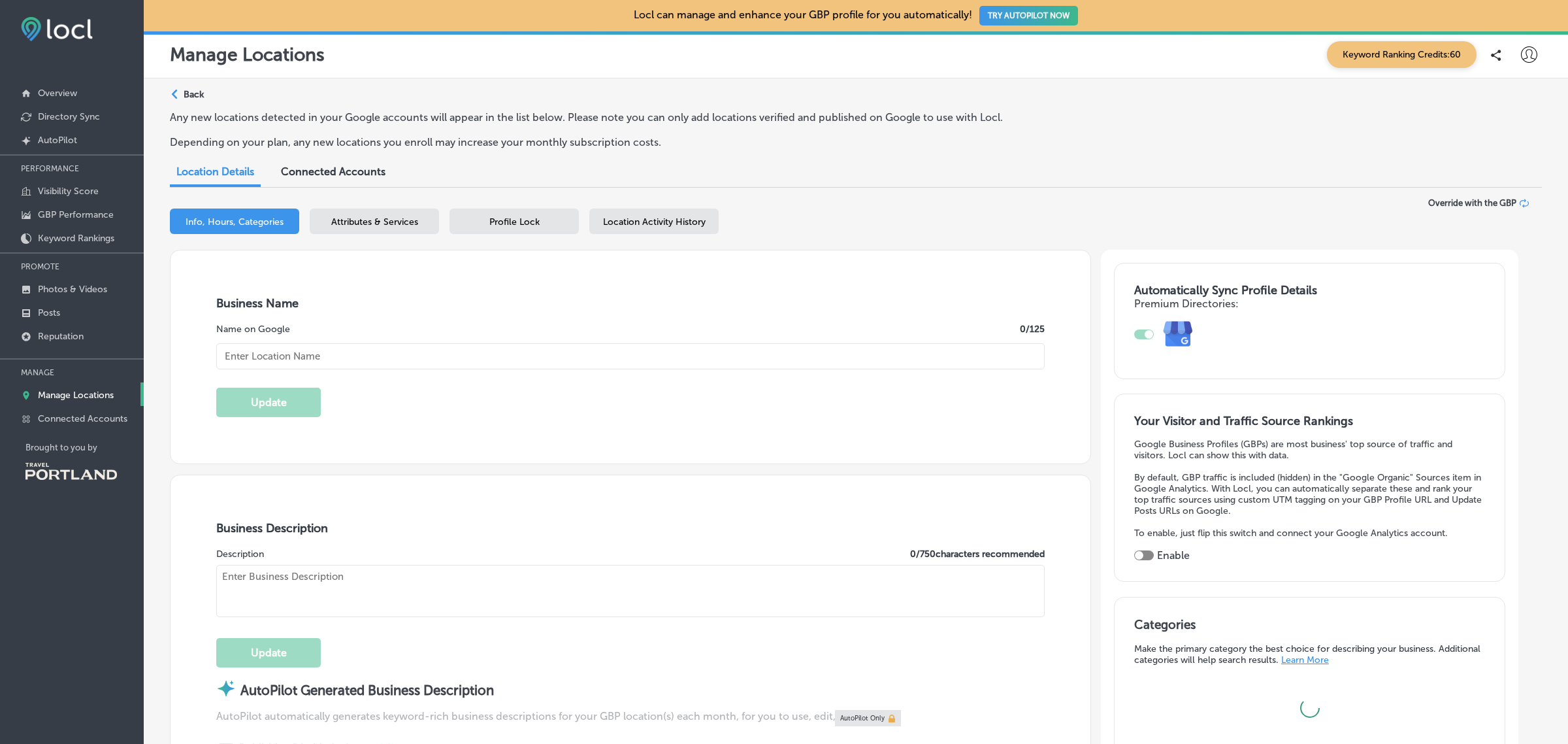
type textarea "Located off Highway 26 within the [GEOGRAPHIC_DATA], the restaurant is serving …"
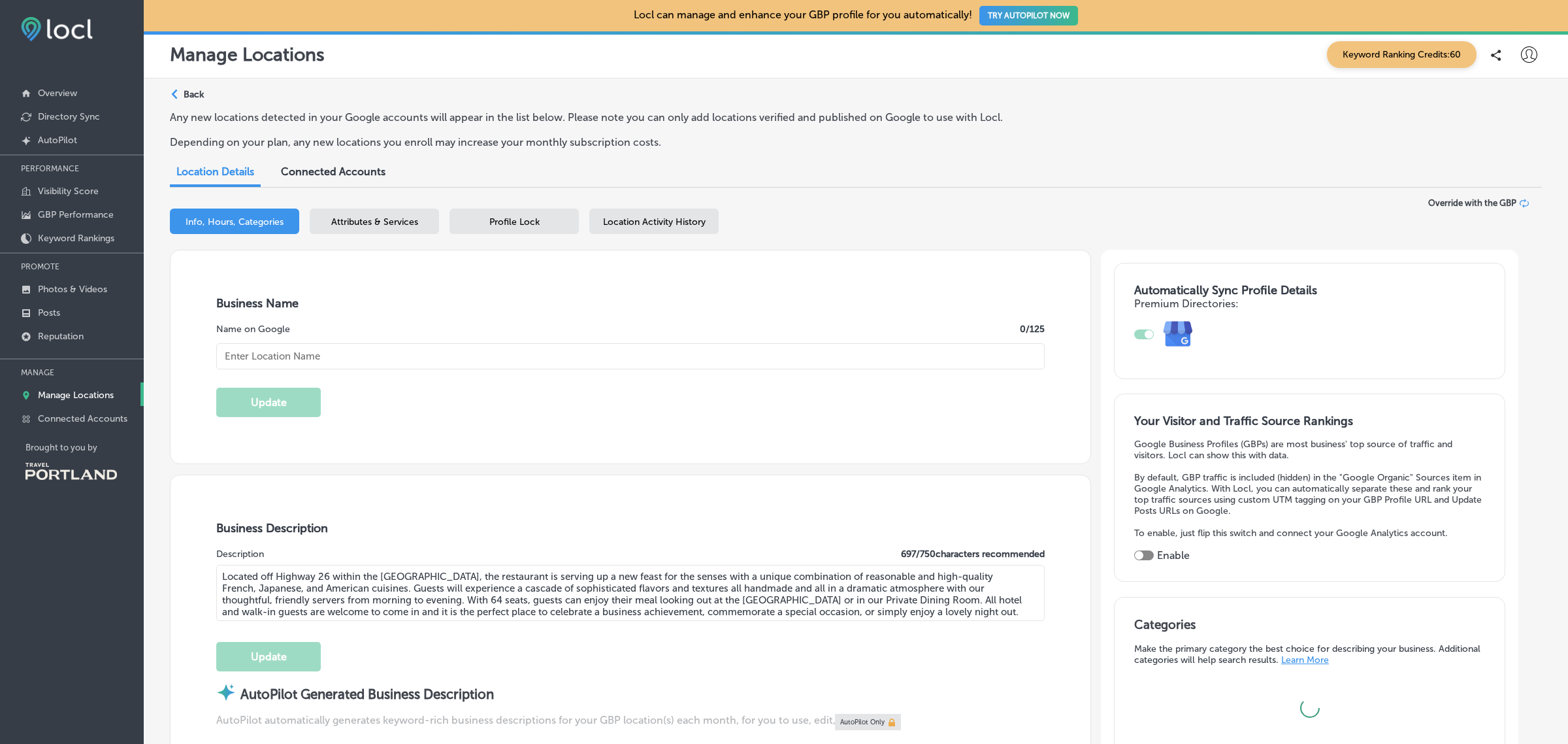
type input "[EMAIL_ADDRESS][DOMAIN_NAME]"
type input "[URL][DOMAIN_NAME]"
type input "[STREET_ADDRESS]"
type input "Hillsboro"
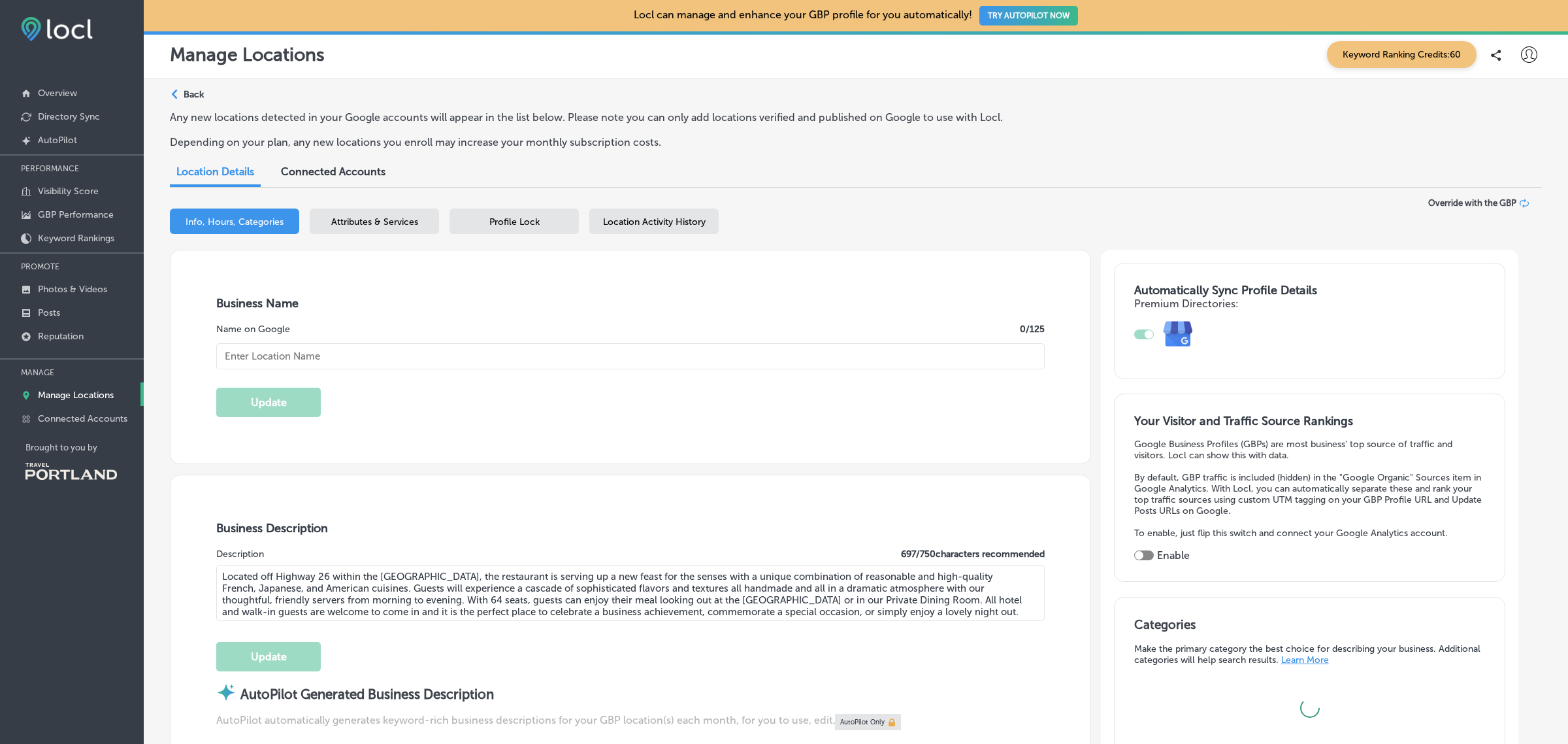
type input "97124-5621"
type input "US"
type input "[URL][DOMAIN_NAME]"
checkbox input "true"
type input "Waterfalls Restaurant & Bar"
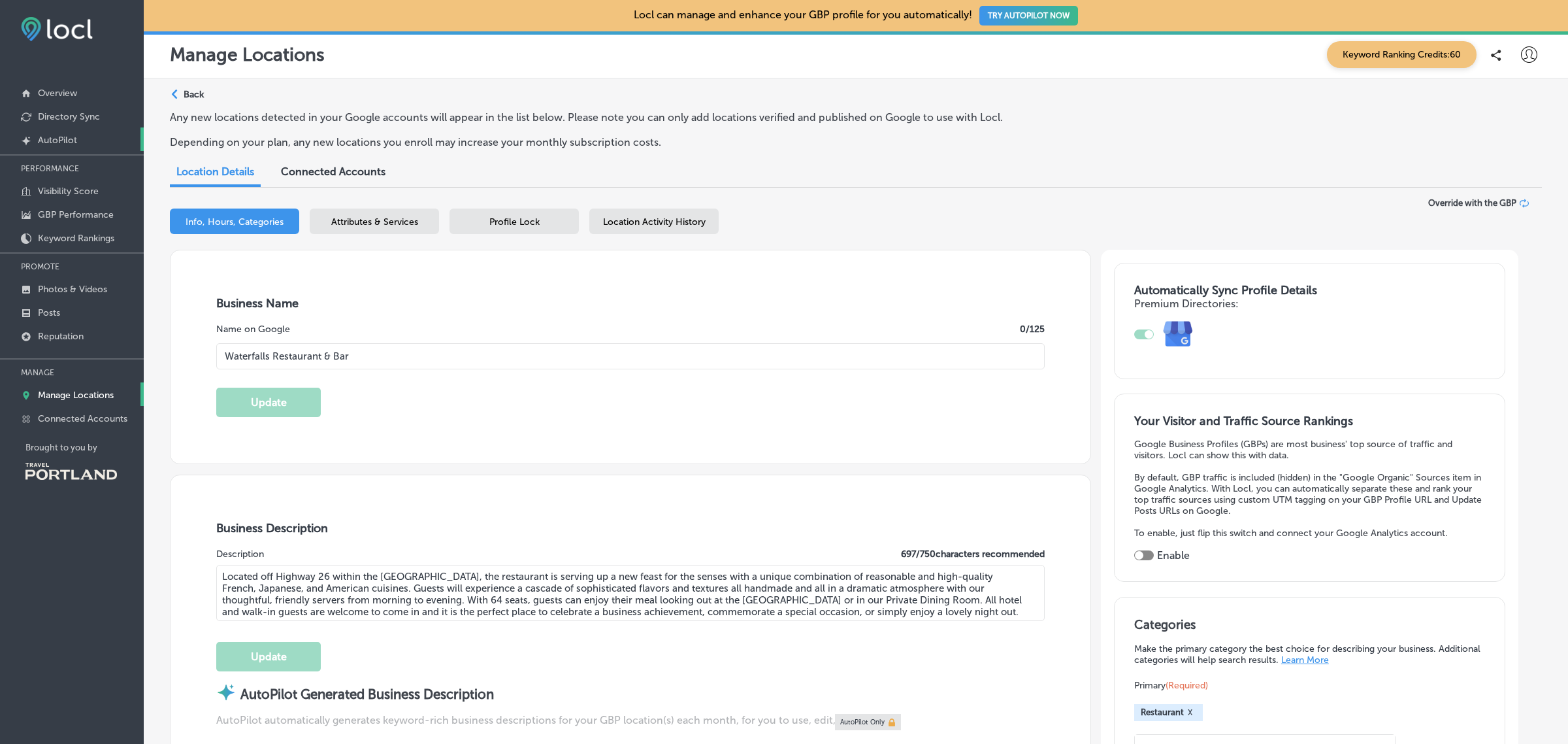
type input "[PHONE_NUMBER]"
click at [97, 102] on link "Overview" at bounding box center [72, 91] width 144 height 23
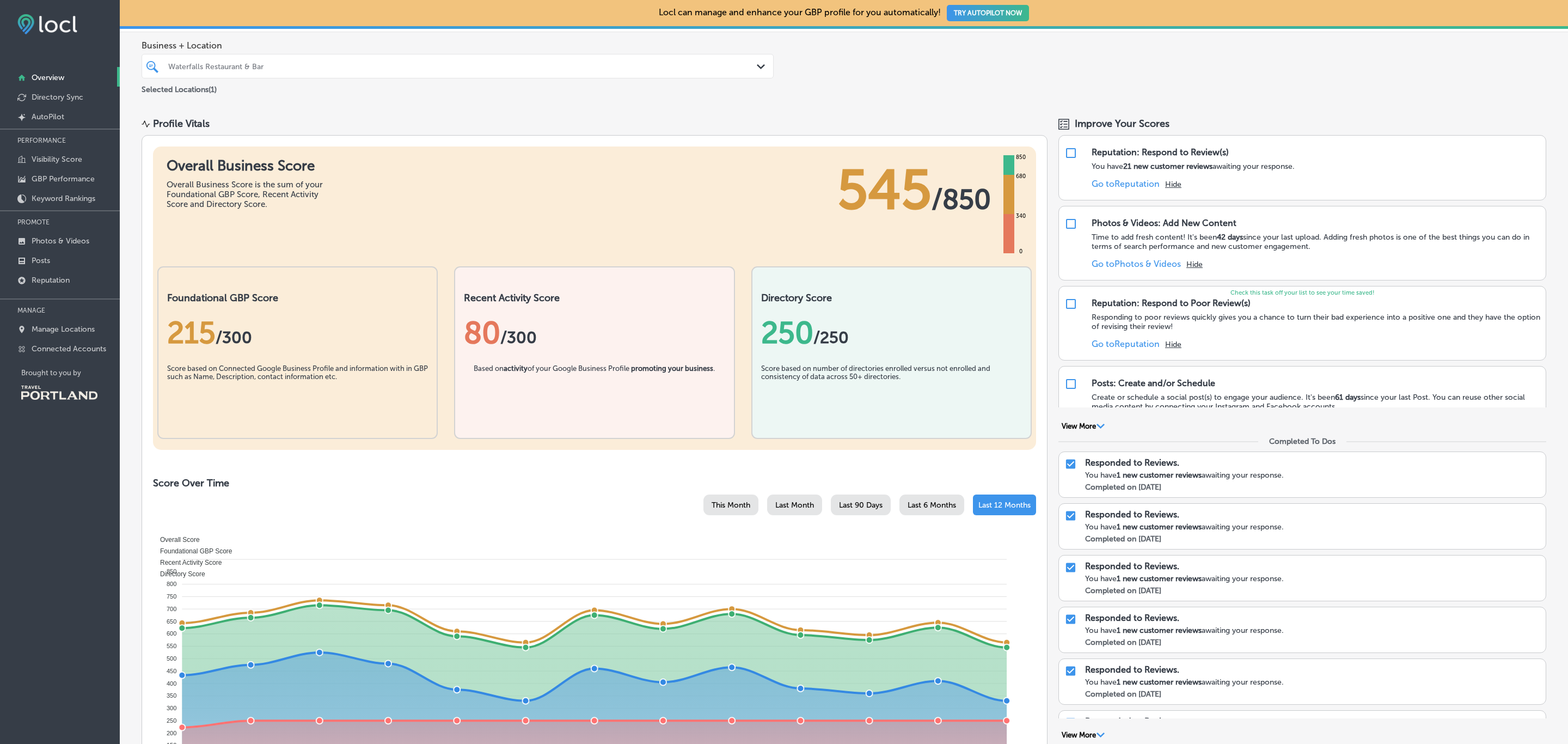
scroll to position [43, 0]
drag, startPoint x: 1305, startPoint y: 9, endPoint x: 1094, endPoint y: 75, distance: 221.1
click at [1094, 75] on div "Business + Location Waterfalls Restaurant & Bar Path Created with Sketch. Selec…" at bounding box center [844, 68] width 1448 height 72
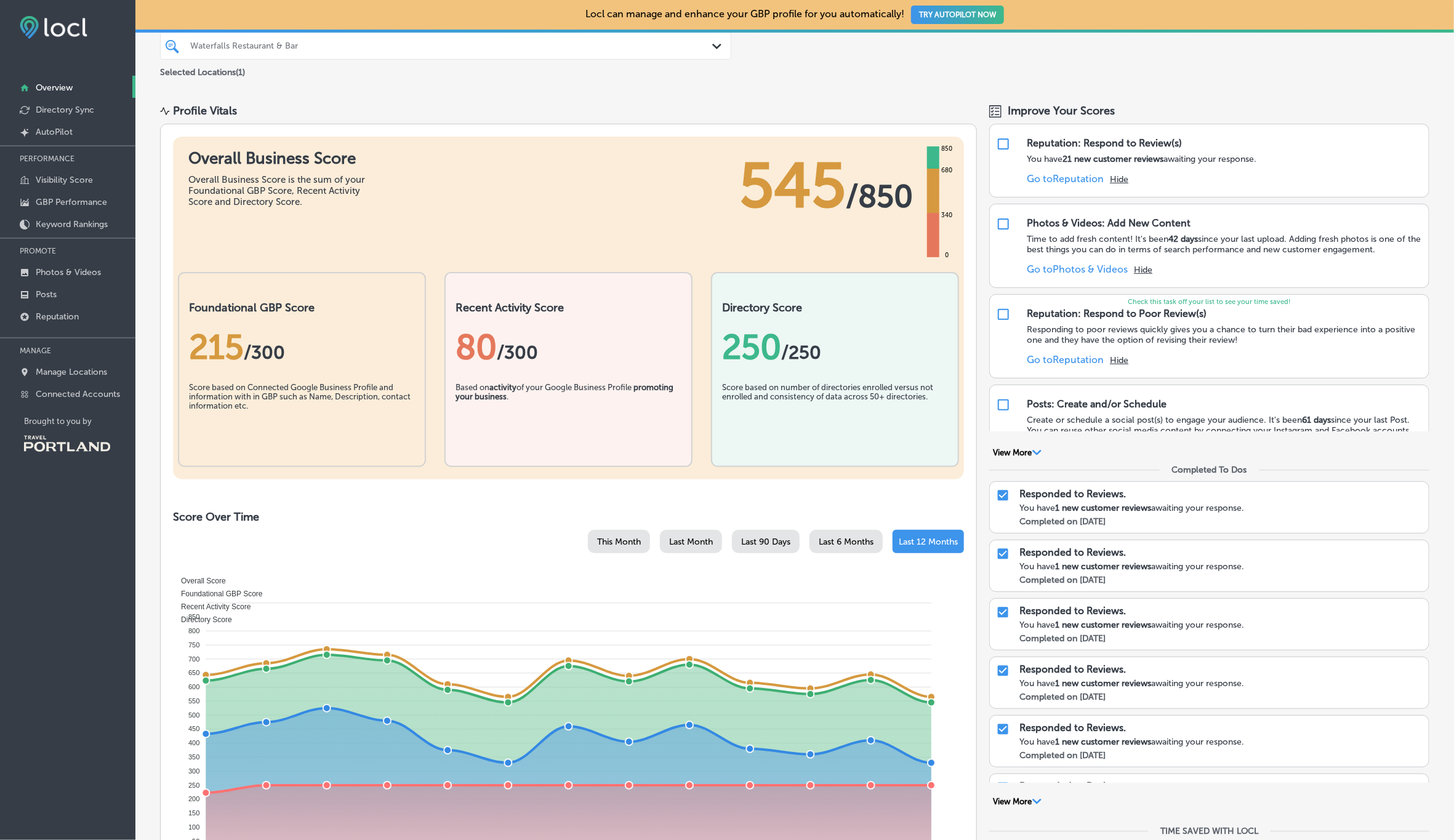
scroll to position [77, 0]
click at [76, 184] on p "Visibility Score" at bounding box center [64, 180] width 57 height 11
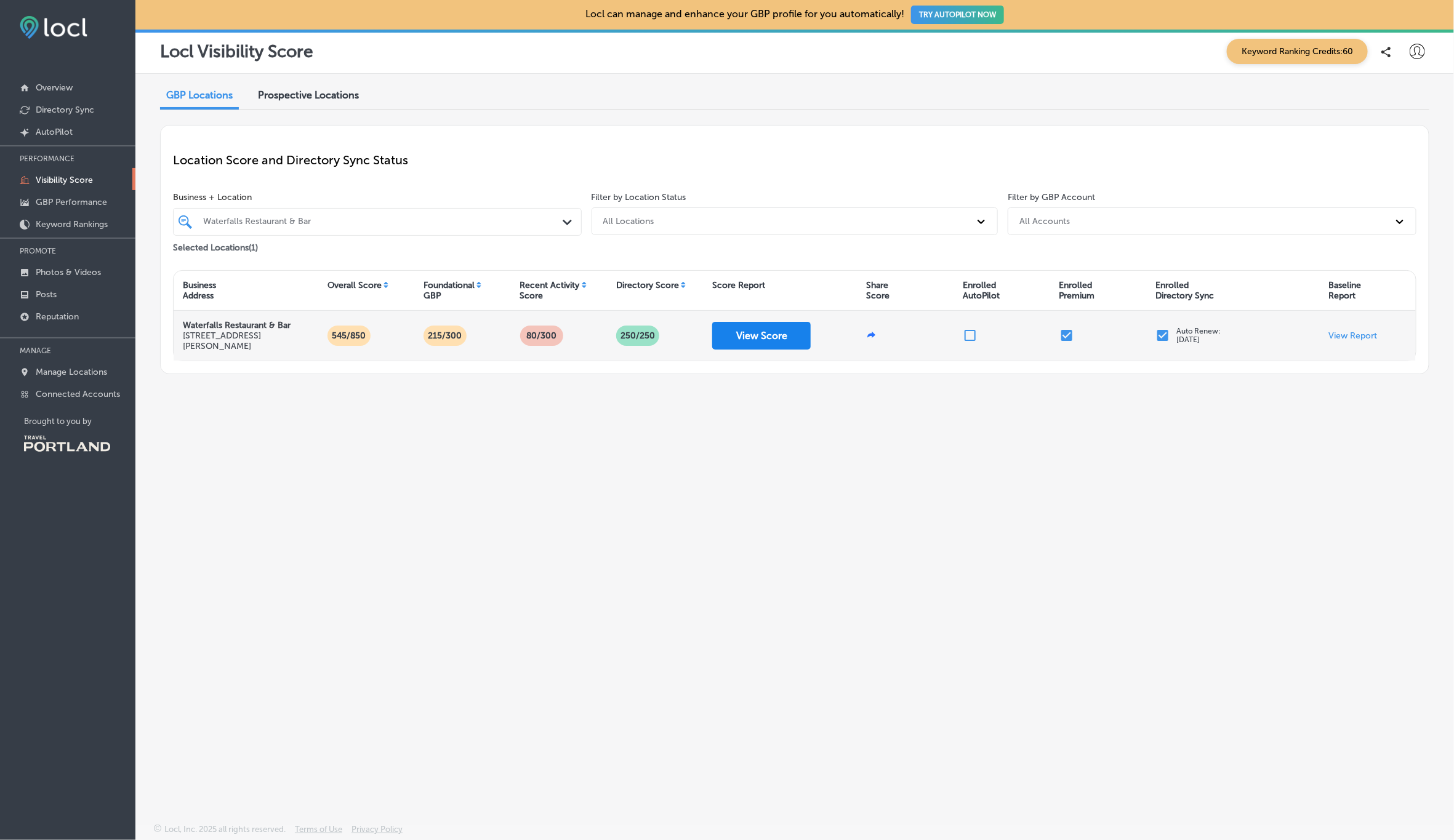
click at [768, 325] on button "View Score" at bounding box center [761, 336] width 98 height 28
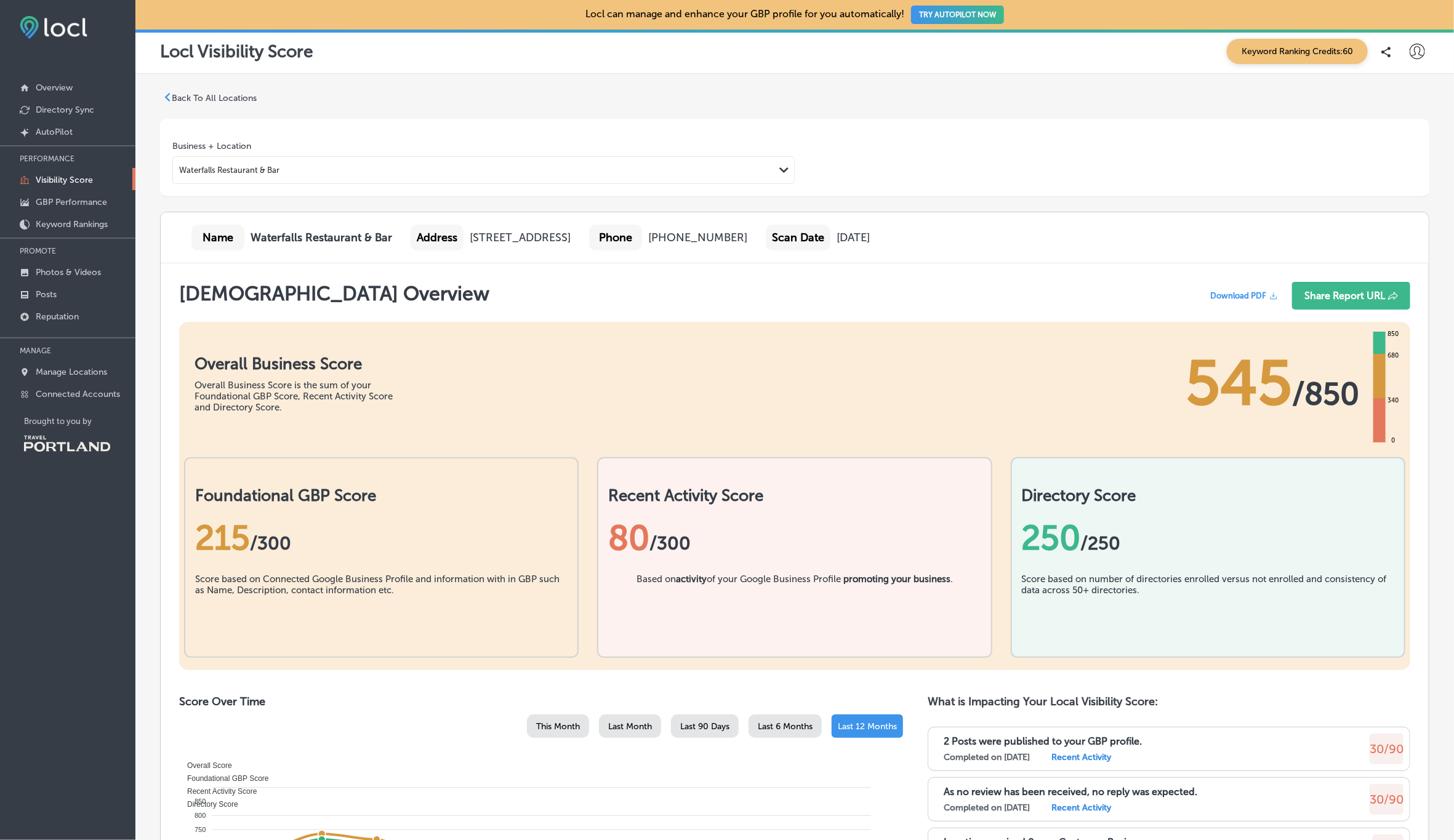
click at [1223, 293] on span "Download PDF" at bounding box center [1238, 295] width 56 height 10
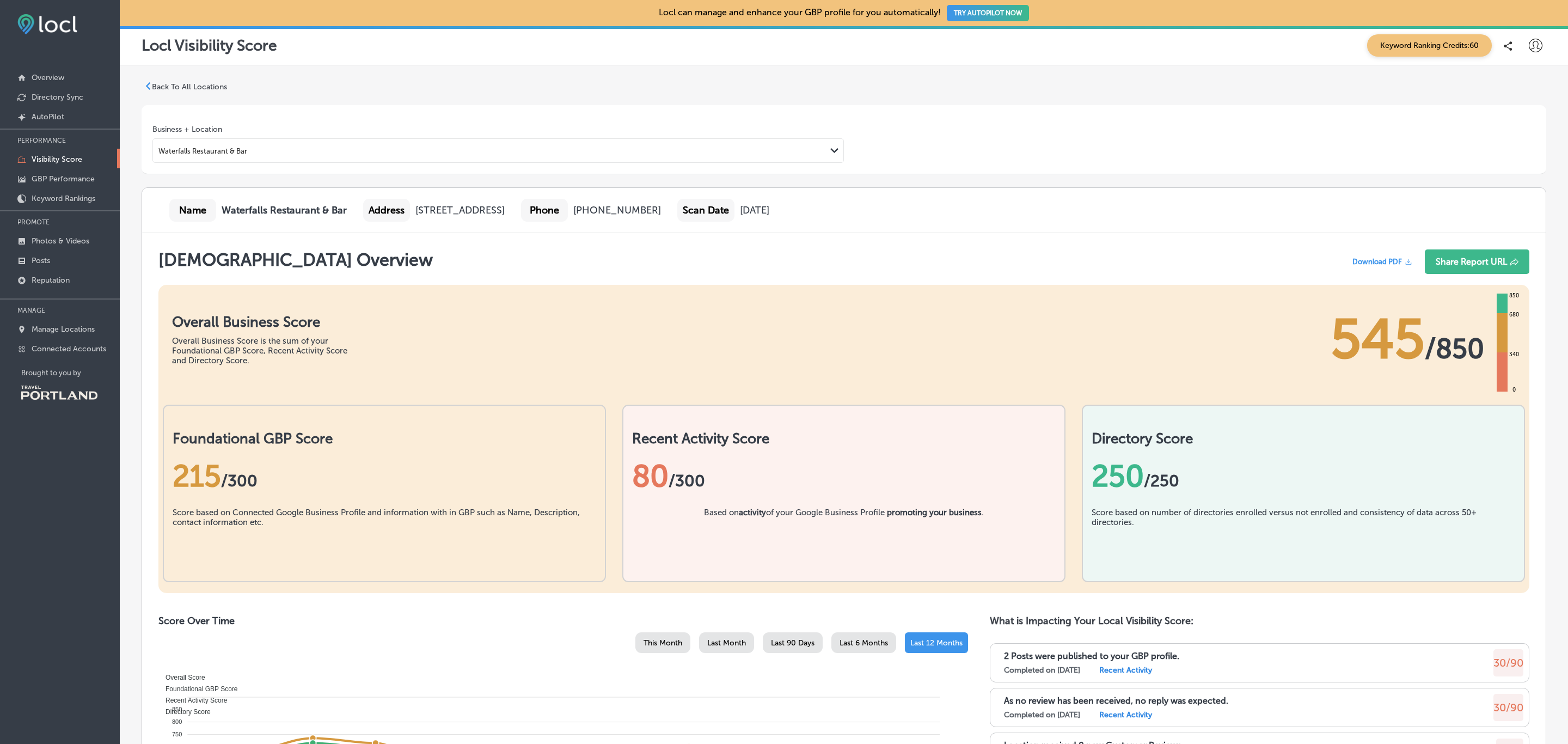
click at [86, 156] on link "Visibility Score" at bounding box center [60, 158] width 120 height 19
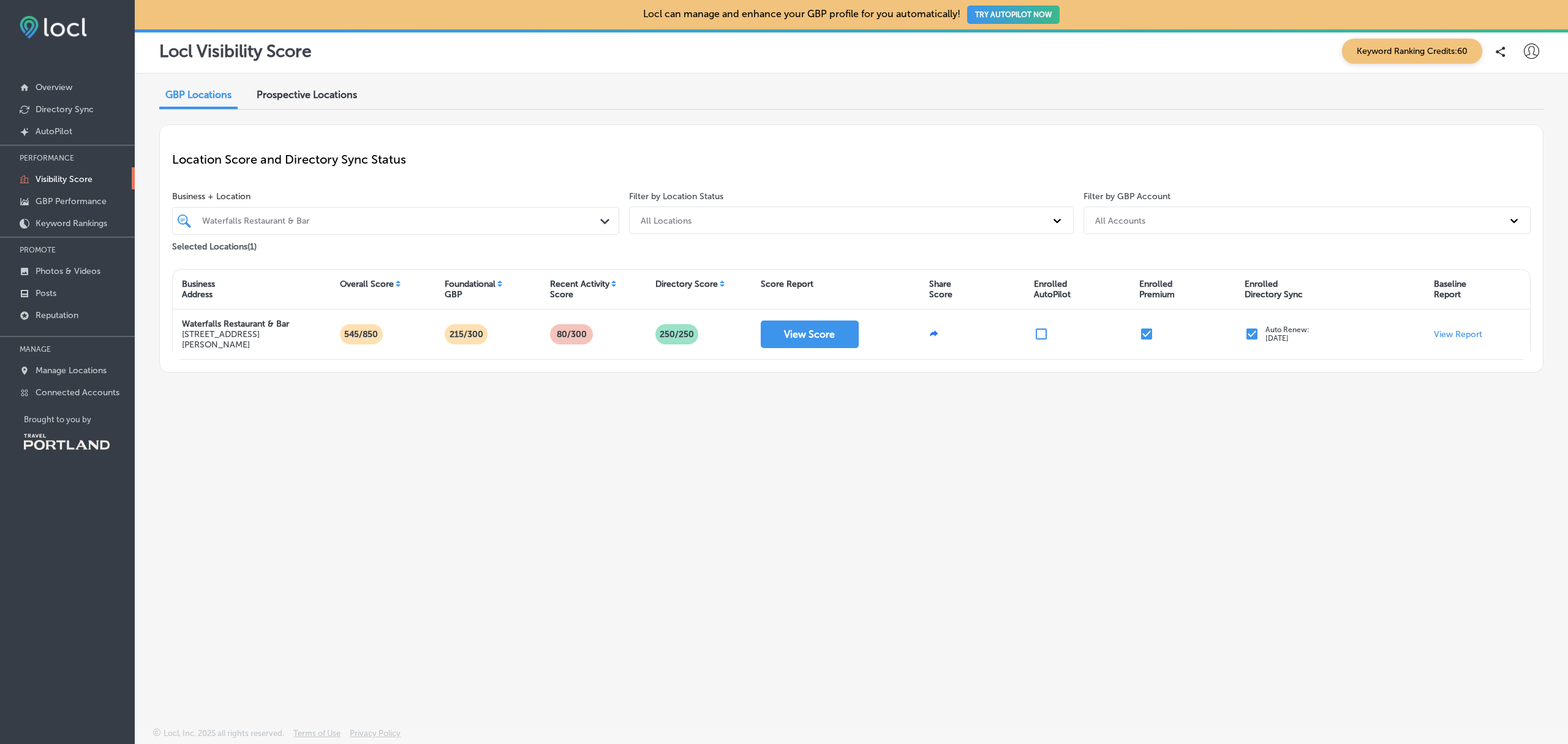
drag, startPoint x: 1757, startPoint y: 83, endPoint x: 1040, endPoint y: 512, distance: 835.5
click at [1040, 512] on div "GBP Locations Prospective Locations Location Score and Directory Sync Status Bu…" at bounding box center [851, 371] width 1433 height 596
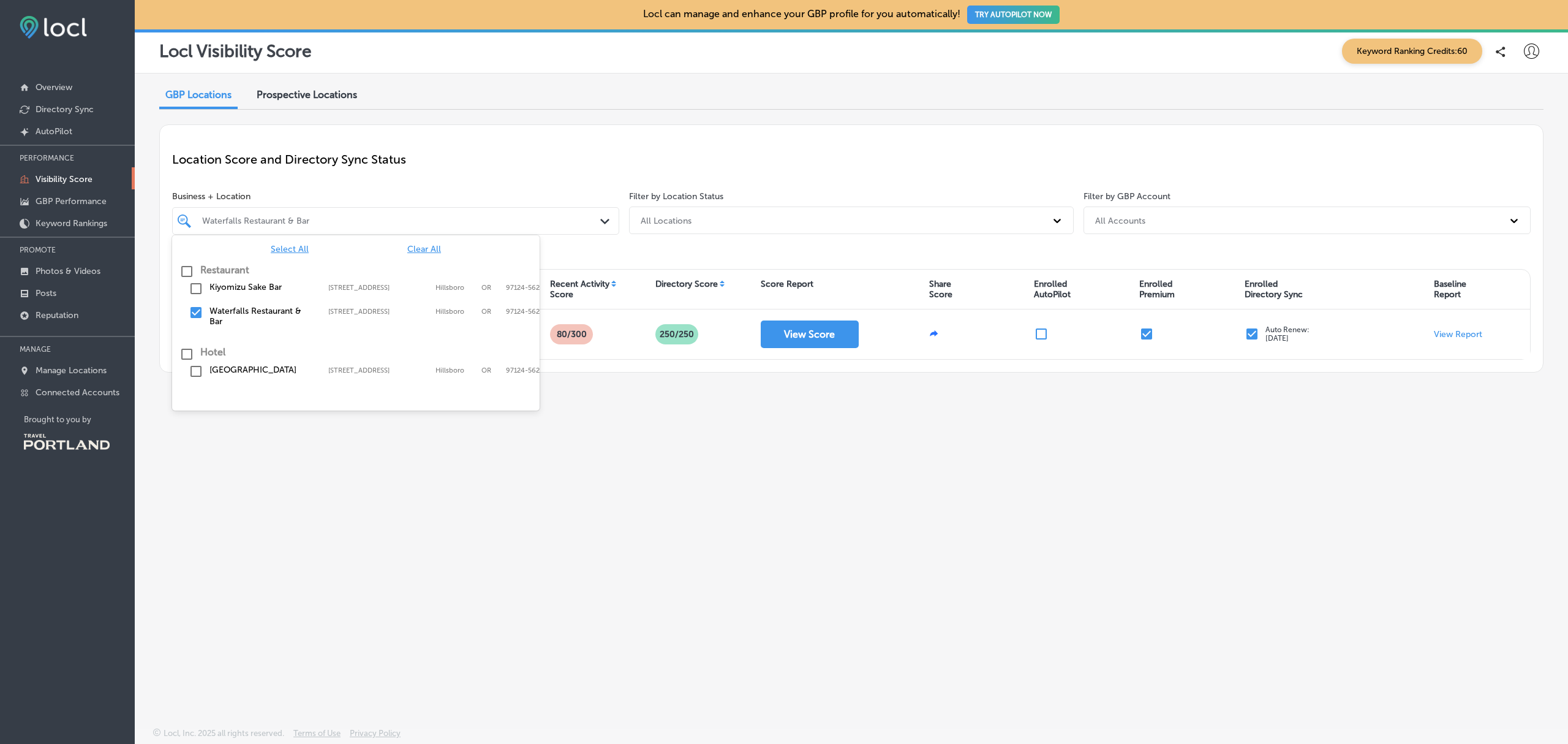
click at [608, 224] on icon "Path Created with Sketch." at bounding box center [605, 221] width 10 height 5
drag, startPoint x: 195, startPoint y: 312, endPoint x: 197, endPoint y: 287, distance: 25.1
click at [197, 287] on div "[GEOGRAPHIC_DATA] [STREET_ADDRESS] [STREET_ADDRESS][PERSON_NAME]-5621 [GEOGRAPH…" at bounding box center [356, 304] width 368 height 54
click at [197, 287] on input "checkbox" at bounding box center [196, 288] width 15 height 15
click at [197, 312] on input "checkbox" at bounding box center [196, 312] width 15 height 15
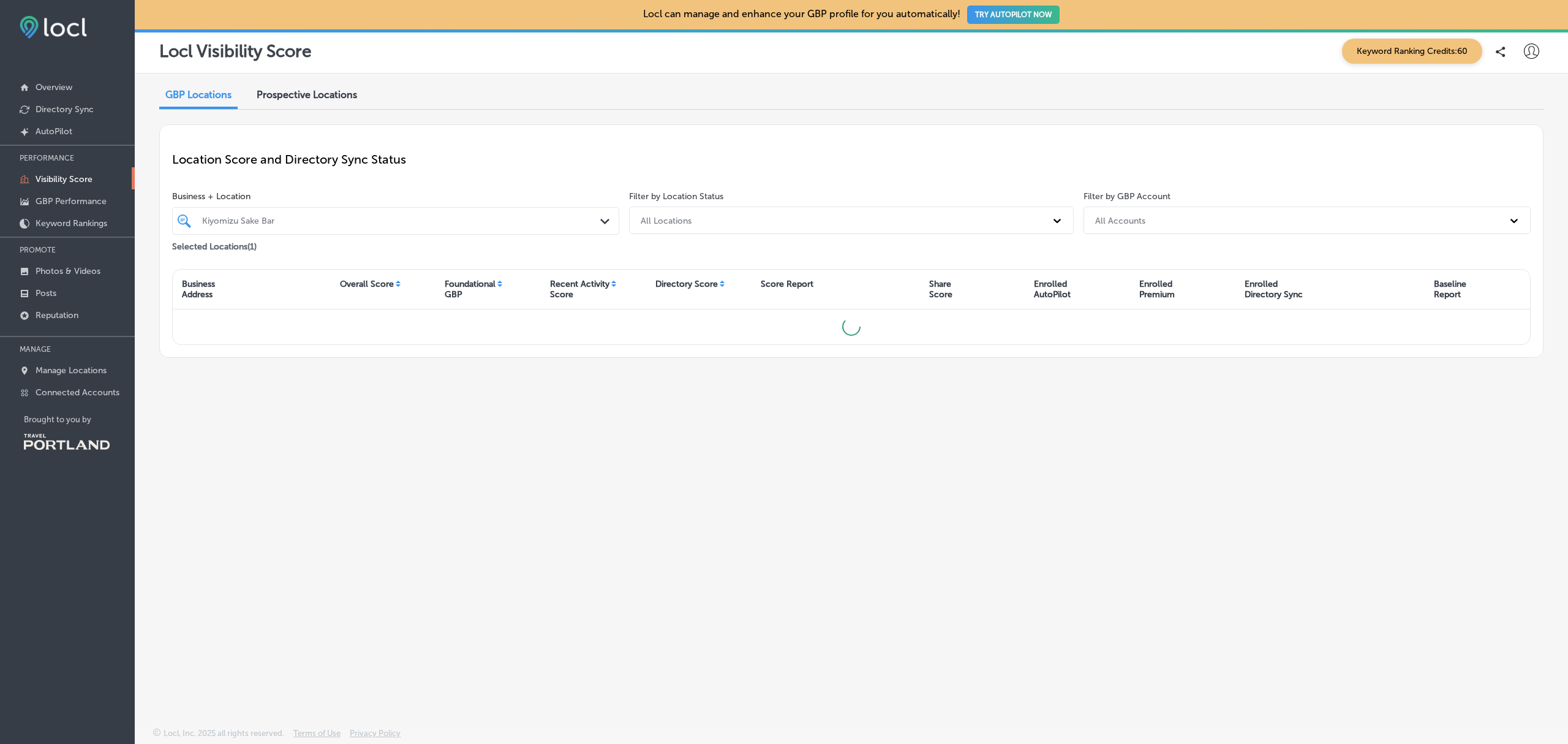
click at [440, 596] on div "GBP Locations Prospective Locations Location Score and Directory Sync Status Bu…" at bounding box center [851, 371] width 1433 height 596
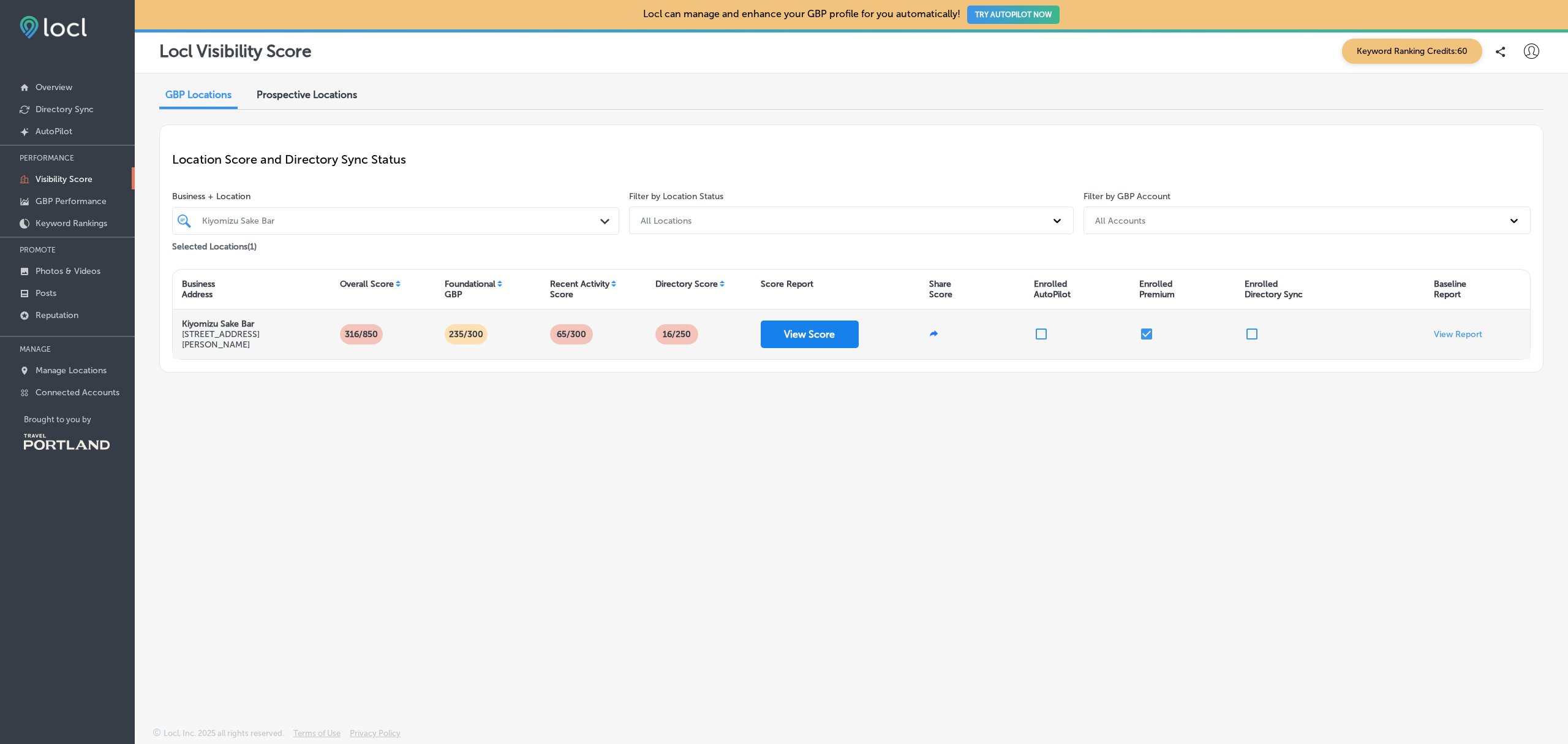
click at [794, 346] on button "View Score" at bounding box center [810, 334] width 98 height 28
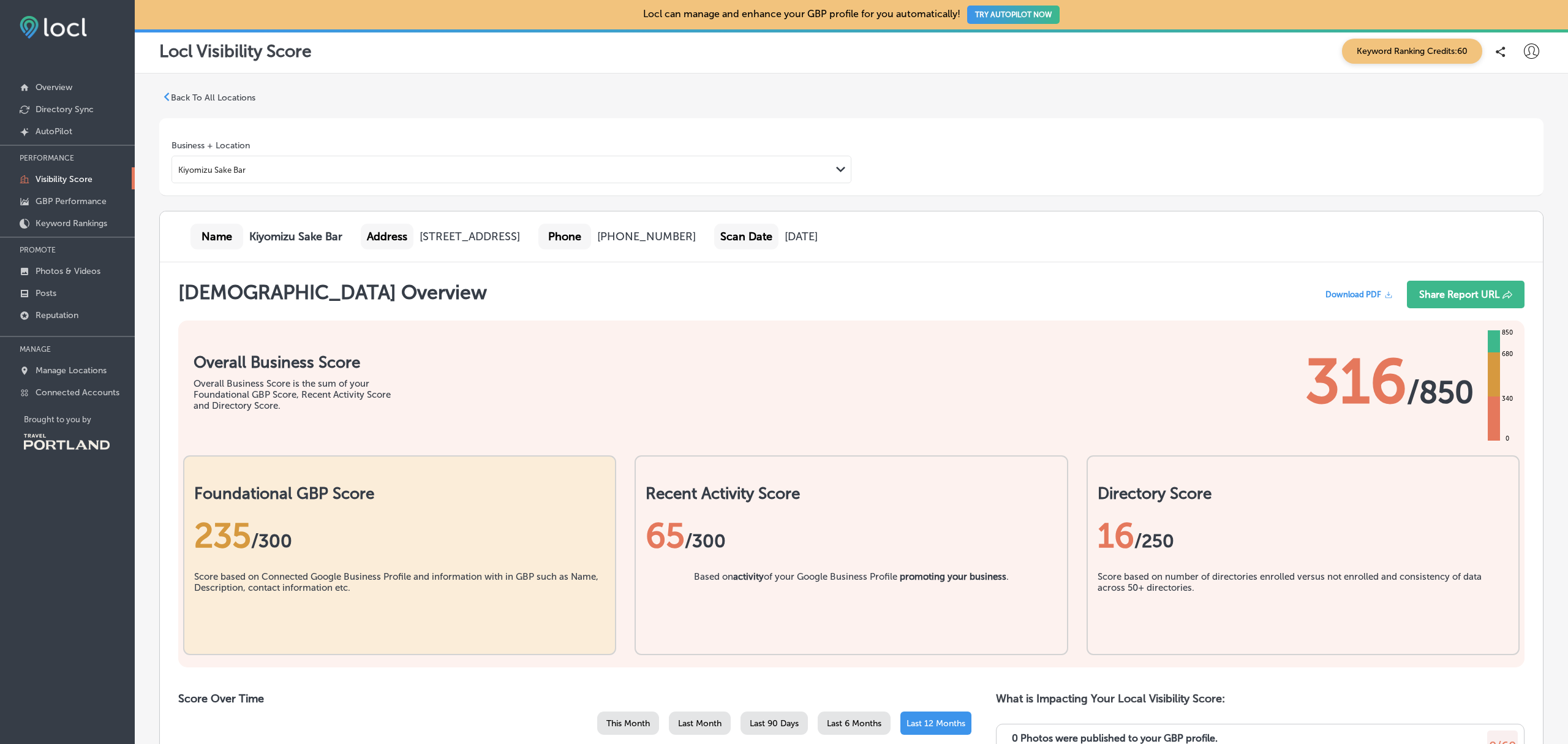
click at [1351, 295] on span "Download PDF" at bounding box center [1354, 294] width 56 height 10
click at [1376, 120] on div "Business + Location [GEOGRAPHIC_DATA] Sake Bar Path Created with Sketch." at bounding box center [851, 157] width 1384 height 78
